Goal: Information Seeking & Learning: Learn about a topic

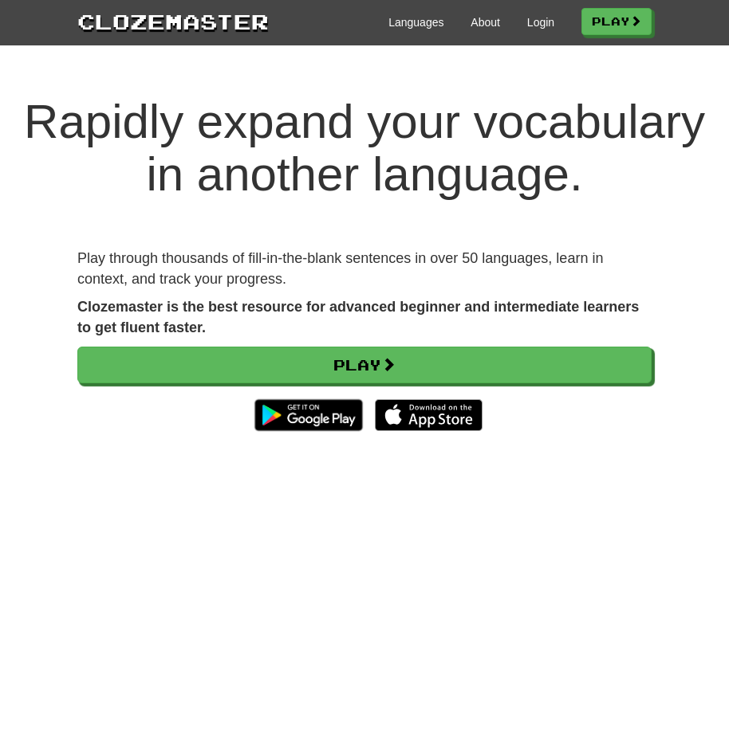
click at [537, 22] on link "Login" at bounding box center [540, 22] width 27 height 16
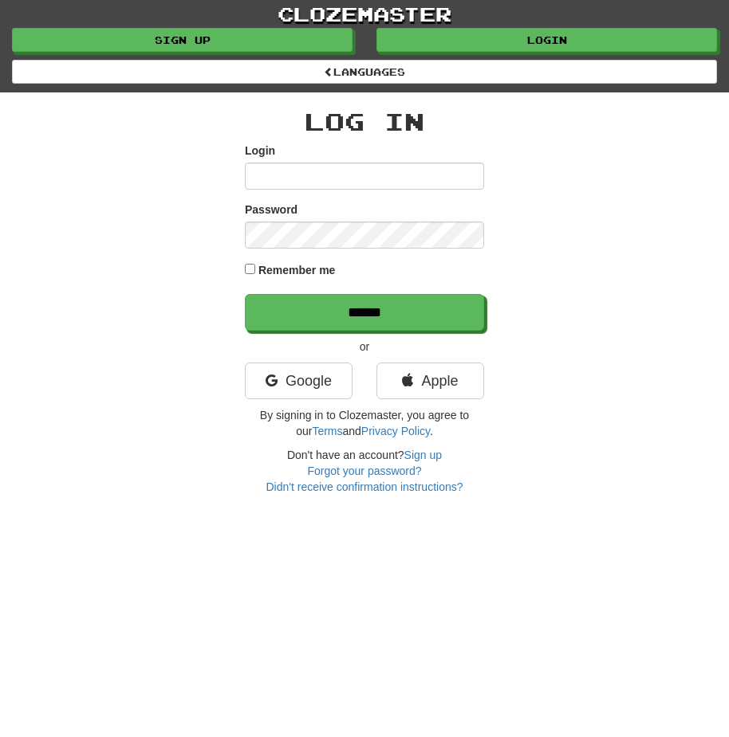
click at [394, 172] on input "Login" at bounding box center [364, 176] width 239 height 27
type input "********"
click at [245, 294] on input "******" at bounding box center [364, 312] width 239 height 37
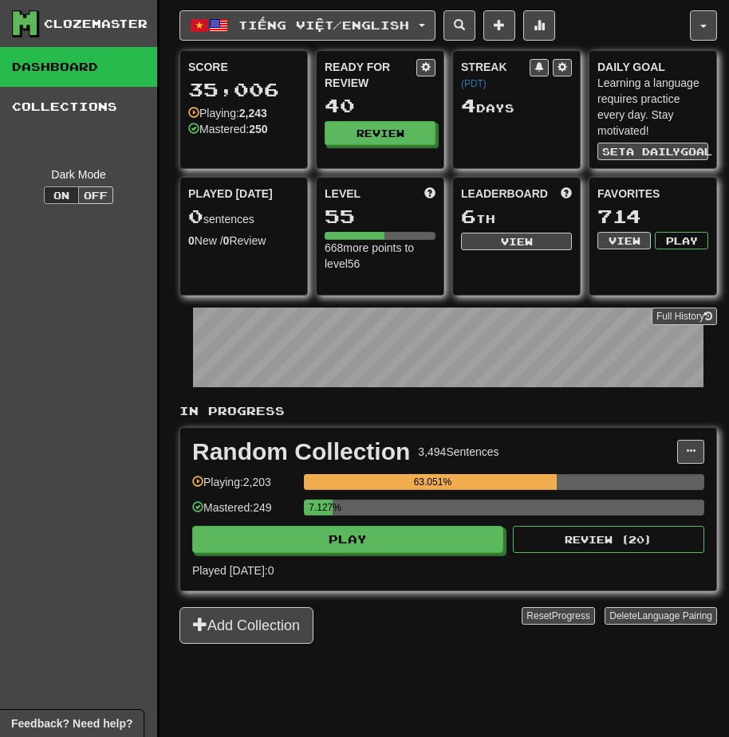
click at [418, 555] on div "Random Collection 3,494 Sentences Manage Sentences Unpin from Dashboard Playing…" at bounding box center [448, 509] width 536 height 163
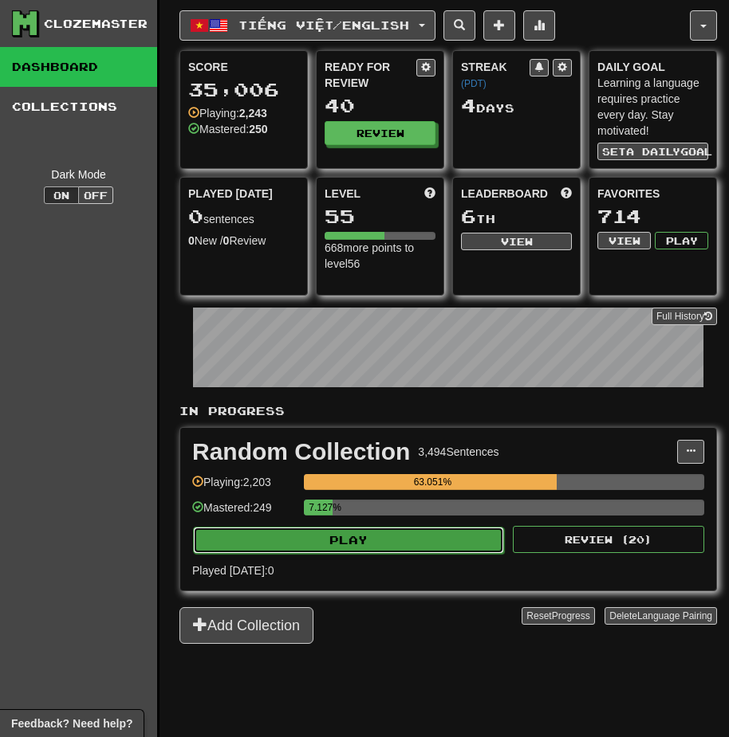
click at [418, 542] on button "Play" at bounding box center [348, 540] width 311 height 27
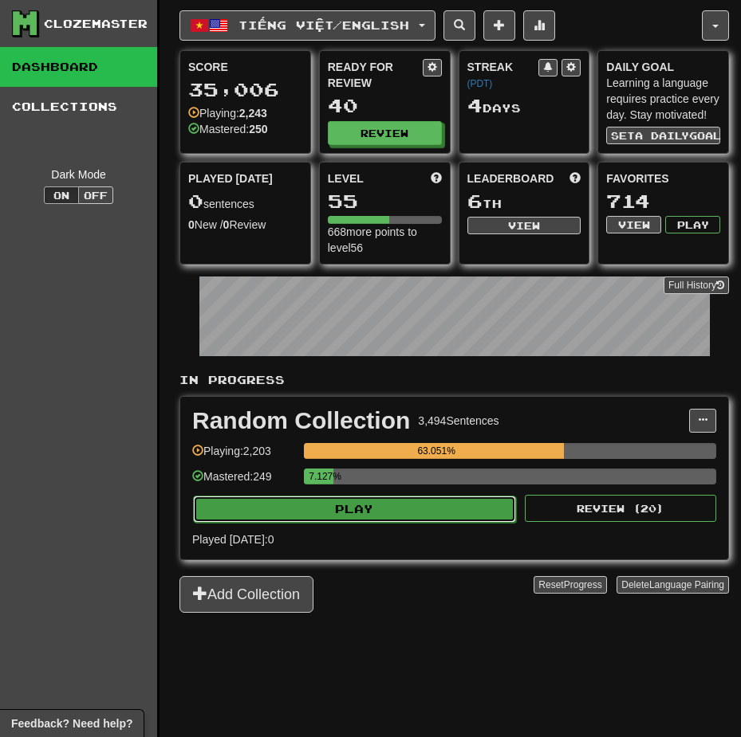
select select "**"
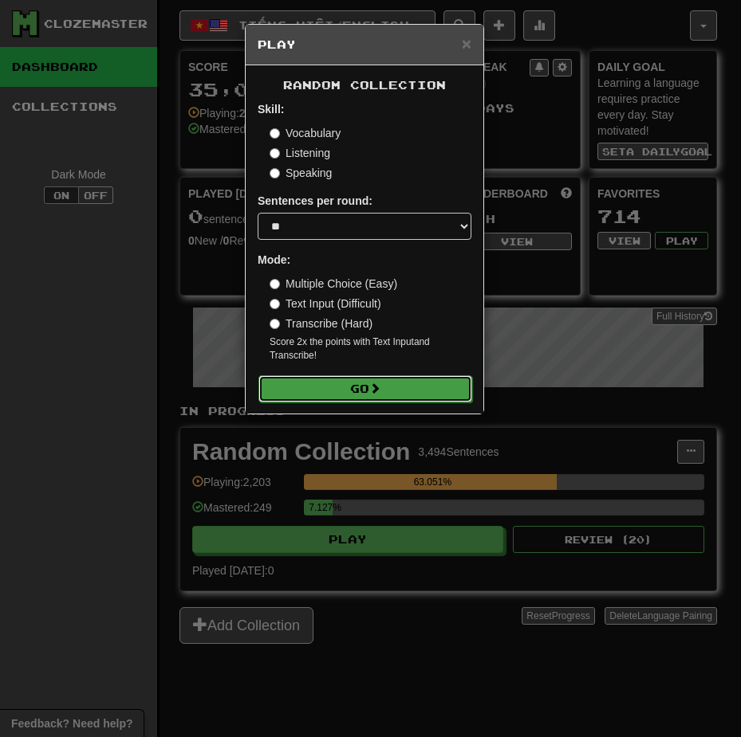
click at [439, 383] on button "Go" at bounding box center [365, 388] width 214 height 27
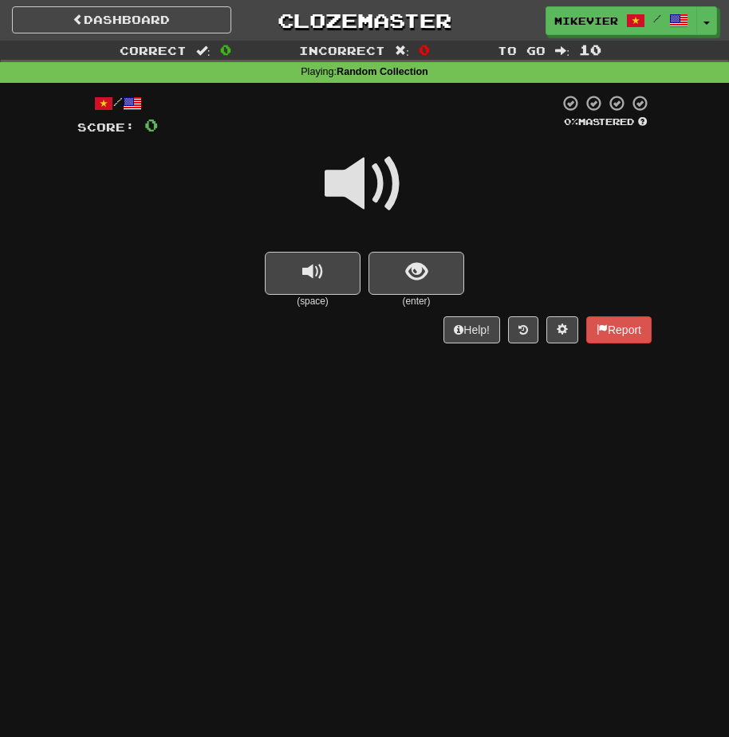
click at [391, 187] on span at bounding box center [364, 184] width 80 height 80
click at [391, 184] on span at bounding box center [364, 184] width 80 height 80
click at [396, 253] on button "show sentence" at bounding box center [416, 273] width 96 height 43
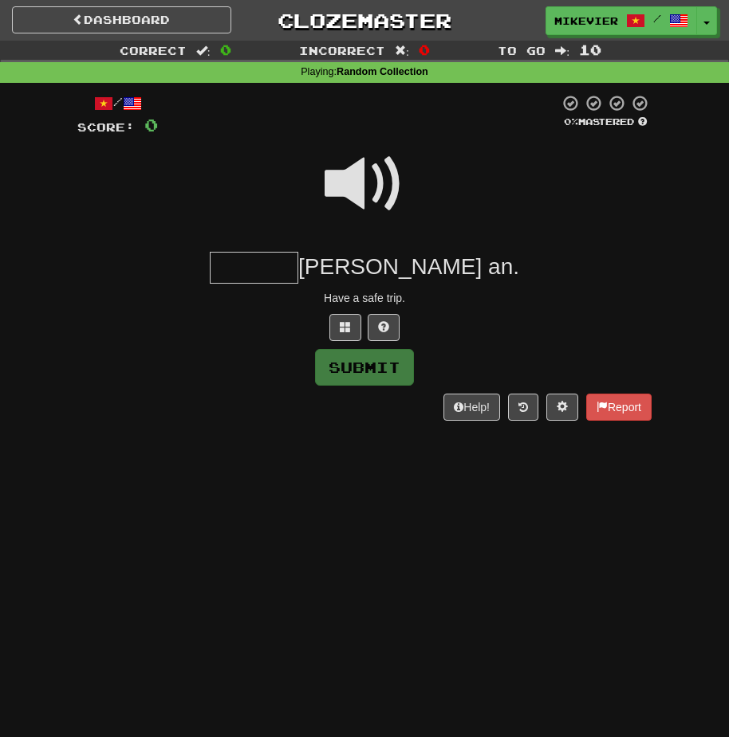
click at [384, 192] on span at bounding box center [364, 184] width 80 height 80
click at [348, 320] on button at bounding box center [345, 327] width 32 height 27
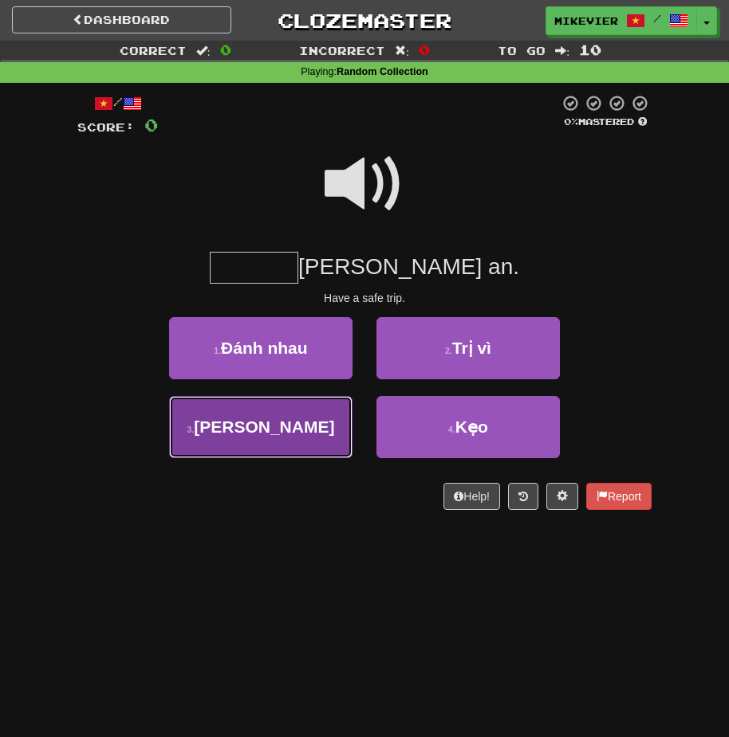
click at [334, 419] on button "3 . Thượng" at bounding box center [260, 427] width 183 height 62
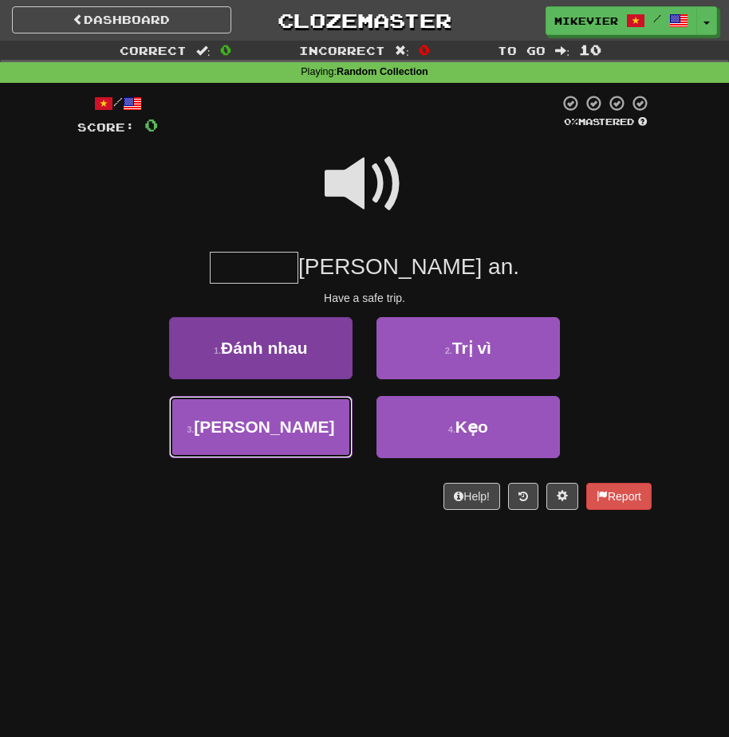
type input "******"
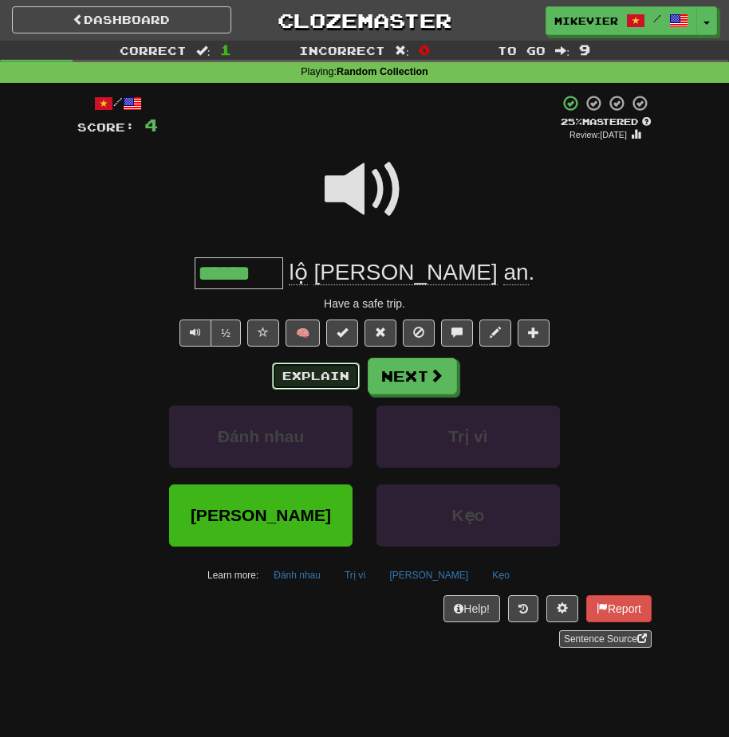
click at [336, 378] on button "Explain" at bounding box center [316, 376] width 88 height 27
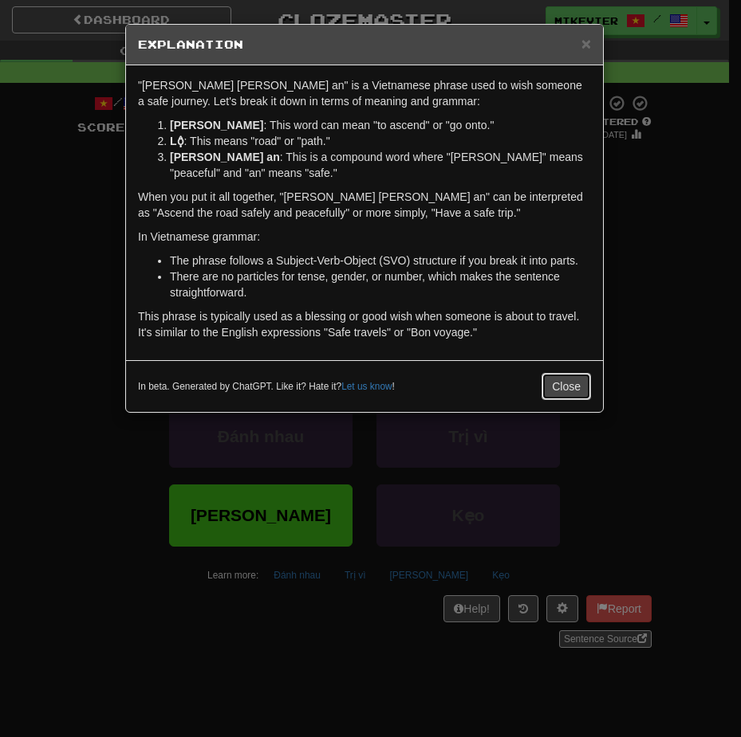
click at [579, 385] on button "Close" at bounding box center [565, 386] width 49 height 27
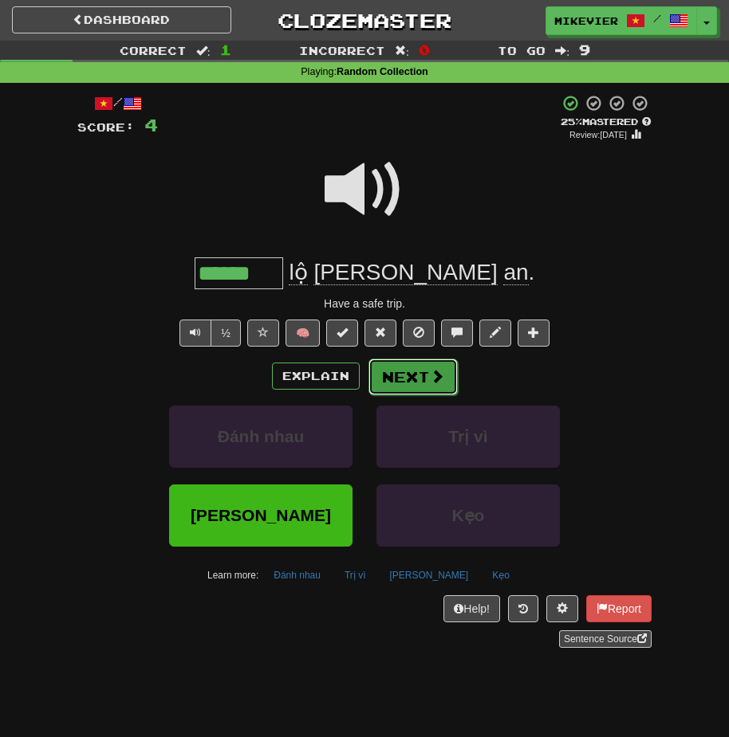
click at [412, 360] on button "Next" at bounding box center [412, 377] width 89 height 37
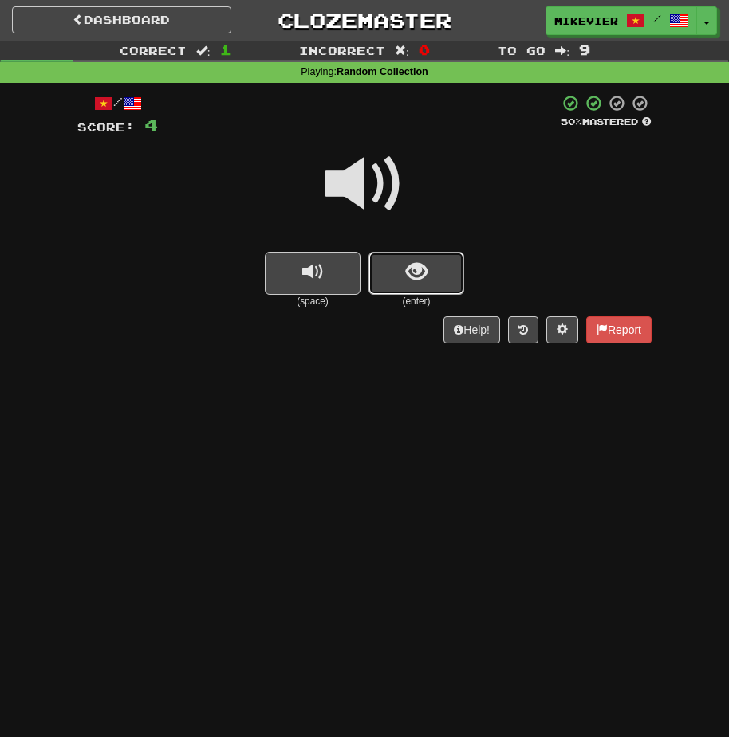
click at [413, 274] on span "show sentence" at bounding box center [417, 272] width 22 height 22
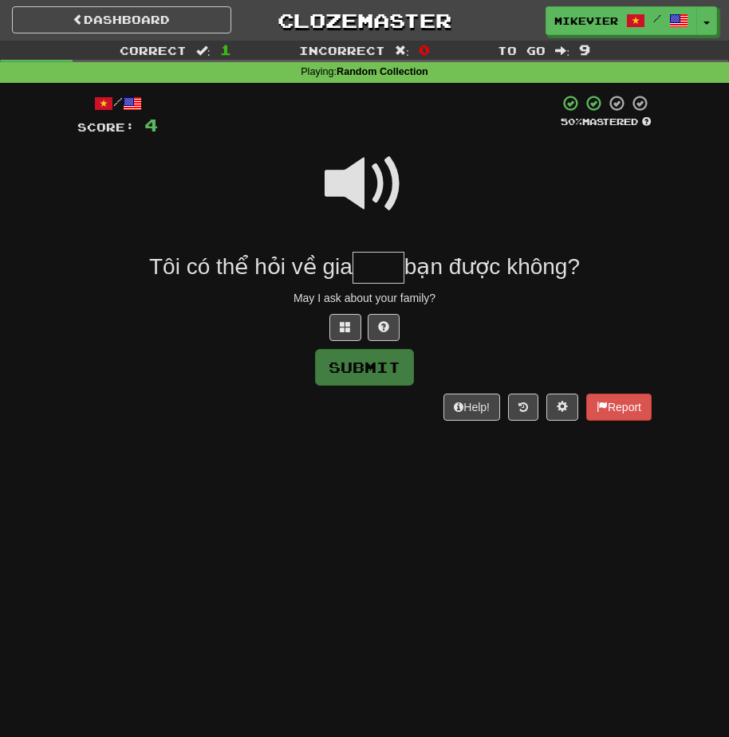
click at [399, 202] on span at bounding box center [364, 184] width 80 height 80
click at [386, 182] on span at bounding box center [364, 184] width 80 height 80
click at [348, 328] on span at bounding box center [345, 326] width 11 height 11
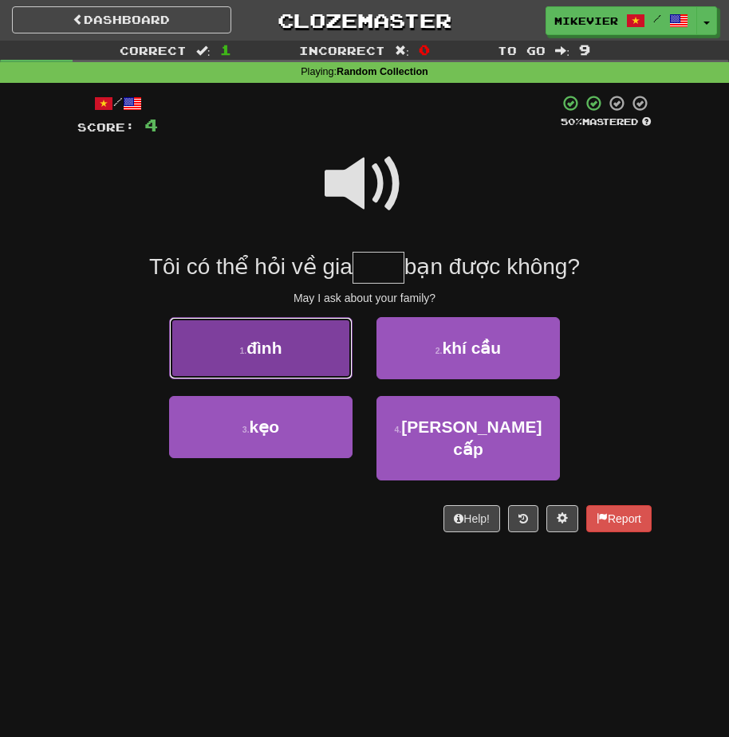
click at [318, 330] on button "1 . đình" at bounding box center [260, 348] width 183 height 62
type input "****"
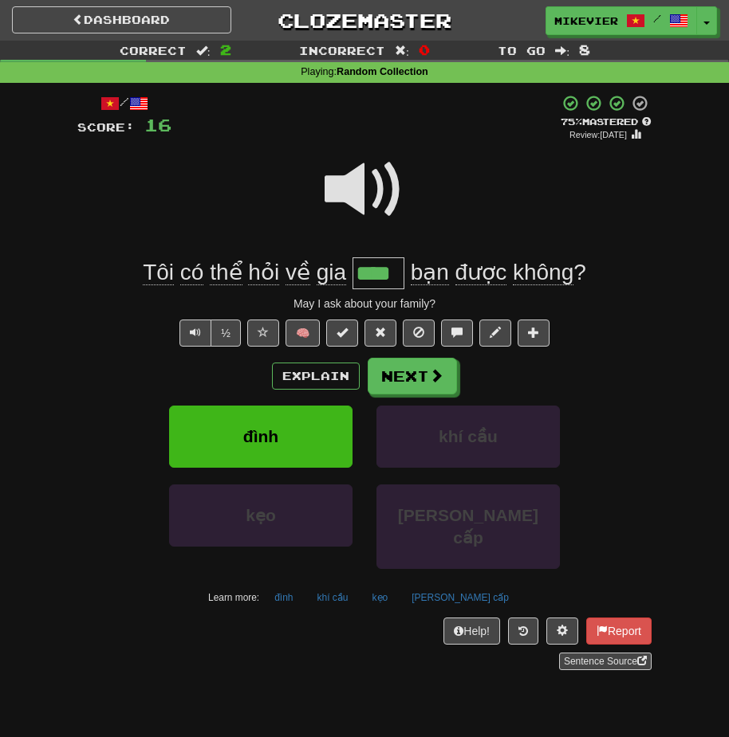
click at [356, 206] on span at bounding box center [364, 190] width 80 height 80
click at [393, 367] on button "Next" at bounding box center [412, 377] width 89 height 37
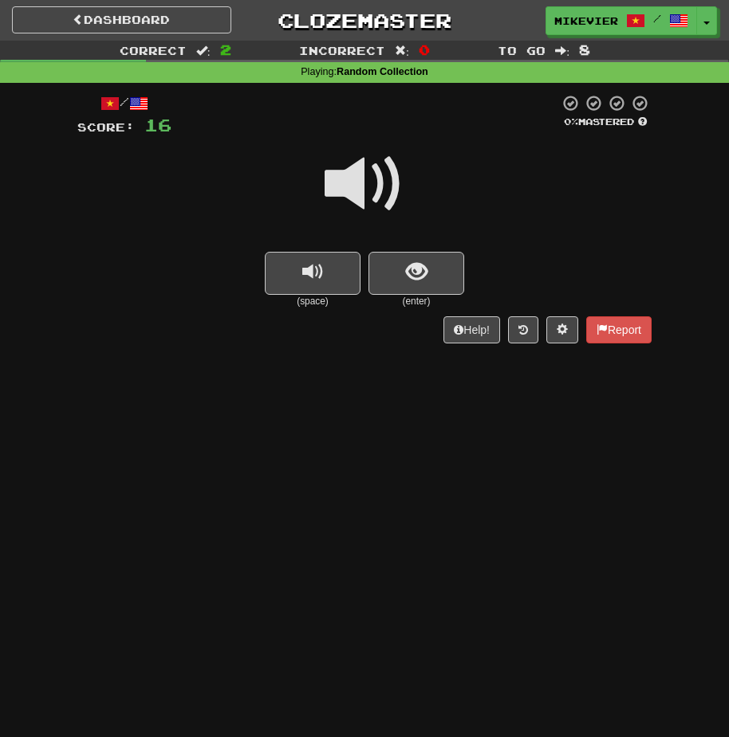
click at [346, 189] on span at bounding box center [364, 184] width 80 height 80
click at [332, 194] on span at bounding box center [364, 184] width 80 height 80
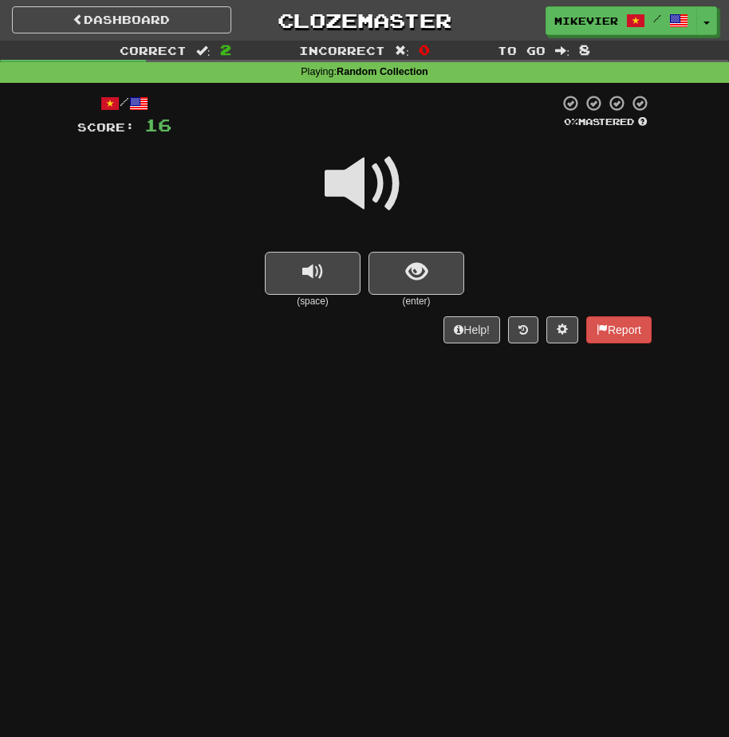
click at [325, 191] on span at bounding box center [364, 184] width 80 height 80
click at [353, 183] on span at bounding box center [364, 184] width 80 height 80
click at [395, 177] on span at bounding box center [364, 184] width 80 height 80
click at [433, 278] on button "show sentence" at bounding box center [416, 273] width 96 height 43
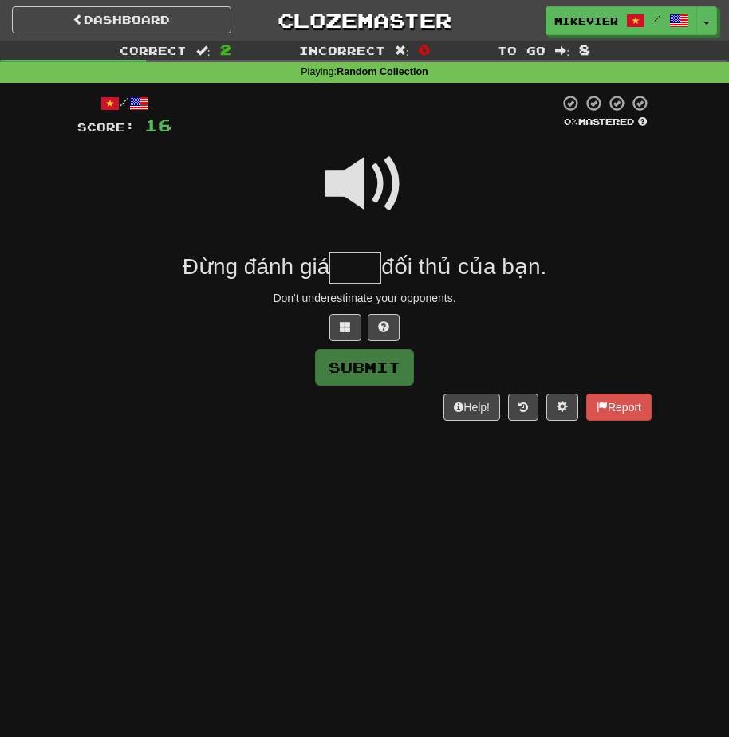
click at [372, 199] on span at bounding box center [364, 184] width 80 height 80
click at [346, 327] on span at bounding box center [345, 326] width 11 height 11
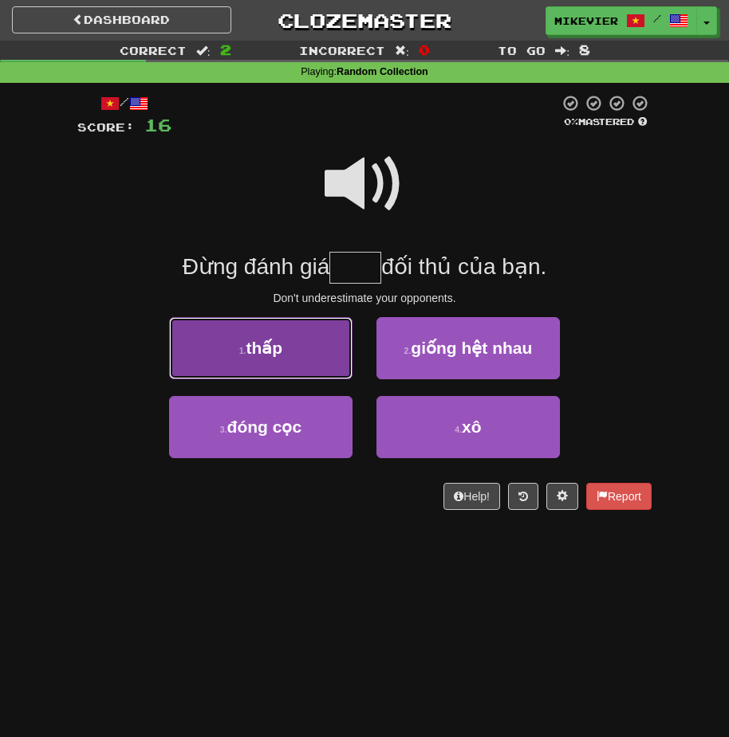
click at [337, 367] on button "1 . thấp" at bounding box center [260, 348] width 183 height 62
type input "****"
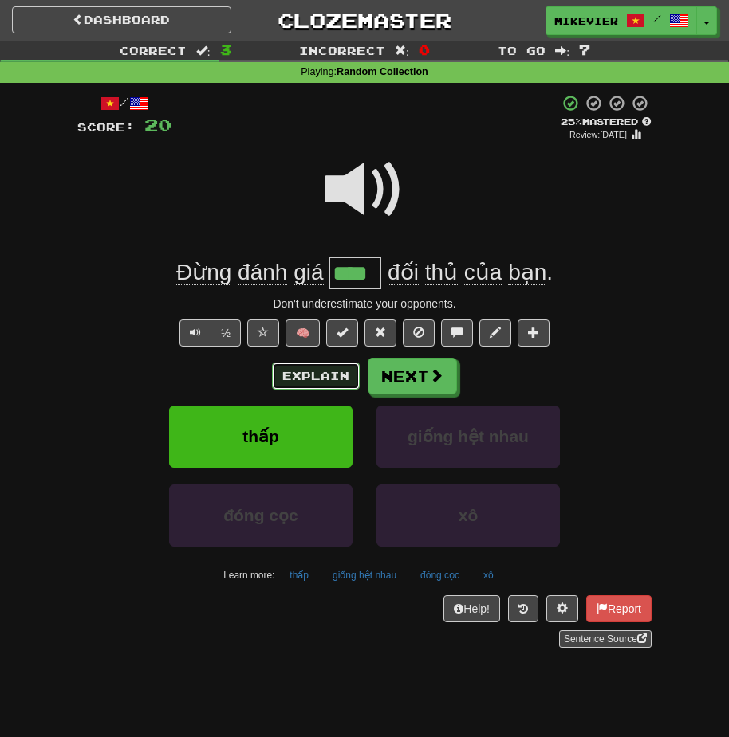
click at [305, 368] on button "Explain" at bounding box center [316, 376] width 88 height 27
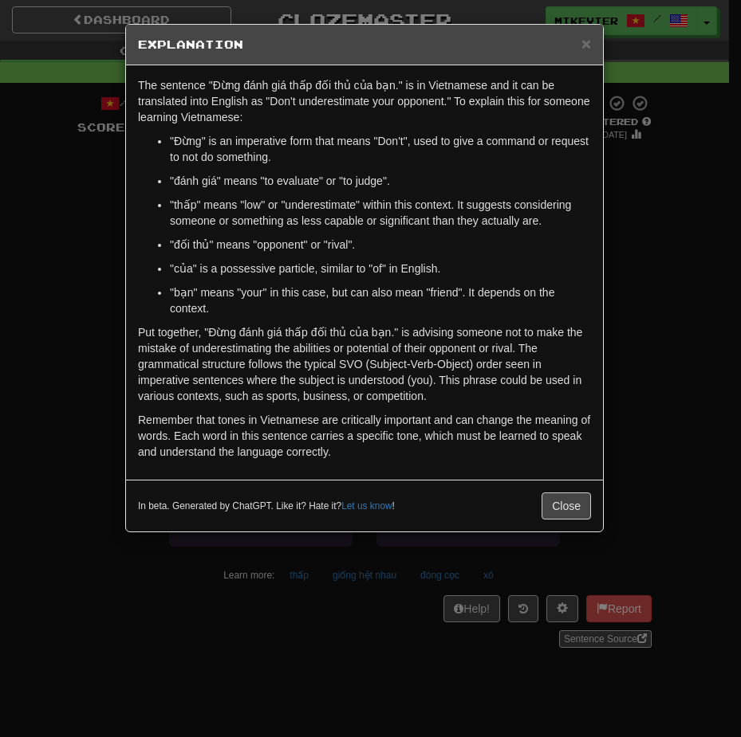
click at [84, 235] on div "× Explanation The sentence "Đừng đánh giá thấp đối thủ của bạn." is in Vietname…" at bounding box center [370, 368] width 741 height 737
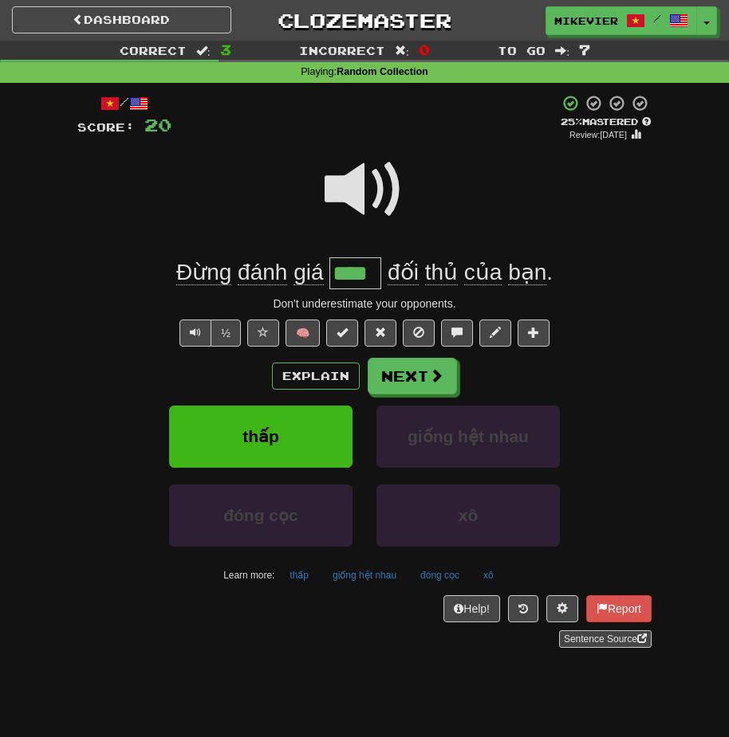
click at [339, 197] on span at bounding box center [364, 190] width 80 height 80
click at [348, 197] on span at bounding box center [364, 190] width 80 height 80
click at [444, 385] on button "Next" at bounding box center [412, 377] width 89 height 37
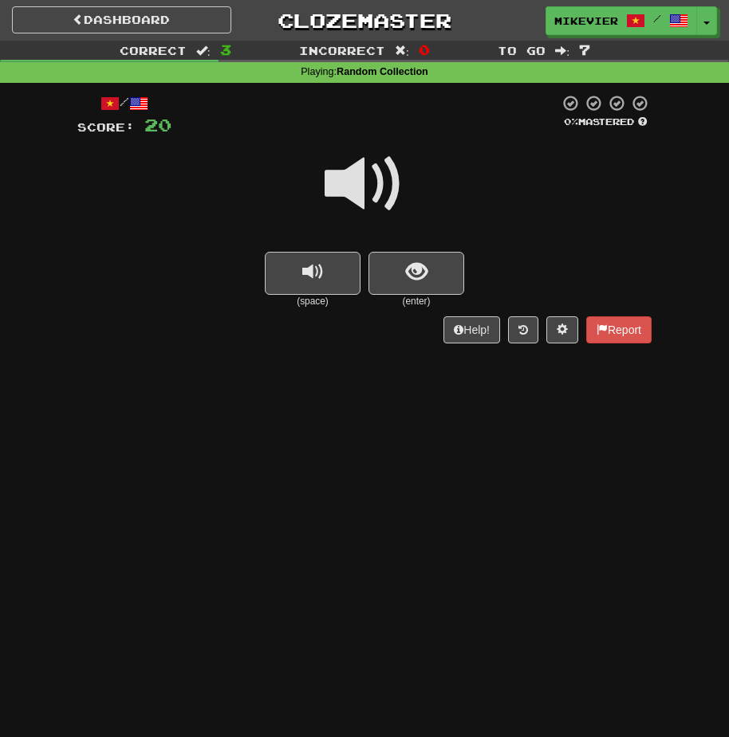
click at [348, 194] on span at bounding box center [364, 184] width 80 height 80
click at [340, 196] on span at bounding box center [364, 184] width 80 height 80
click at [329, 198] on span at bounding box center [364, 184] width 80 height 80
click at [403, 179] on span at bounding box center [364, 184] width 80 height 80
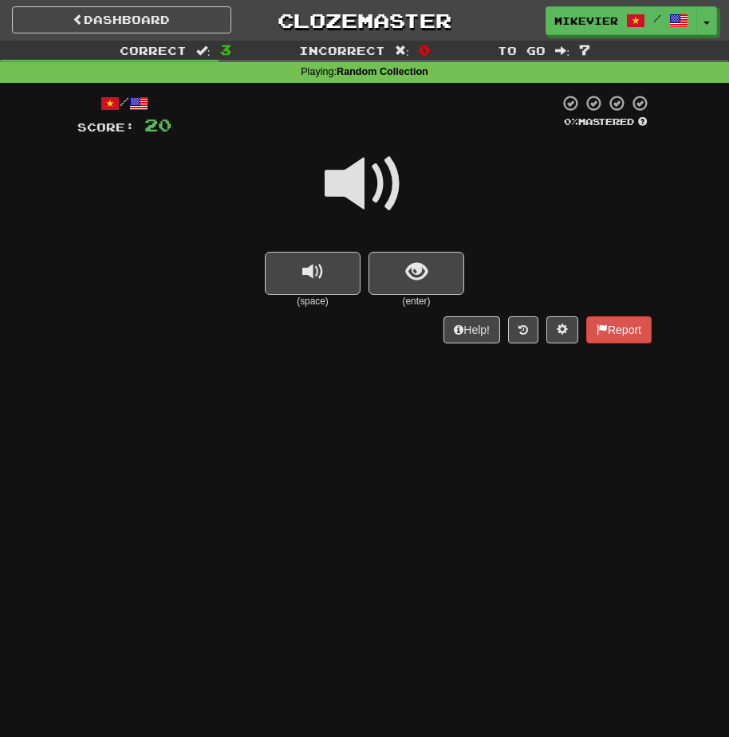
click at [367, 175] on span at bounding box center [364, 184] width 80 height 80
click at [422, 256] on button "show sentence" at bounding box center [416, 273] width 96 height 43
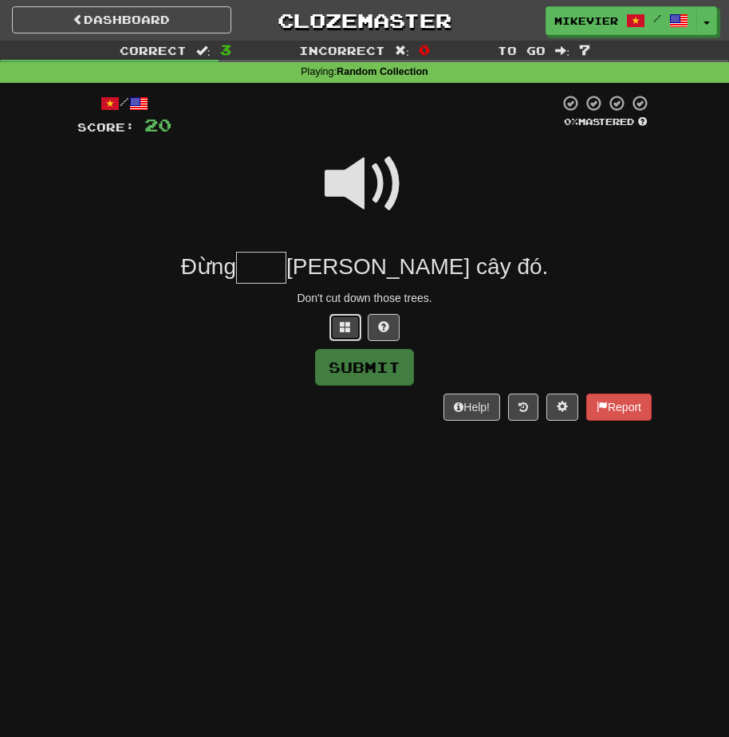
click at [349, 324] on span at bounding box center [345, 326] width 11 height 11
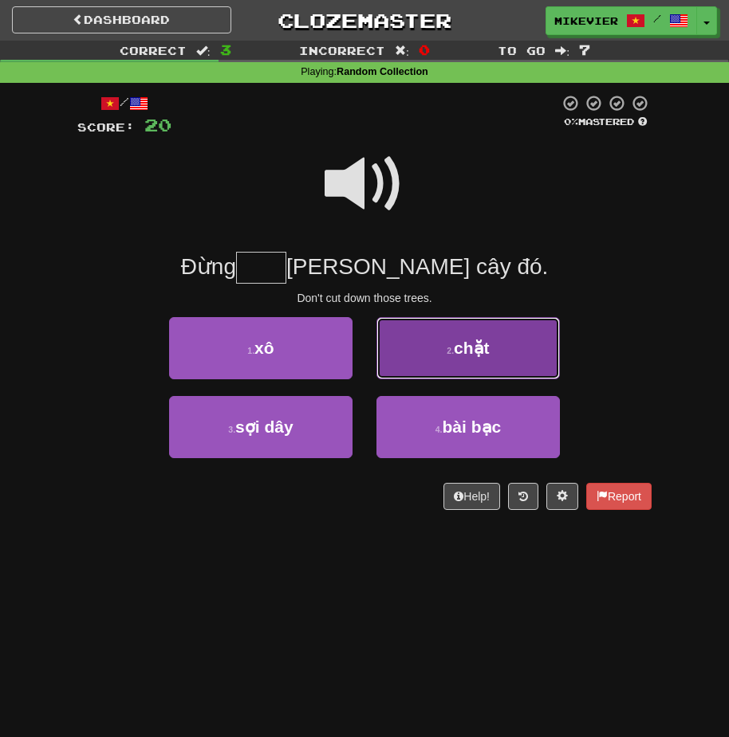
click at [413, 359] on button "2 . chặt" at bounding box center [467, 348] width 183 height 62
type input "****"
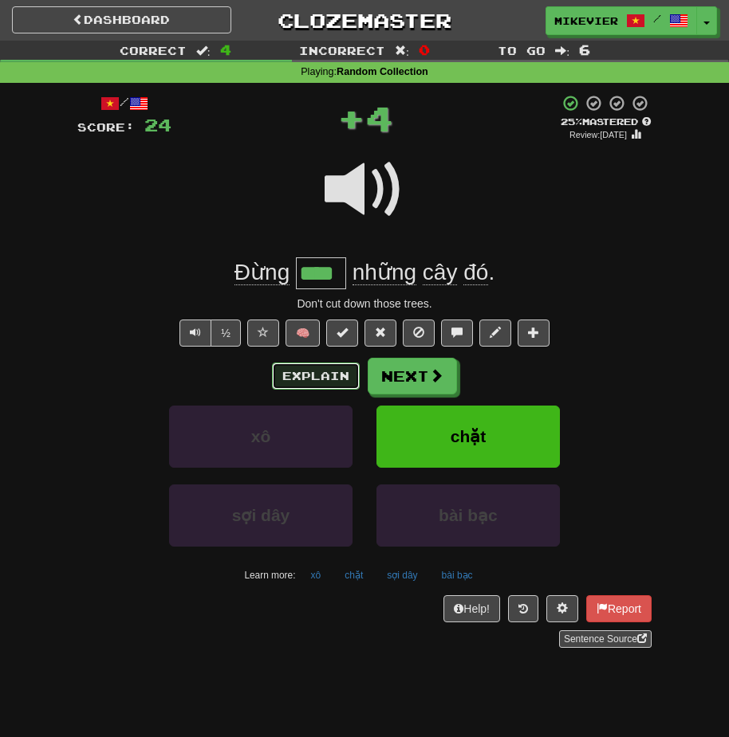
click at [324, 380] on button "Explain" at bounding box center [316, 376] width 88 height 27
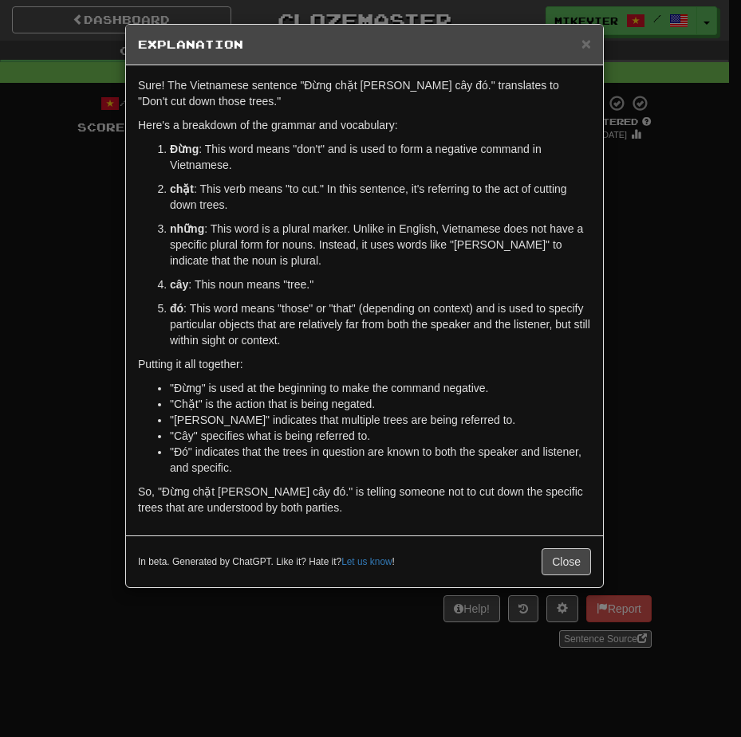
click at [96, 249] on div "× Explanation Sure! The Vietnamese sentence "Đừng chặt những cây đó." translate…" at bounding box center [370, 368] width 741 height 737
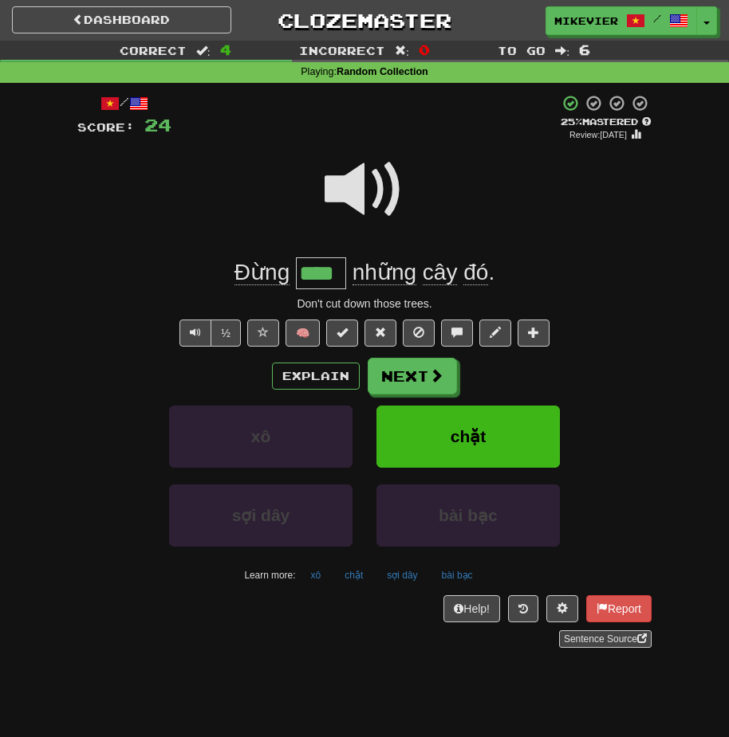
click at [344, 201] on span at bounding box center [364, 190] width 80 height 80
click at [329, 201] on span at bounding box center [364, 190] width 80 height 80
click at [352, 375] on button "Explain" at bounding box center [316, 376] width 88 height 27
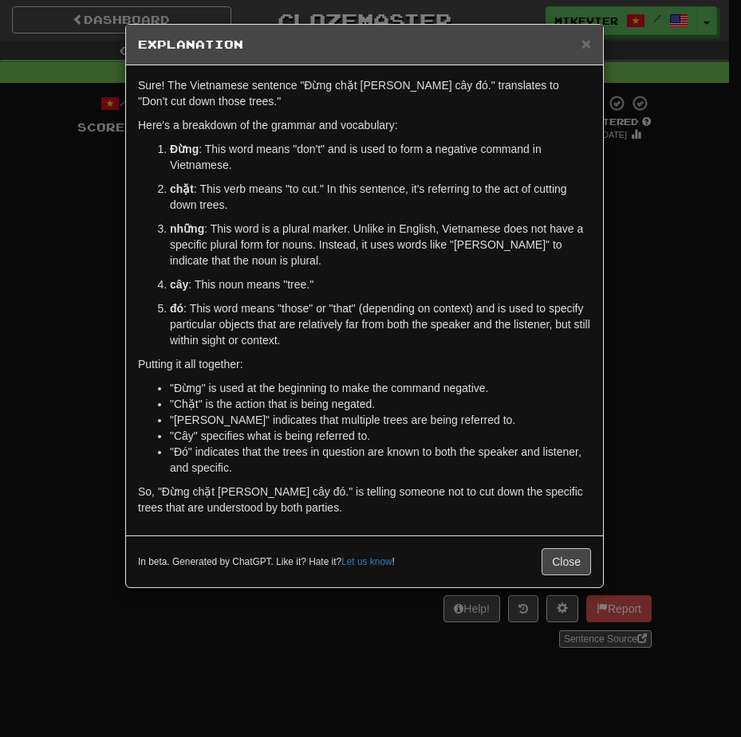
click at [65, 209] on div "× Explanation Sure! The Vietnamese sentence "Đừng chặt những cây đó." translate…" at bounding box center [370, 368] width 741 height 737
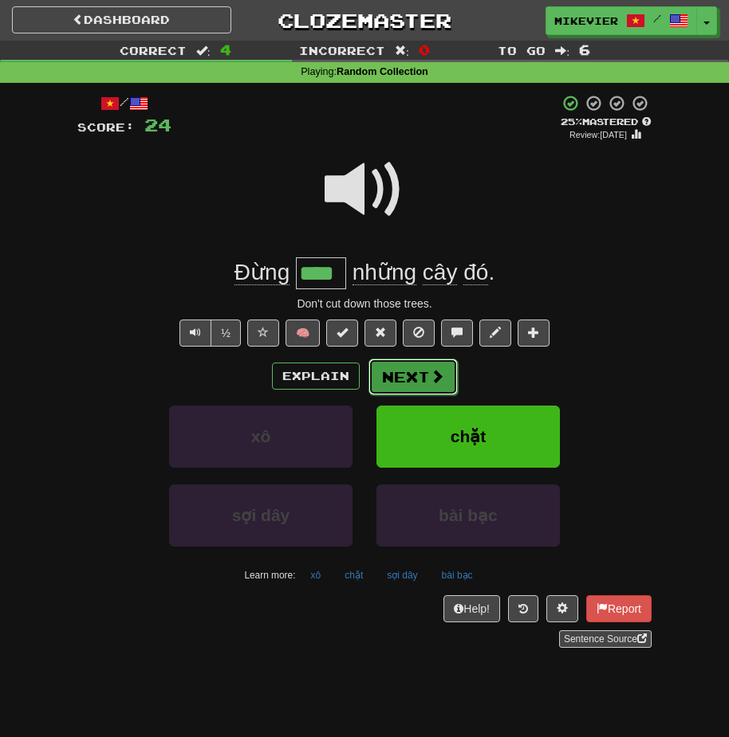
click at [421, 390] on button "Next" at bounding box center [412, 377] width 89 height 37
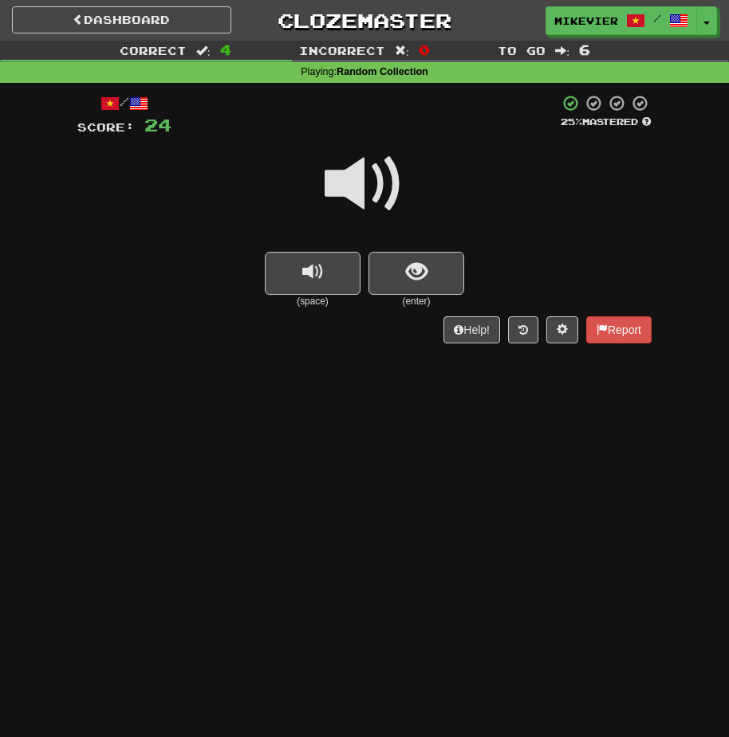
click at [394, 180] on span at bounding box center [364, 184] width 80 height 80
click at [425, 263] on span "show sentence" at bounding box center [417, 272] width 22 height 22
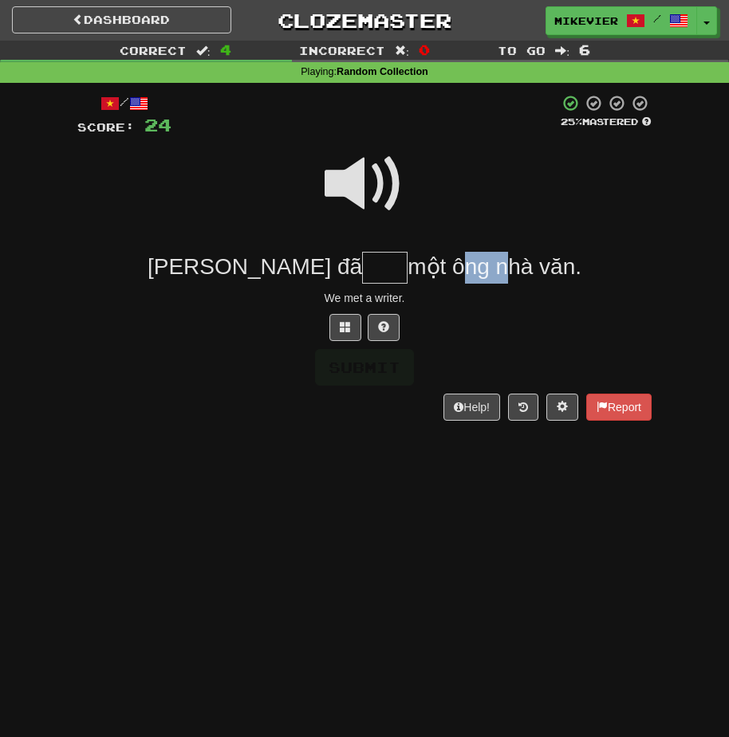
click at [425, 263] on span "một ông nhà văn." at bounding box center [494, 266] width 174 height 25
click at [352, 324] on button at bounding box center [345, 327] width 32 height 27
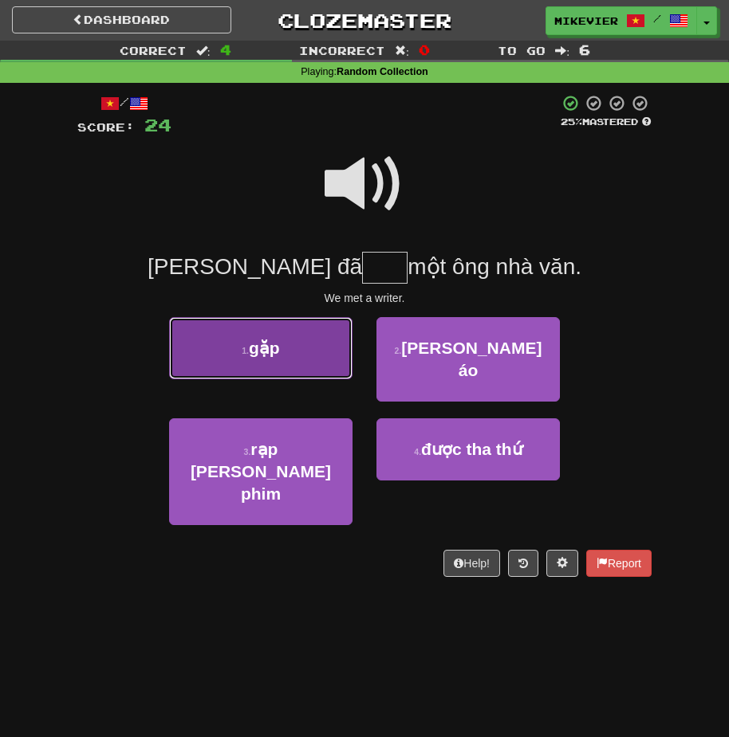
click at [349, 348] on button "1 . gặp" at bounding box center [260, 348] width 183 height 62
type input "***"
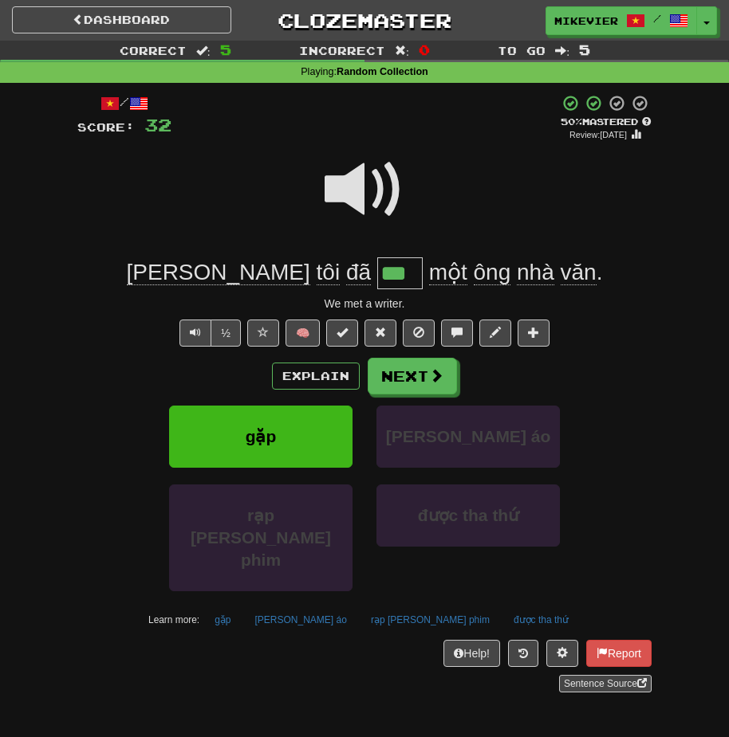
click at [374, 188] on span at bounding box center [364, 190] width 80 height 80
click at [387, 371] on button "Next" at bounding box center [412, 377] width 89 height 37
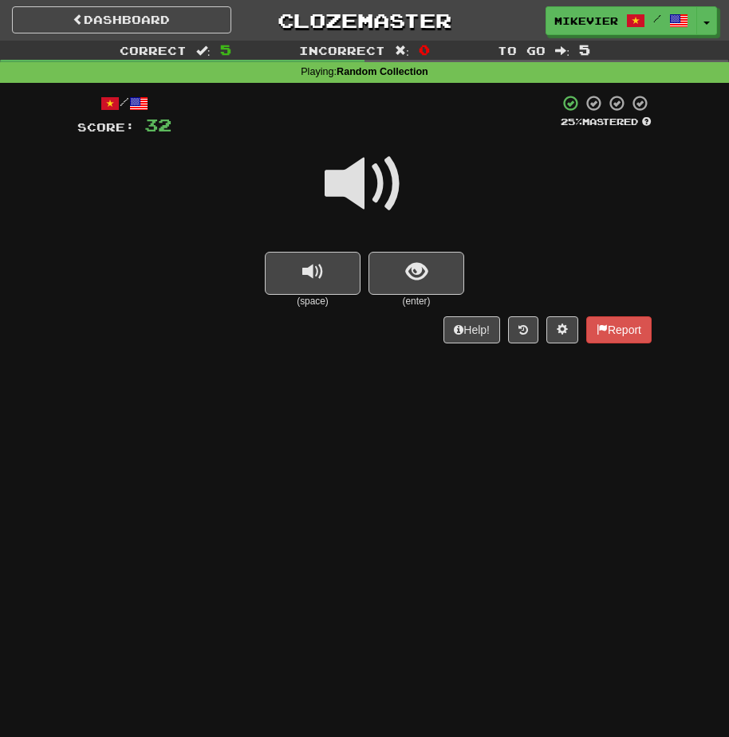
click at [400, 173] on span at bounding box center [364, 184] width 80 height 80
drag, startPoint x: 403, startPoint y: 139, endPoint x: 402, endPoint y: 148, distance: 8.8
drag, startPoint x: 402, startPoint y: 148, endPoint x: 403, endPoint y: 129, distance: 19.1
click at [403, 129] on div at bounding box center [364, 116] width 387 height 44
click at [392, 180] on span at bounding box center [364, 184] width 80 height 80
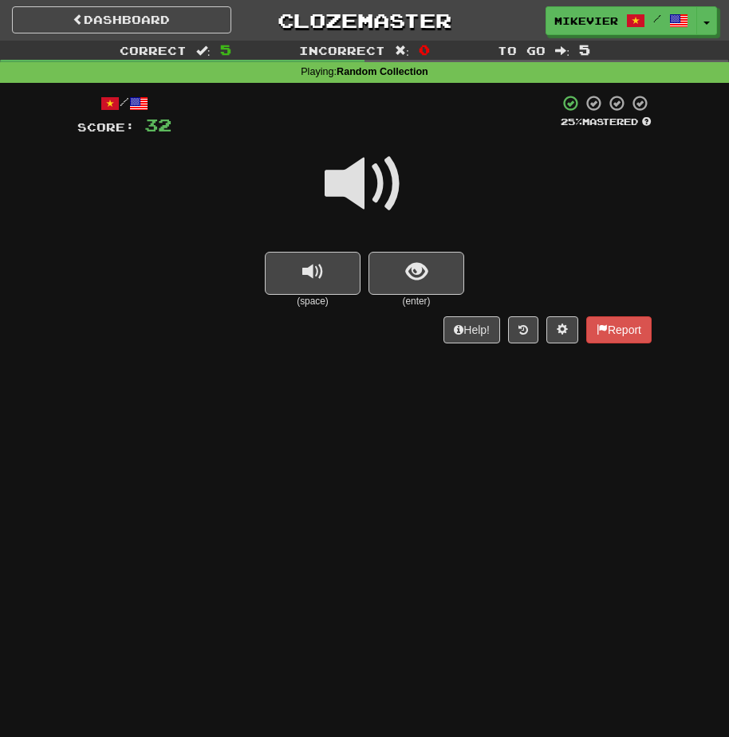
click at [392, 180] on span at bounding box center [364, 184] width 80 height 80
click at [411, 270] on span "show sentence" at bounding box center [417, 272] width 22 height 22
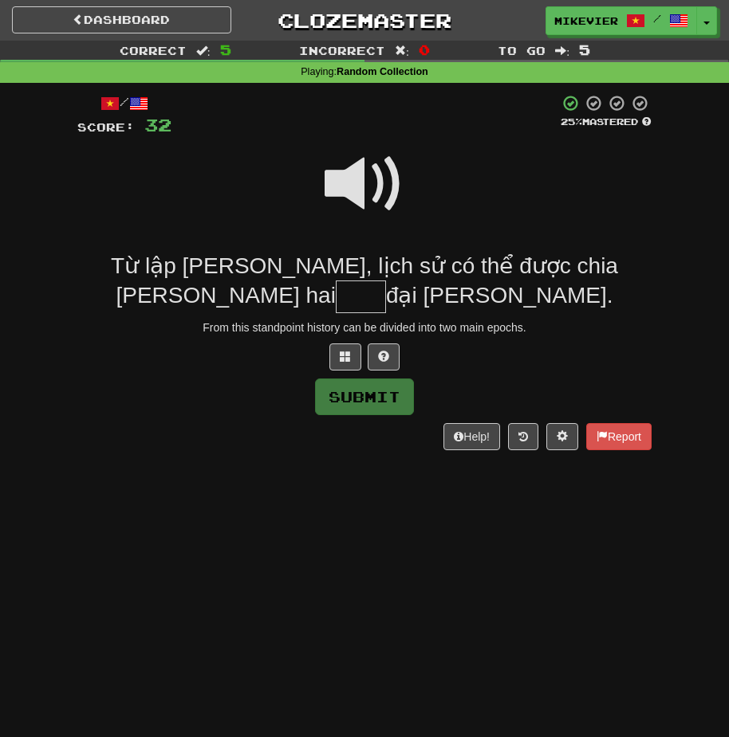
click at [369, 197] on span at bounding box center [364, 184] width 80 height 80
drag, startPoint x: 365, startPoint y: 206, endPoint x: 317, endPoint y: 222, distance: 50.2
click at [317, 222] on div at bounding box center [364, 195] width 574 height 114
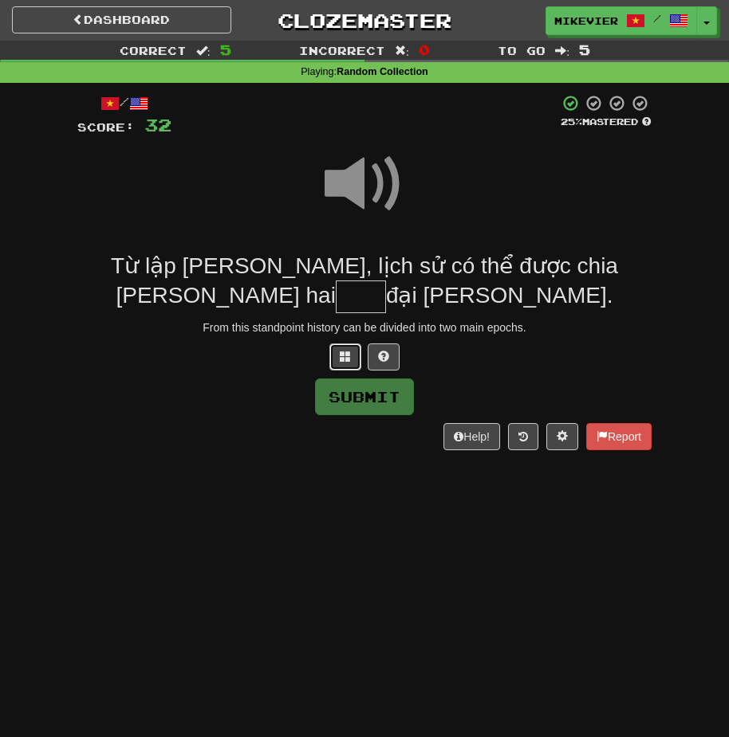
click at [348, 358] on span at bounding box center [345, 356] width 11 height 11
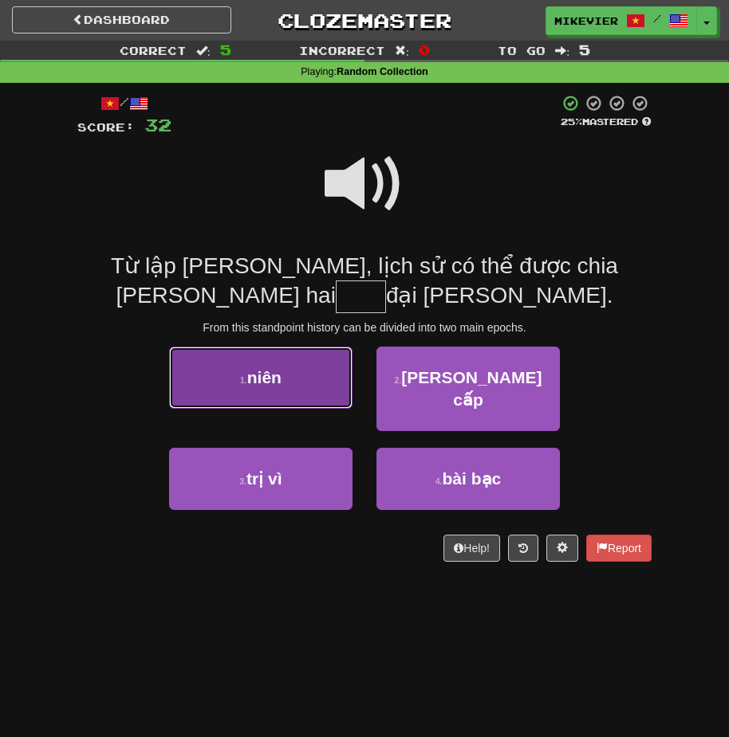
click at [331, 388] on button "1 . niên" at bounding box center [260, 378] width 183 height 62
type input "****"
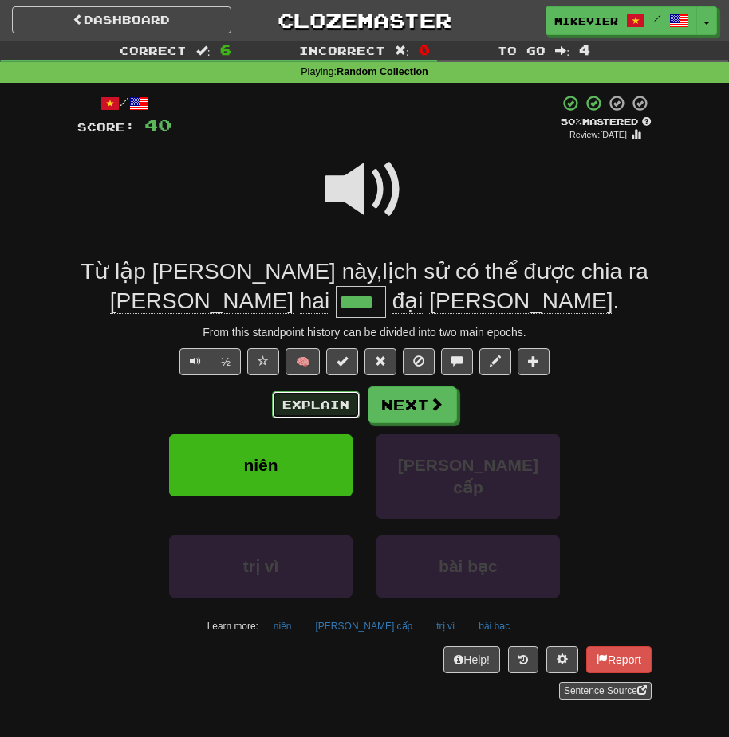
click at [328, 403] on button "Explain" at bounding box center [316, 404] width 88 height 27
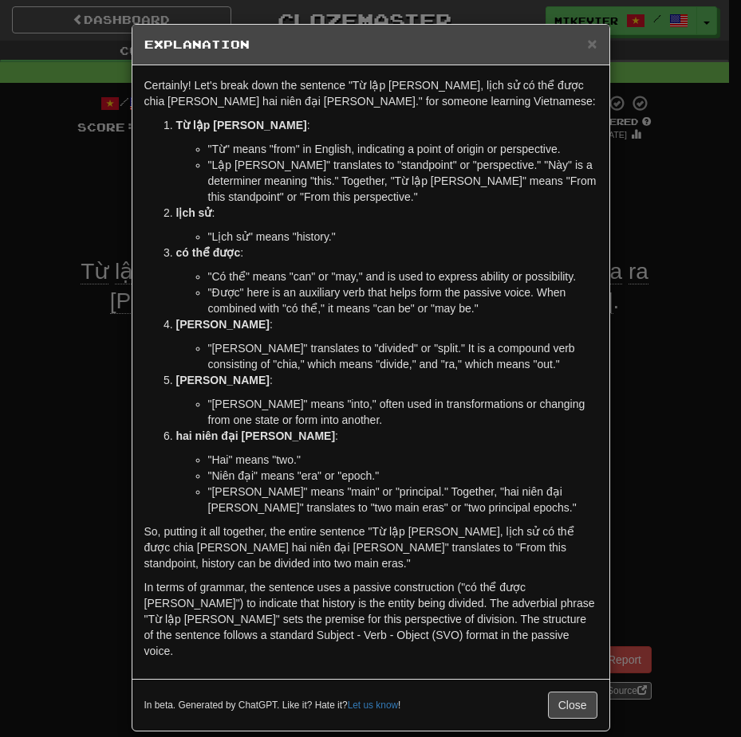
click at [30, 340] on div "× Explanation Certainly! Let's break down the sentence "Từ lập trường này, lịch…" at bounding box center [370, 368] width 741 height 737
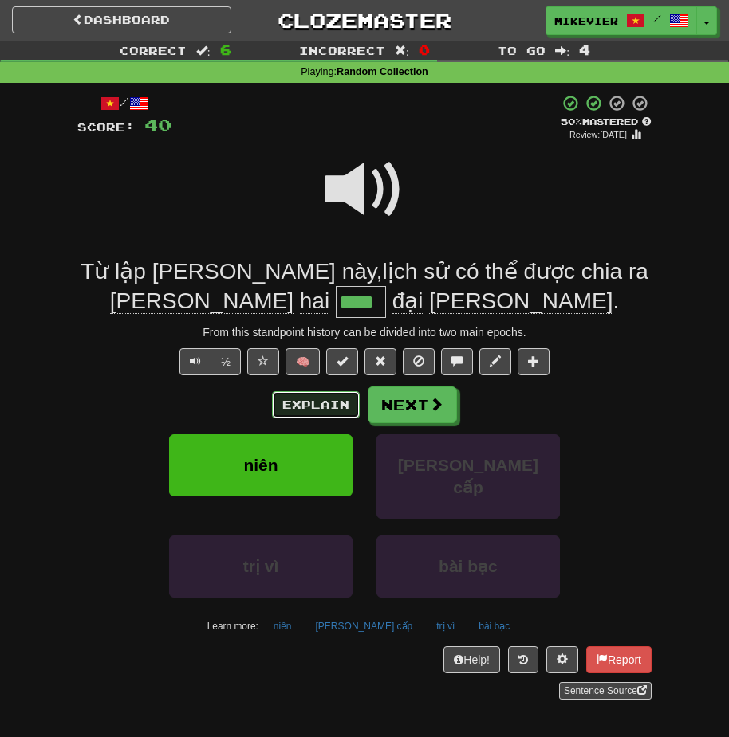
click at [310, 395] on button "Explain" at bounding box center [316, 404] width 88 height 27
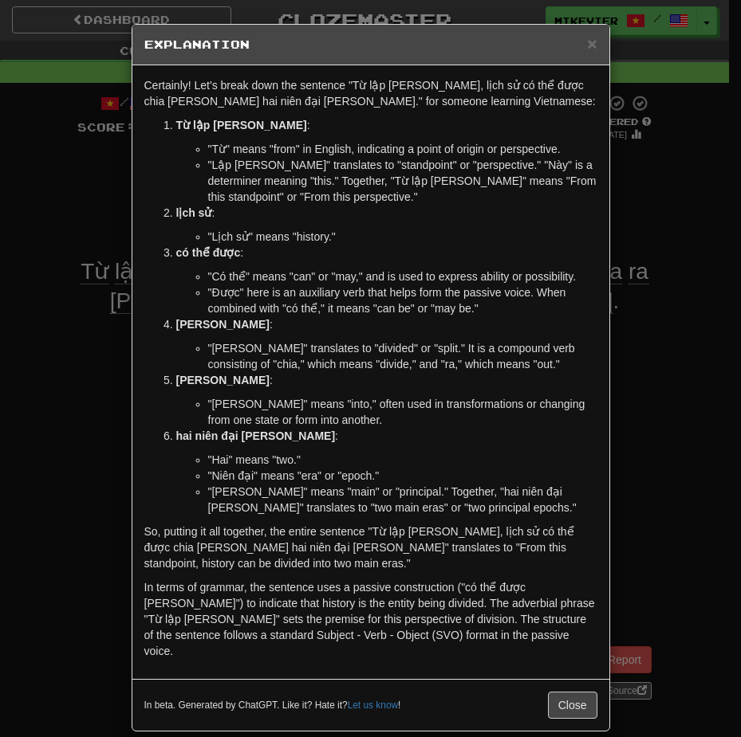
click at [39, 183] on div "× Explanation Certainly! Let's break down the sentence "Từ lập trường này, lịch…" at bounding box center [370, 368] width 741 height 737
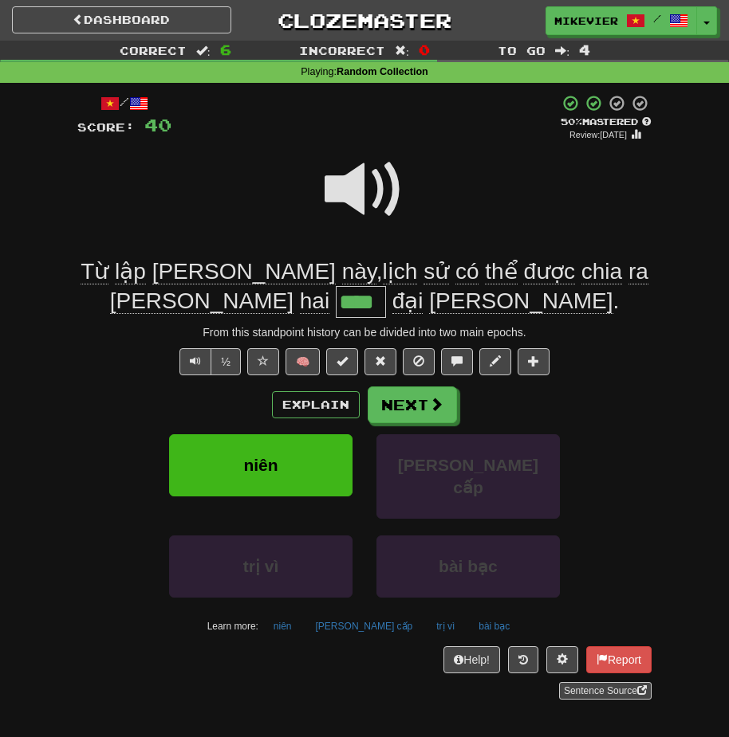
click at [355, 183] on span at bounding box center [364, 190] width 80 height 80
drag, startPoint x: 340, startPoint y: 177, endPoint x: 360, endPoint y: 171, distance: 20.7
click at [360, 171] on span at bounding box center [364, 190] width 80 height 80
drag, startPoint x: 313, startPoint y: 247, endPoint x: 223, endPoint y: 222, distance: 93.4
click at [223, 222] on div at bounding box center [364, 200] width 574 height 114
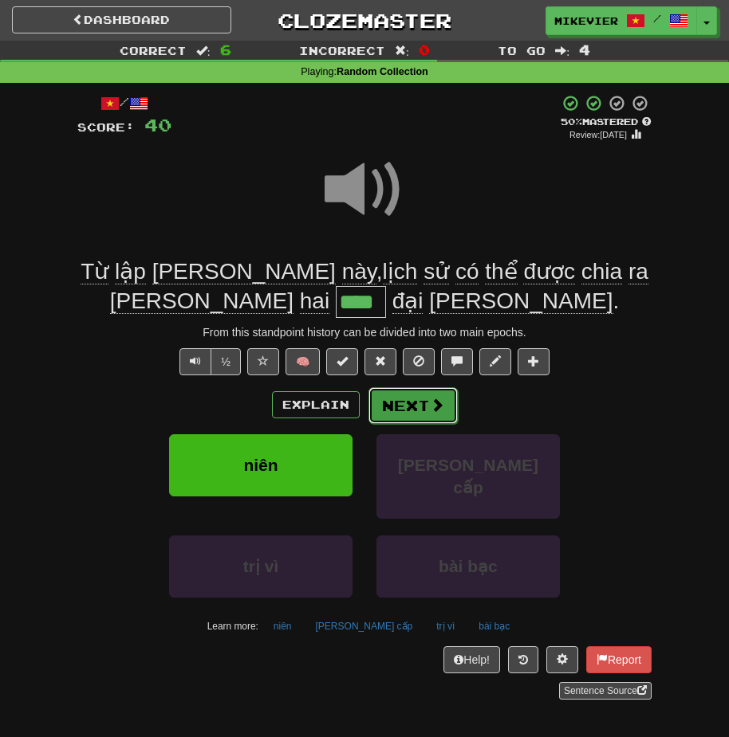
click at [393, 396] on button "Next" at bounding box center [412, 405] width 89 height 37
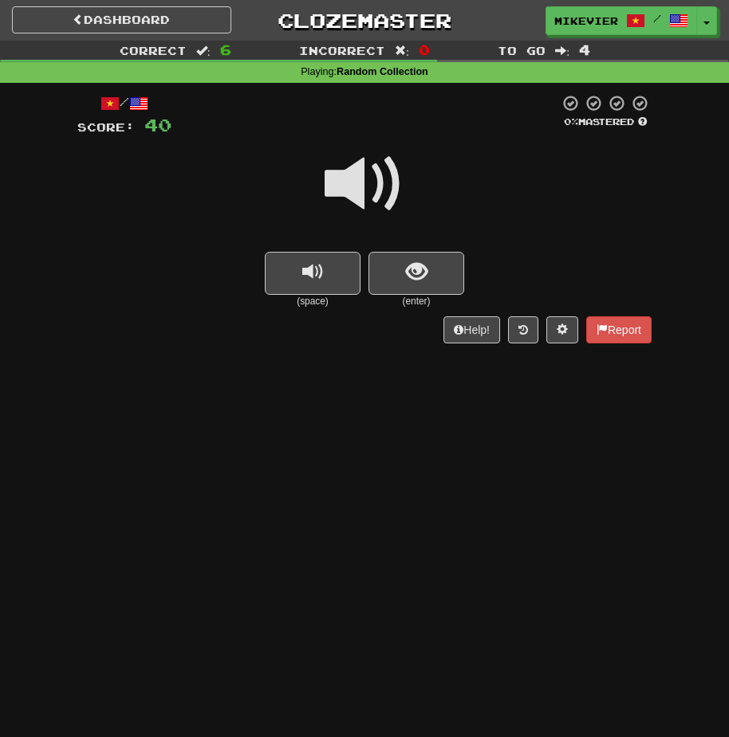
click at [353, 201] on span at bounding box center [364, 184] width 80 height 80
click at [343, 201] on span at bounding box center [364, 184] width 80 height 80
click at [361, 189] on span at bounding box center [364, 184] width 80 height 80
click at [393, 254] on button "show sentence" at bounding box center [416, 273] width 96 height 43
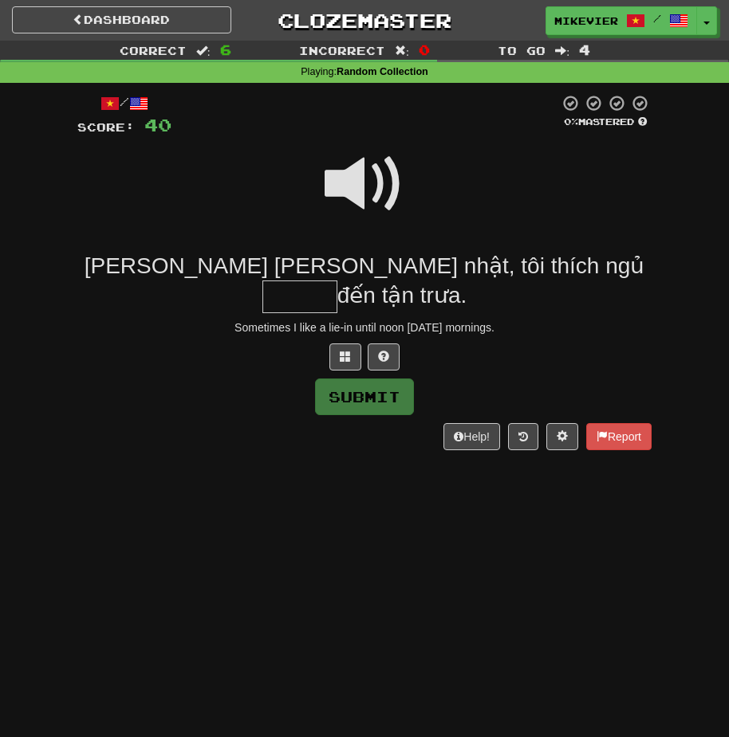
click at [366, 183] on span at bounding box center [364, 184] width 80 height 80
drag, startPoint x: 373, startPoint y: 242, endPoint x: 270, endPoint y: 169, distance: 126.3
click at [270, 169] on div at bounding box center [364, 195] width 574 height 114
click at [336, 353] on button at bounding box center [345, 357] width 32 height 27
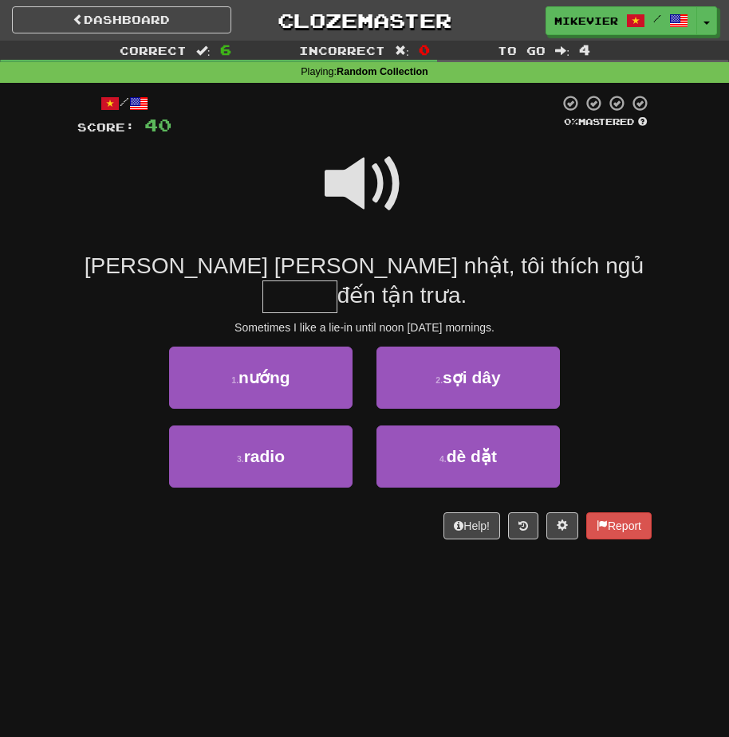
click at [356, 178] on span at bounding box center [364, 184] width 80 height 80
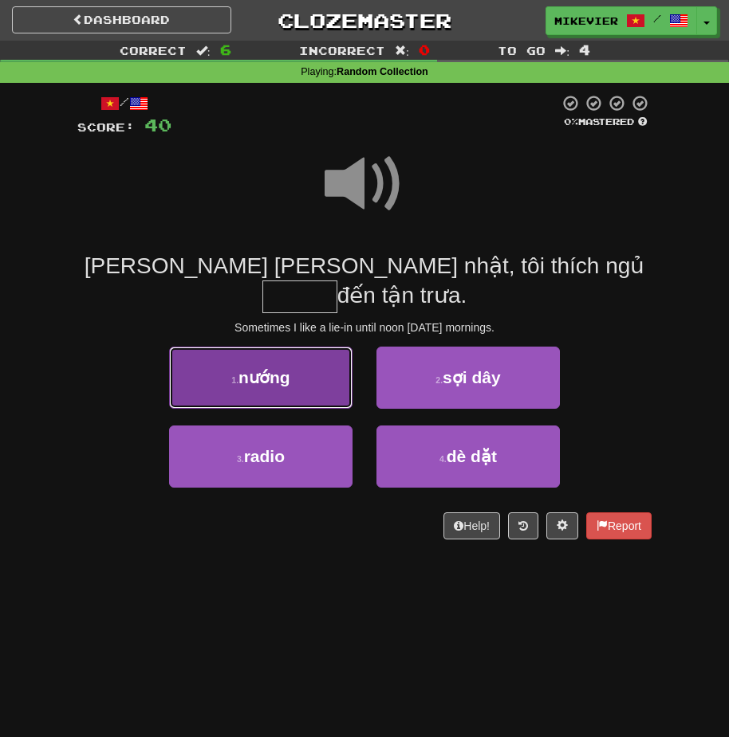
click at [321, 360] on button "1 . nướng" at bounding box center [260, 378] width 183 height 62
type input "*****"
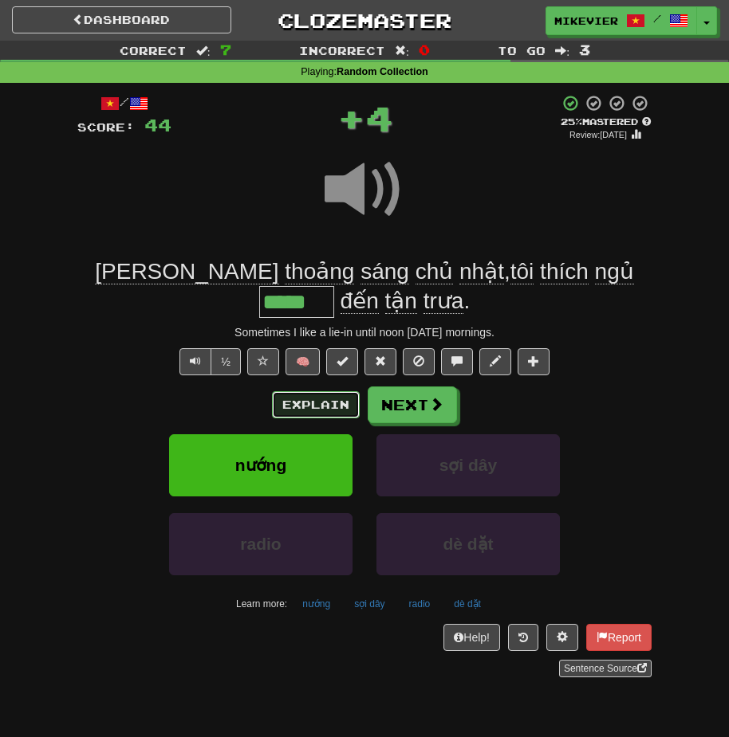
click at [324, 403] on button "Explain" at bounding box center [316, 404] width 88 height 27
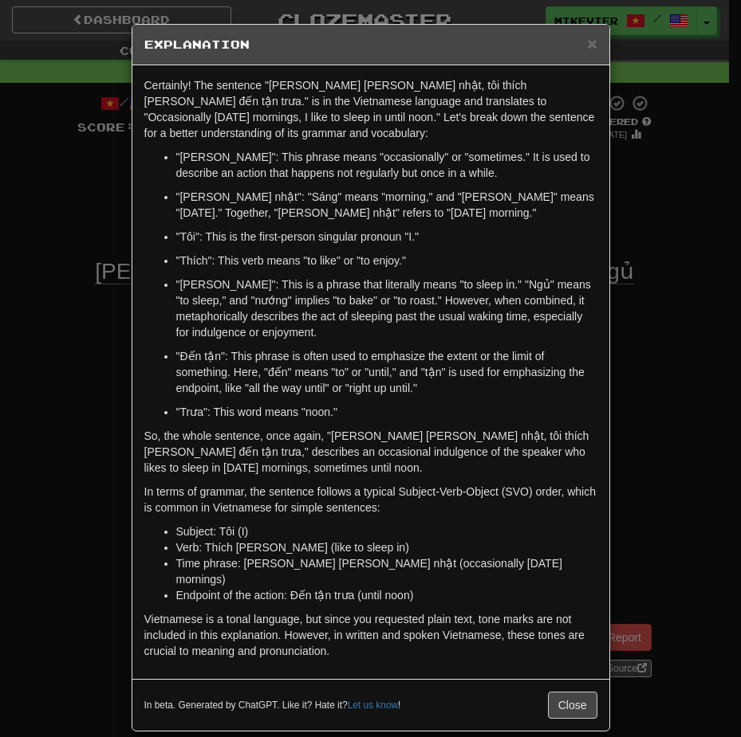
click at [70, 217] on div "× Explanation Certainly! The sentence "Thỉnh thoảng sáng chủ nhật, tôi thích ng…" at bounding box center [370, 368] width 741 height 737
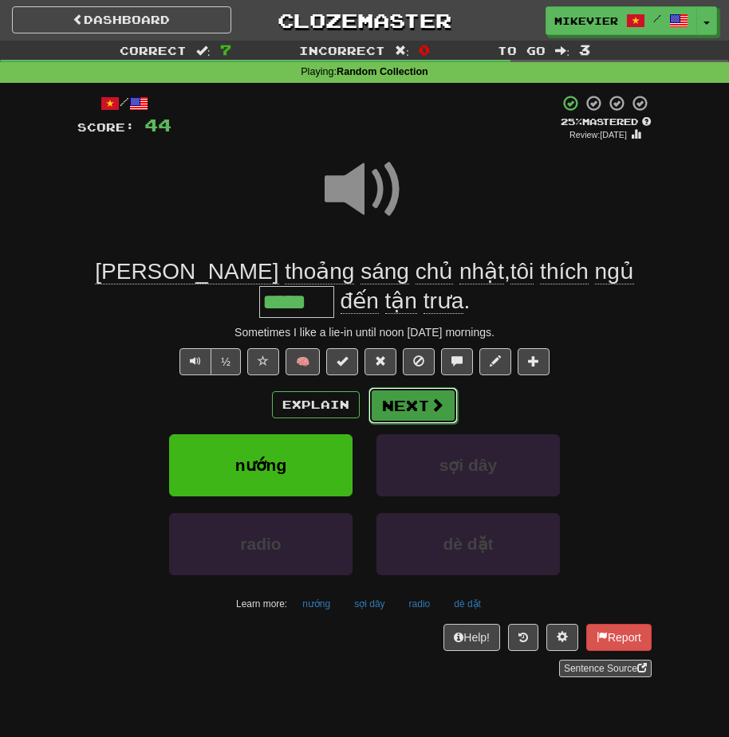
click at [411, 393] on button "Next" at bounding box center [412, 405] width 89 height 37
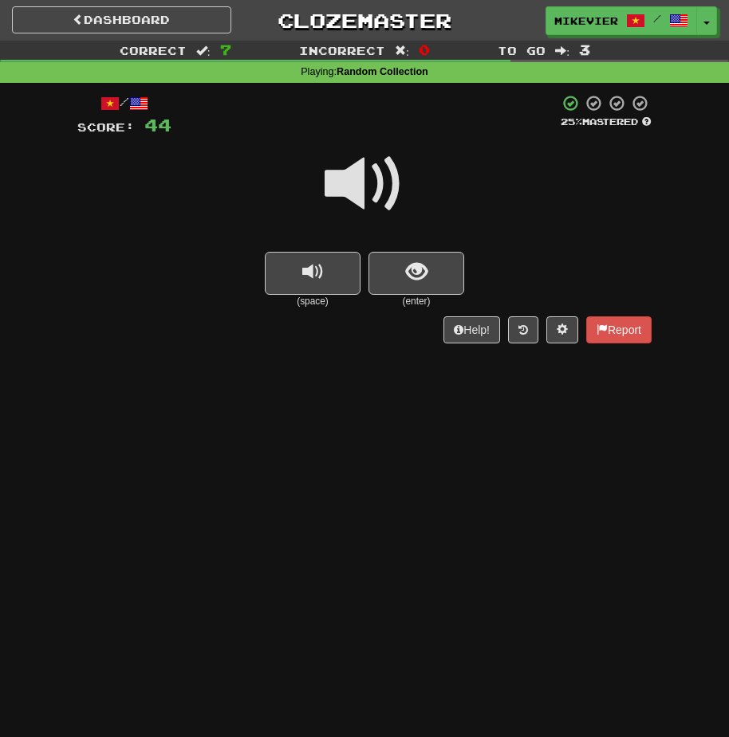
click at [353, 198] on span at bounding box center [364, 184] width 80 height 80
click at [351, 198] on span at bounding box center [364, 184] width 80 height 80
drag, startPoint x: 351, startPoint y: 198, endPoint x: 321, endPoint y: 189, distance: 30.8
click at [321, 189] on div at bounding box center [364, 195] width 574 height 114
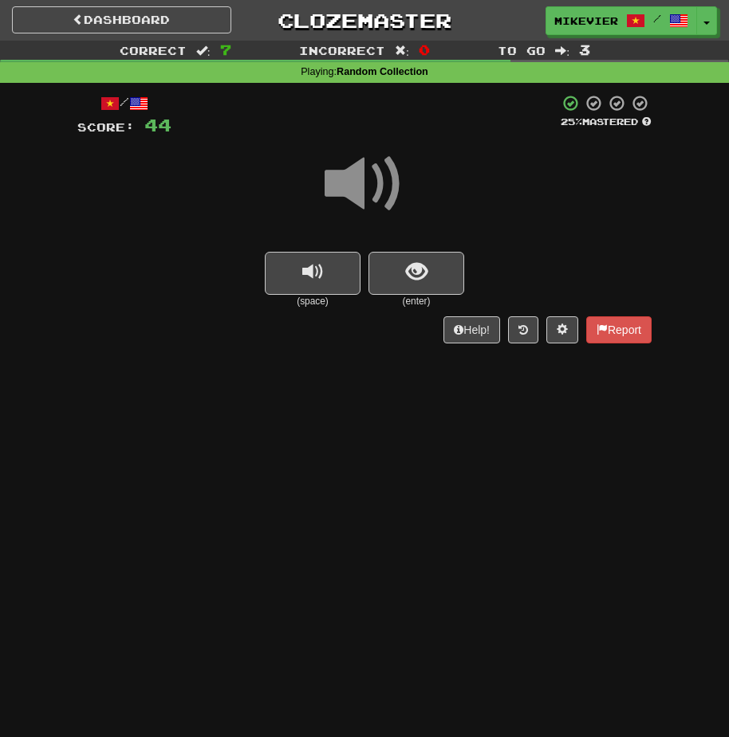
drag, startPoint x: 321, startPoint y: 189, endPoint x: 284, endPoint y: 187, distance: 37.5
click at [284, 187] on div at bounding box center [364, 195] width 574 height 114
click at [368, 187] on span at bounding box center [364, 184] width 80 height 80
click at [367, 187] on span at bounding box center [364, 184] width 80 height 80
click at [391, 273] on button "show sentence" at bounding box center [416, 273] width 96 height 43
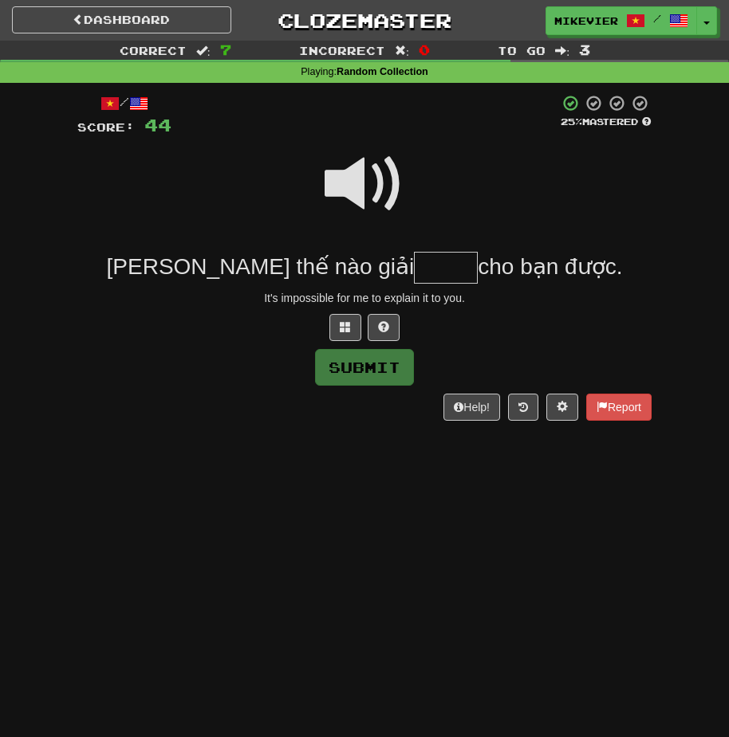
click at [369, 187] on span at bounding box center [364, 184] width 80 height 80
click at [351, 179] on span at bounding box center [364, 184] width 80 height 80
click at [347, 321] on span at bounding box center [345, 326] width 11 height 11
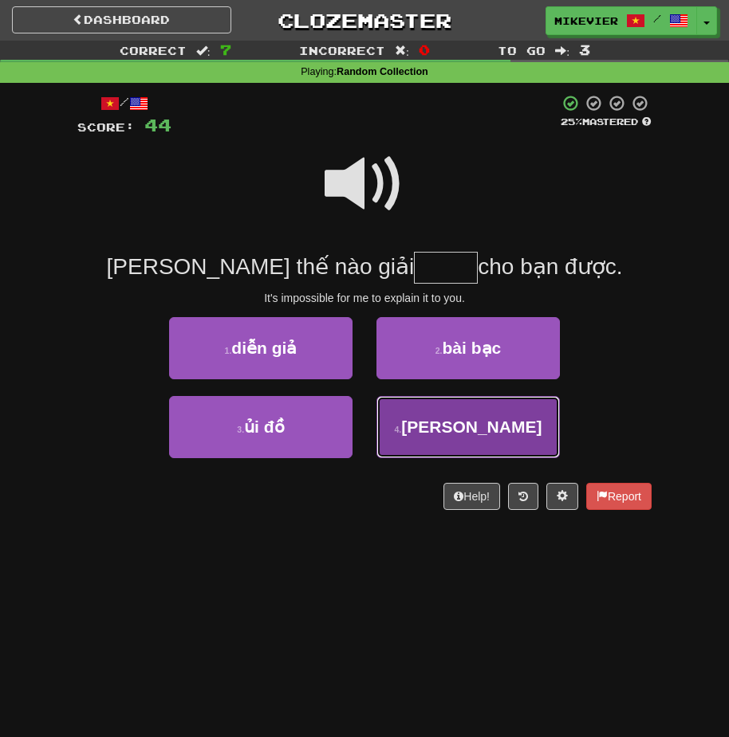
click at [412, 409] on button "4 . nghĩa" at bounding box center [467, 427] width 183 height 62
type input "*****"
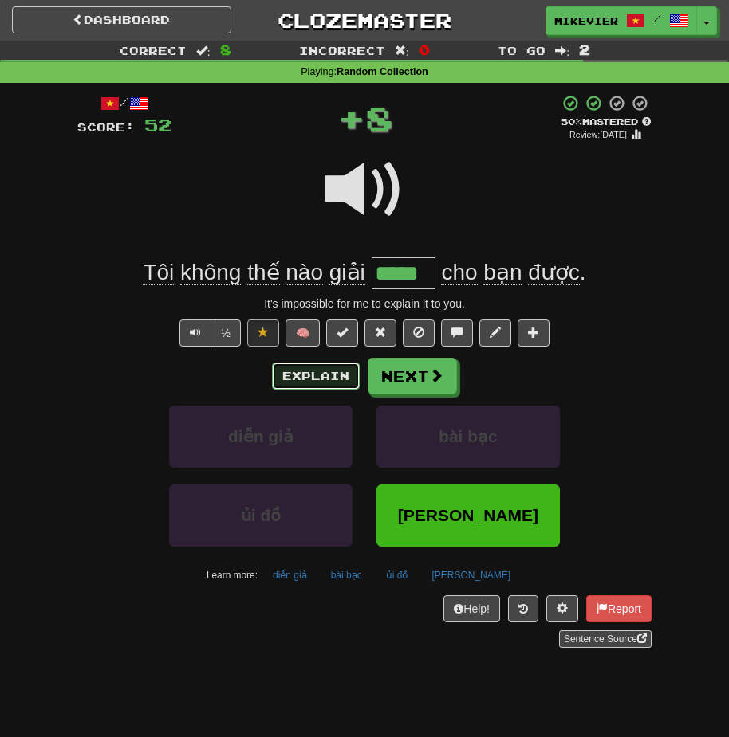
click at [336, 366] on button "Explain" at bounding box center [316, 376] width 88 height 27
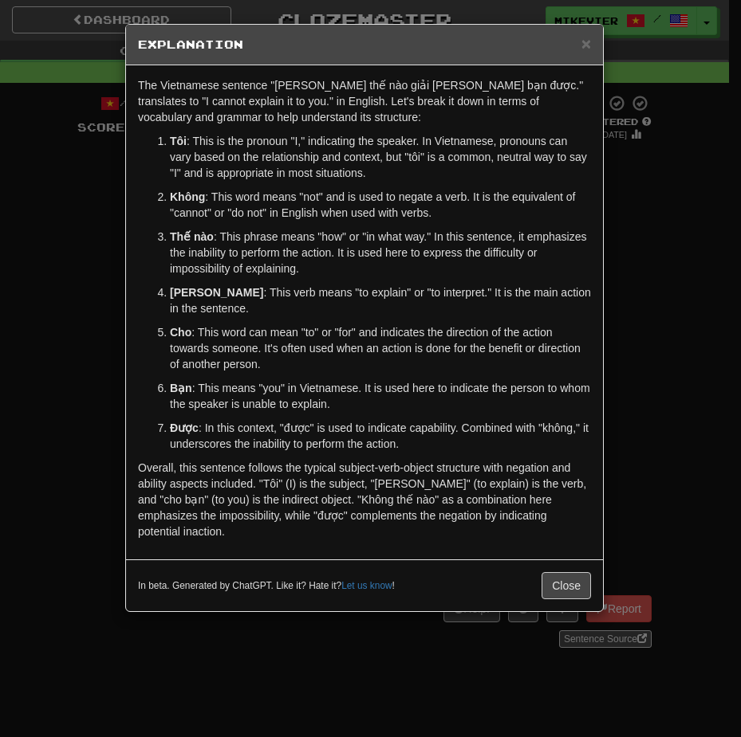
click at [100, 312] on div "× Explanation The Vietnamese sentence "Tôi không thế nào giải nghĩa cho bạn đượ…" at bounding box center [370, 368] width 741 height 737
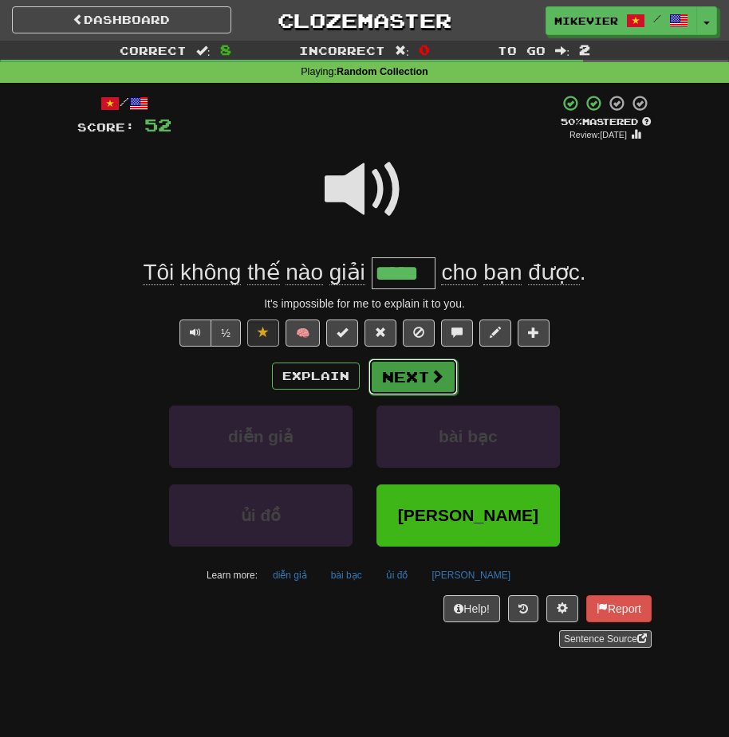
click at [386, 369] on button "Next" at bounding box center [412, 377] width 89 height 37
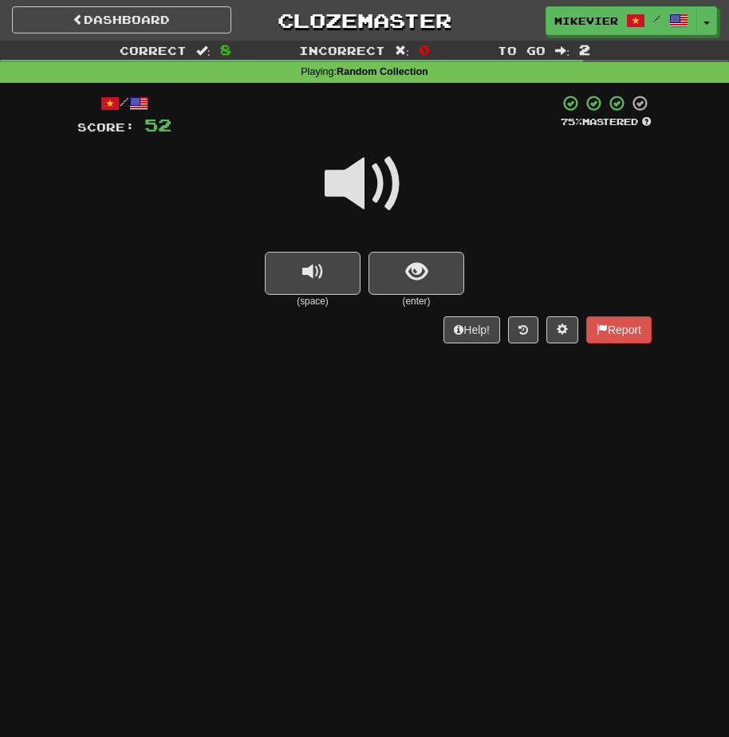
click at [395, 168] on span at bounding box center [364, 184] width 80 height 80
click at [383, 186] on span at bounding box center [364, 184] width 80 height 80
click at [402, 289] on button "show sentence" at bounding box center [416, 273] width 96 height 43
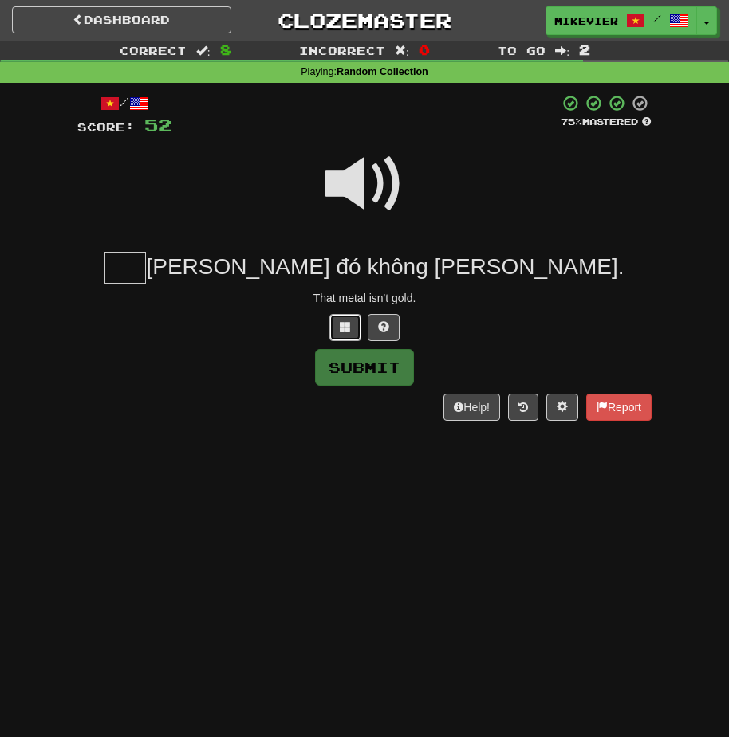
click at [336, 322] on button at bounding box center [345, 327] width 32 height 27
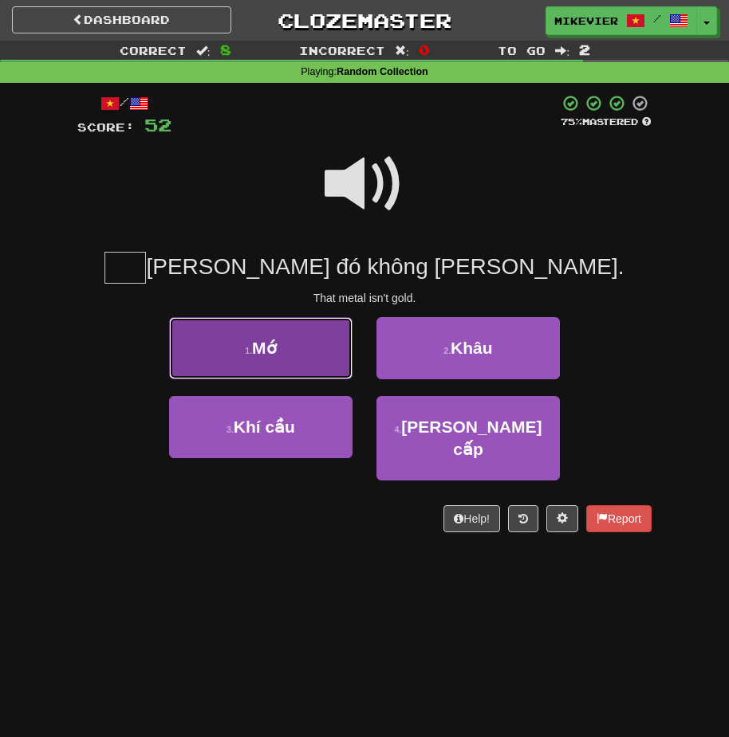
click at [335, 328] on button "1 . Mớ" at bounding box center [260, 348] width 183 height 62
type input "**"
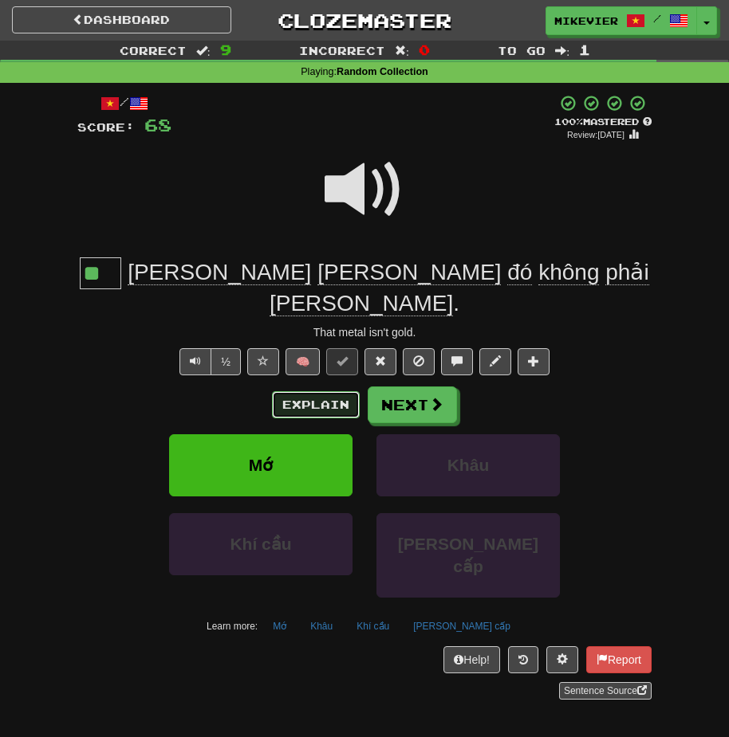
click at [333, 391] on button "Explain" at bounding box center [316, 404] width 88 height 27
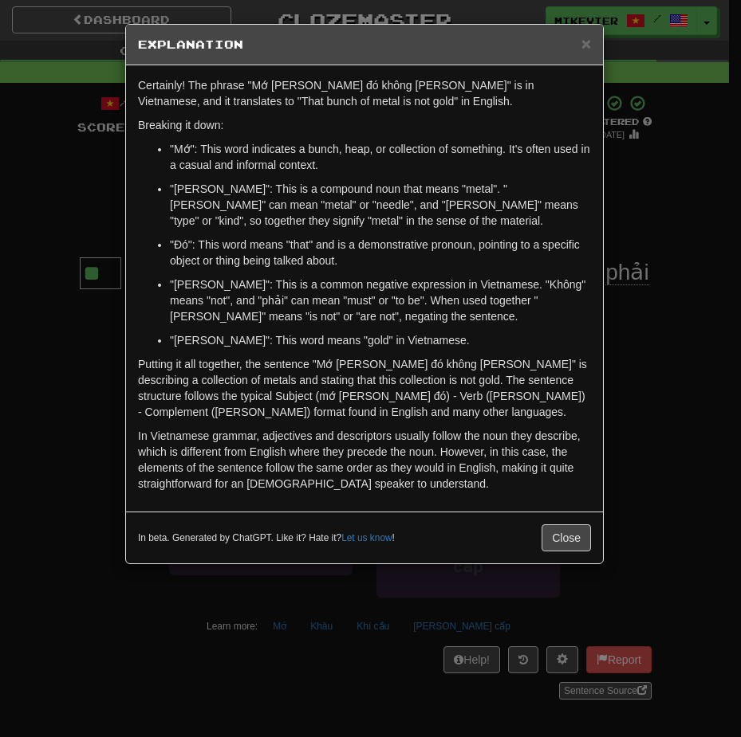
click at [82, 230] on div "× Explanation Certainly! The phrase "Mớ kim loại đó không phải vàng" is in Viet…" at bounding box center [370, 368] width 741 height 737
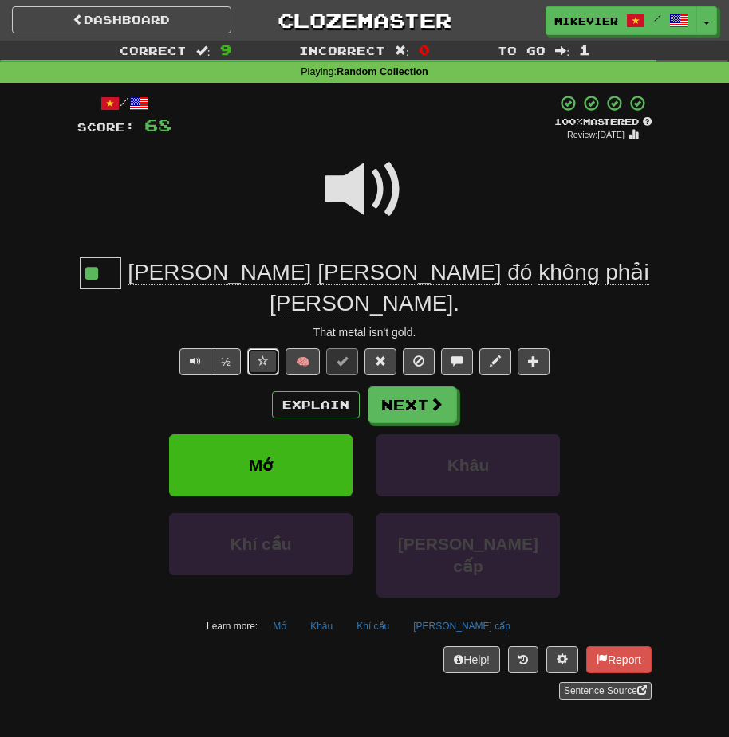
click at [268, 348] on button at bounding box center [263, 361] width 32 height 27
click at [357, 187] on span at bounding box center [364, 190] width 80 height 80
click at [375, 387] on button "Next" at bounding box center [412, 405] width 89 height 37
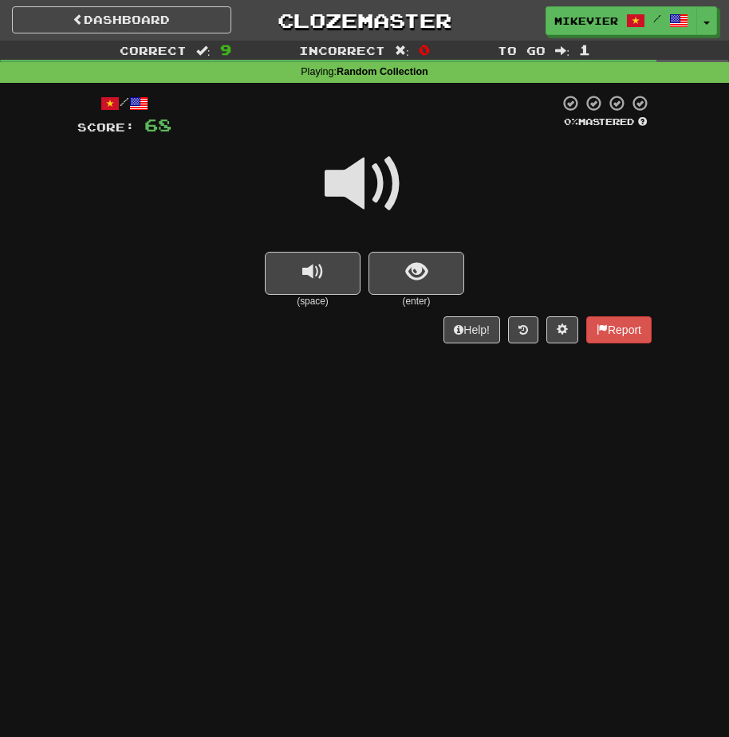
click at [376, 199] on span at bounding box center [364, 184] width 80 height 80
click at [373, 195] on span at bounding box center [364, 184] width 80 height 80
click at [369, 188] on span at bounding box center [364, 184] width 80 height 80
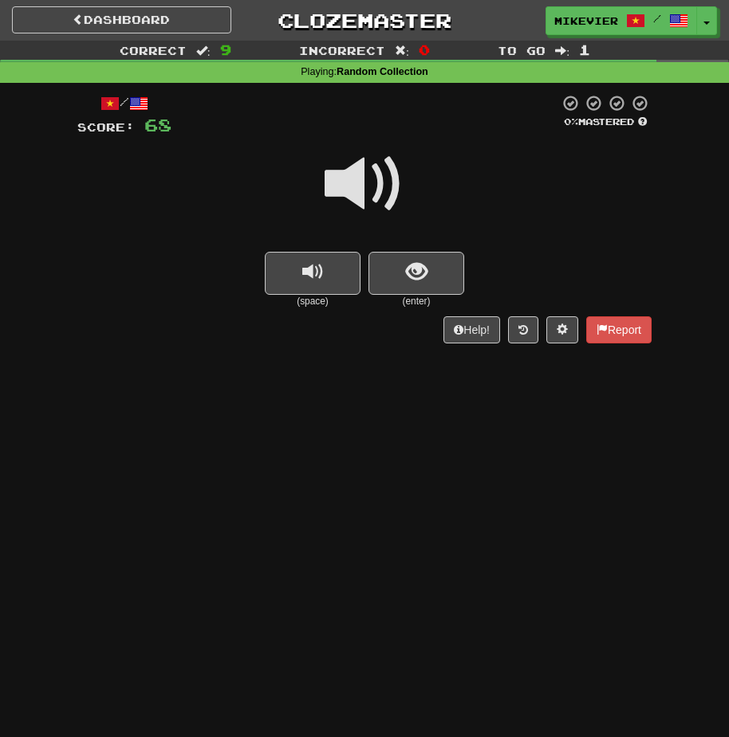
click at [369, 188] on span at bounding box center [364, 184] width 80 height 80
click at [390, 265] on button "show sentence" at bounding box center [416, 273] width 96 height 43
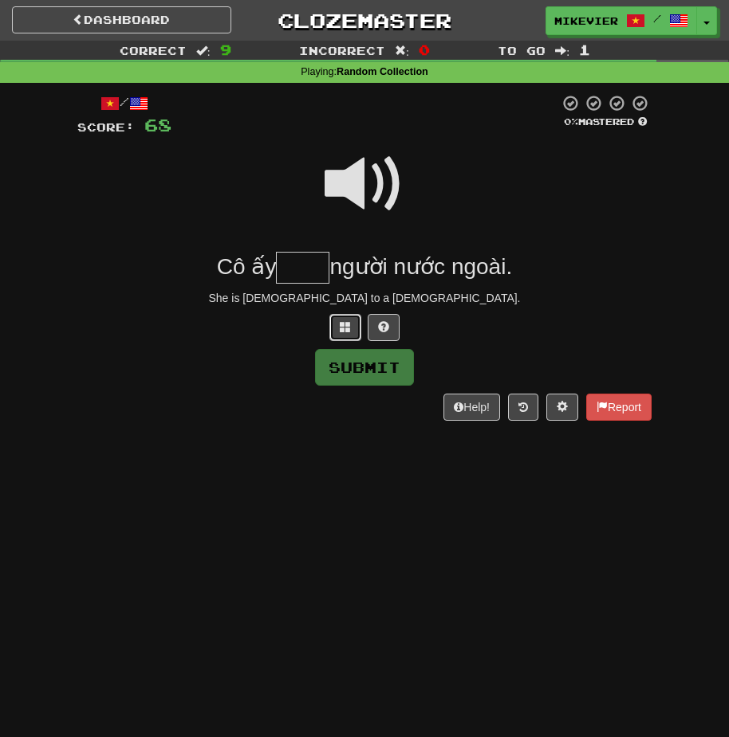
click at [352, 319] on button at bounding box center [345, 327] width 32 height 27
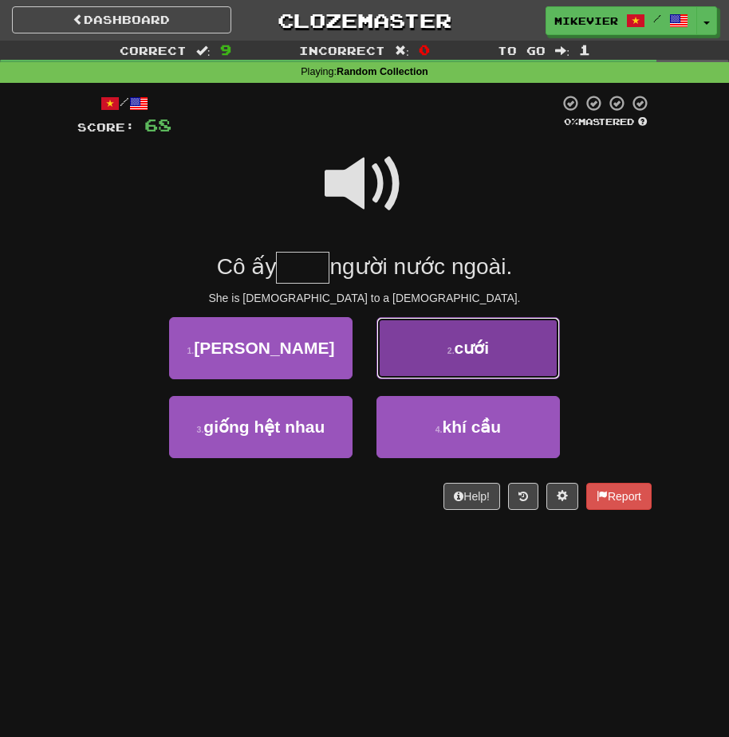
click at [411, 334] on button "2 . cưới" at bounding box center [467, 348] width 183 height 62
type input "****"
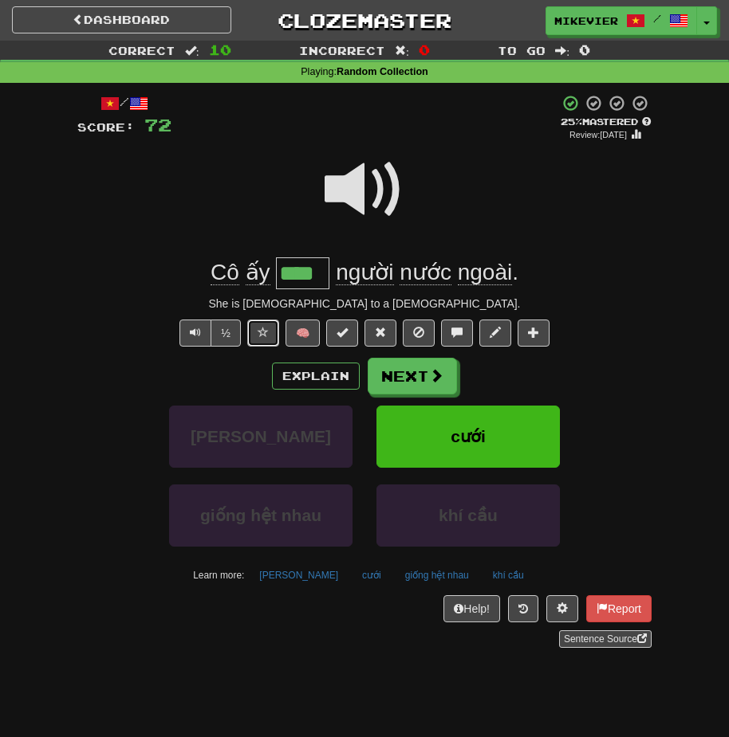
click at [266, 333] on span at bounding box center [262, 332] width 11 height 11
click at [352, 196] on span at bounding box center [364, 190] width 80 height 80
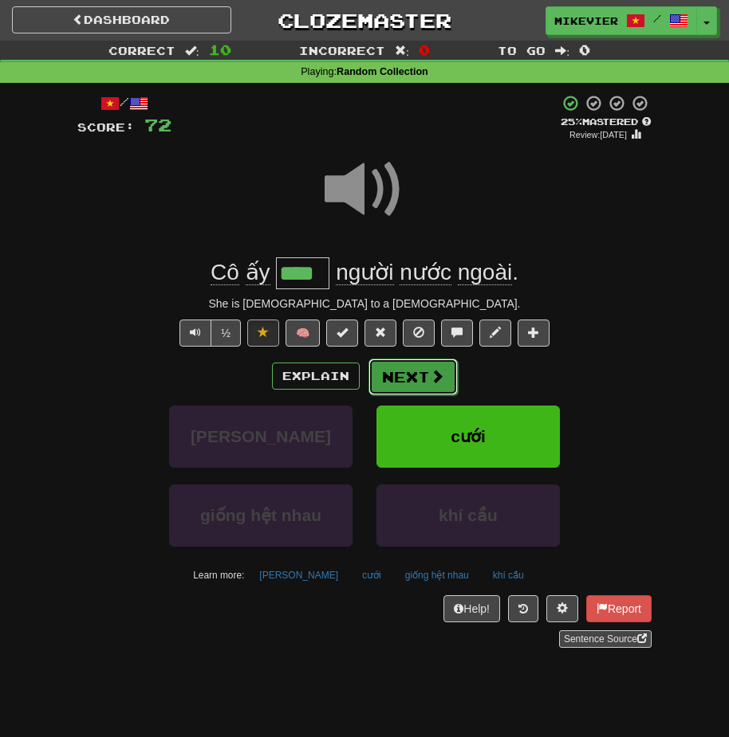
click at [408, 381] on button "Next" at bounding box center [412, 377] width 89 height 37
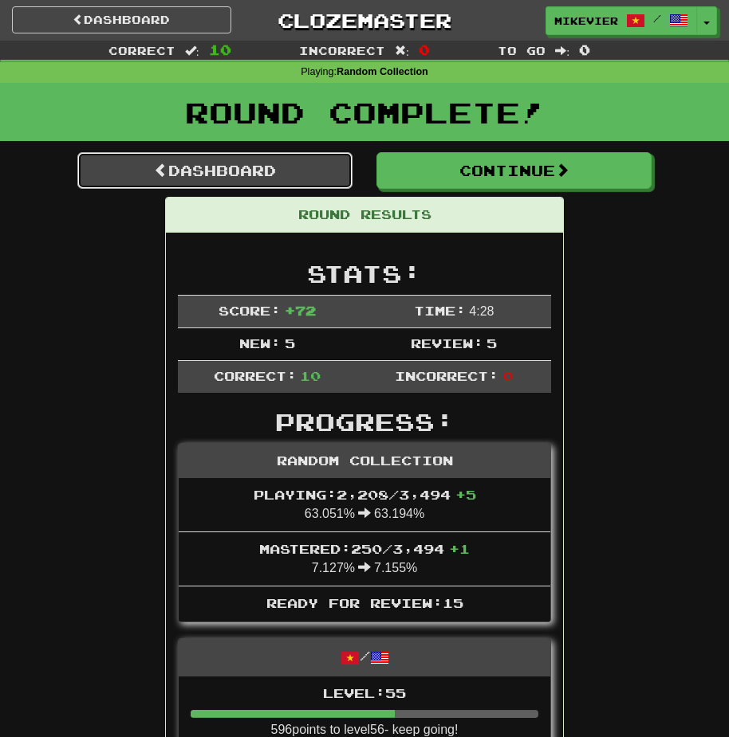
click at [289, 180] on link "Dashboard" at bounding box center [214, 170] width 275 height 37
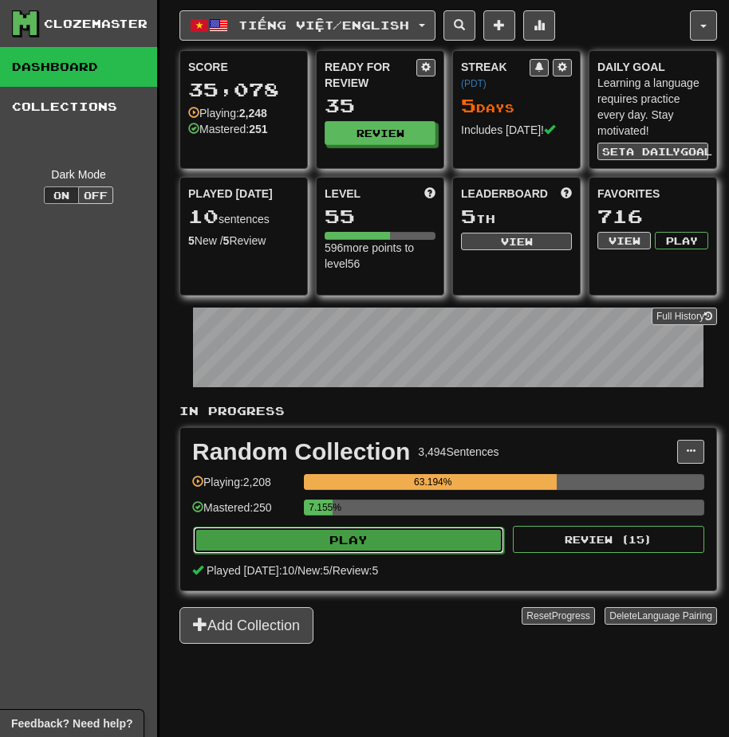
click at [442, 537] on button "Play" at bounding box center [348, 540] width 311 height 27
select select "**"
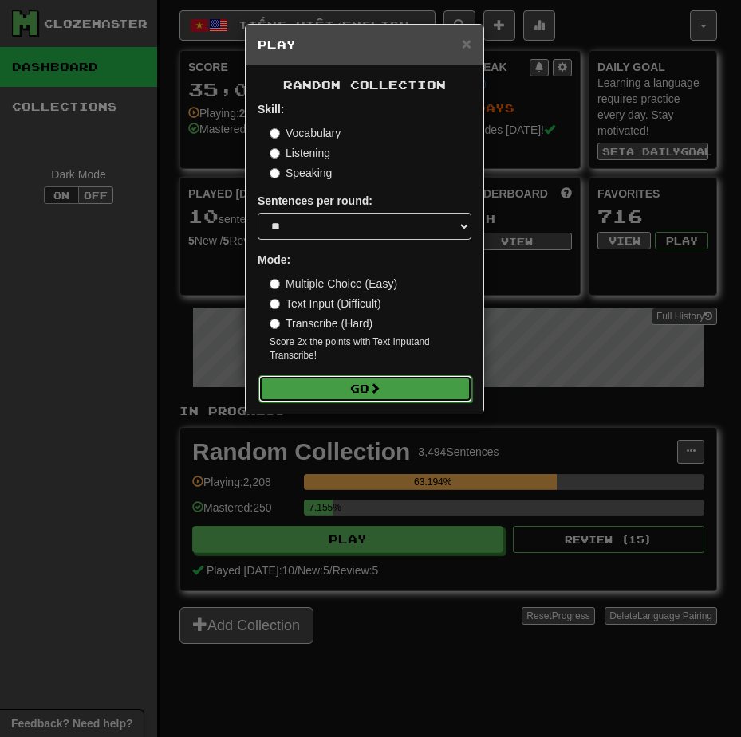
click at [428, 393] on button "Go" at bounding box center [365, 388] width 214 height 27
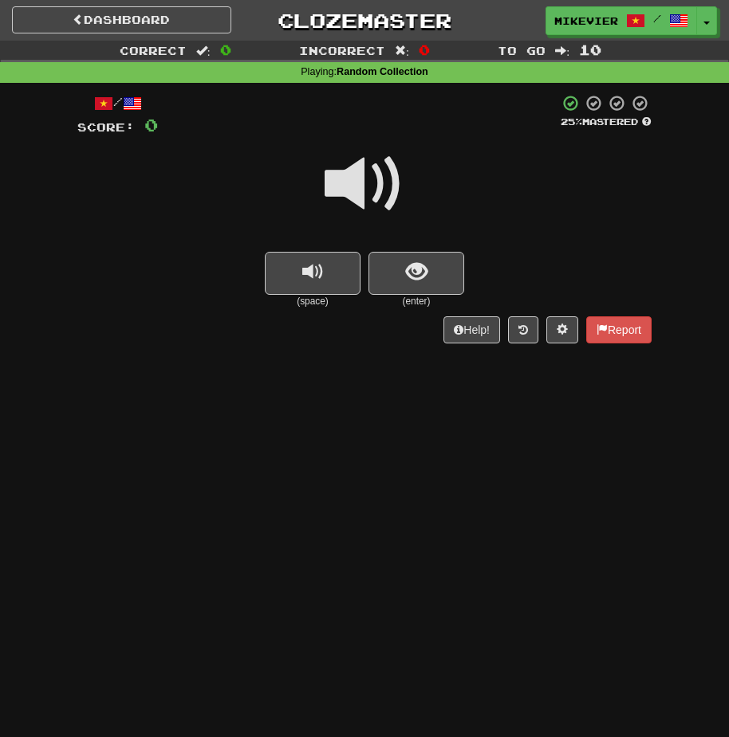
click at [367, 208] on span at bounding box center [364, 184] width 80 height 80
click at [367, 210] on span at bounding box center [364, 184] width 80 height 80
click at [378, 206] on span at bounding box center [364, 184] width 80 height 80
click at [397, 261] on button "show sentence" at bounding box center [416, 273] width 96 height 43
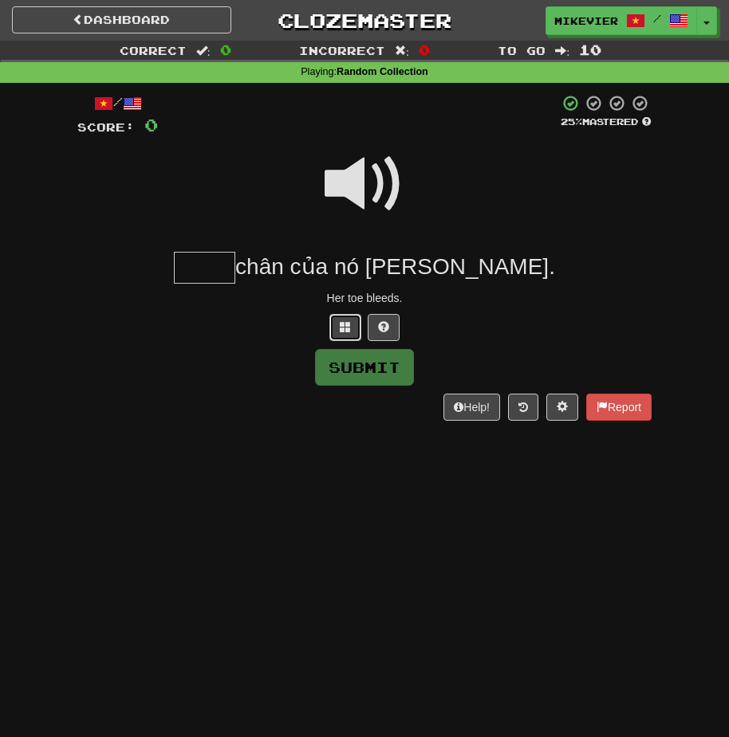
click at [352, 321] on button at bounding box center [345, 327] width 32 height 27
type input "****"
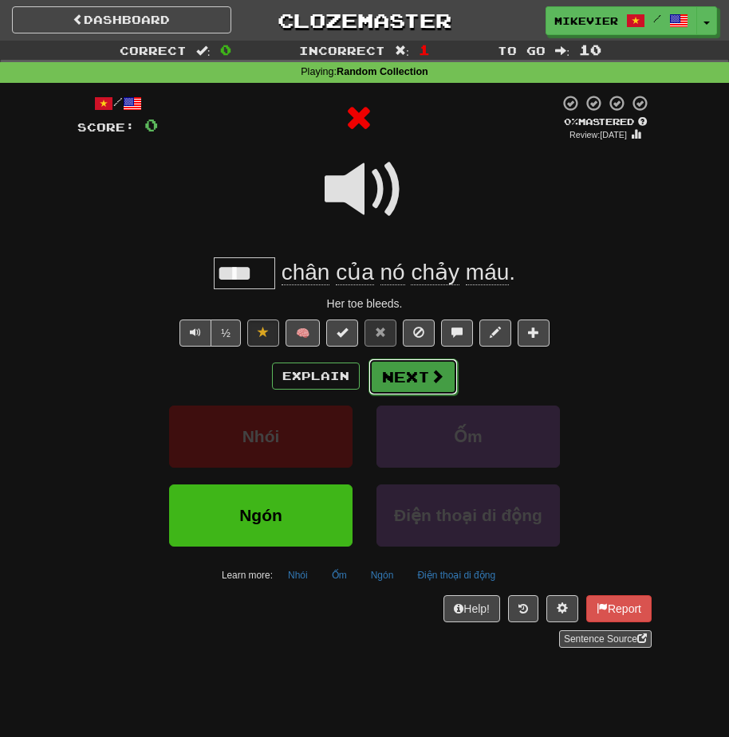
click at [393, 367] on button "Next" at bounding box center [412, 377] width 89 height 37
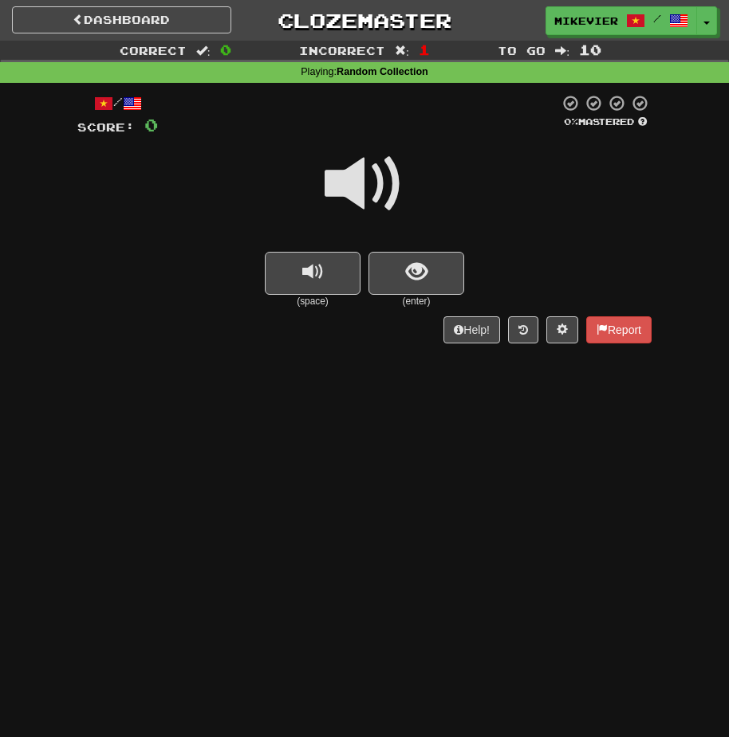
click at [371, 202] on span at bounding box center [364, 184] width 80 height 80
click at [394, 260] on button "show sentence" at bounding box center [416, 273] width 96 height 43
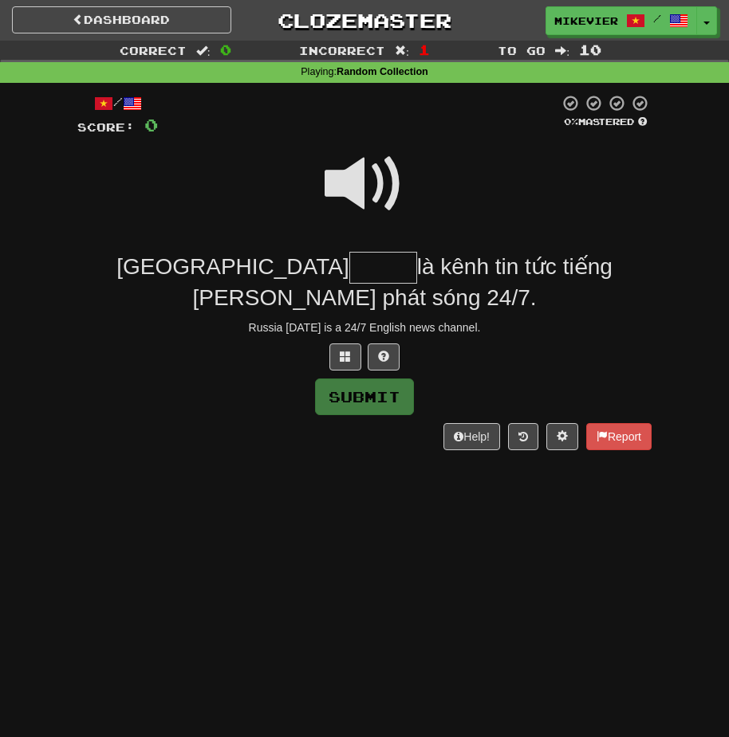
click at [367, 187] on span at bounding box center [364, 184] width 80 height 80
click at [339, 344] on button at bounding box center [345, 357] width 32 height 27
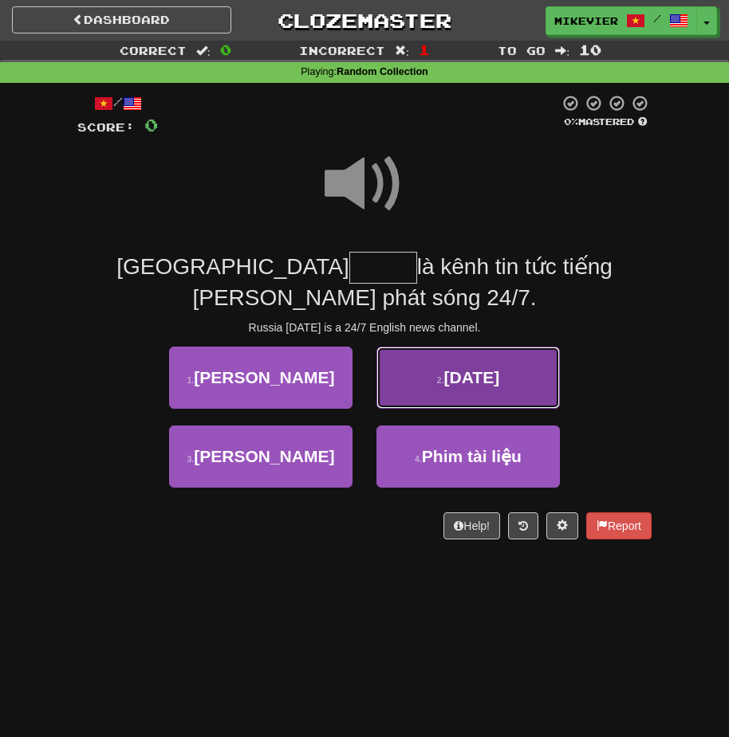
click at [389, 347] on button "2 . Today" at bounding box center [467, 378] width 183 height 62
type input "*****"
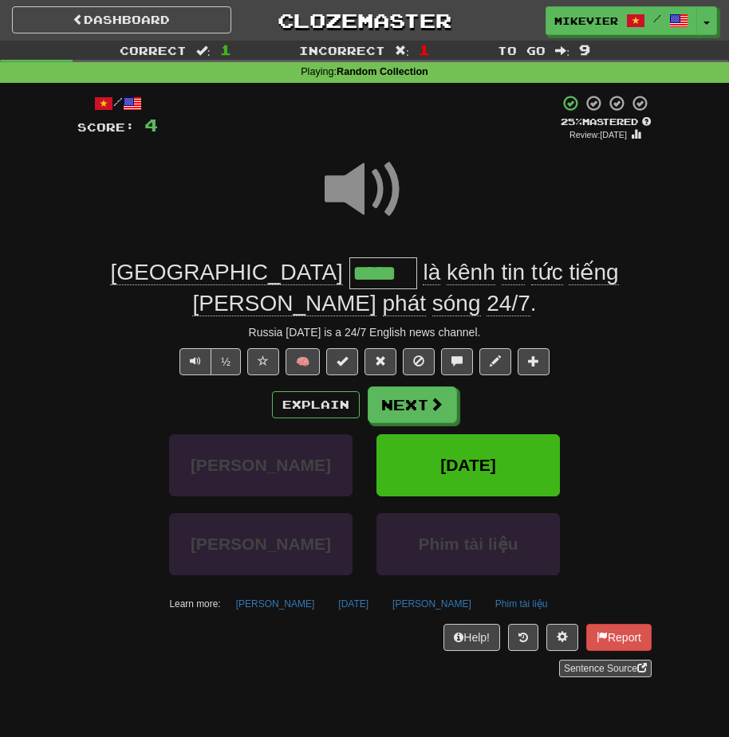
click at [347, 203] on span at bounding box center [364, 190] width 80 height 80
click at [354, 191] on span at bounding box center [364, 190] width 80 height 80
click at [336, 391] on button "Explain" at bounding box center [316, 404] width 88 height 27
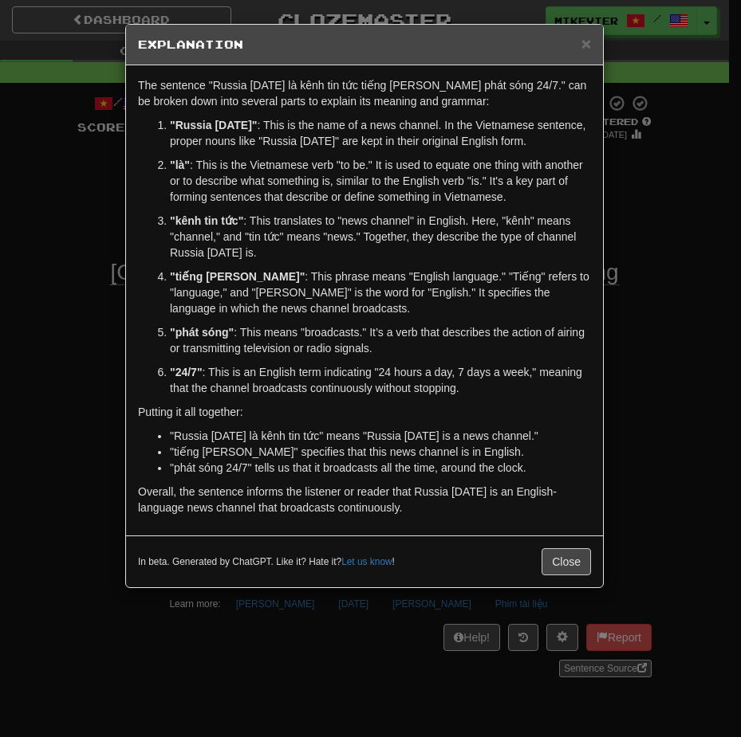
click at [54, 347] on div "× Explanation The sentence "Russia Today là kênh tin tức tiếng Anh phát sóng 24…" at bounding box center [370, 368] width 741 height 737
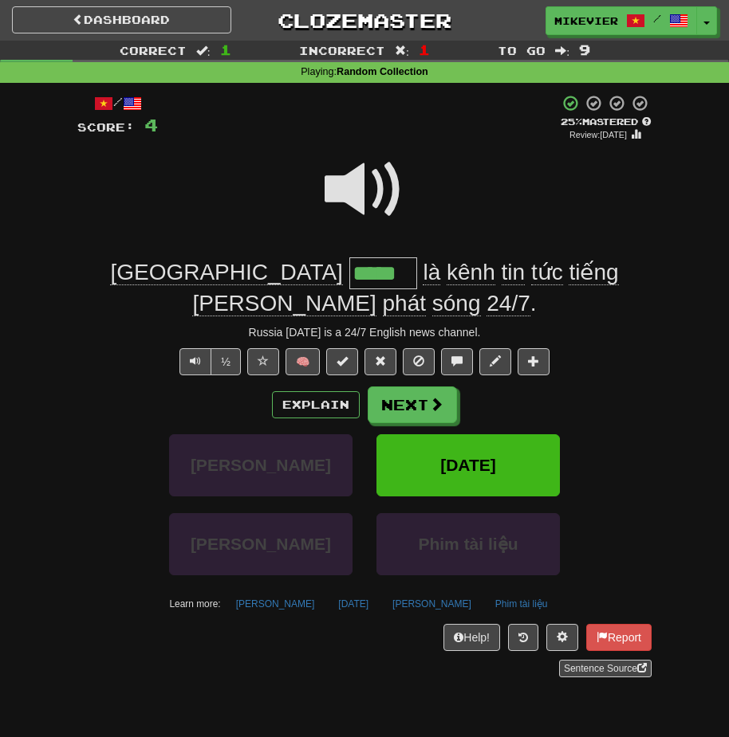
click at [335, 202] on span at bounding box center [364, 190] width 80 height 80
click at [385, 387] on button "Next" at bounding box center [412, 405] width 89 height 37
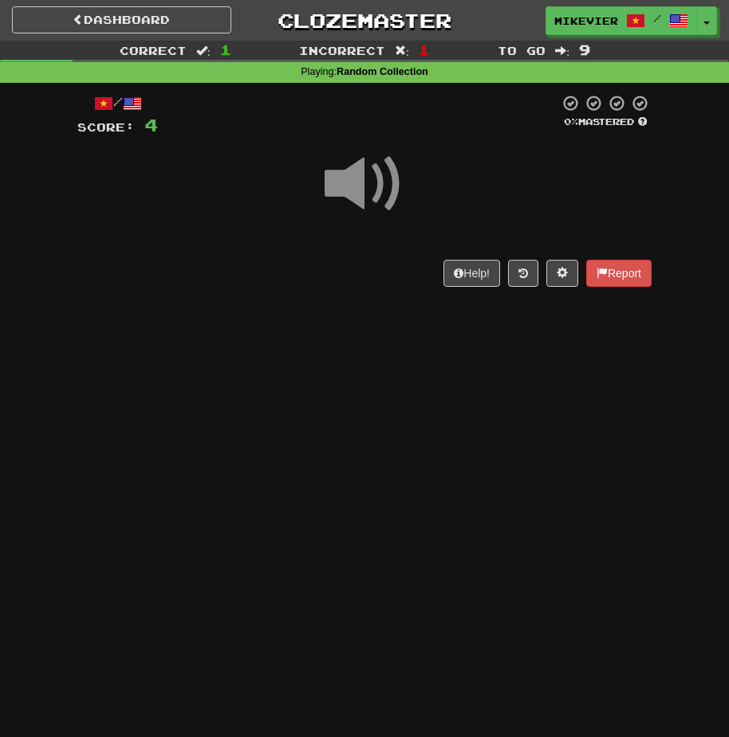
click at [355, 199] on span at bounding box center [364, 184] width 80 height 80
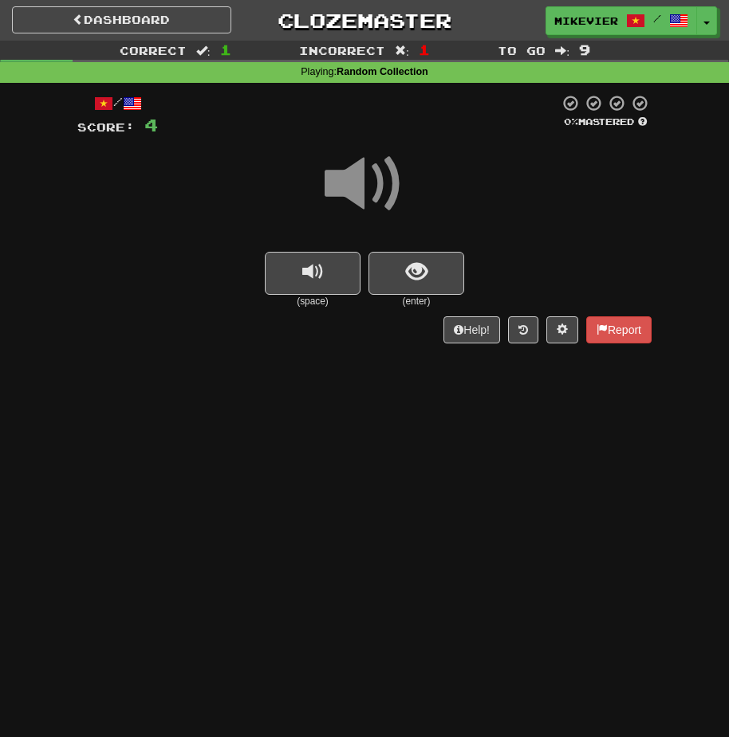
click at [354, 201] on span at bounding box center [364, 184] width 80 height 80
click at [379, 285] on button "show sentence" at bounding box center [416, 273] width 96 height 43
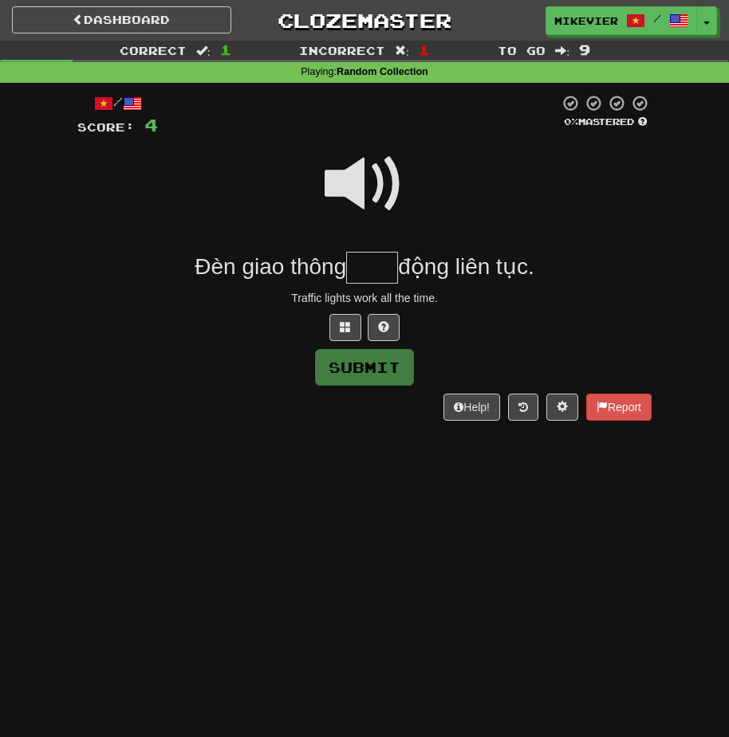
click at [340, 207] on span at bounding box center [364, 184] width 80 height 80
click at [328, 317] on div at bounding box center [364, 327] width 574 height 27
click at [332, 324] on button at bounding box center [345, 327] width 32 height 27
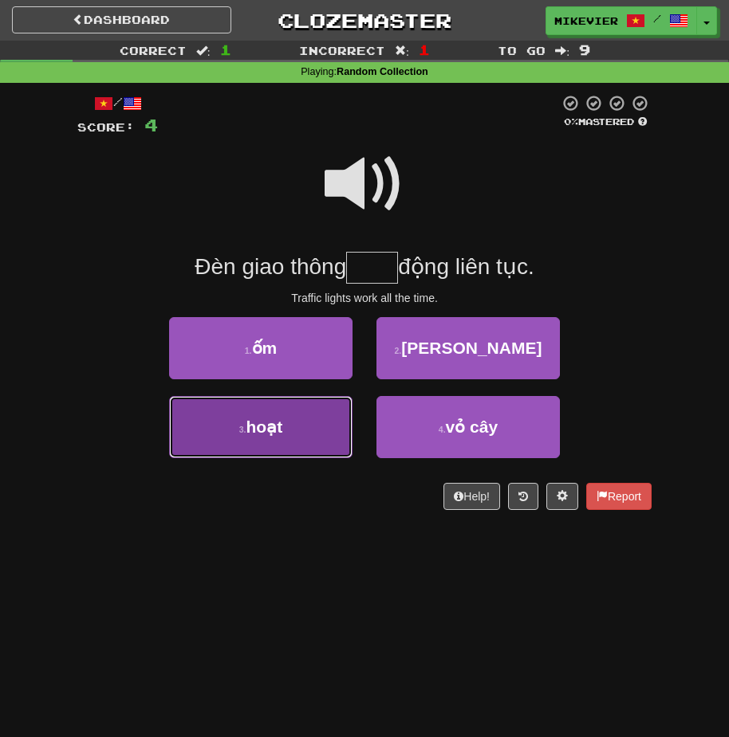
click at [322, 404] on button "3 . hoạt" at bounding box center [260, 427] width 183 height 62
type input "****"
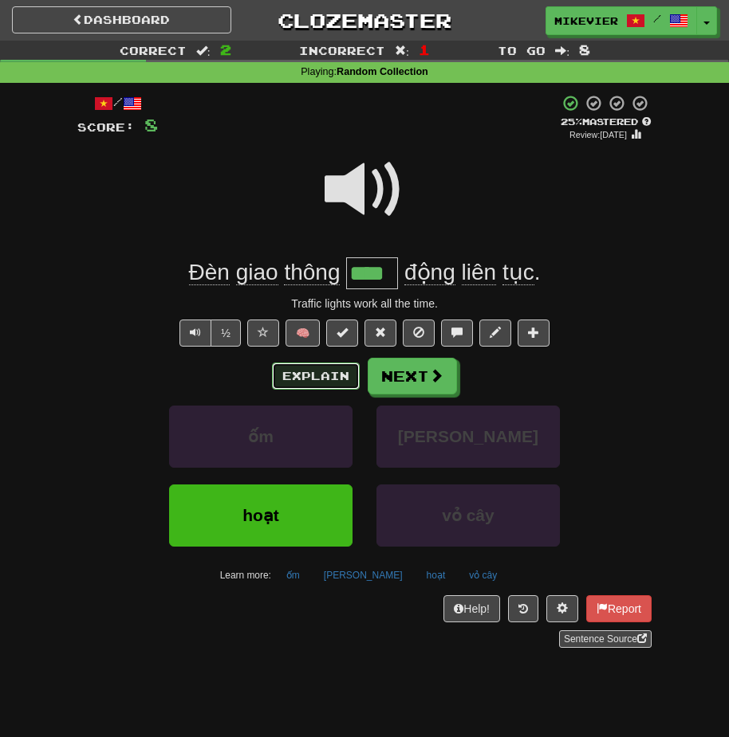
click at [293, 375] on button "Explain" at bounding box center [316, 376] width 88 height 27
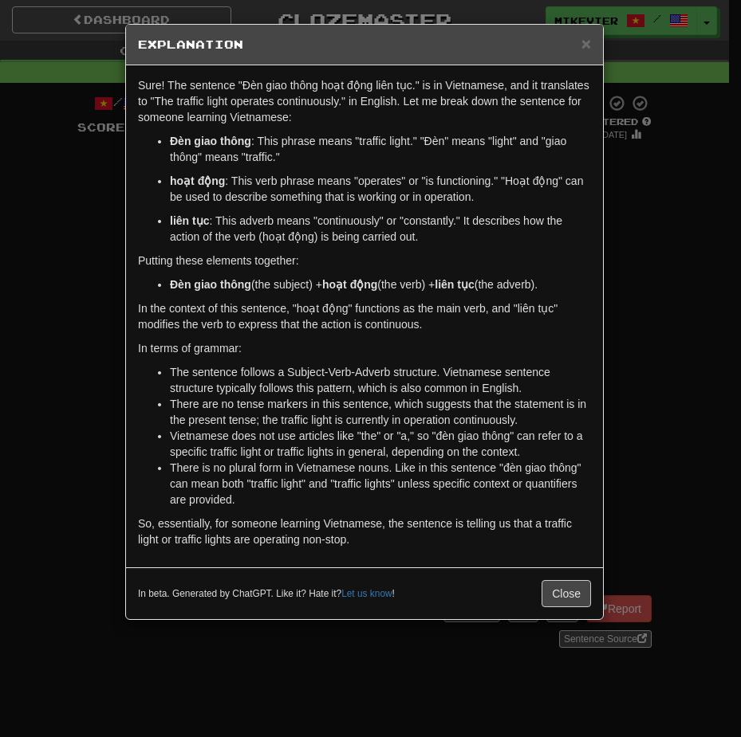
click at [112, 349] on div "× Explanation Sure! The sentence "Đèn giao thông hoạt động liên tục." is in Vie…" at bounding box center [370, 368] width 741 height 737
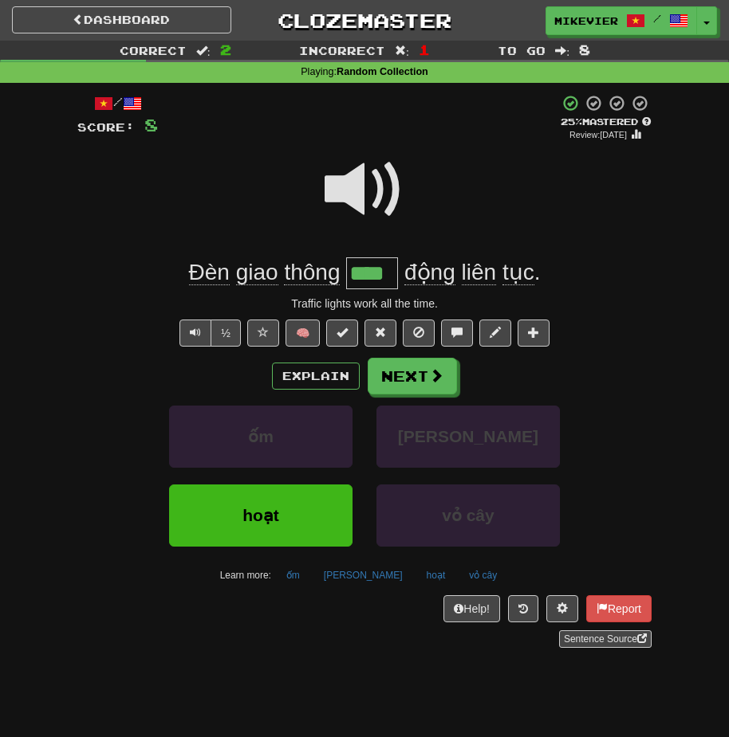
click at [326, 200] on span at bounding box center [364, 190] width 80 height 80
click at [313, 206] on div at bounding box center [364, 200] width 574 height 114
click at [388, 369] on button "Next" at bounding box center [412, 377] width 89 height 37
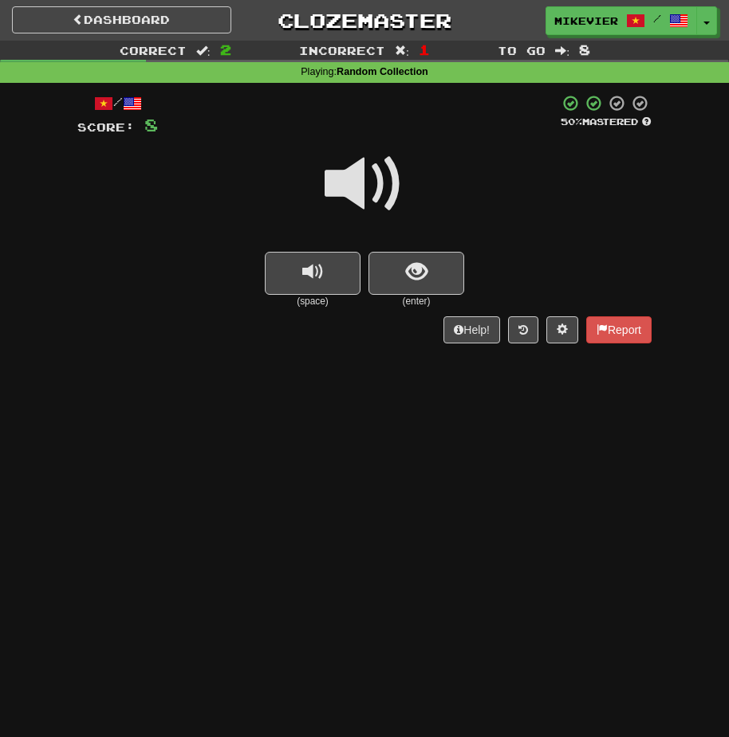
click at [343, 191] on span at bounding box center [364, 184] width 80 height 80
click at [385, 172] on span at bounding box center [364, 184] width 80 height 80
click at [380, 172] on span at bounding box center [364, 184] width 80 height 80
click at [429, 260] on button "show sentence" at bounding box center [416, 273] width 96 height 43
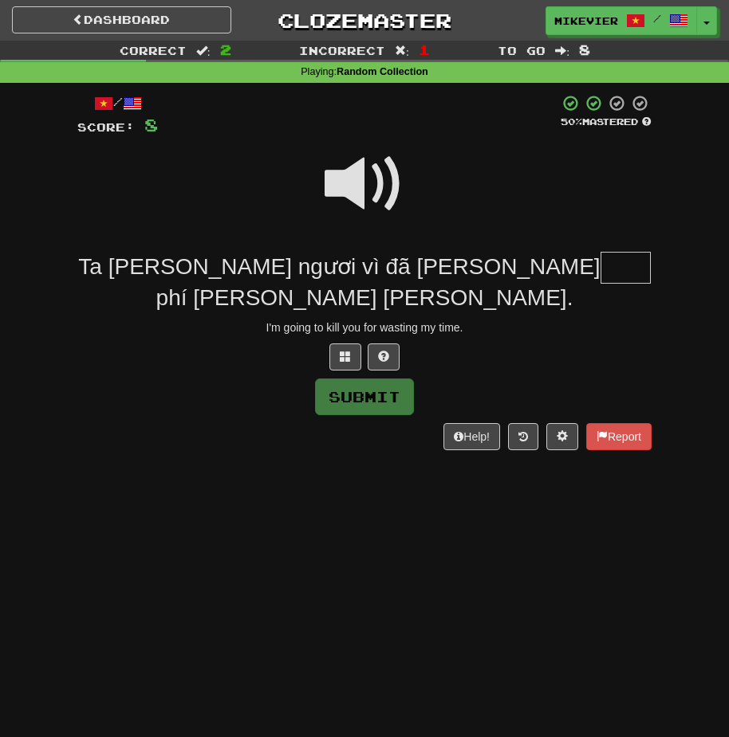
click at [376, 185] on span at bounding box center [364, 184] width 80 height 80
click at [350, 351] on span at bounding box center [345, 356] width 11 height 11
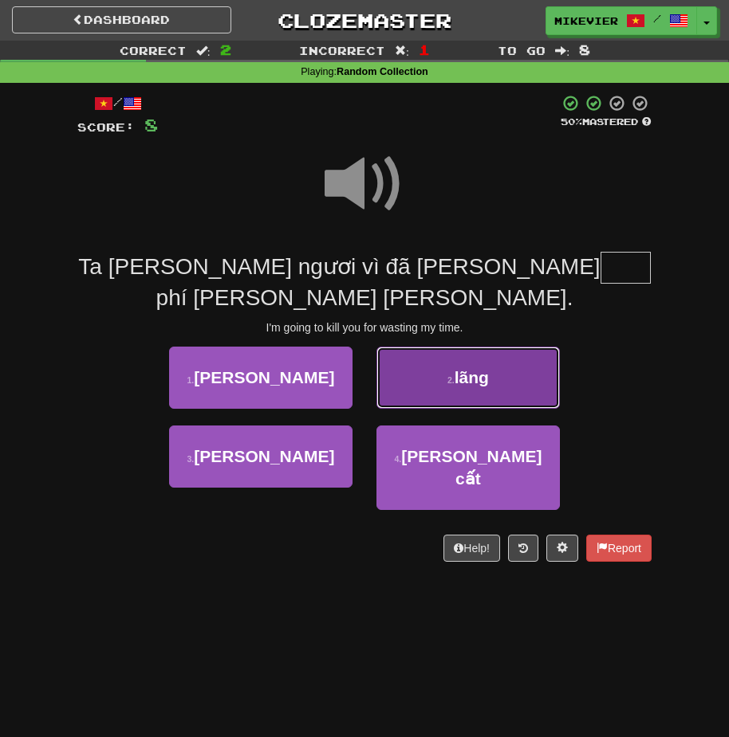
click at [404, 363] on button "2 . lãng" at bounding box center [467, 378] width 183 height 62
type input "****"
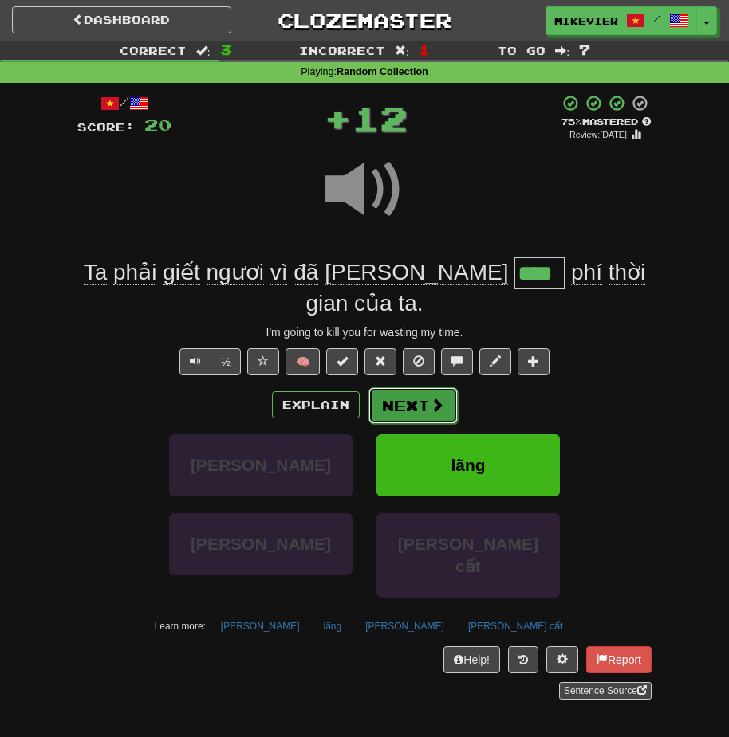
click at [408, 387] on button "Next" at bounding box center [412, 405] width 89 height 37
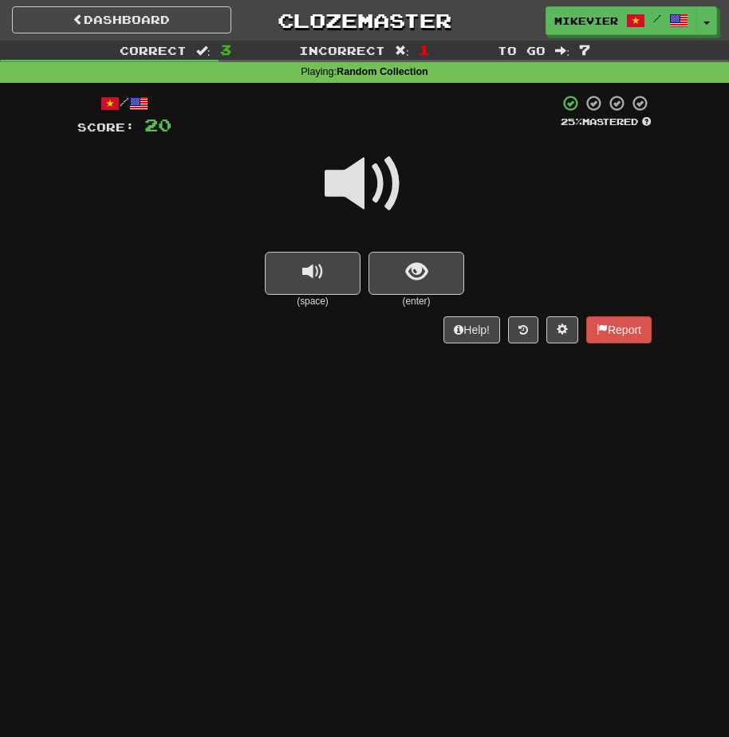
click at [390, 177] on span at bounding box center [364, 184] width 80 height 80
click at [387, 265] on button "show sentence" at bounding box center [416, 273] width 96 height 43
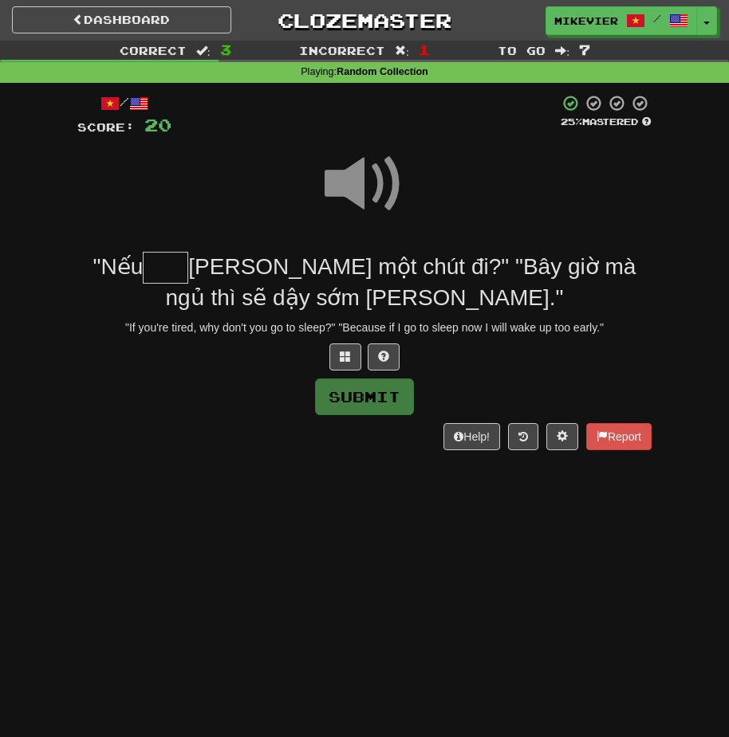
click at [385, 183] on span at bounding box center [364, 184] width 80 height 80
click at [336, 355] on button at bounding box center [345, 357] width 32 height 27
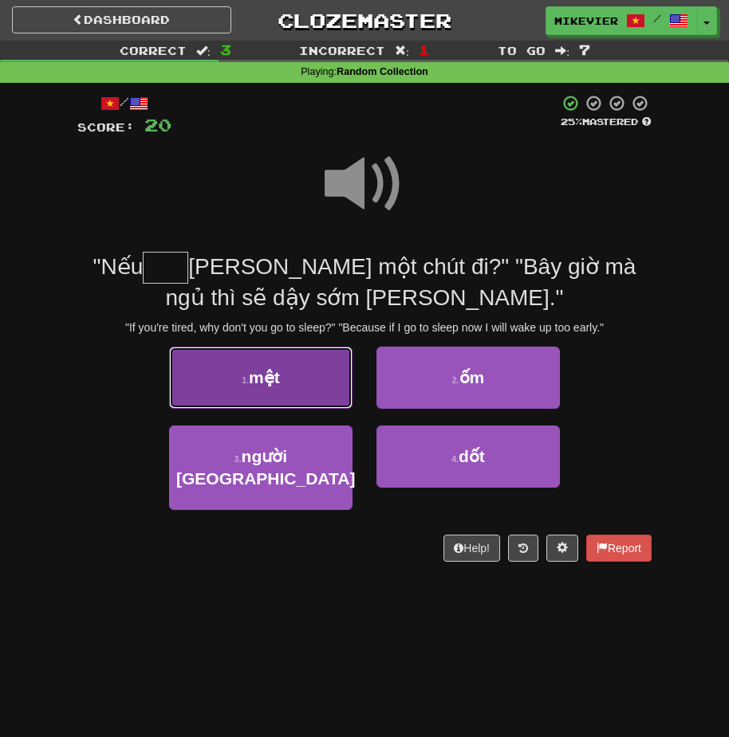
click at [333, 367] on button "1 . mệt" at bounding box center [260, 378] width 183 height 62
type input "***"
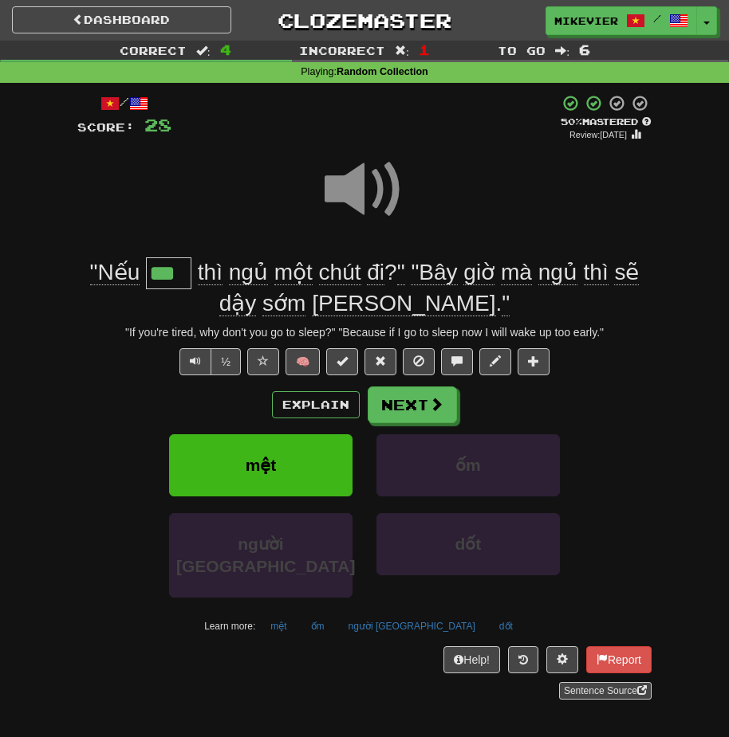
click at [355, 191] on span at bounding box center [364, 190] width 80 height 80
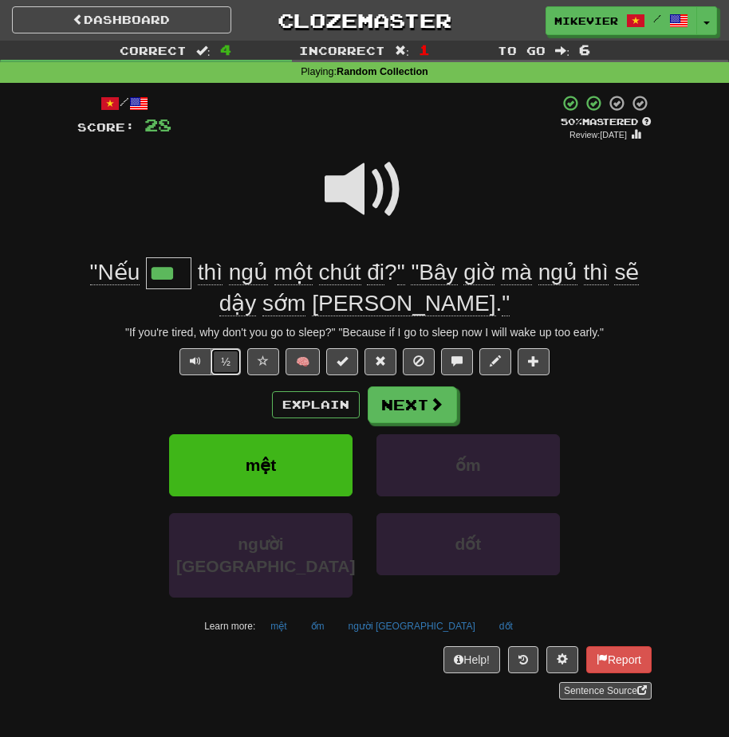
click at [238, 361] on button "½" at bounding box center [225, 361] width 30 height 27
click at [206, 356] on button "Text-to-speech controls" at bounding box center [195, 361] width 32 height 27
click at [407, 403] on button "Next" at bounding box center [412, 405] width 89 height 37
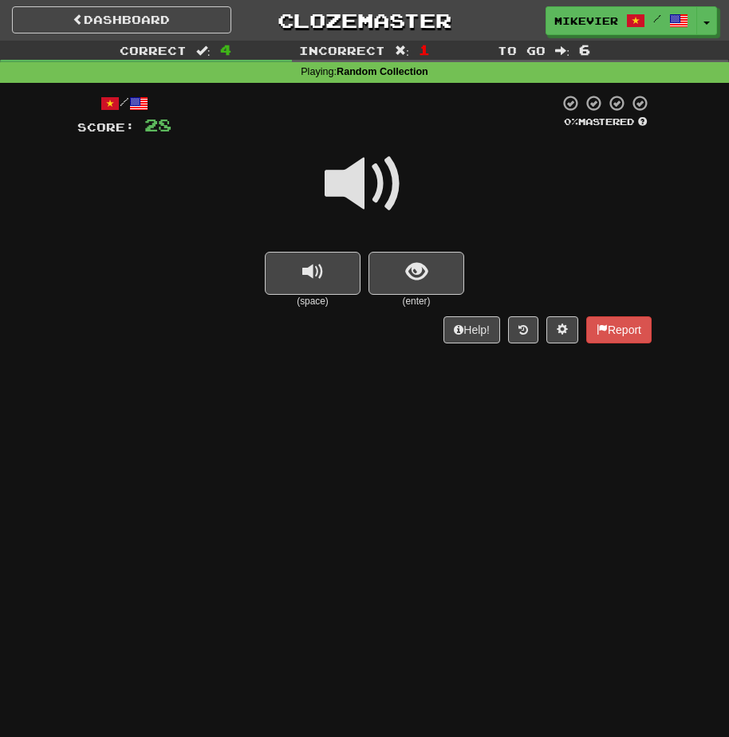
click at [337, 186] on span at bounding box center [364, 184] width 80 height 80
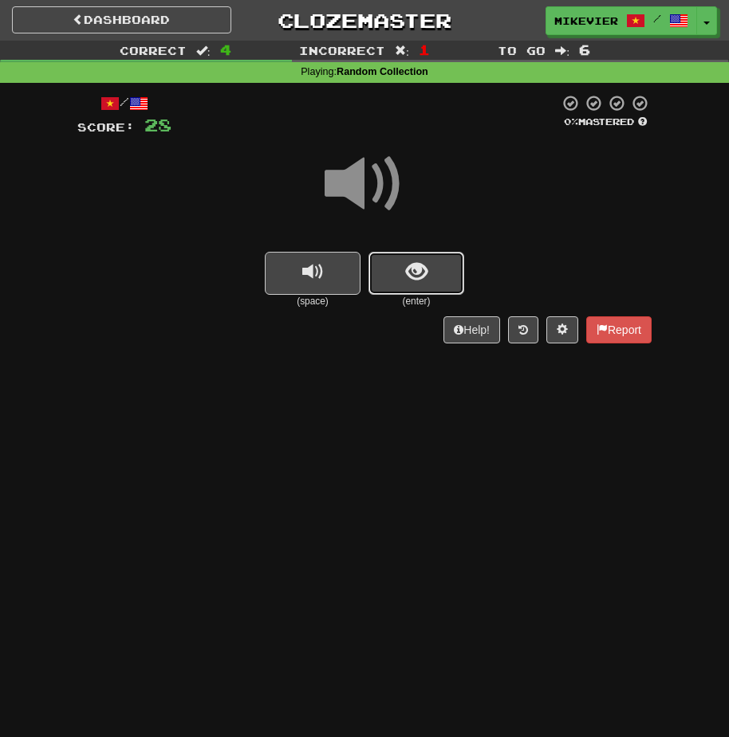
click at [380, 277] on button "show sentence" at bounding box center [416, 273] width 96 height 43
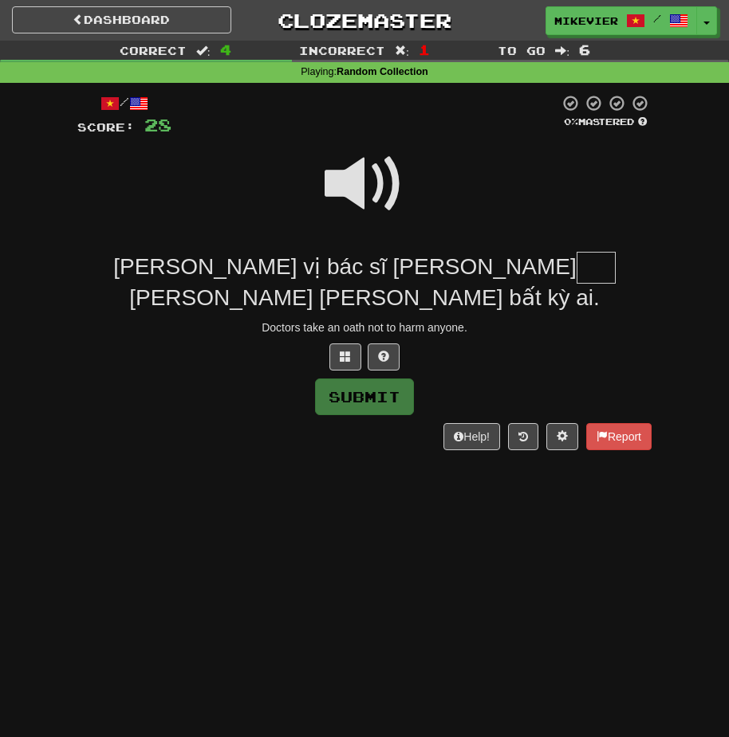
click at [352, 183] on span at bounding box center [364, 184] width 80 height 80
click at [340, 351] on span at bounding box center [345, 356] width 11 height 11
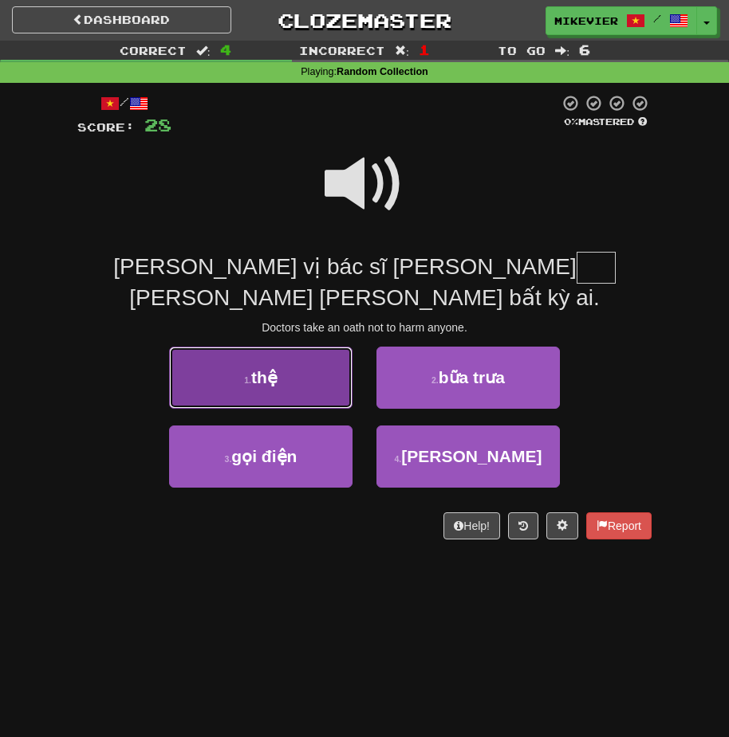
click at [328, 347] on button "1 . thệ" at bounding box center [260, 378] width 183 height 62
type input "***"
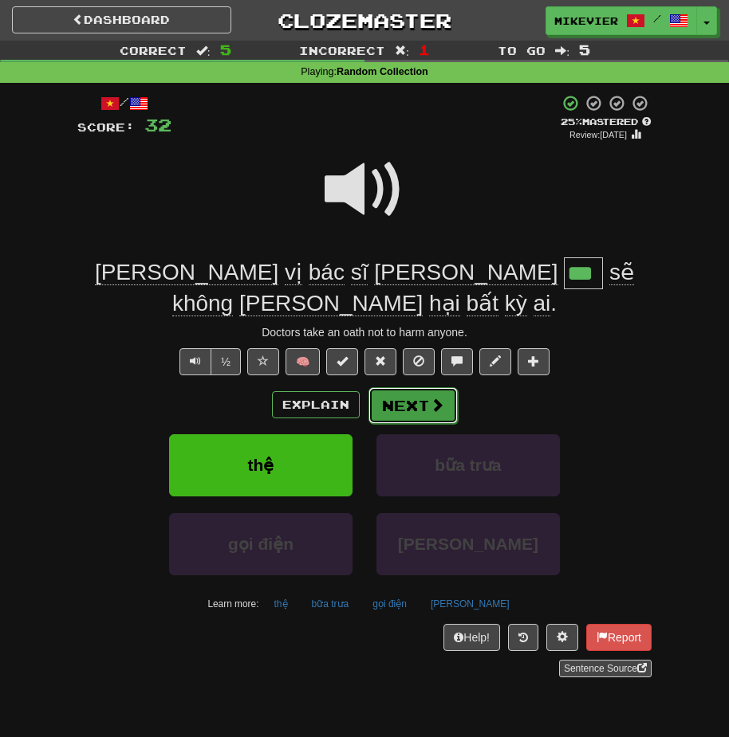
click at [402, 387] on button "Next" at bounding box center [412, 405] width 89 height 37
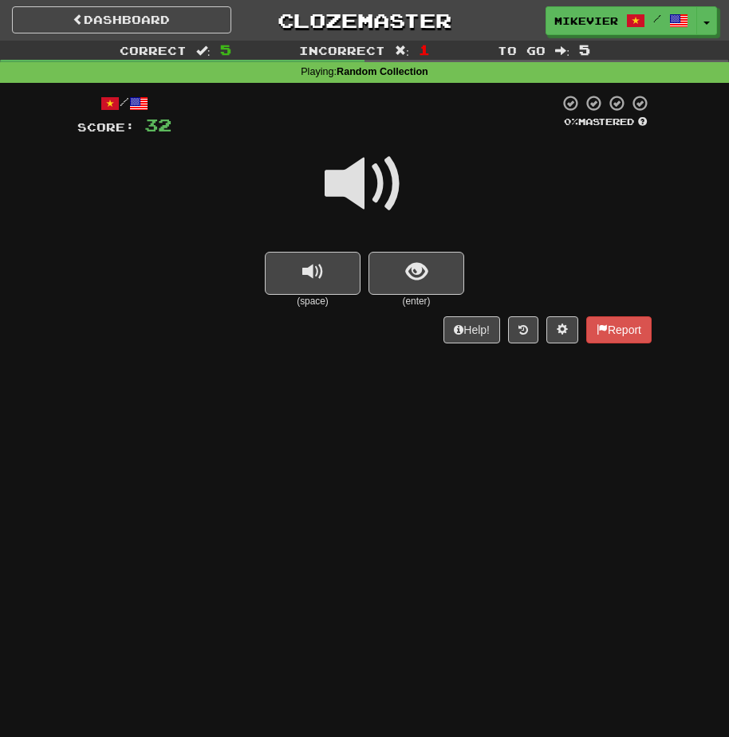
click at [363, 173] on span at bounding box center [364, 184] width 80 height 80
click at [332, 178] on span at bounding box center [364, 184] width 80 height 80
click at [373, 269] on button "show sentence" at bounding box center [416, 273] width 96 height 43
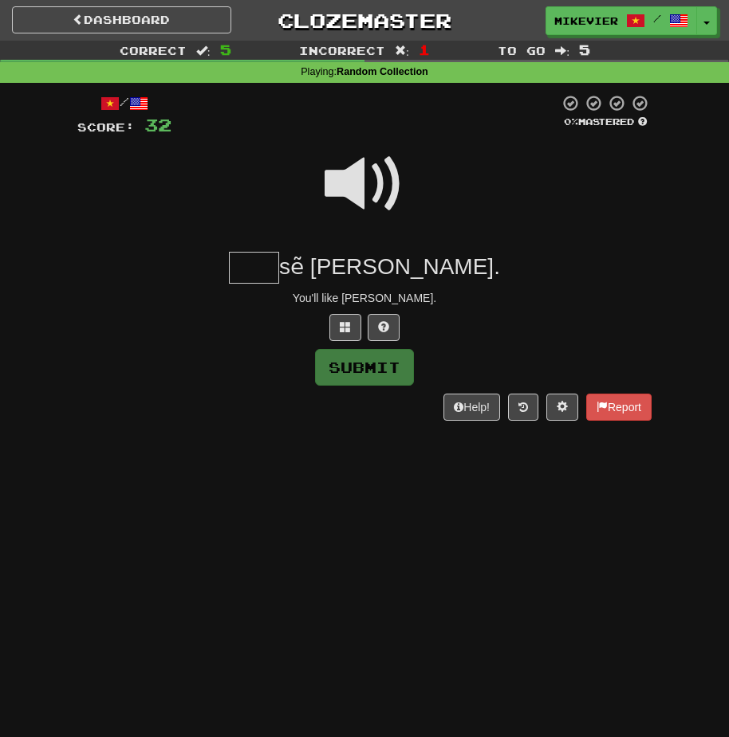
click at [328, 323] on div at bounding box center [364, 327] width 574 height 27
click at [342, 324] on span at bounding box center [345, 326] width 11 height 11
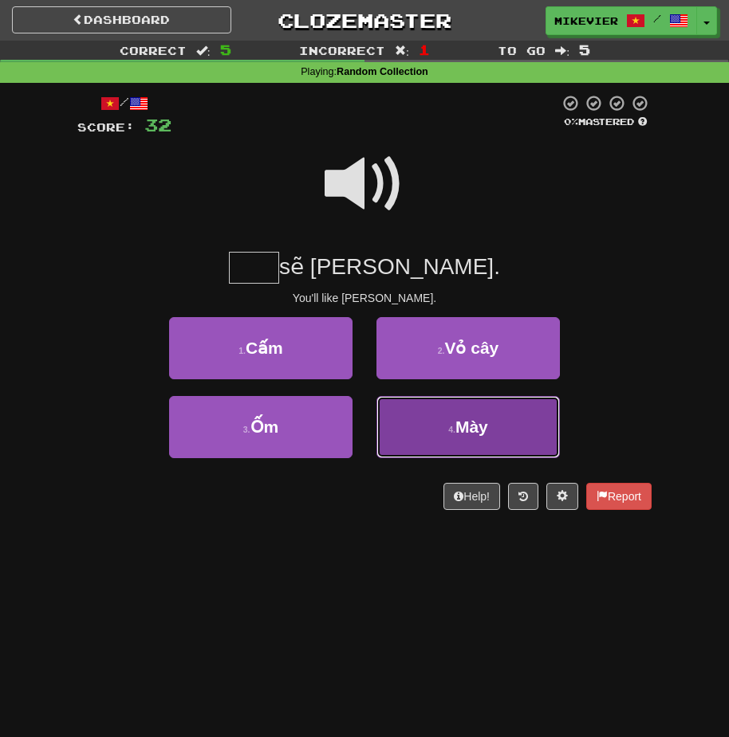
click at [425, 418] on button "4 . Mày" at bounding box center [467, 427] width 183 height 62
type input "***"
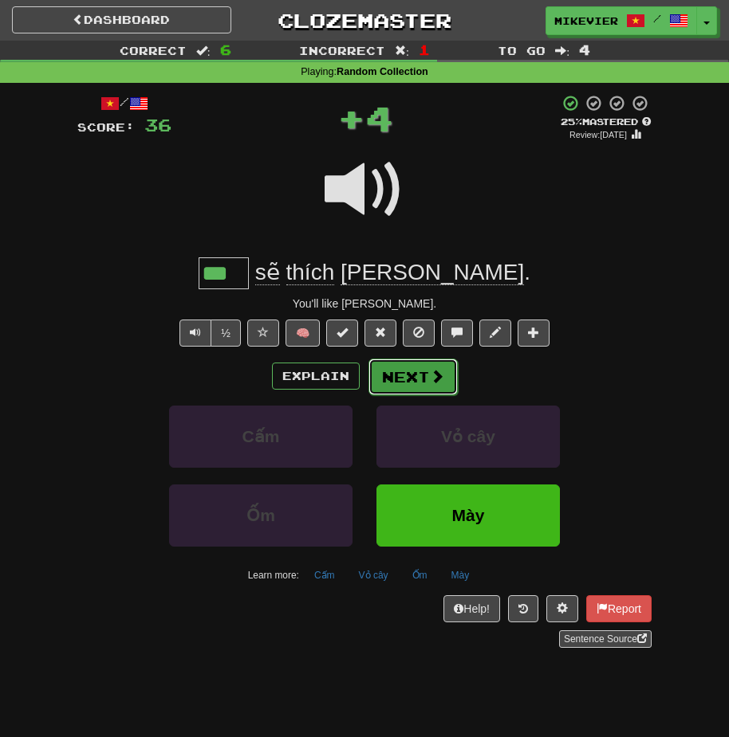
click at [395, 371] on button "Next" at bounding box center [412, 377] width 89 height 37
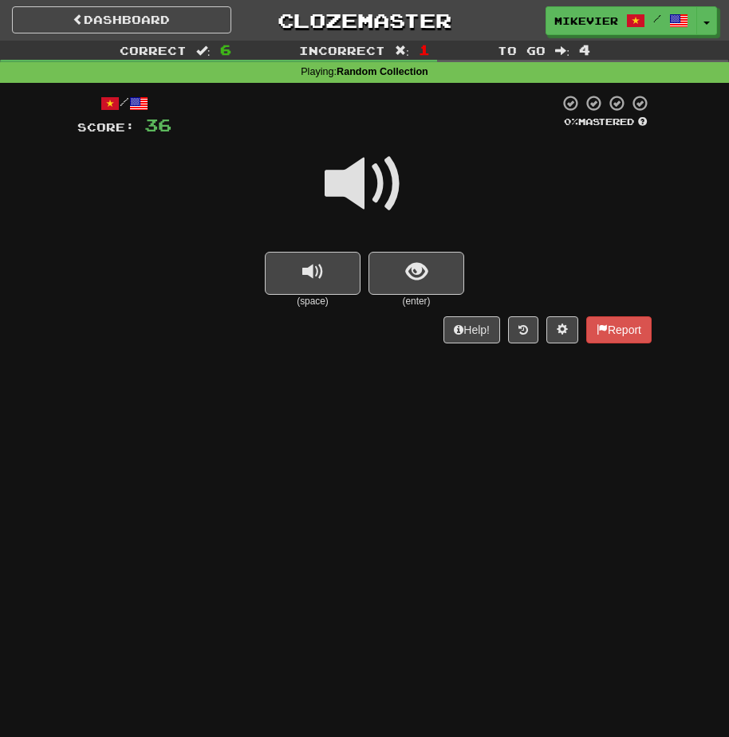
click at [366, 194] on span at bounding box center [364, 184] width 80 height 80
click at [379, 269] on button "show sentence" at bounding box center [416, 273] width 96 height 43
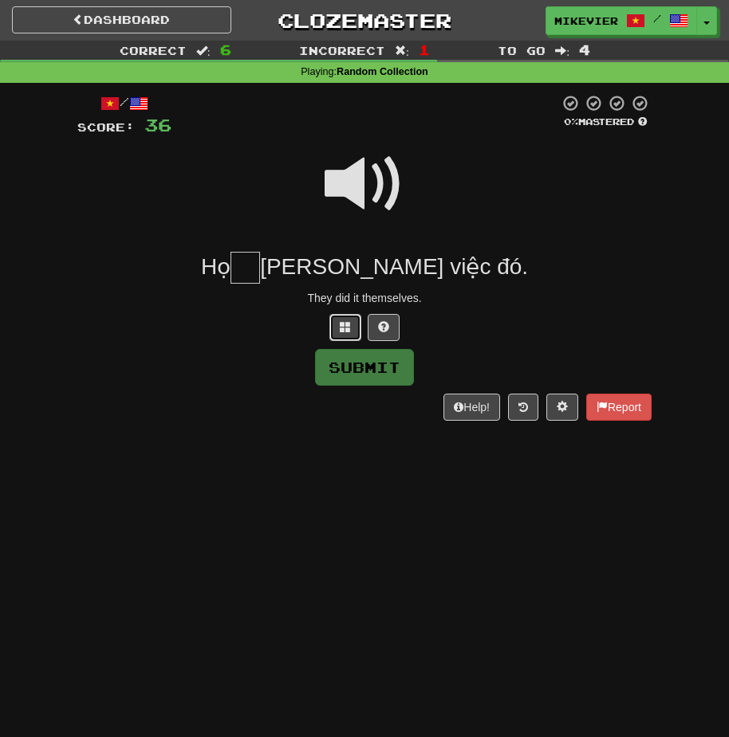
click at [340, 324] on span at bounding box center [345, 326] width 11 height 11
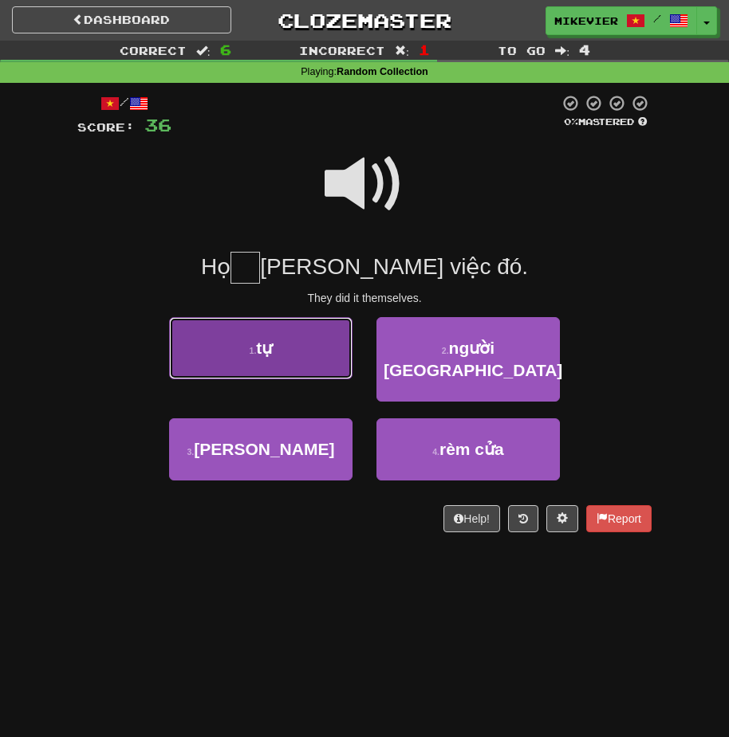
click at [334, 336] on button "1 . tự" at bounding box center [260, 348] width 183 height 62
type input "**"
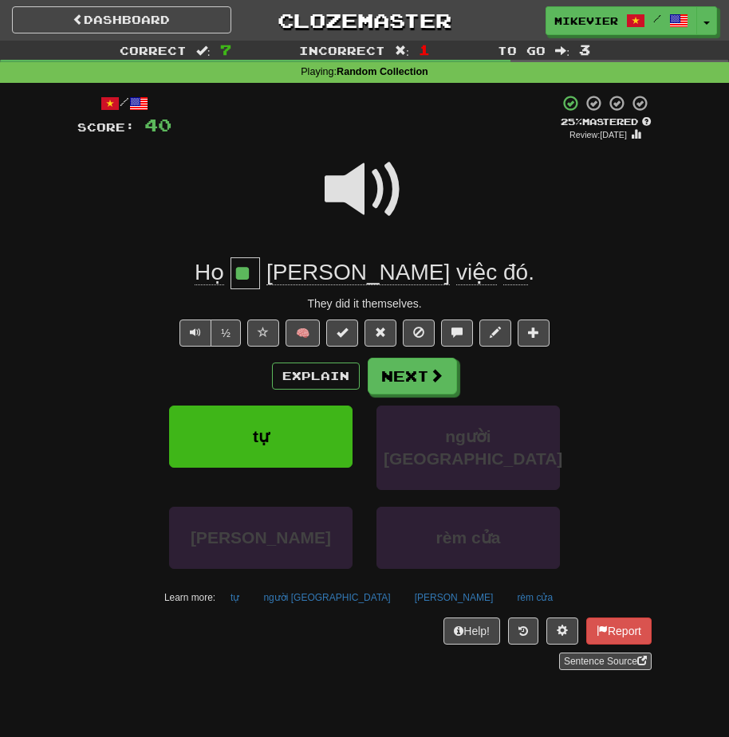
click at [336, 204] on span at bounding box center [364, 190] width 80 height 80
click at [388, 373] on button "Next" at bounding box center [412, 377] width 89 height 37
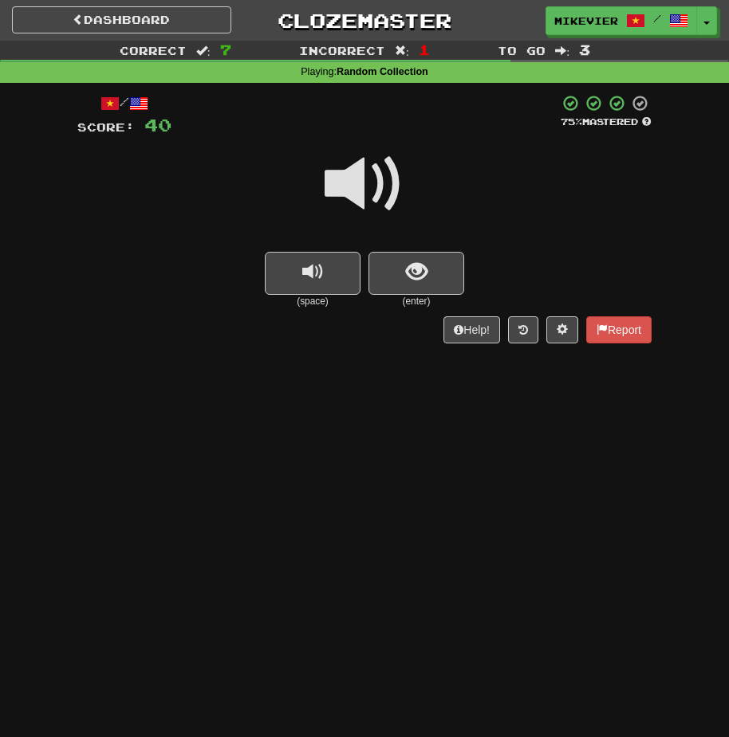
click at [358, 180] on span at bounding box center [364, 184] width 80 height 80
click at [347, 265] on button "replay audio" at bounding box center [313, 273] width 96 height 43
click at [371, 268] on button "show sentence" at bounding box center [416, 273] width 96 height 43
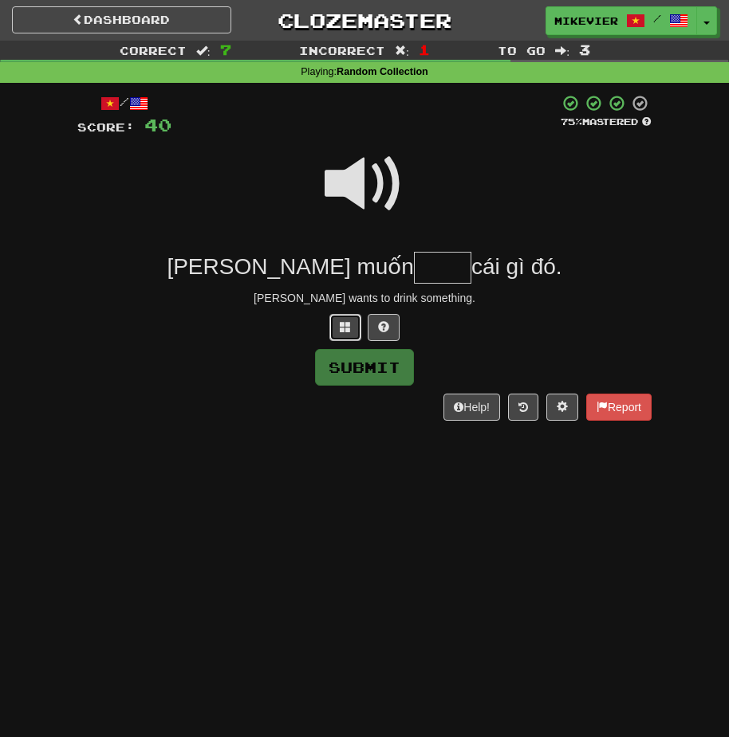
click at [352, 336] on button at bounding box center [345, 327] width 32 height 27
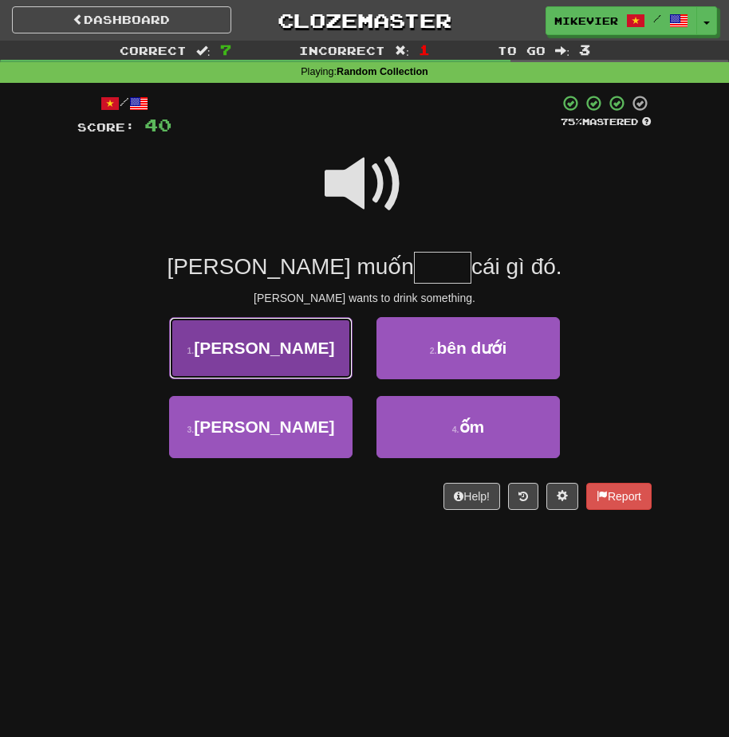
click at [330, 349] on button "1 . uống" at bounding box center [260, 348] width 183 height 62
type input "****"
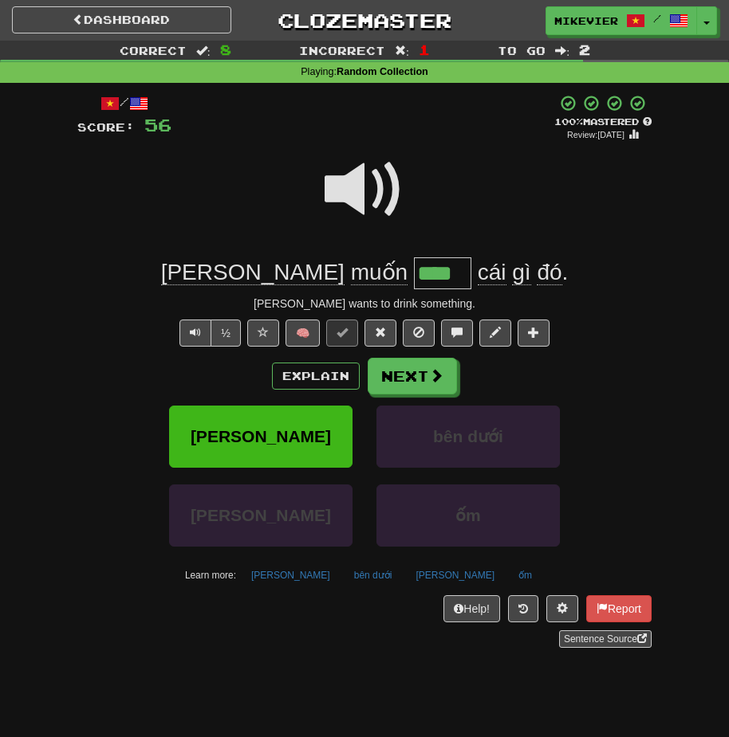
click at [328, 185] on span at bounding box center [364, 190] width 80 height 80
click at [387, 363] on button "Next" at bounding box center [412, 377] width 89 height 37
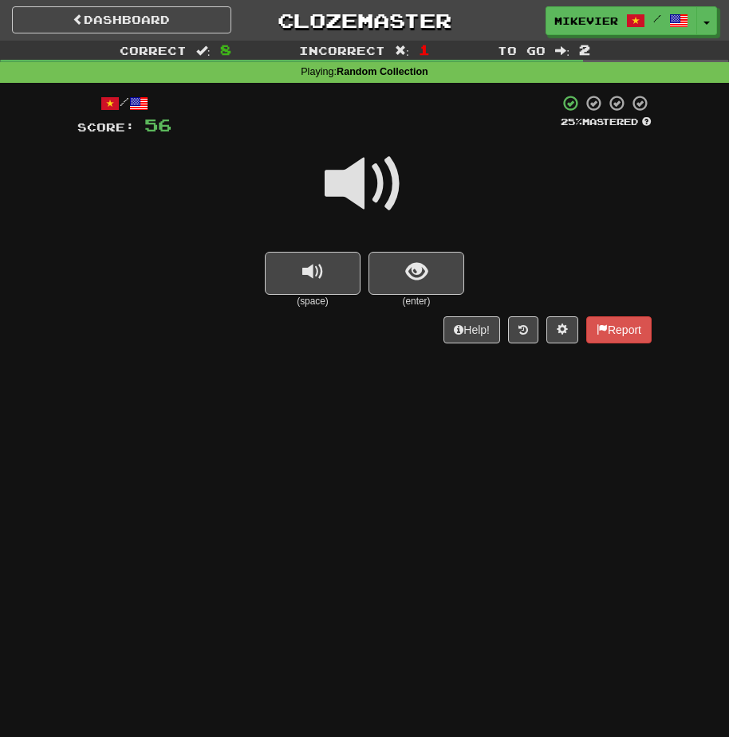
click at [328, 187] on span at bounding box center [364, 184] width 80 height 80
click at [316, 187] on div at bounding box center [364, 195] width 574 height 114
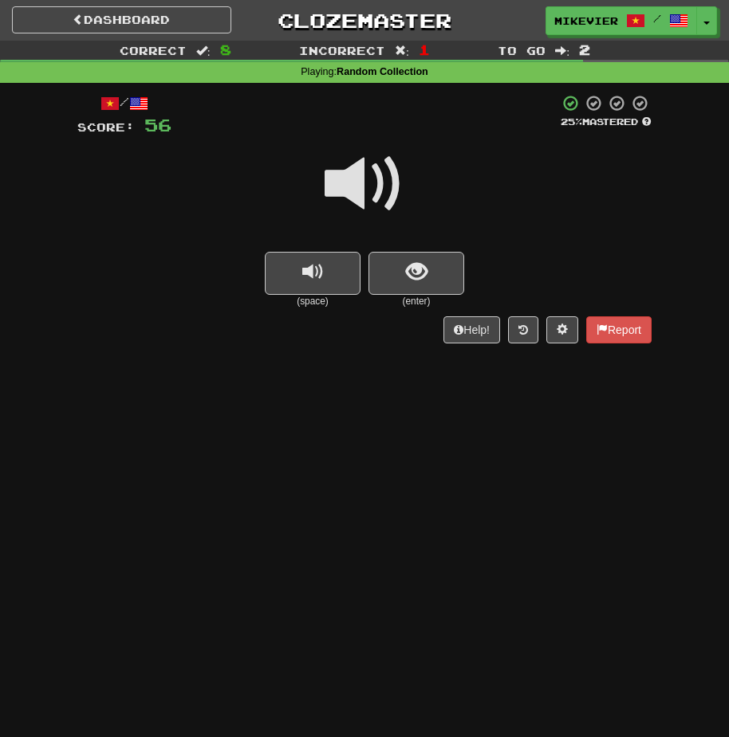
click at [320, 187] on div at bounding box center [364, 195] width 574 height 114
drag, startPoint x: 319, startPoint y: 194, endPoint x: 279, endPoint y: 198, distance: 40.0
click at [279, 198] on div at bounding box center [364, 195] width 574 height 114
click at [406, 265] on span "show sentence" at bounding box center [417, 272] width 22 height 22
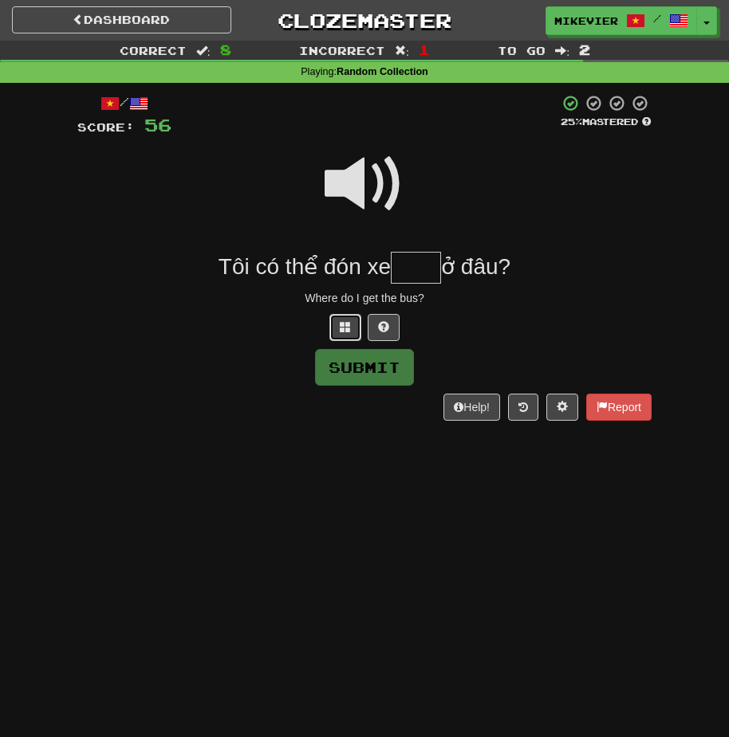
click at [337, 323] on button at bounding box center [345, 327] width 32 height 27
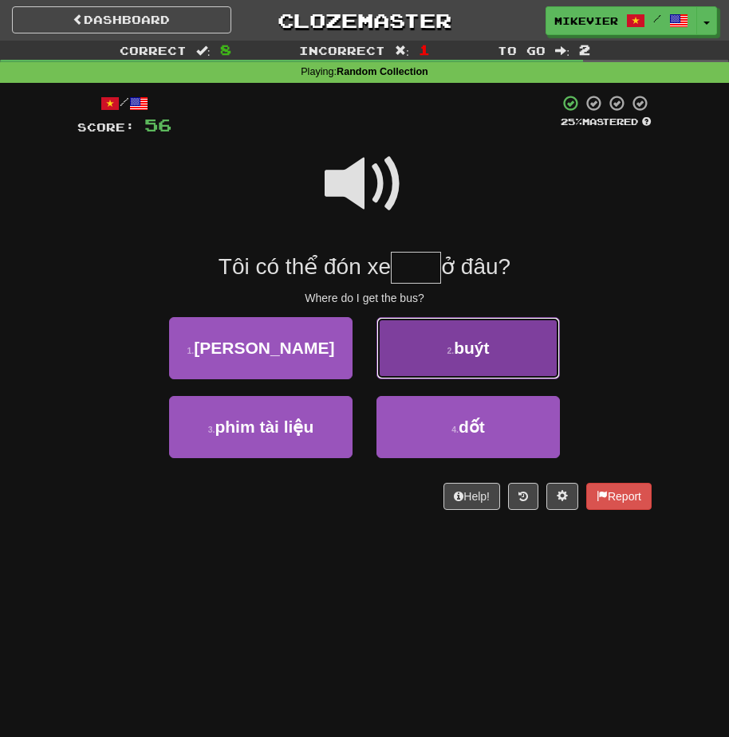
click at [407, 365] on button "2 . buýt" at bounding box center [467, 348] width 183 height 62
type input "****"
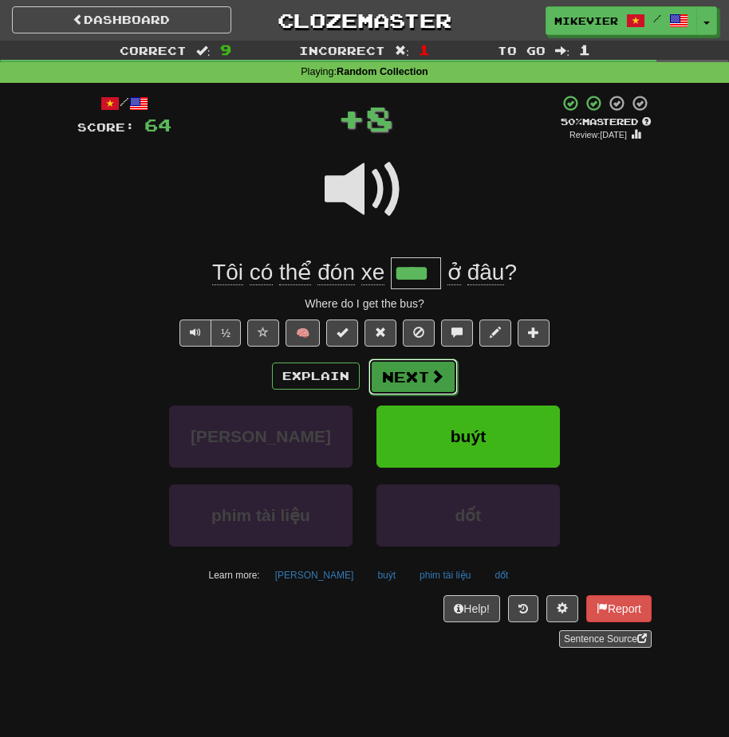
click at [393, 374] on button "Next" at bounding box center [412, 377] width 89 height 37
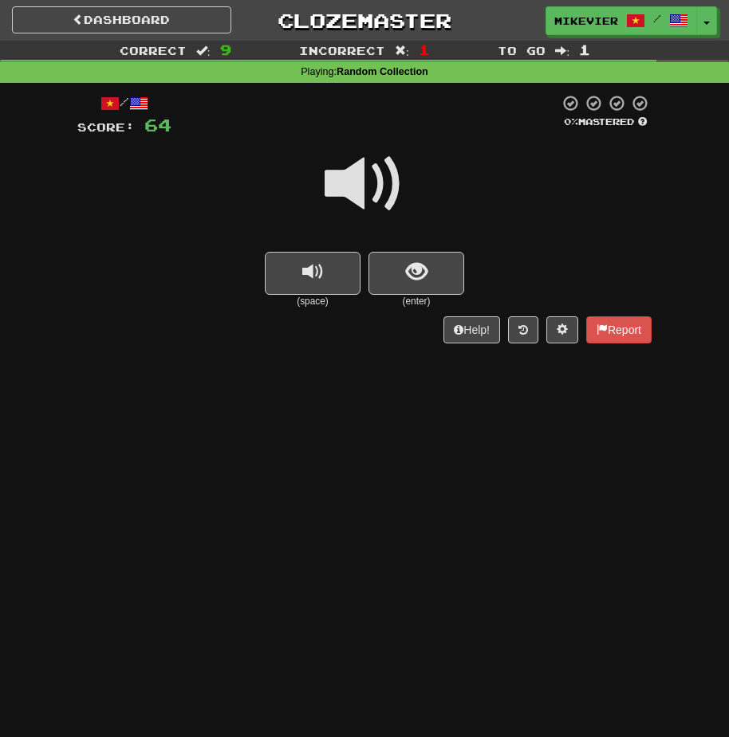
click at [344, 194] on span at bounding box center [364, 184] width 80 height 80
click at [389, 256] on button "show sentence" at bounding box center [416, 273] width 96 height 43
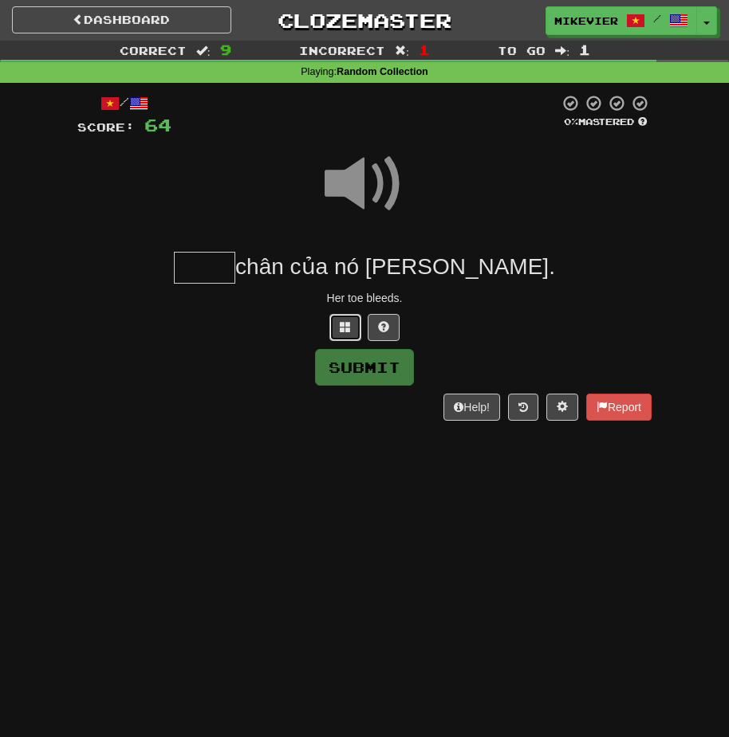
click at [351, 321] on button at bounding box center [345, 327] width 32 height 27
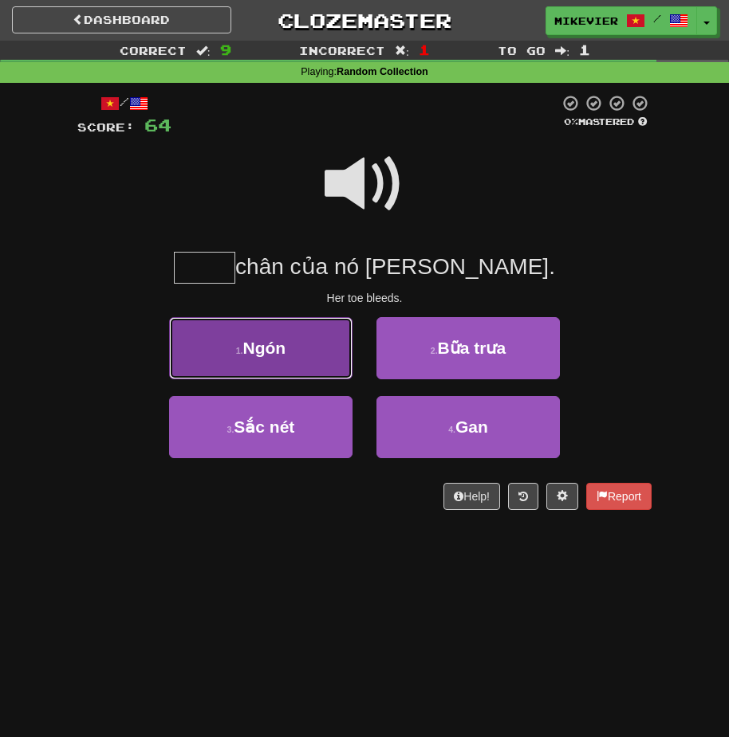
click at [319, 341] on button "1 . Ngón" at bounding box center [260, 348] width 183 height 62
type input "****"
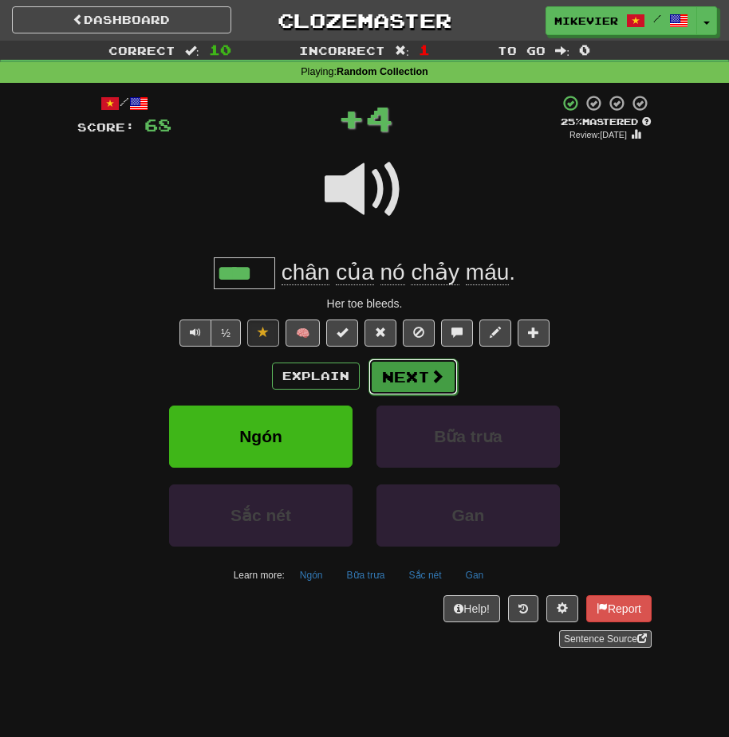
click at [402, 379] on button "Next" at bounding box center [412, 377] width 89 height 37
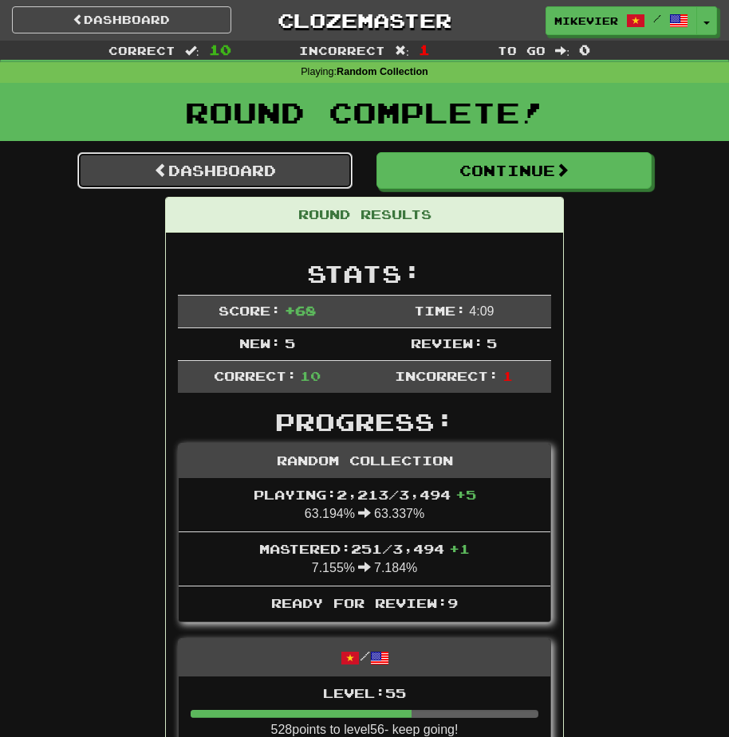
click at [324, 157] on link "Dashboard" at bounding box center [214, 170] width 275 height 37
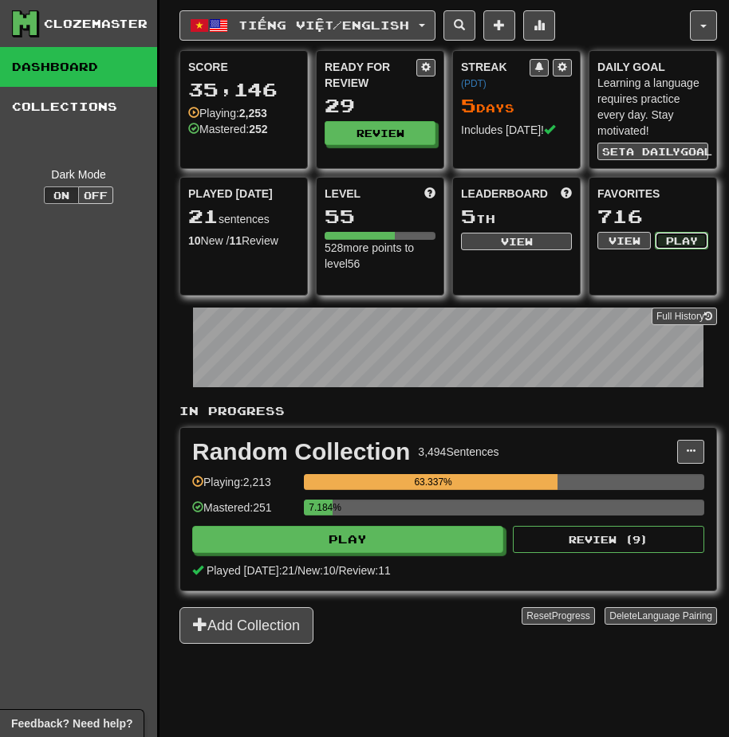
click at [671, 241] on button "Play" at bounding box center [680, 241] width 53 height 18
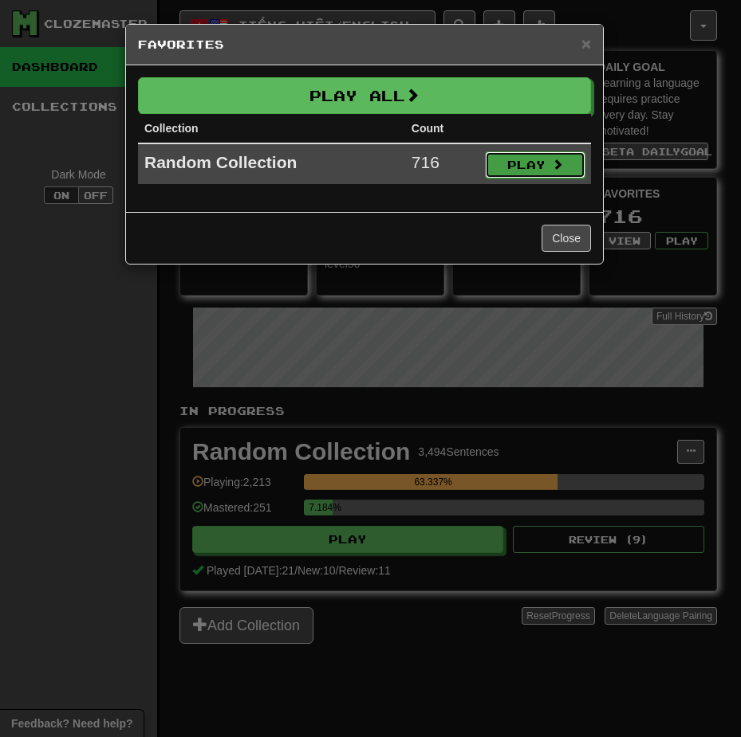
click at [548, 171] on button "Play" at bounding box center [535, 164] width 100 height 27
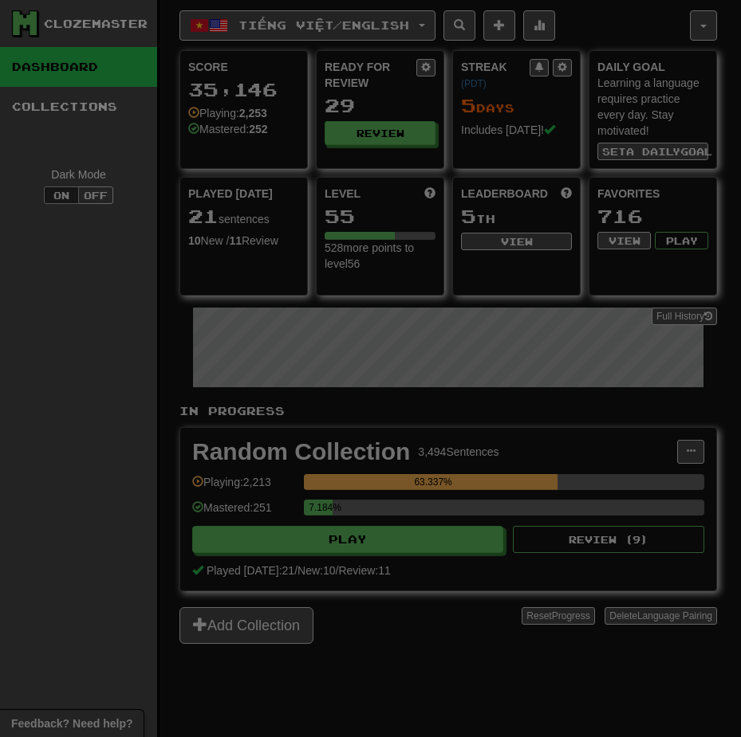
select select "**"
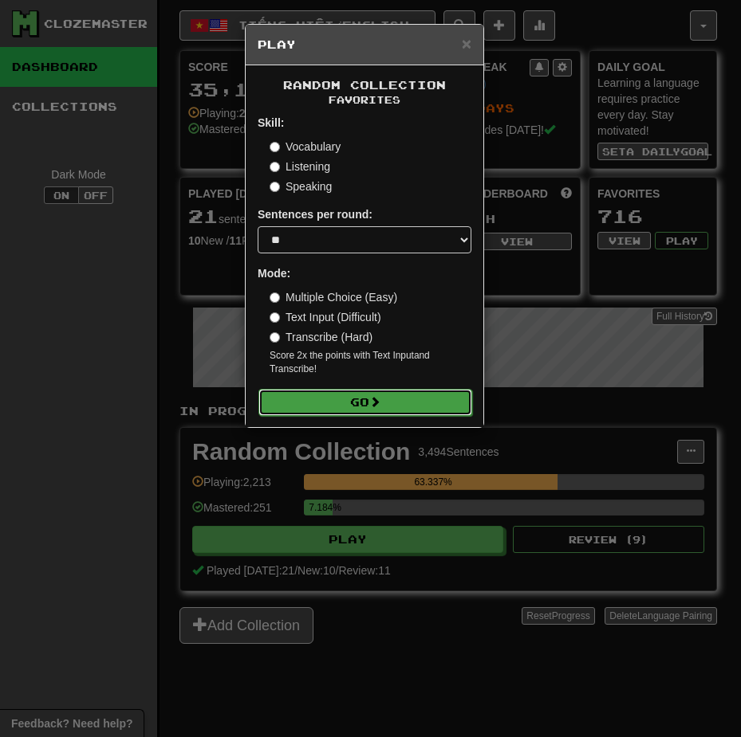
click at [416, 390] on button "Go" at bounding box center [365, 402] width 214 height 27
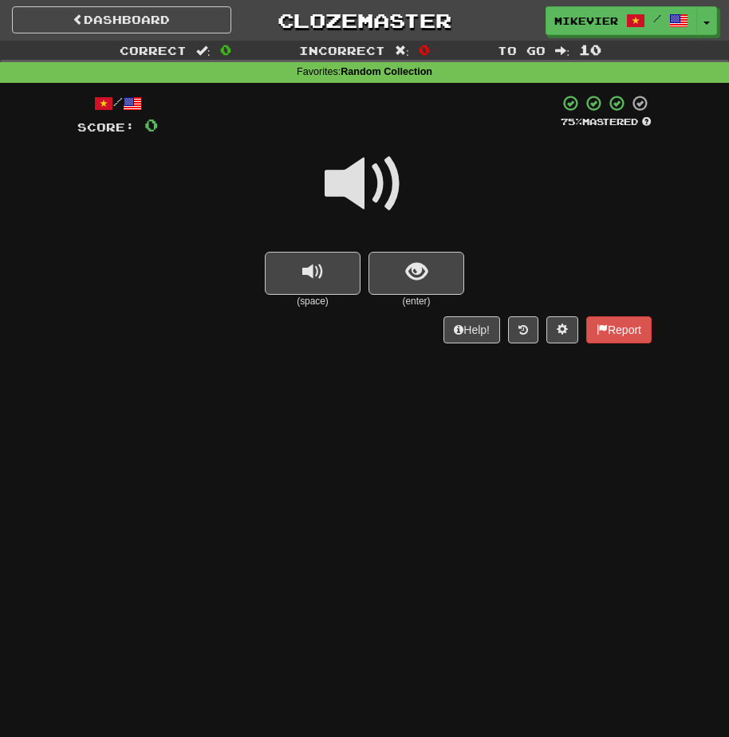
click at [344, 186] on span at bounding box center [364, 184] width 80 height 80
click at [398, 260] on button "show sentence" at bounding box center [416, 273] width 96 height 43
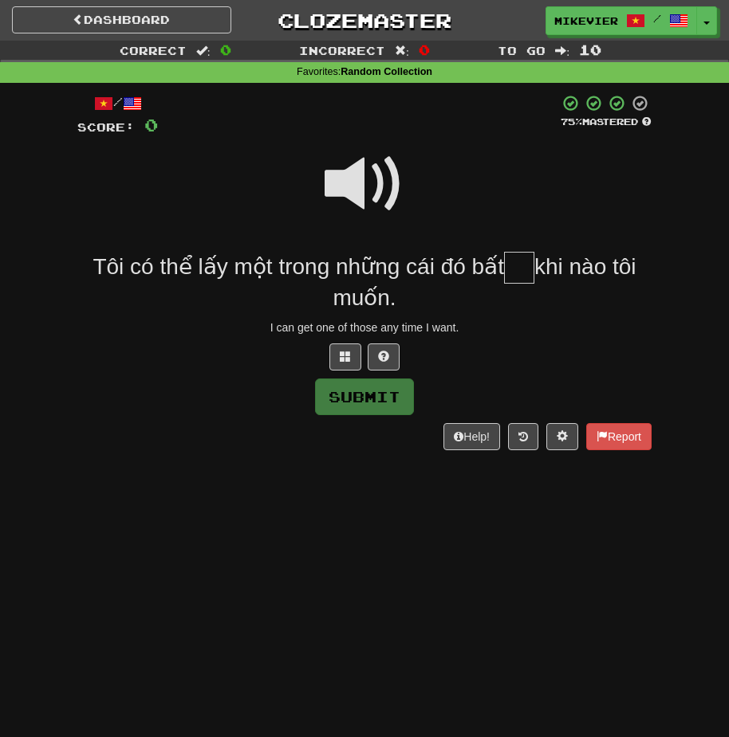
click at [343, 187] on span at bounding box center [364, 184] width 80 height 80
click at [340, 352] on span at bounding box center [345, 356] width 11 height 11
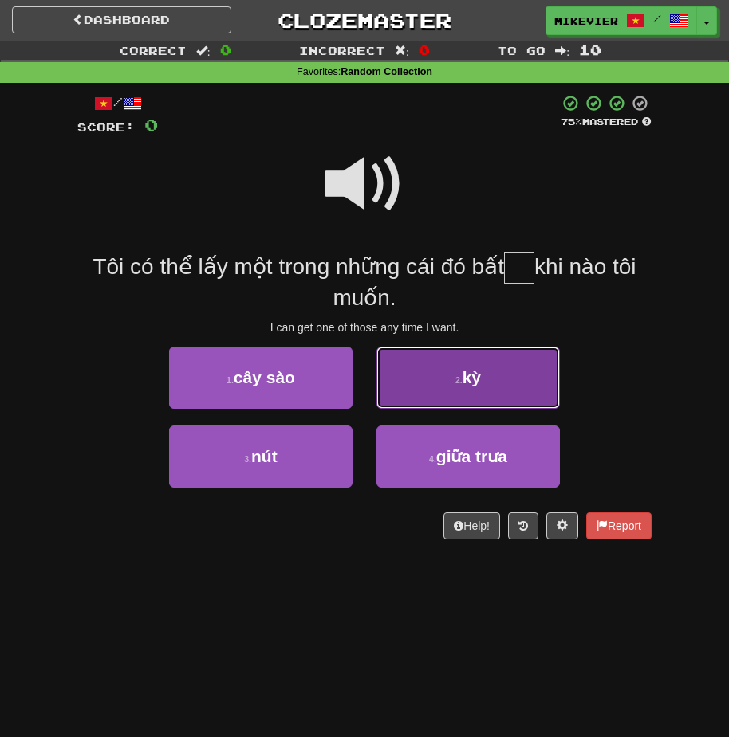
click at [394, 387] on button "2 . kỳ" at bounding box center [467, 378] width 183 height 62
type input "**"
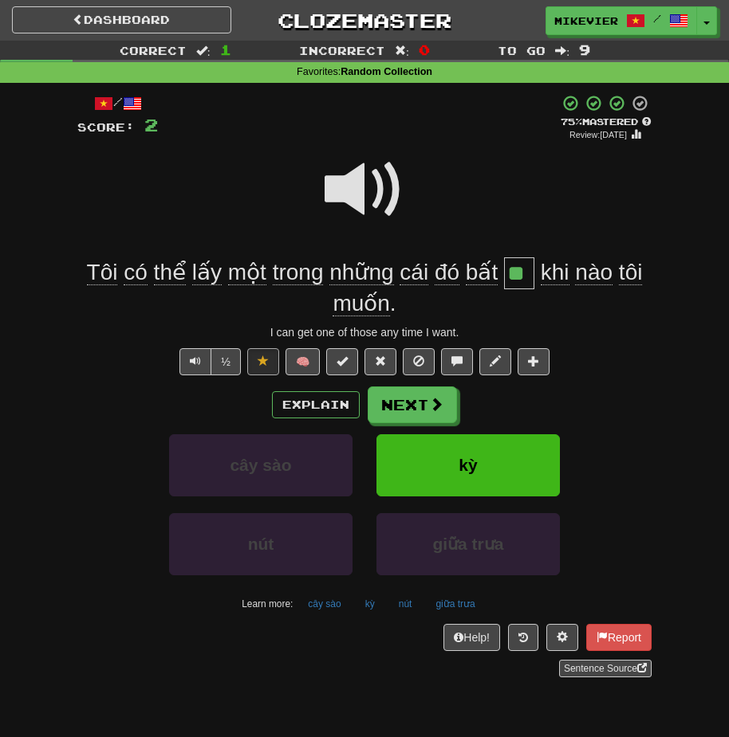
click at [350, 199] on span at bounding box center [364, 190] width 80 height 80
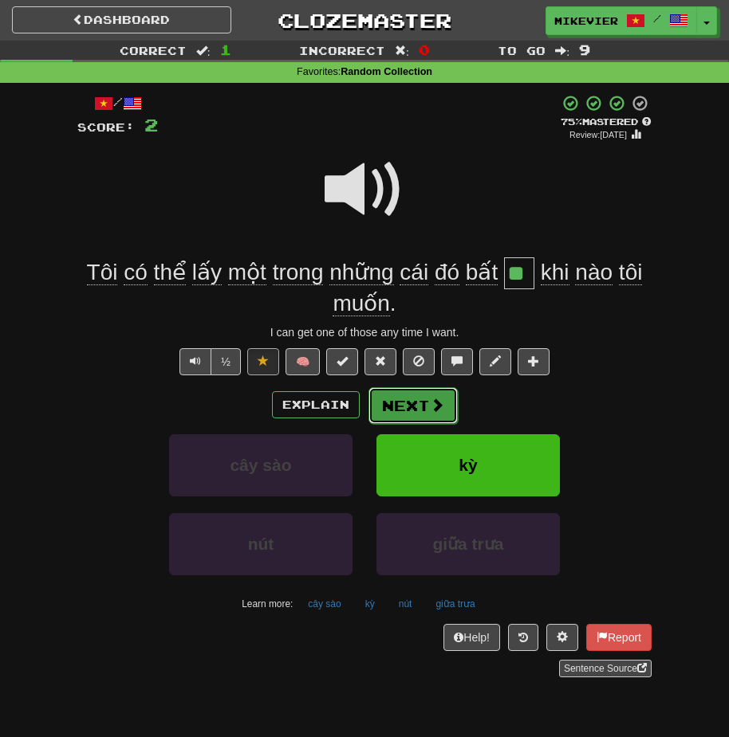
click at [407, 394] on button "Next" at bounding box center [412, 405] width 89 height 37
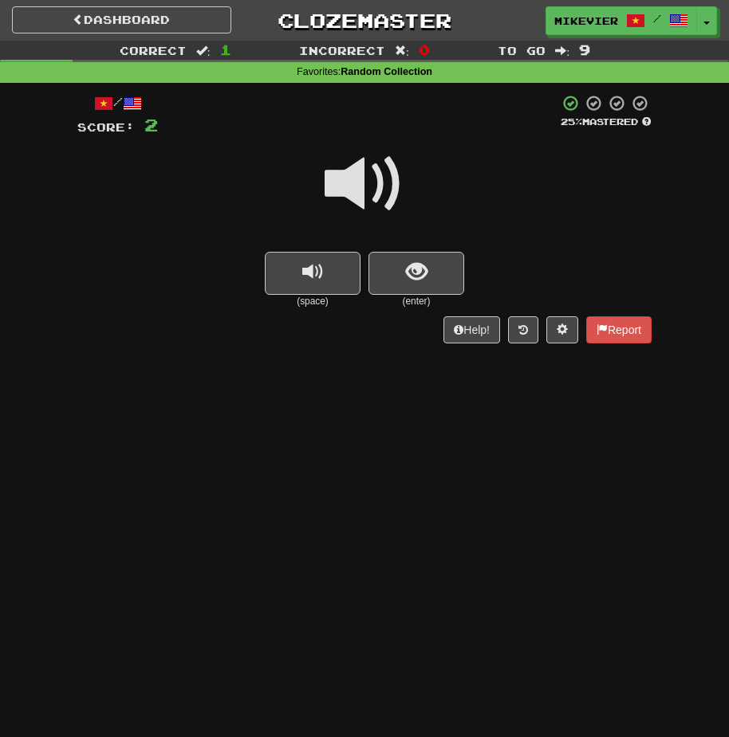
click at [383, 165] on span at bounding box center [364, 184] width 80 height 80
click at [393, 183] on span at bounding box center [364, 184] width 80 height 80
click at [393, 187] on span at bounding box center [364, 184] width 80 height 80
click at [399, 256] on button "show sentence" at bounding box center [416, 273] width 96 height 43
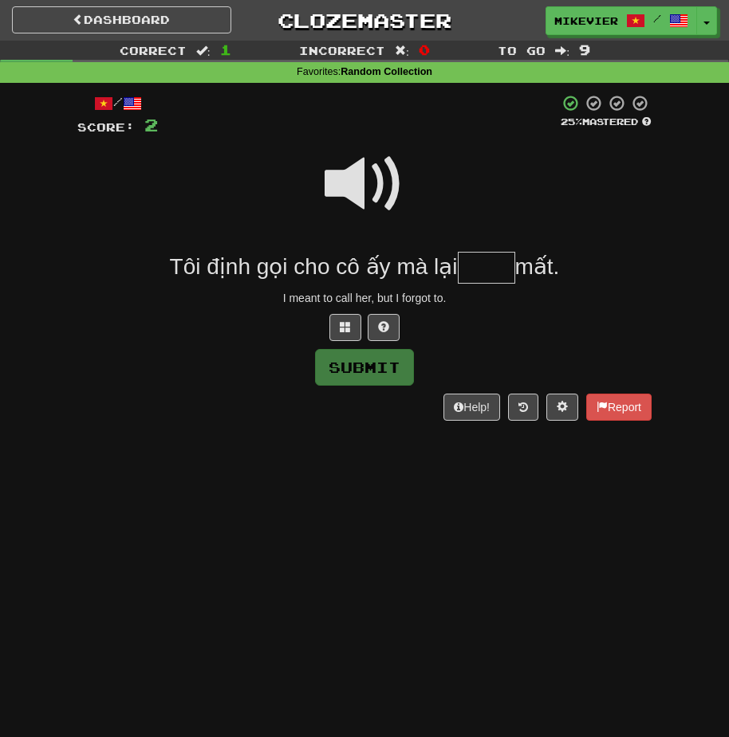
click at [378, 204] on span at bounding box center [364, 184] width 80 height 80
click at [379, 206] on span at bounding box center [364, 184] width 80 height 80
click at [354, 328] on button at bounding box center [345, 327] width 32 height 27
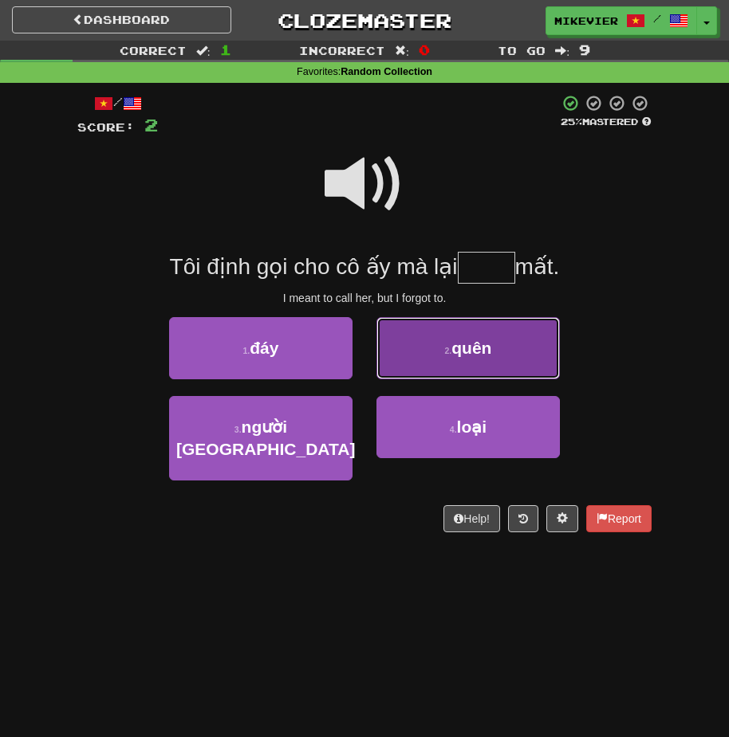
click at [435, 368] on button "2 . quên" at bounding box center [467, 348] width 183 height 62
type input "****"
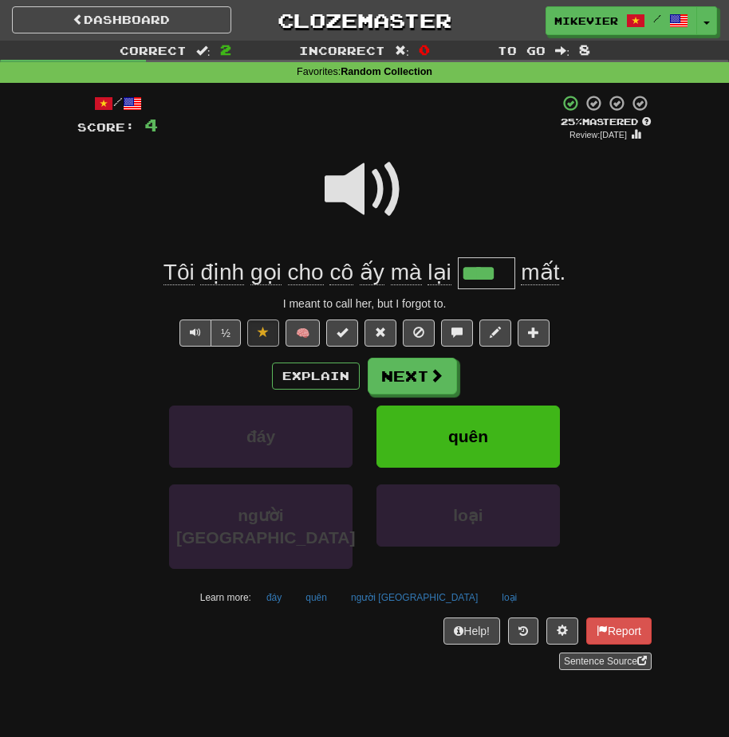
click at [387, 197] on span at bounding box center [364, 190] width 80 height 80
click at [395, 379] on button "Next" at bounding box center [412, 377] width 89 height 37
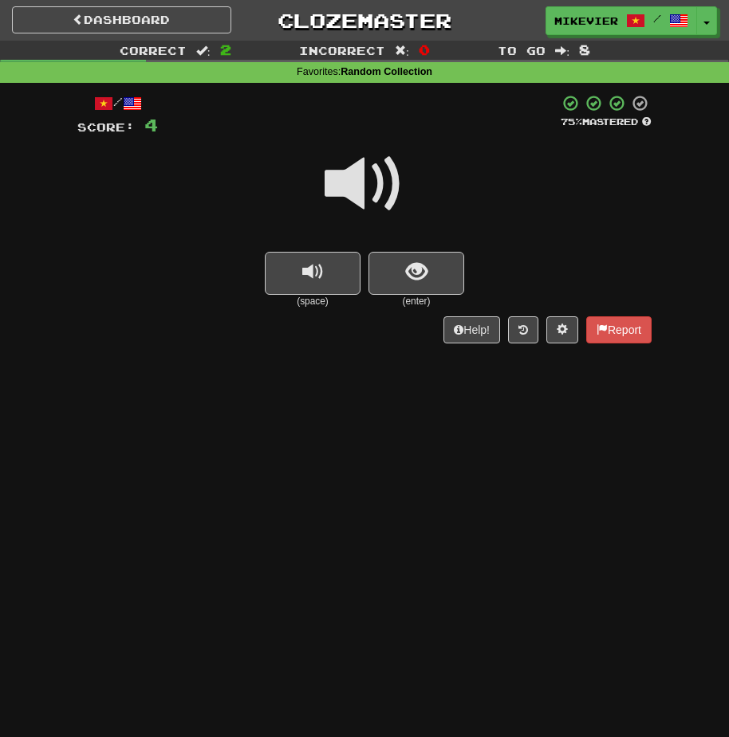
click at [322, 192] on div at bounding box center [364, 195] width 574 height 114
click at [336, 191] on span at bounding box center [364, 184] width 80 height 80
click at [378, 284] on button "show sentence" at bounding box center [416, 273] width 96 height 43
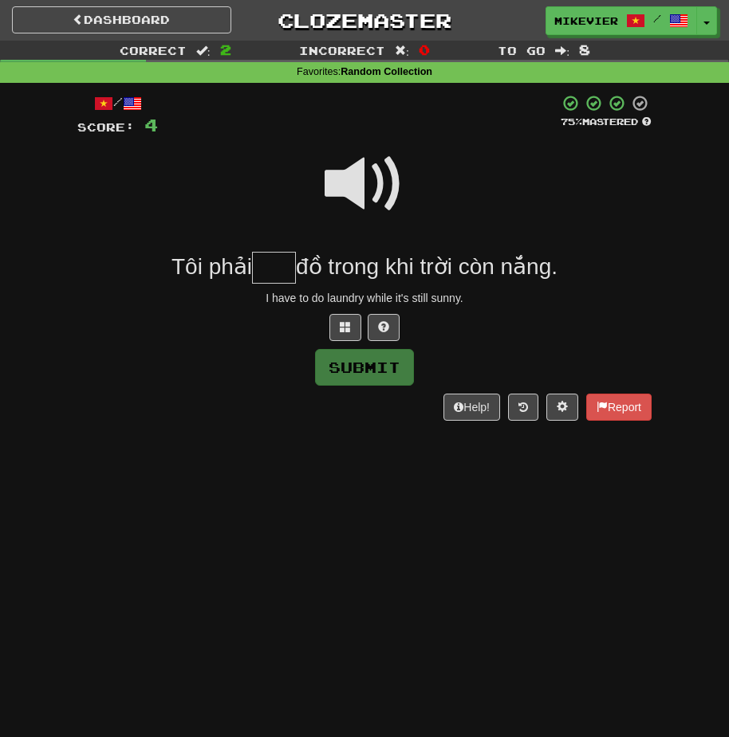
click at [370, 184] on span at bounding box center [364, 184] width 80 height 80
click at [346, 327] on span at bounding box center [345, 326] width 11 height 11
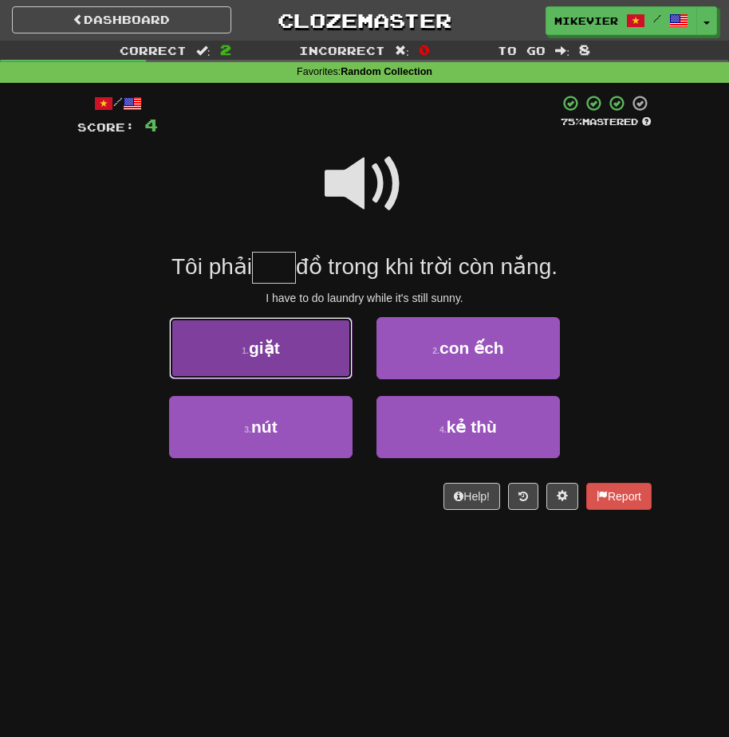
click at [334, 340] on button "1 . giặt" at bounding box center [260, 348] width 183 height 62
type input "****"
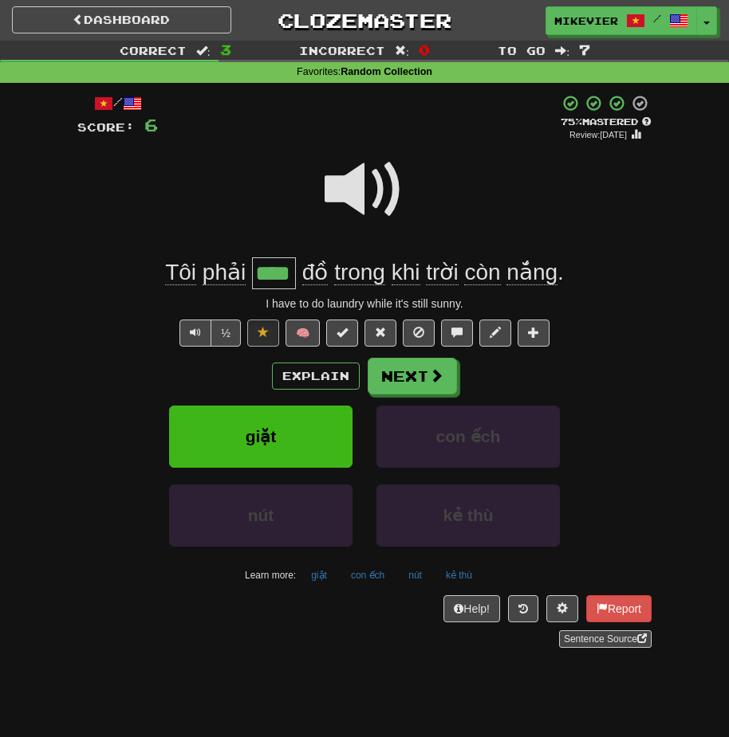
click at [345, 206] on span at bounding box center [364, 190] width 80 height 80
click at [393, 374] on button "Next" at bounding box center [412, 377] width 89 height 37
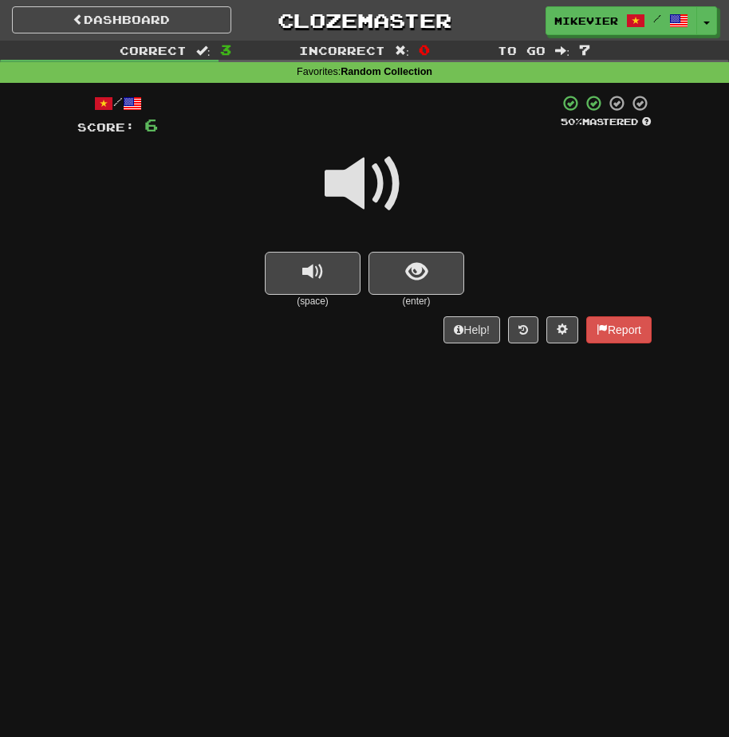
click at [383, 193] on span at bounding box center [364, 184] width 80 height 80
click at [436, 274] on button "show sentence" at bounding box center [416, 273] width 96 height 43
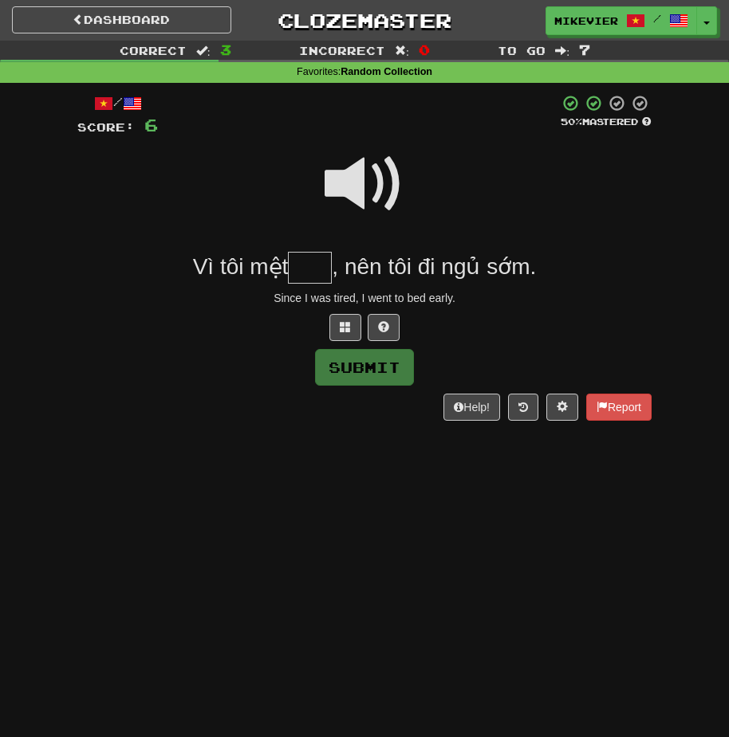
click at [345, 195] on span at bounding box center [364, 184] width 80 height 80
click at [334, 319] on button at bounding box center [345, 327] width 32 height 27
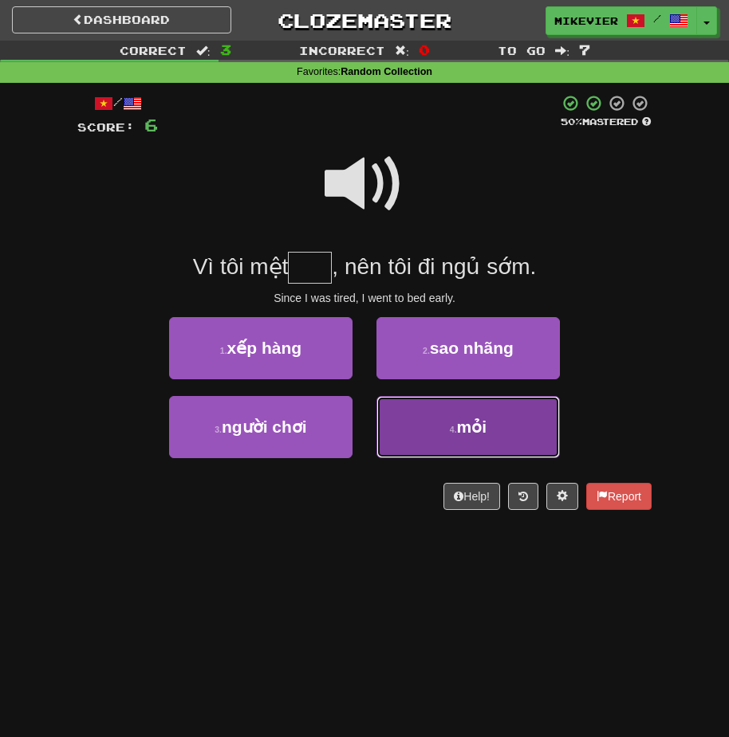
click at [412, 419] on button "4 . mỏi" at bounding box center [467, 427] width 183 height 62
type input "***"
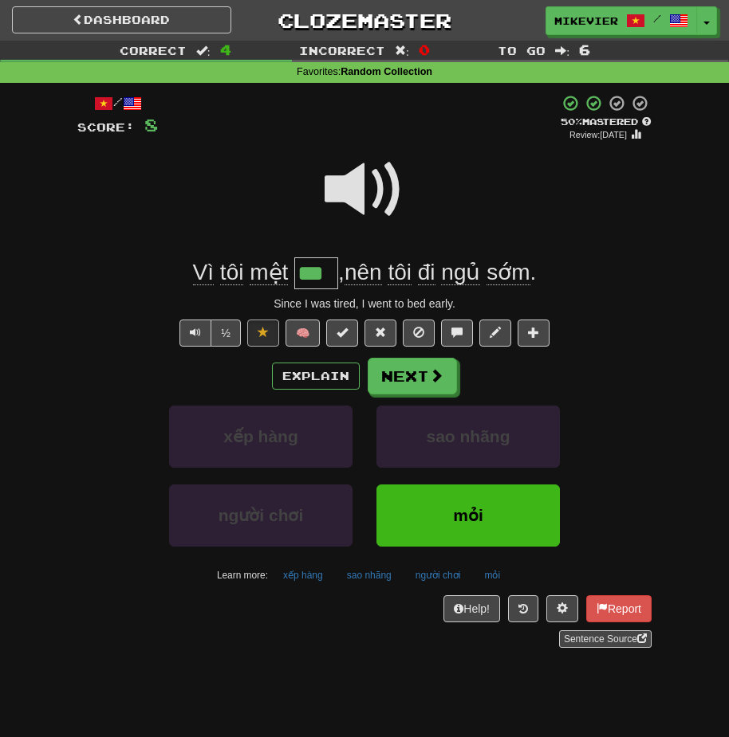
click at [375, 222] on span at bounding box center [364, 190] width 80 height 80
click at [434, 379] on span at bounding box center [437, 376] width 14 height 14
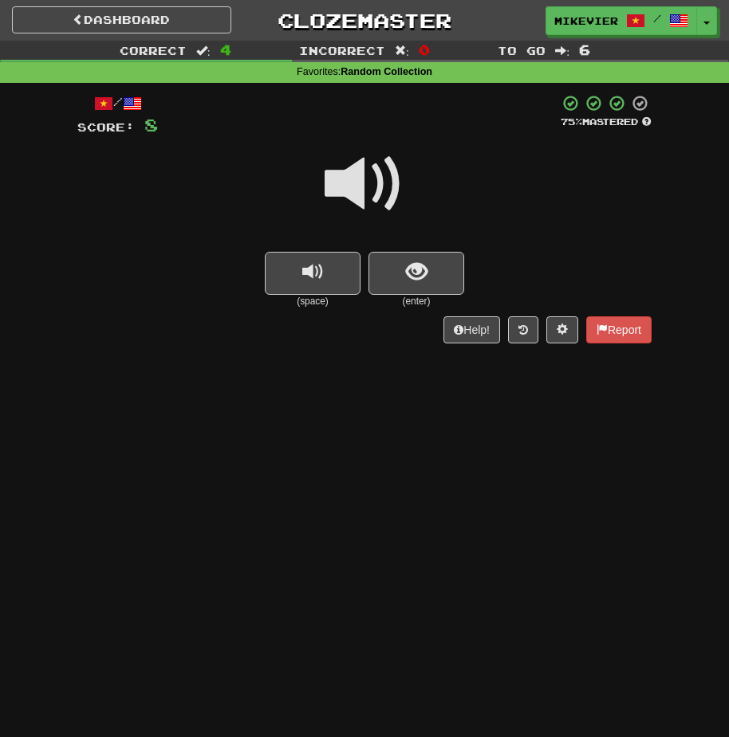
click at [353, 191] on span at bounding box center [364, 184] width 80 height 80
click at [363, 196] on span at bounding box center [364, 184] width 80 height 80
click at [404, 281] on button "show sentence" at bounding box center [416, 273] width 96 height 43
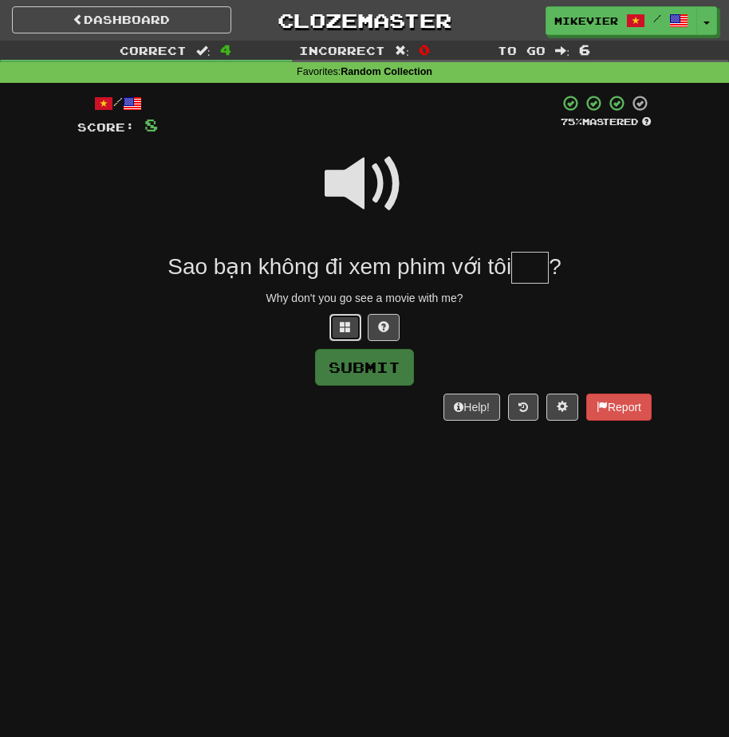
click at [354, 324] on button at bounding box center [345, 327] width 32 height 27
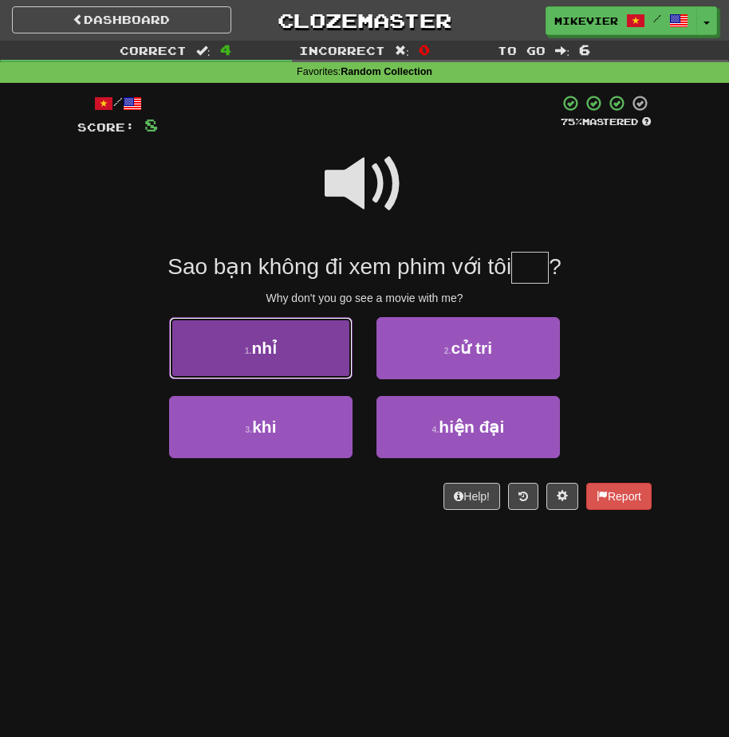
click at [334, 340] on button "1 . nhỉ" at bounding box center [260, 348] width 183 height 62
type input "***"
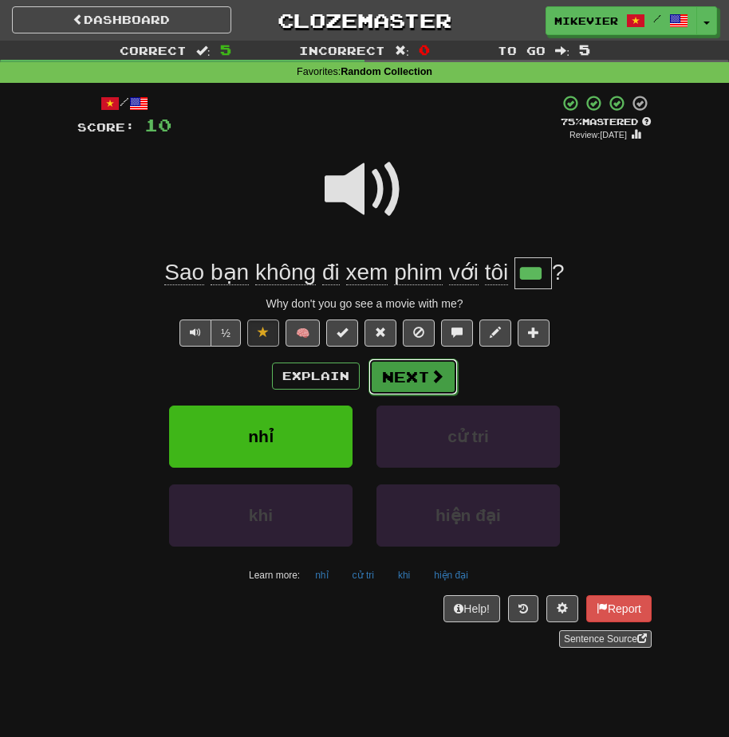
click at [403, 365] on button "Next" at bounding box center [412, 377] width 89 height 37
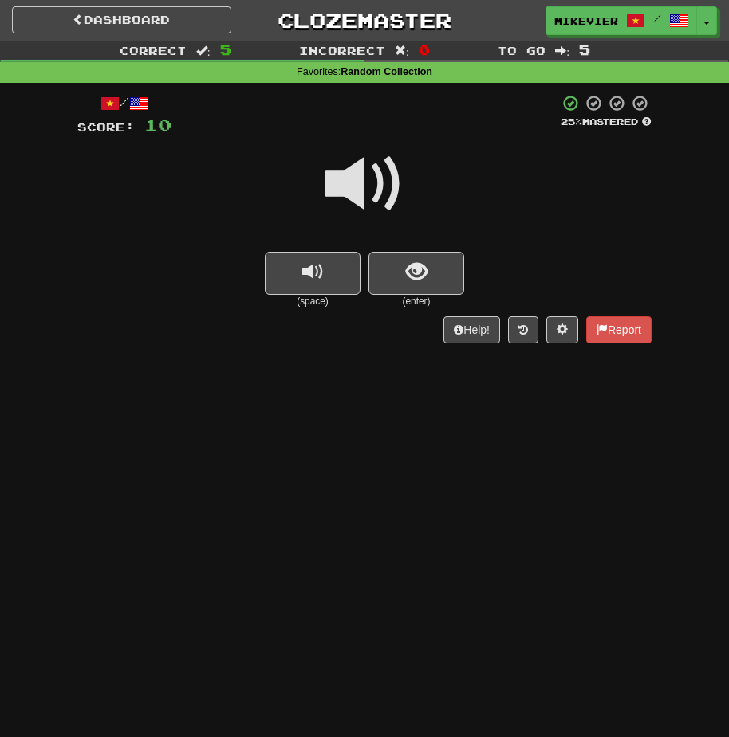
click at [396, 201] on span at bounding box center [364, 184] width 80 height 80
click at [325, 267] on button "replay audio" at bounding box center [313, 273] width 96 height 43
click at [397, 278] on button "show sentence" at bounding box center [416, 273] width 96 height 43
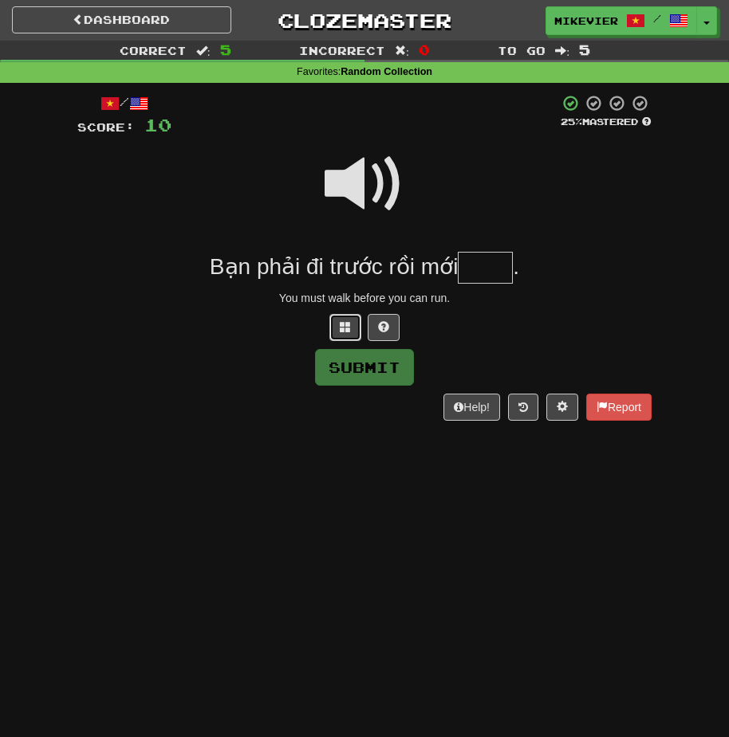
click at [352, 324] on button at bounding box center [345, 327] width 32 height 27
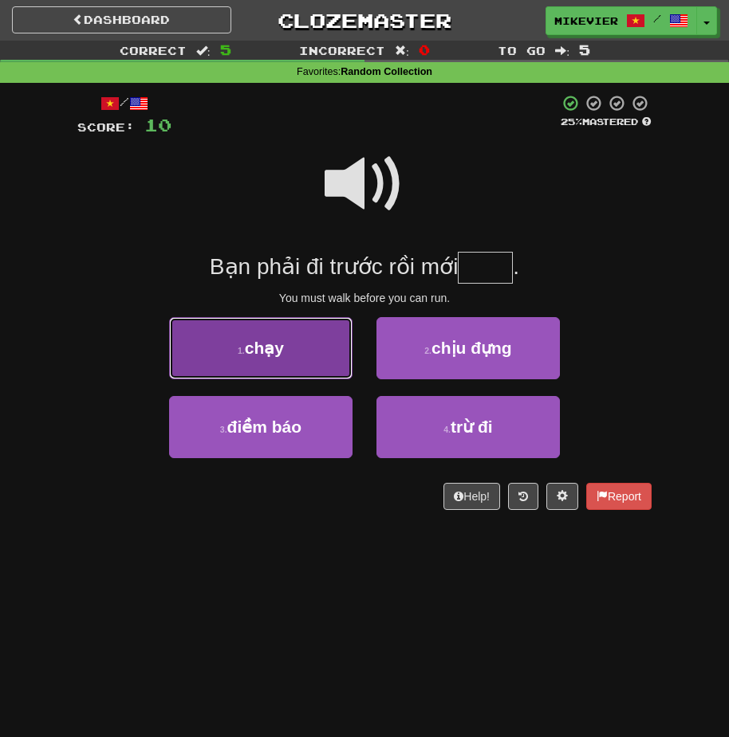
click at [341, 371] on button "1 . chạy" at bounding box center [260, 348] width 183 height 62
type input "****"
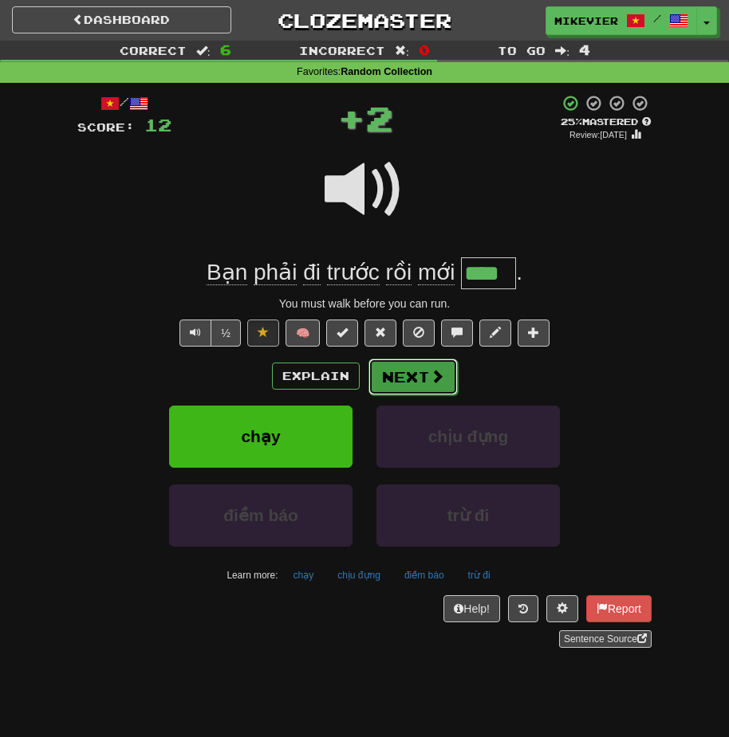
click at [385, 372] on button "Next" at bounding box center [412, 377] width 89 height 37
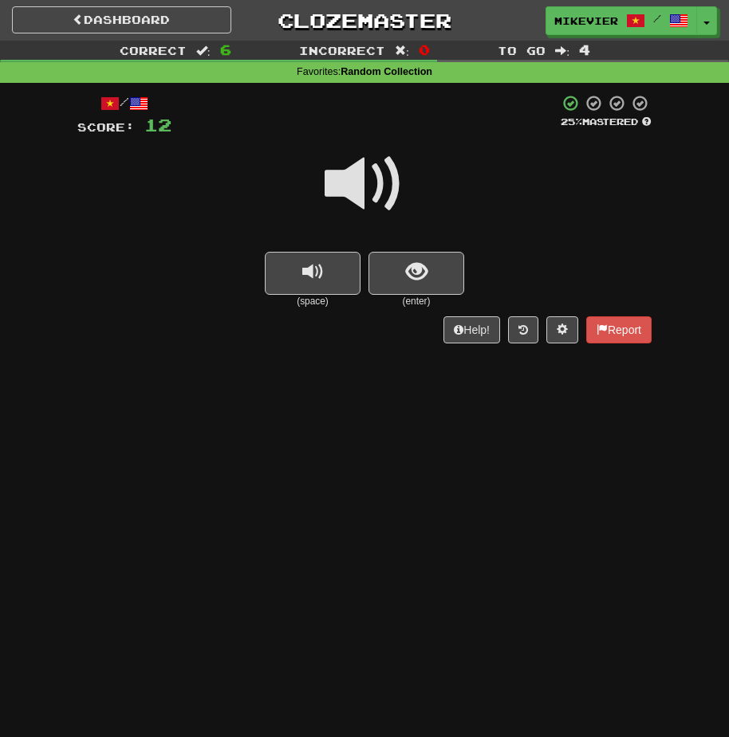
click at [326, 194] on span at bounding box center [364, 184] width 80 height 80
click at [371, 268] on button "show sentence" at bounding box center [416, 273] width 96 height 43
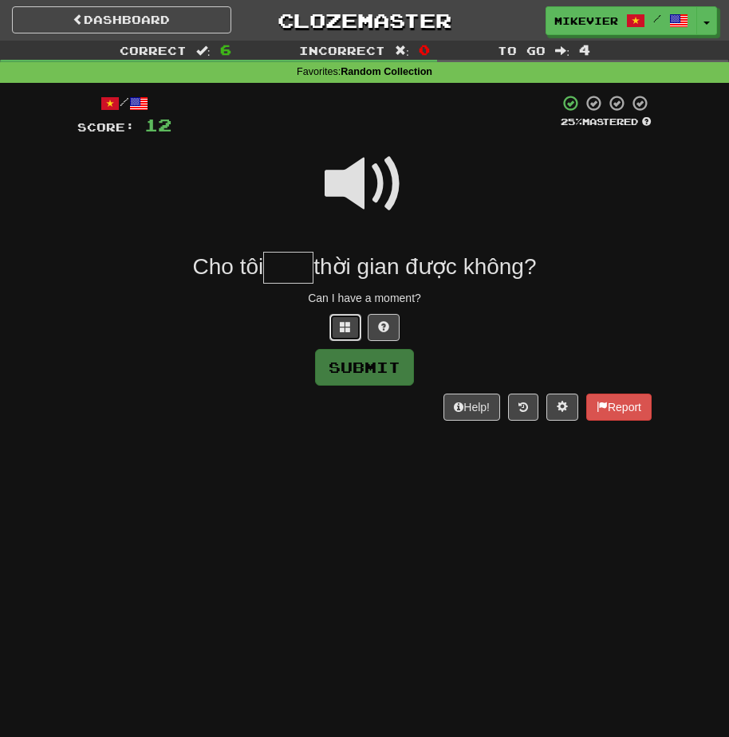
click at [338, 320] on button at bounding box center [345, 327] width 32 height 27
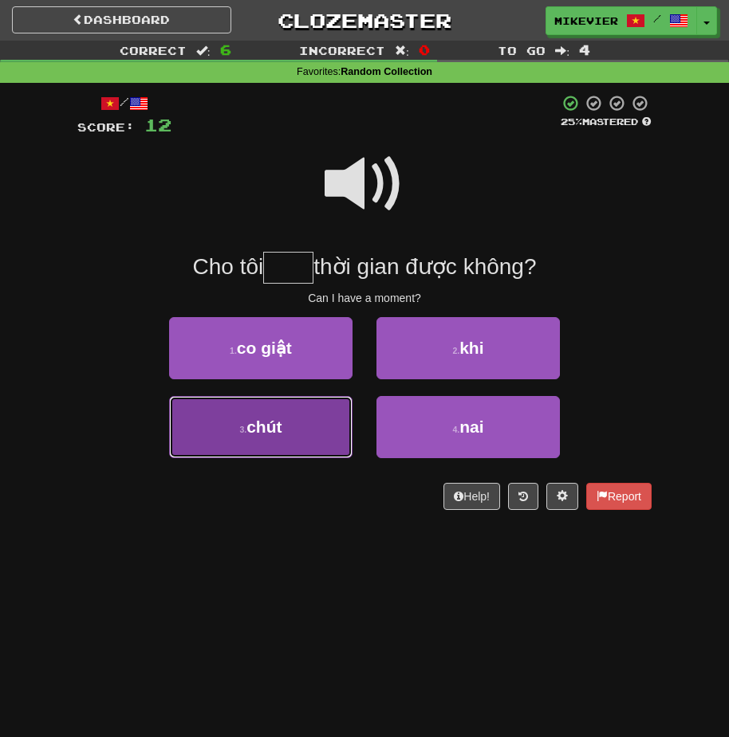
click at [318, 421] on button "3 . chút" at bounding box center [260, 427] width 183 height 62
type input "****"
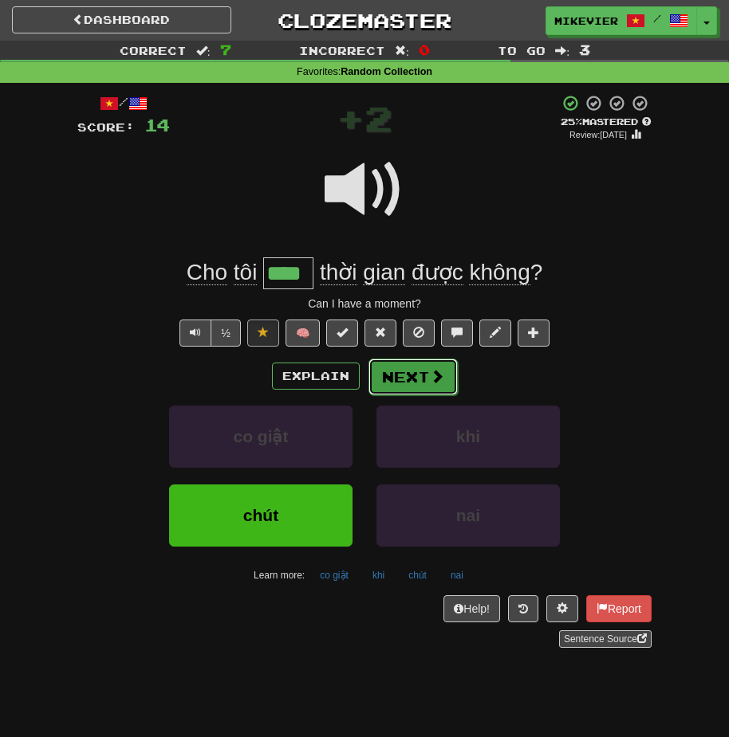
click at [421, 379] on button "Next" at bounding box center [412, 377] width 89 height 37
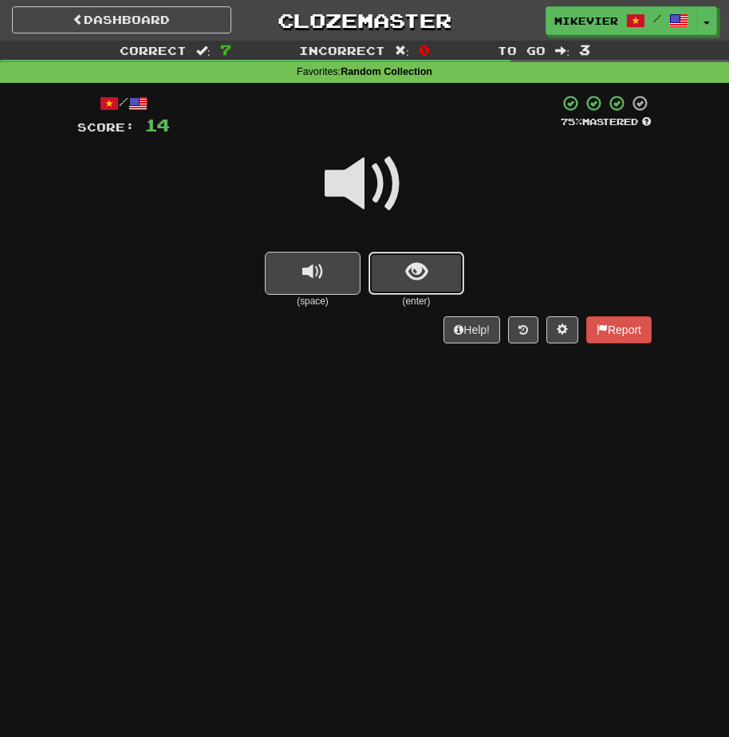
click at [389, 261] on button "show sentence" at bounding box center [416, 273] width 96 height 43
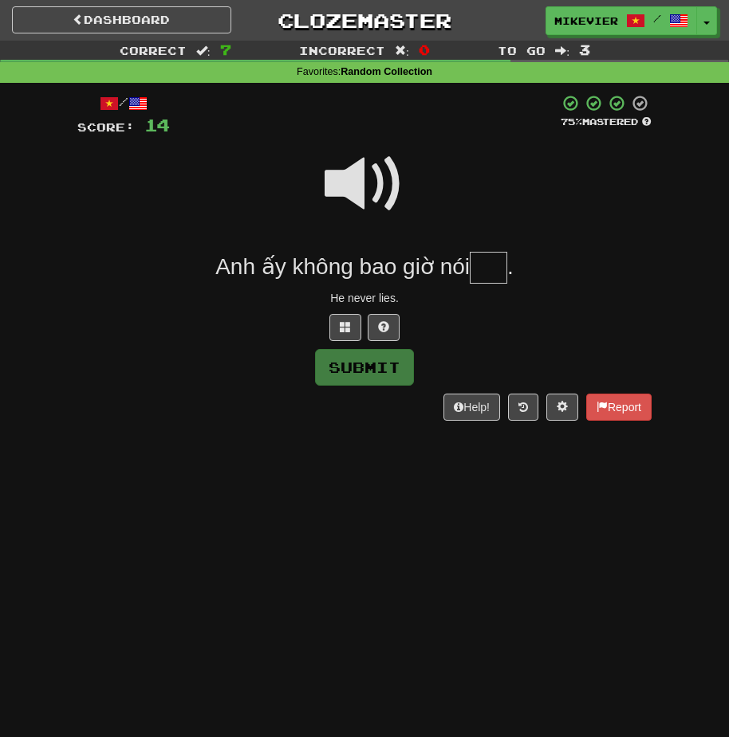
click at [342, 313] on div "/ Score: 14 75 % Mastered Anh ấy không bao giờ nói . He never lies. Submit Help…" at bounding box center [364, 258] width 574 height 328
click at [342, 323] on span at bounding box center [345, 326] width 11 height 11
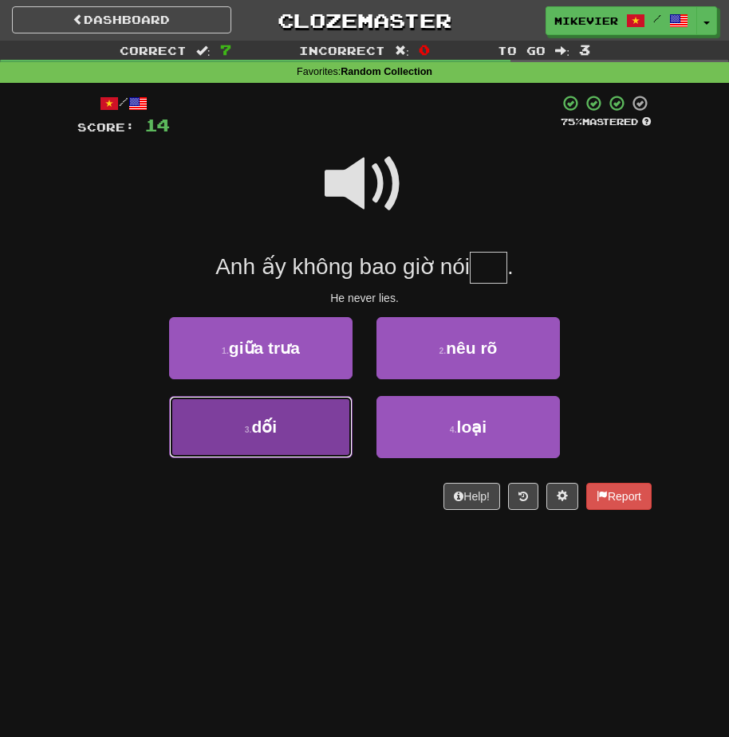
click at [320, 411] on button "3 . dối" at bounding box center [260, 427] width 183 height 62
type input "***"
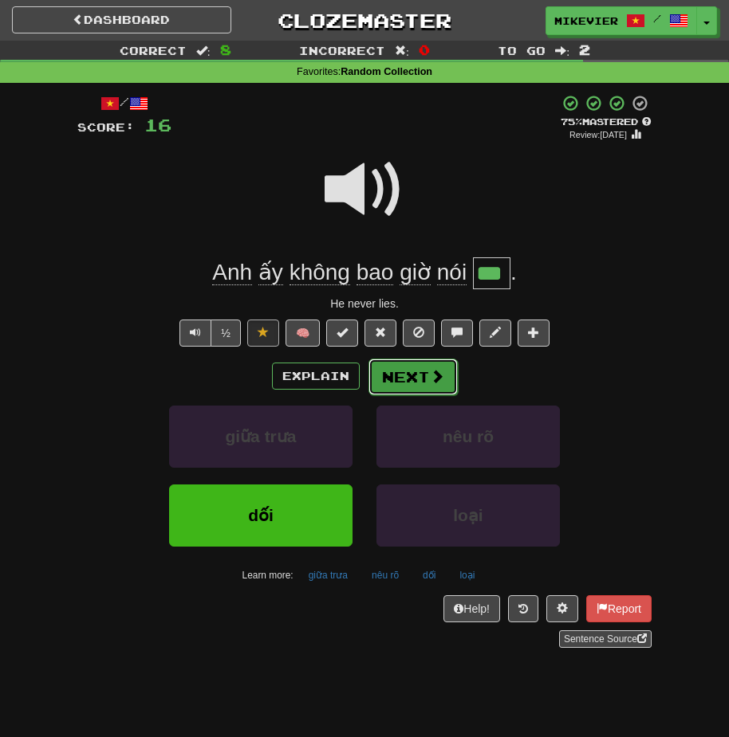
click at [410, 379] on button "Next" at bounding box center [412, 377] width 89 height 37
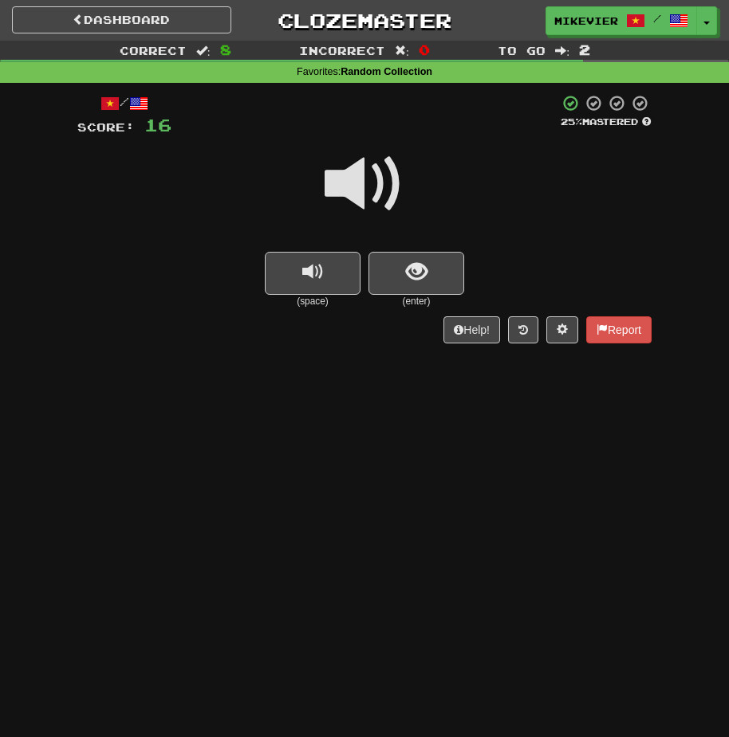
click at [326, 190] on span at bounding box center [364, 184] width 80 height 80
click at [325, 192] on span at bounding box center [364, 184] width 80 height 80
click at [328, 189] on span at bounding box center [364, 184] width 80 height 80
click at [412, 264] on span "show sentence" at bounding box center [417, 272] width 22 height 22
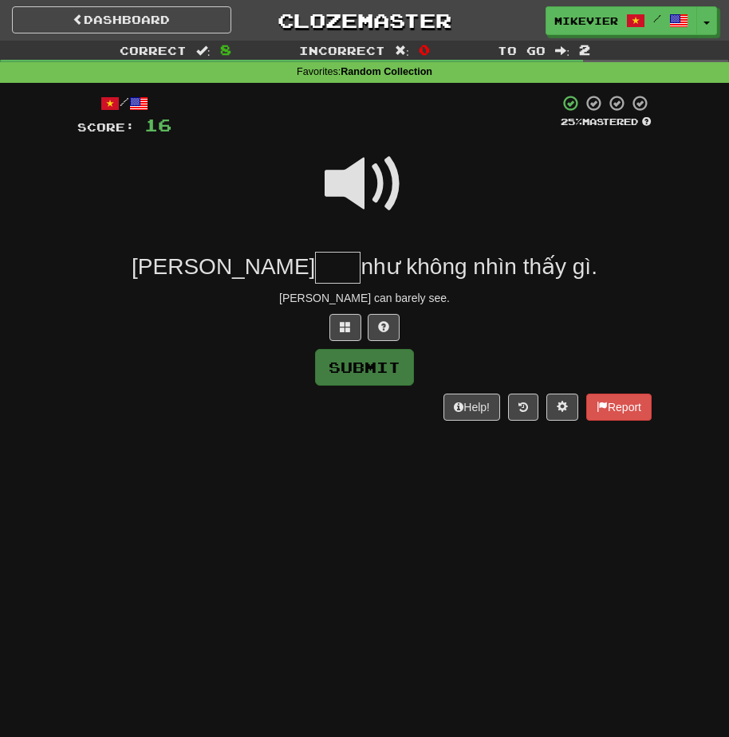
click at [356, 175] on span at bounding box center [364, 184] width 80 height 80
click at [342, 324] on span at bounding box center [345, 326] width 11 height 11
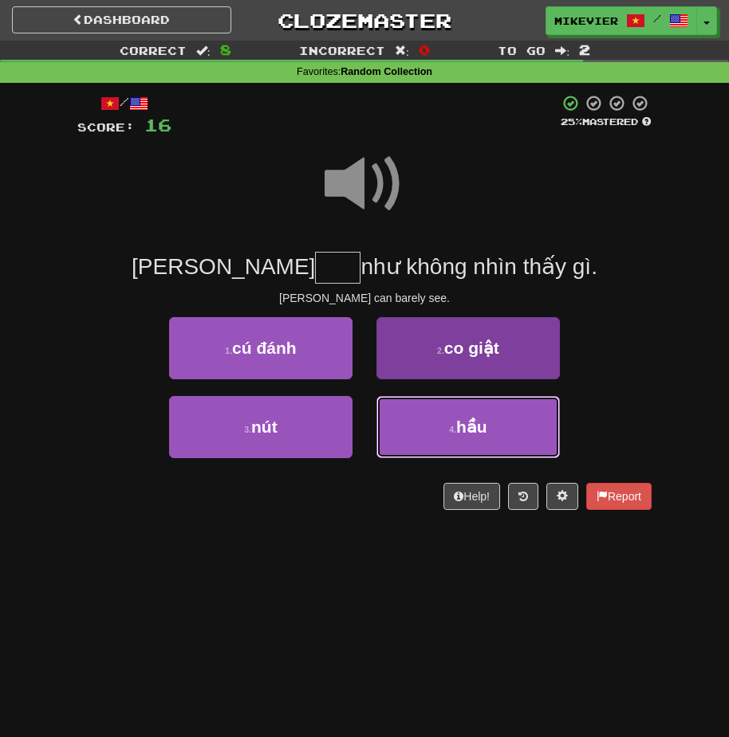
click at [414, 410] on button "4 . hầu" at bounding box center [467, 427] width 183 height 62
type input "***"
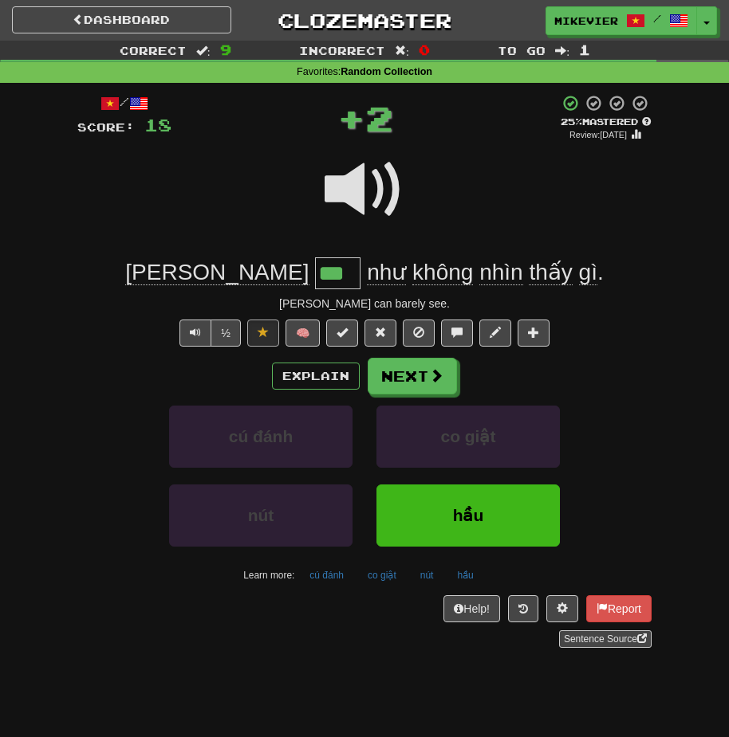
click at [360, 192] on span at bounding box center [364, 190] width 80 height 80
click at [421, 367] on button "Next" at bounding box center [412, 377] width 89 height 37
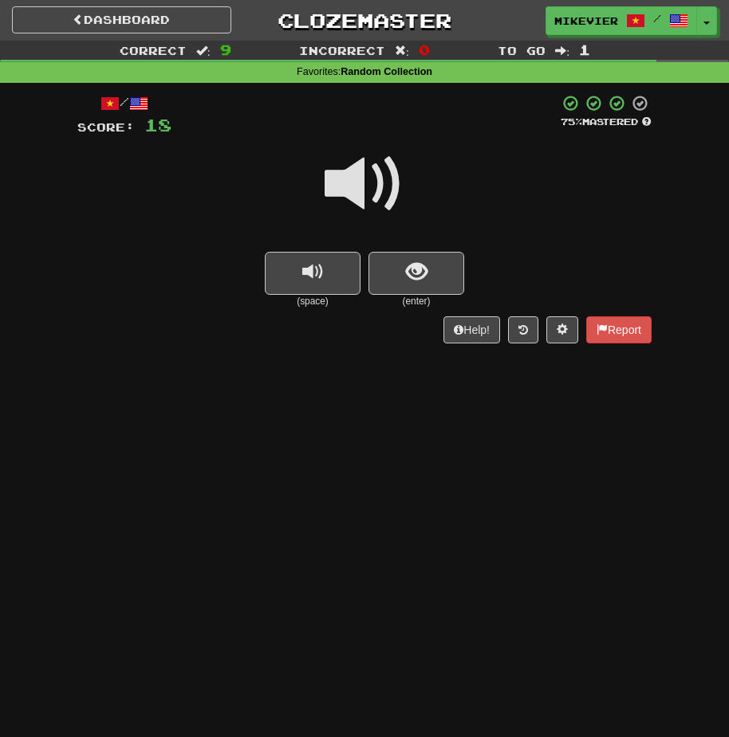
click at [384, 206] on span at bounding box center [364, 184] width 80 height 80
click at [412, 286] on button "show sentence" at bounding box center [416, 273] width 96 height 43
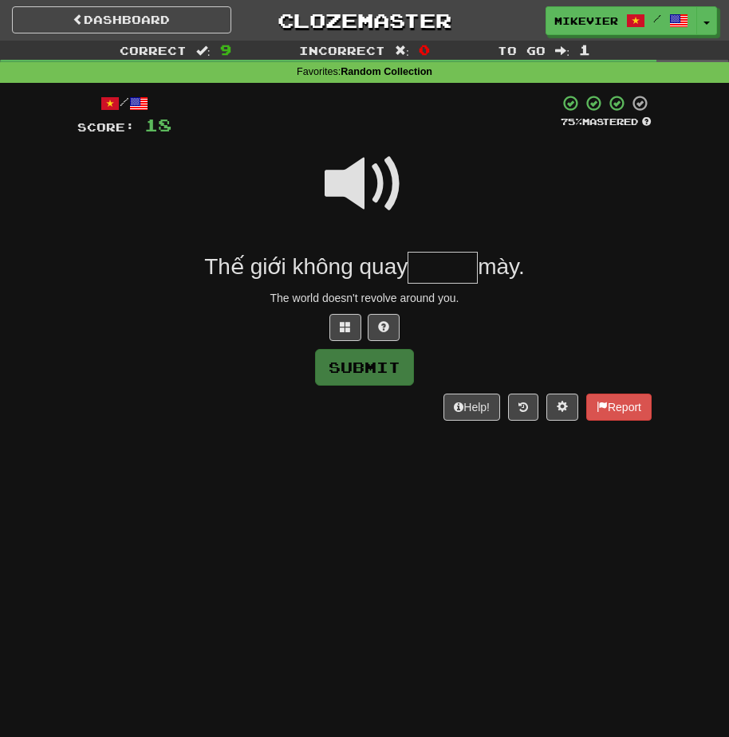
click at [376, 182] on span at bounding box center [364, 184] width 80 height 80
click at [351, 339] on button at bounding box center [345, 327] width 32 height 27
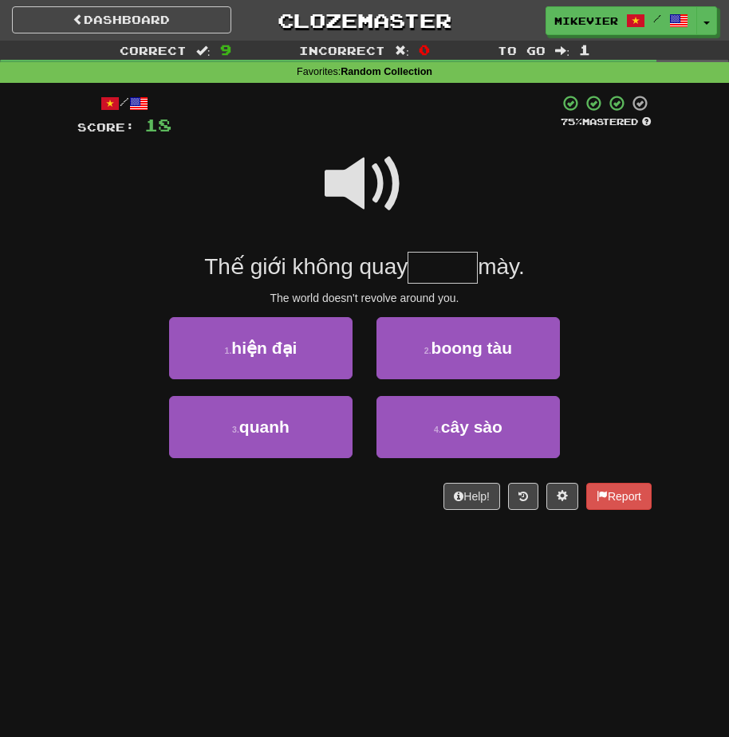
click at [344, 395] on div "1 . hiện đại" at bounding box center [260, 356] width 207 height 79
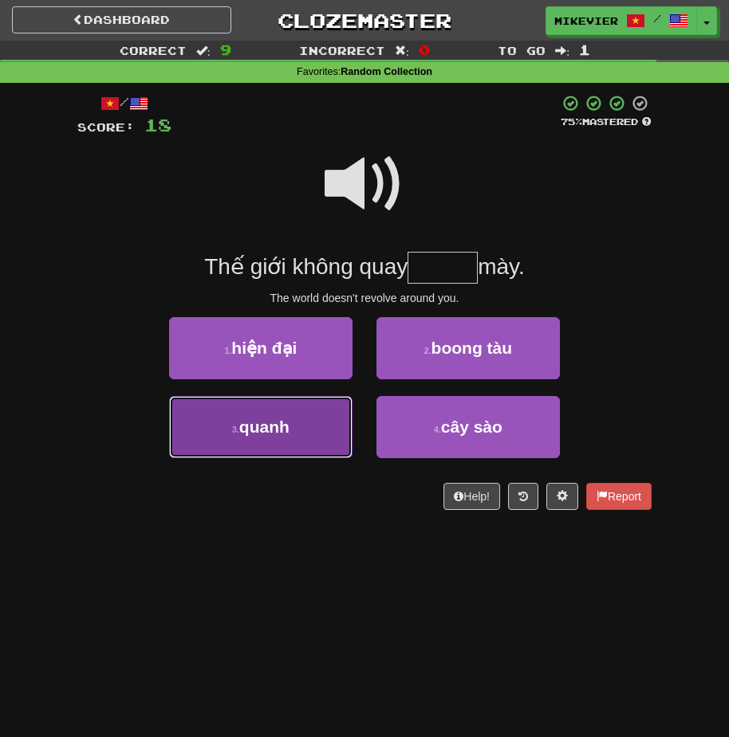
click at [344, 400] on button "3 . quanh" at bounding box center [260, 427] width 183 height 62
type input "*****"
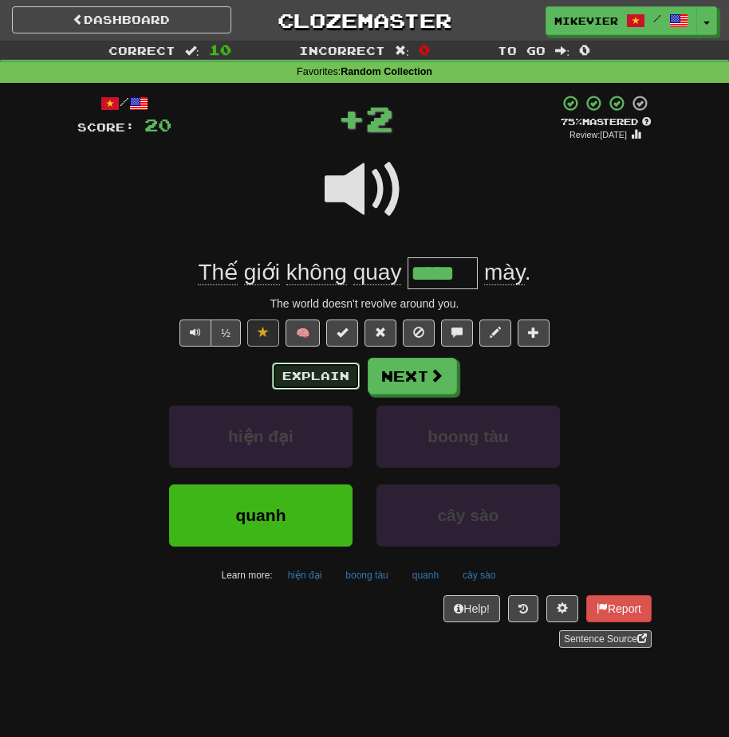
click at [348, 372] on button "Explain" at bounding box center [316, 376] width 88 height 27
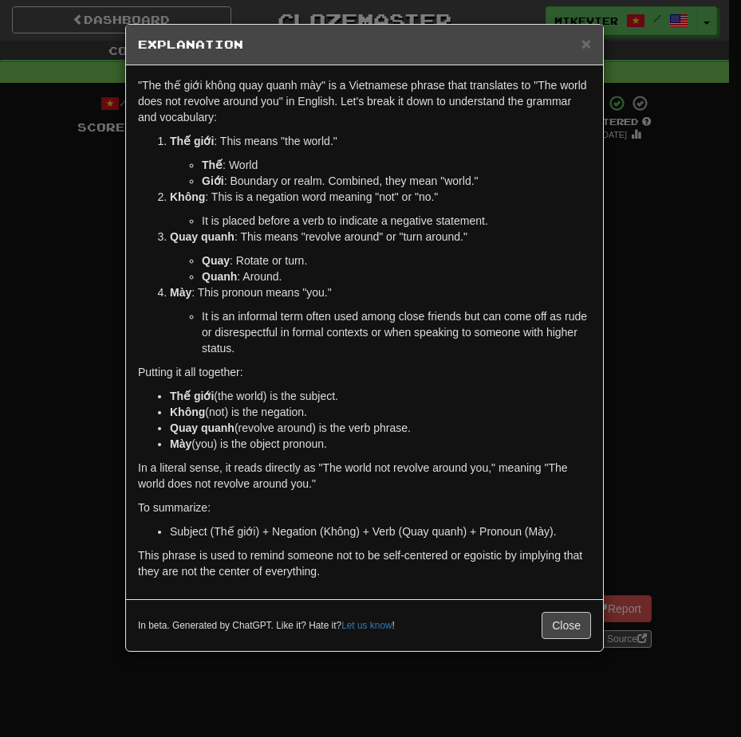
click at [88, 251] on div "× Explanation "The thế giới không quay quanh mày" is a Vietnamese phrase that t…" at bounding box center [370, 368] width 741 height 737
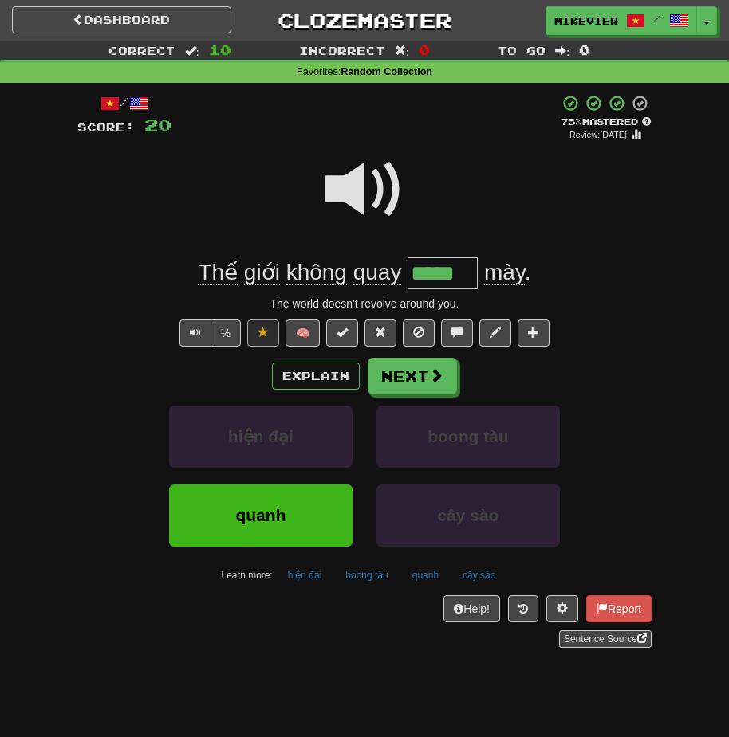
click at [367, 358] on div "Explain Next" at bounding box center [364, 376] width 574 height 37
click at [370, 362] on button "Next" at bounding box center [412, 377] width 89 height 37
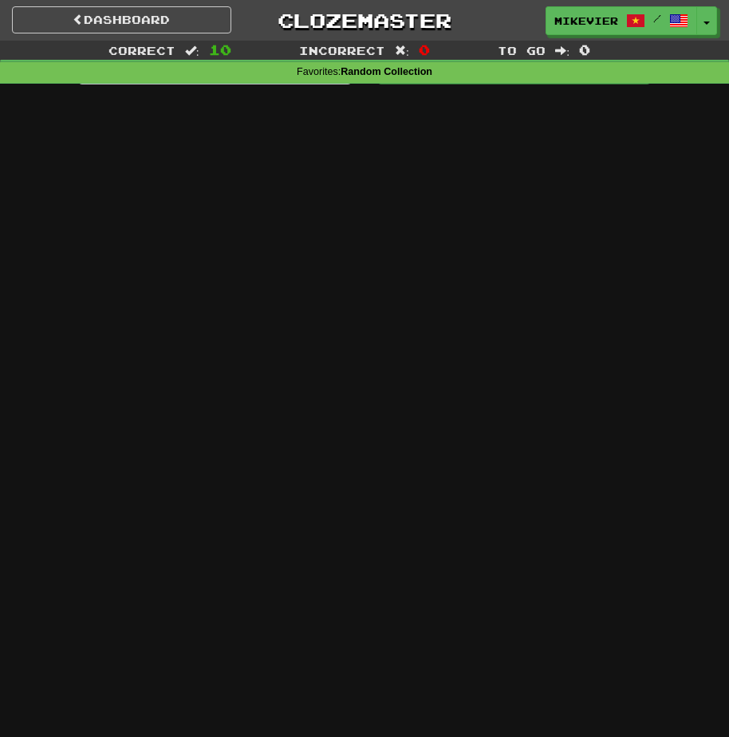
click at [370, 362] on div "Dashboard Clozemaster mikevier / Toggle Dropdown Dashboard Leaderboard Activity…" at bounding box center [364, 368] width 729 height 737
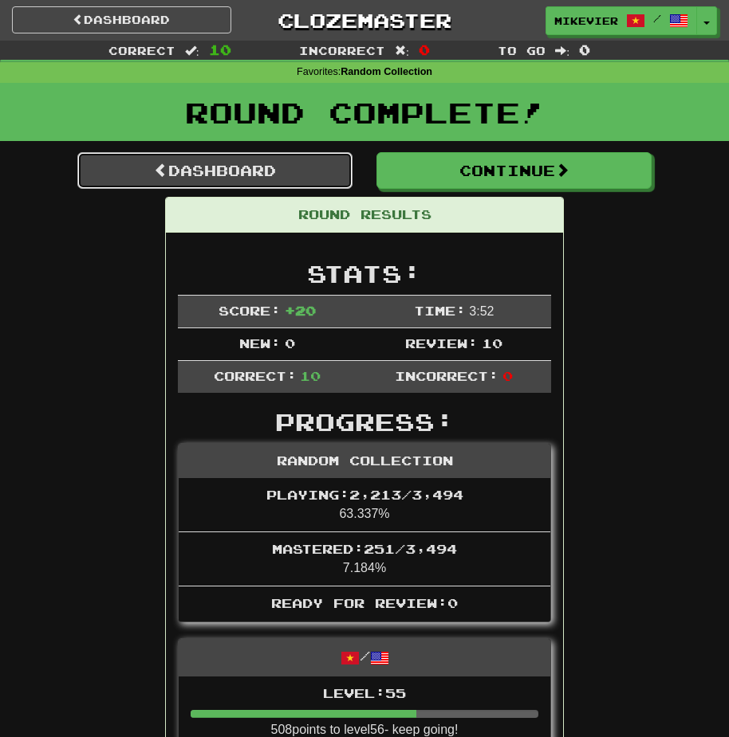
click at [308, 180] on link "Dashboard" at bounding box center [214, 170] width 275 height 37
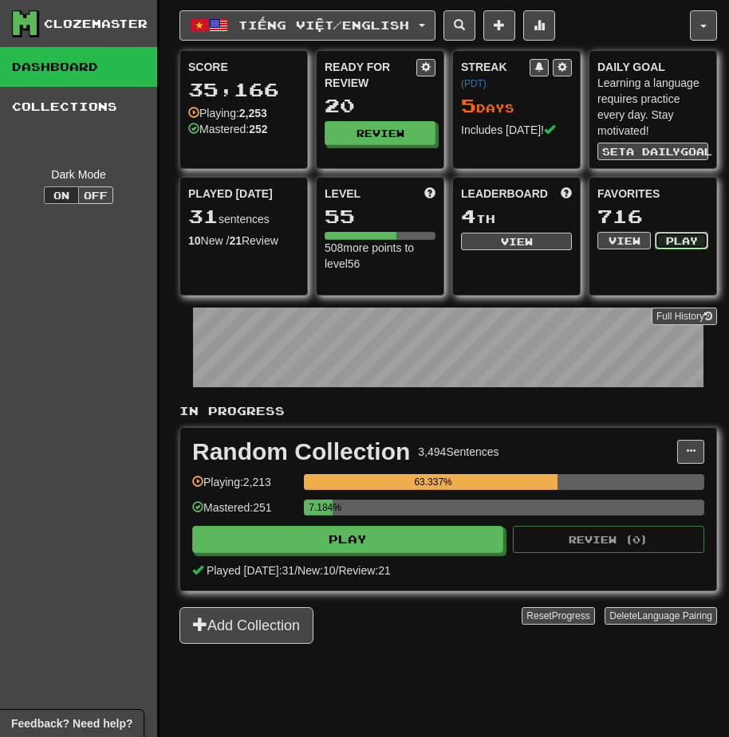
click at [667, 243] on button "Play" at bounding box center [680, 241] width 53 height 18
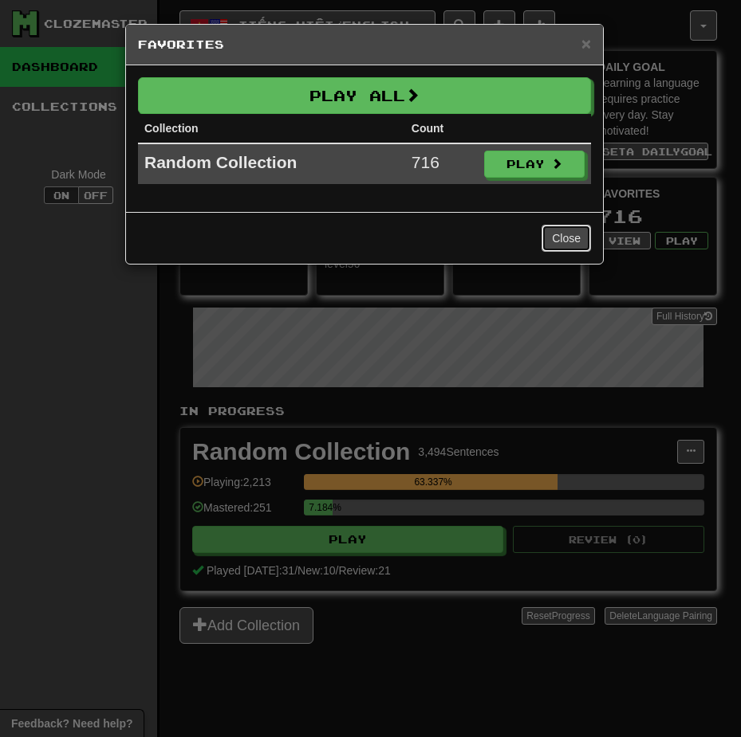
click at [564, 227] on button "Close" at bounding box center [565, 238] width 49 height 27
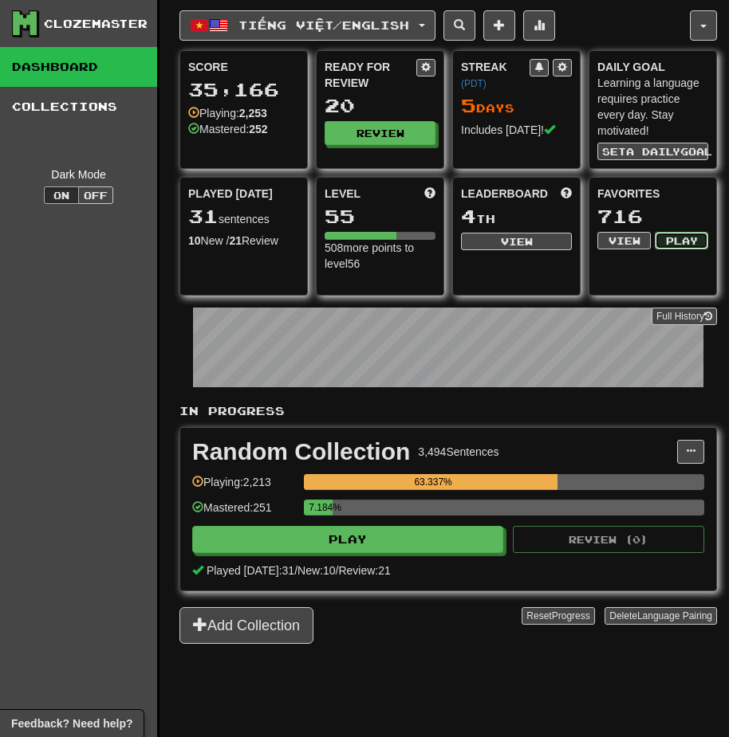
click at [682, 246] on button "Play" at bounding box center [680, 241] width 53 height 18
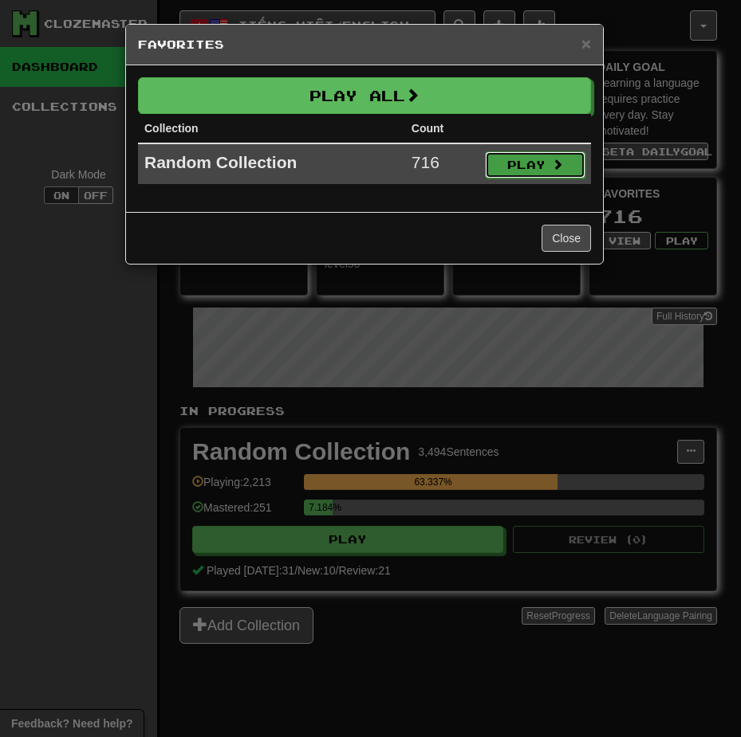
click at [540, 166] on button "Play" at bounding box center [535, 164] width 100 height 27
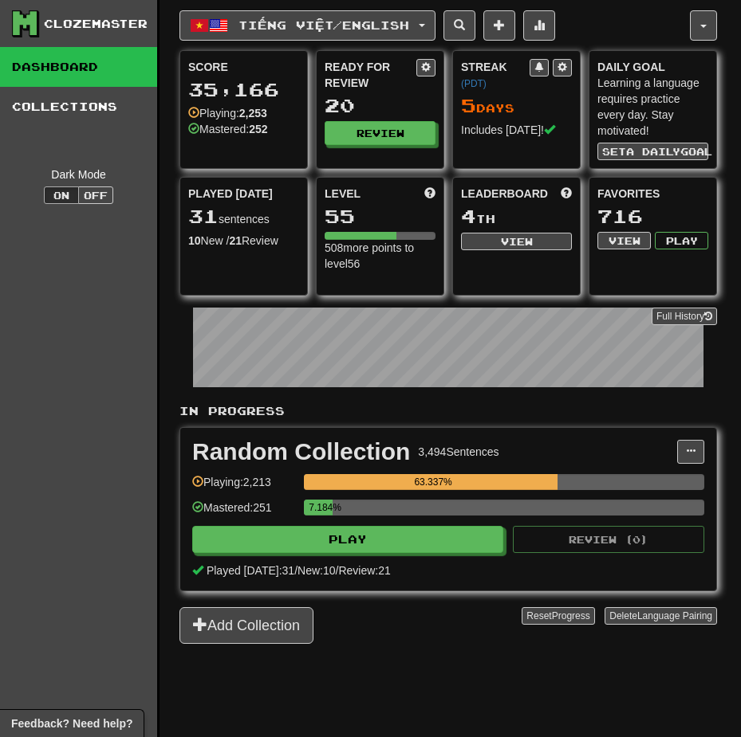
select select "**"
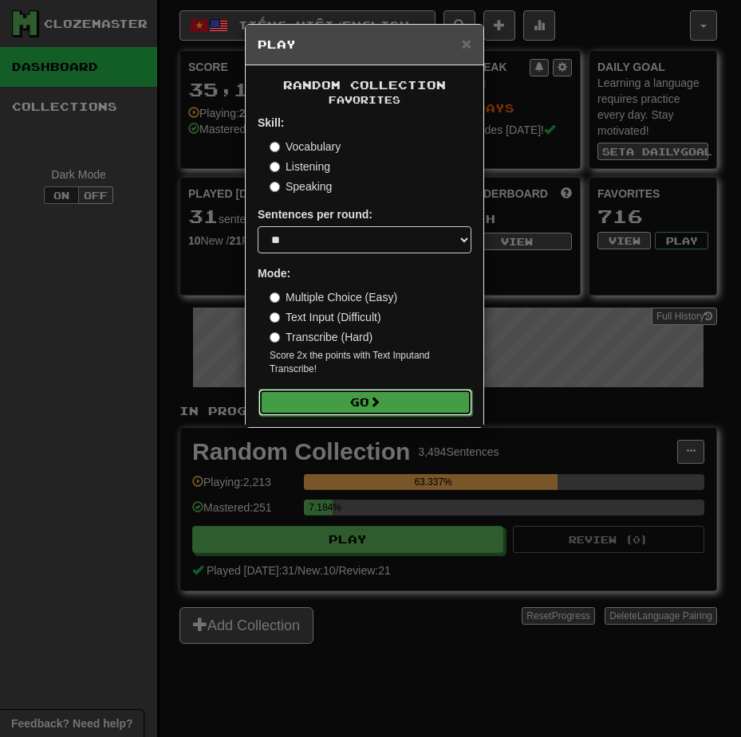
click at [429, 395] on button "Go" at bounding box center [365, 402] width 214 height 27
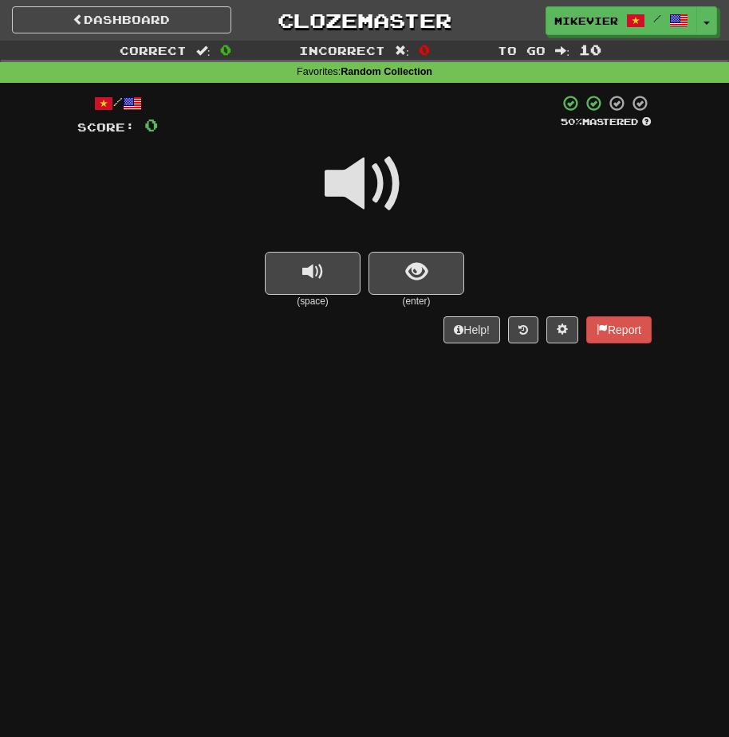
click at [379, 181] on span at bounding box center [364, 184] width 80 height 80
click at [340, 190] on span at bounding box center [364, 184] width 80 height 80
click at [396, 289] on button "show sentence" at bounding box center [416, 273] width 96 height 43
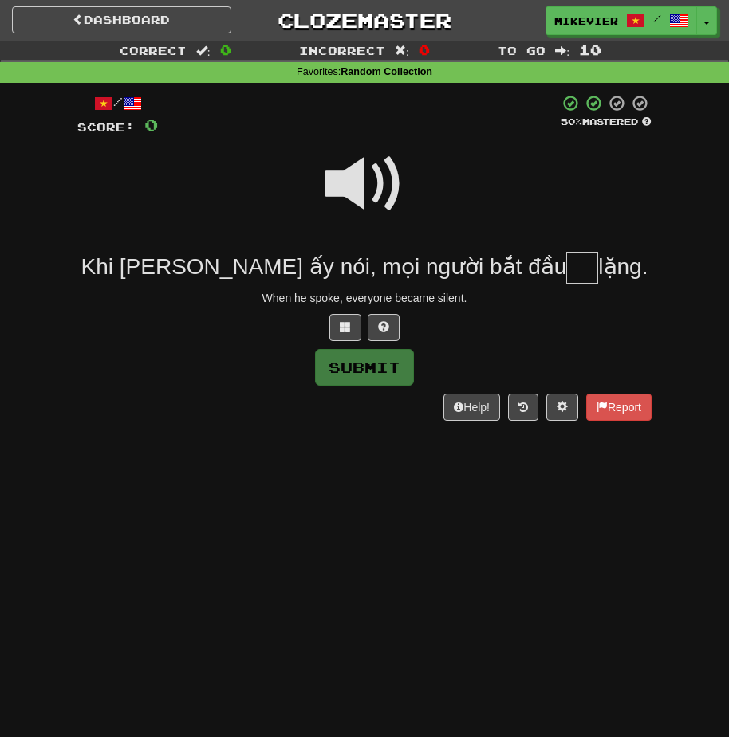
click at [351, 197] on span at bounding box center [364, 184] width 80 height 80
click at [345, 324] on span at bounding box center [345, 326] width 11 height 11
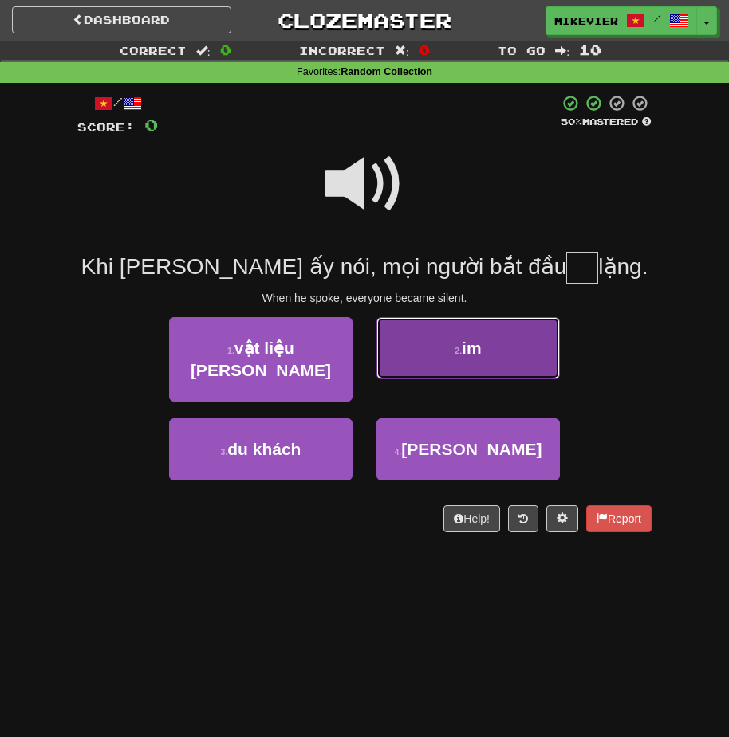
click at [426, 372] on button "2 . im" at bounding box center [467, 348] width 183 height 62
type input "**"
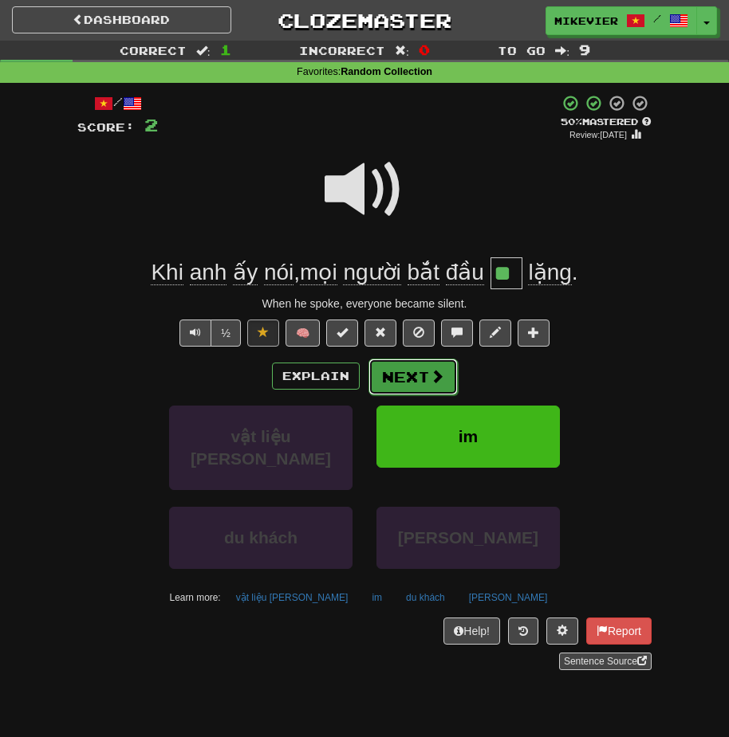
click at [414, 377] on button "Next" at bounding box center [412, 377] width 89 height 37
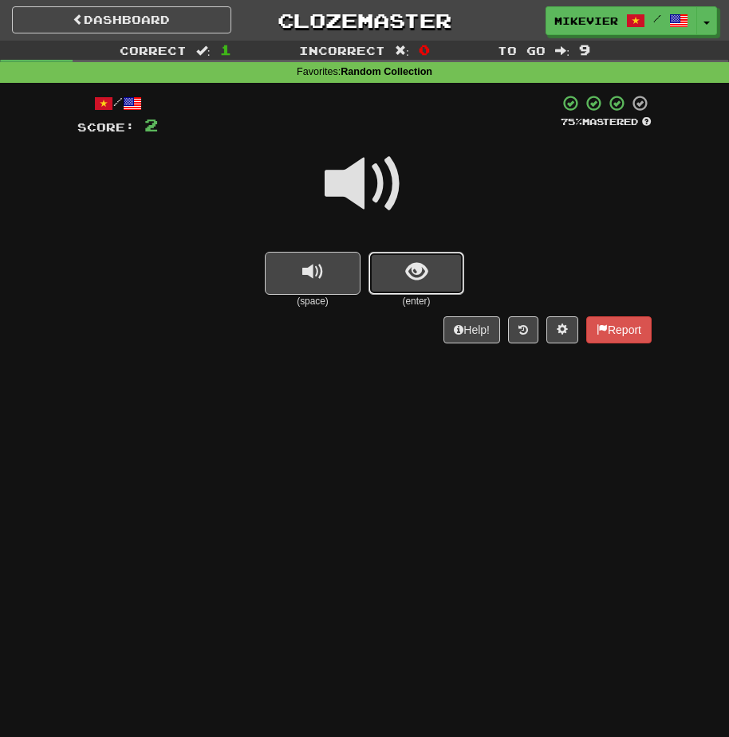
click at [407, 289] on button "show sentence" at bounding box center [416, 273] width 96 height 43
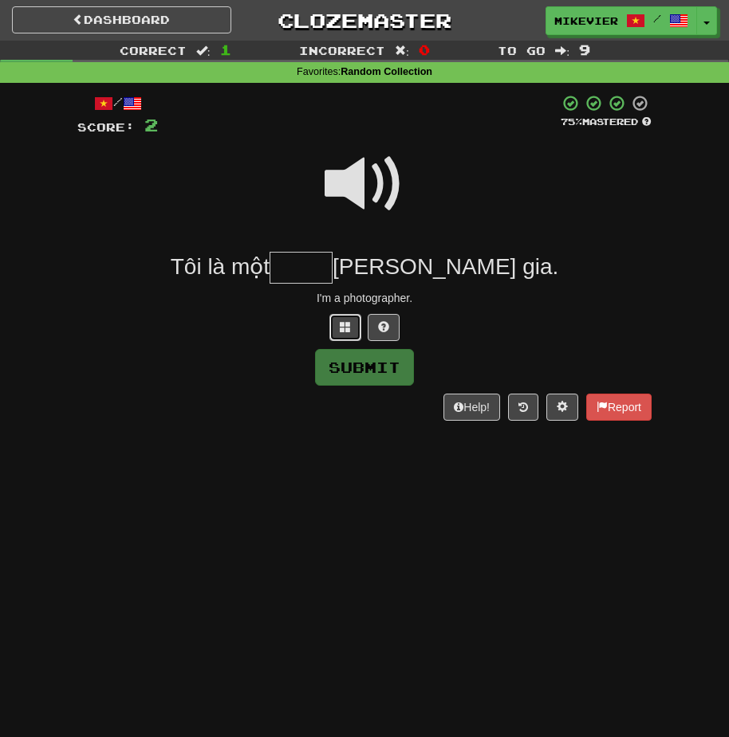
click at [351, 327] on button at bounding box center [345, 327] width 32 height 27
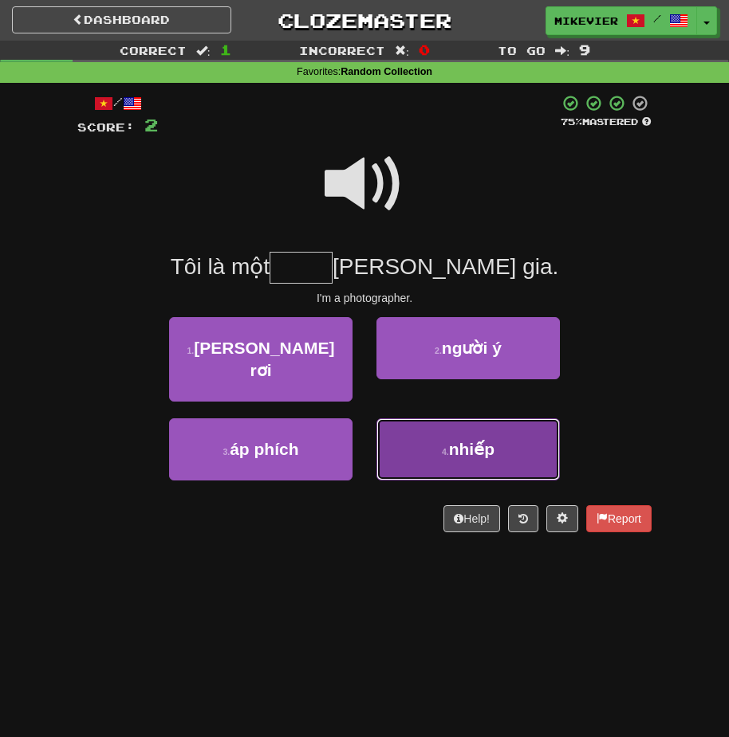
click at [430, 418] on button "4 . nhiếp" at bounding box center [467, 449] width 183 height 62
type input "*****"
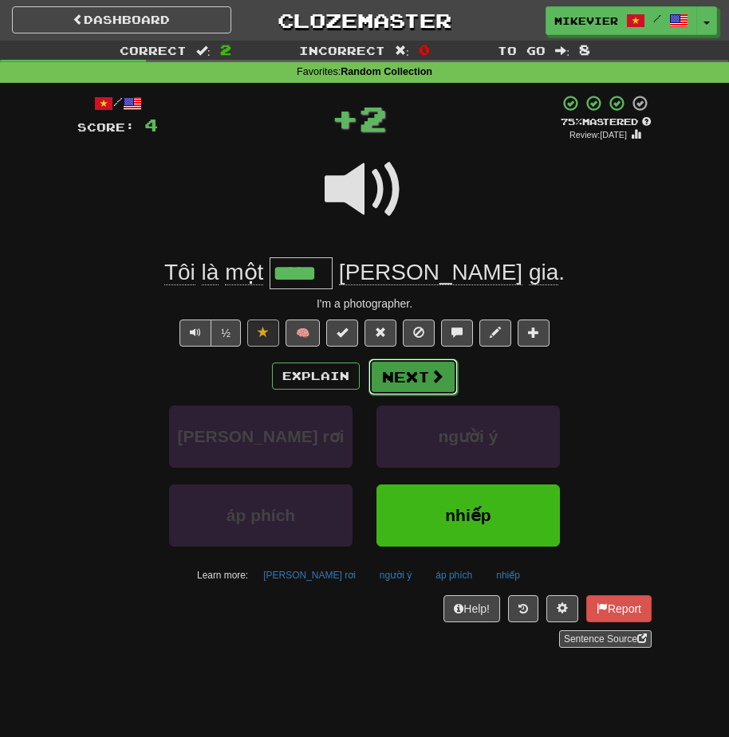
click at [402, 378] on button "Next" at bounding box center [412, 377] width 89 height 37
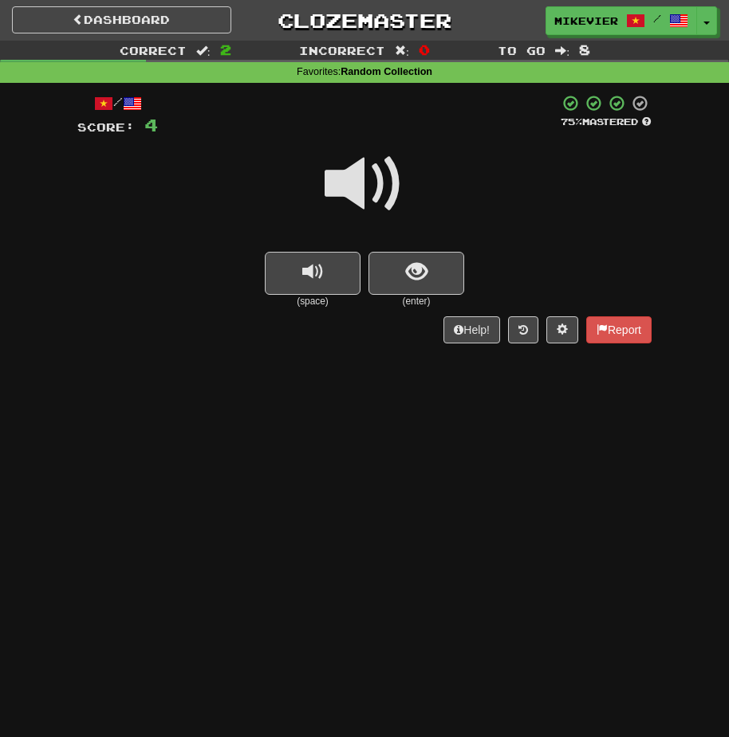
click at [365, 202] on span at bounding box center [364, 184] width 80 height 80
click at [387, 260] on button "show sentence" at bounding box center [416, 273] width 96 height 43
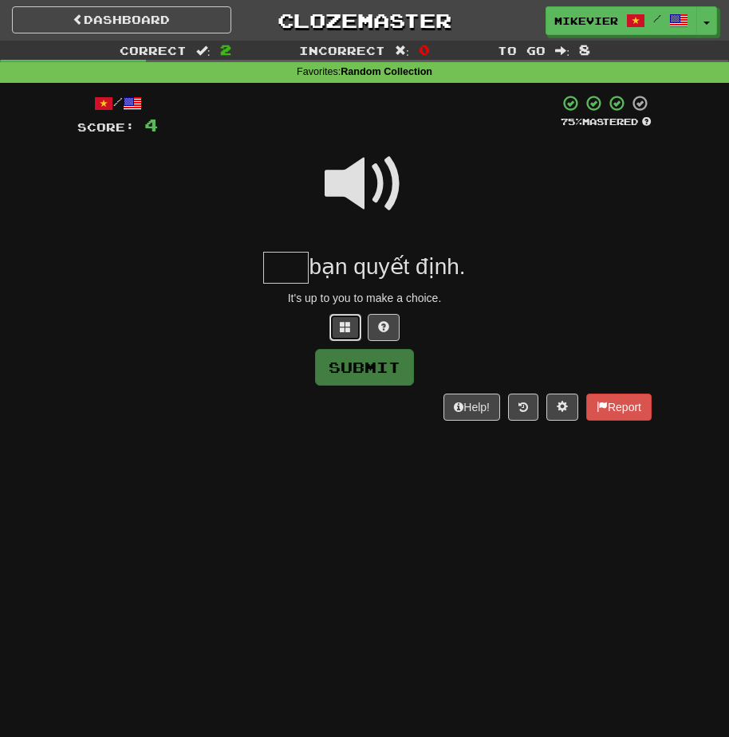
click at [339, 324] on button at bounding box center [345, 327] width 32 height 27
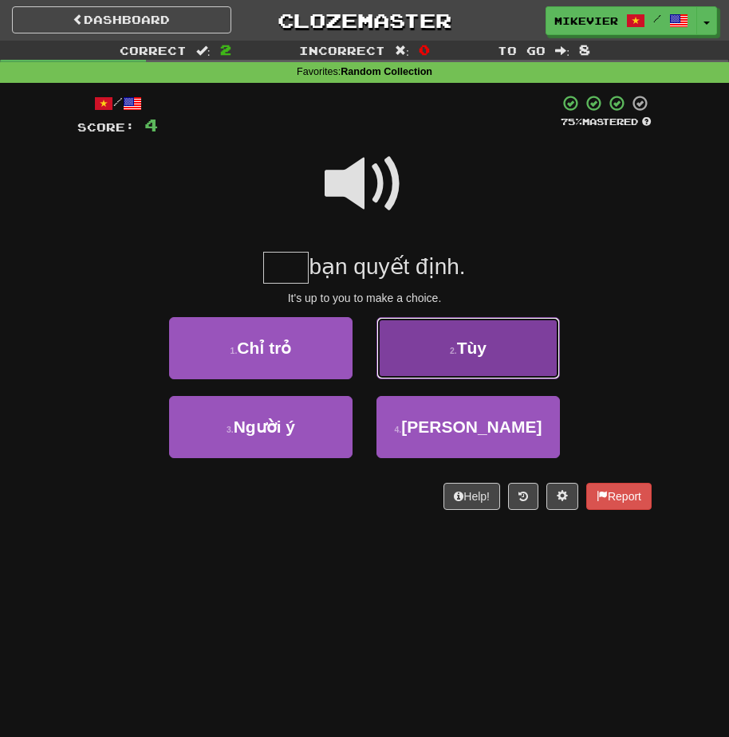
click at [386, 360] on button "2 . [GEOGRAPHIC_DATA]" at bounding box center [467, 348] width 183 height 62
type input "***"
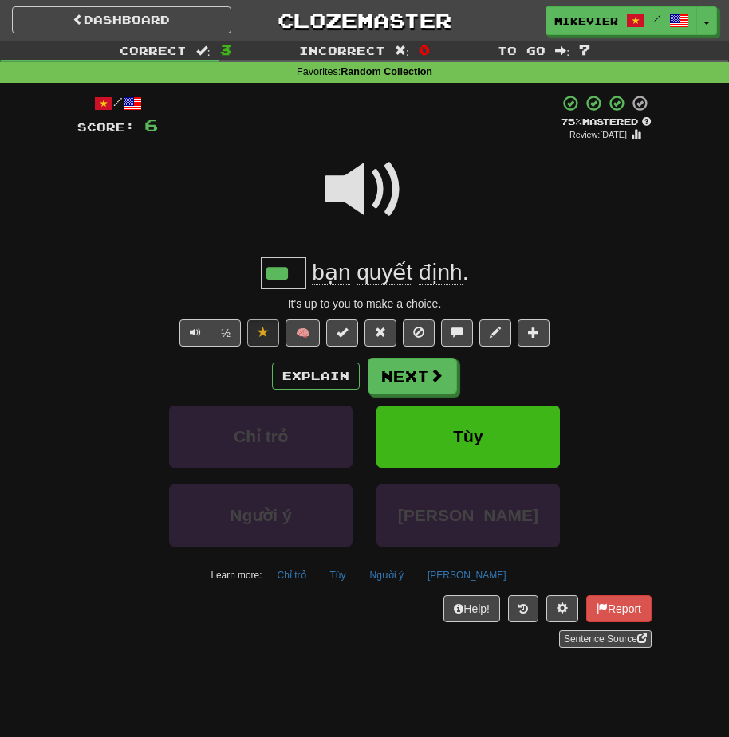
click at [367, 177] on span at bounding box center [364, 190] width 80 height 80
click at [435, 382] on span at bounding box center [437, 376] width 14 height 14
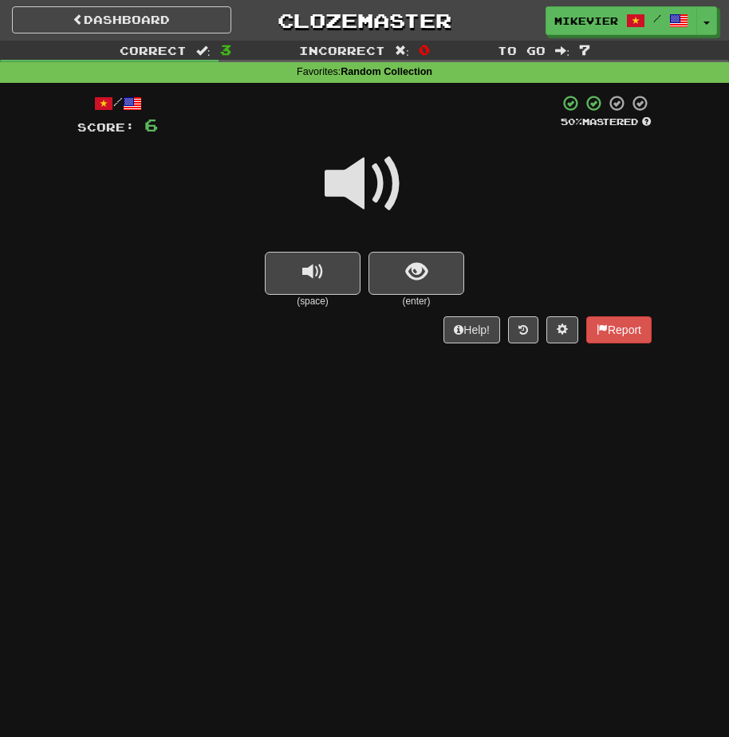
click at [380, 199] on span at bounding box center [364, 184] width 80 height 80
click at [408, 273] on span "show sentence" at bounding box center [417, 272] width 22 height 22
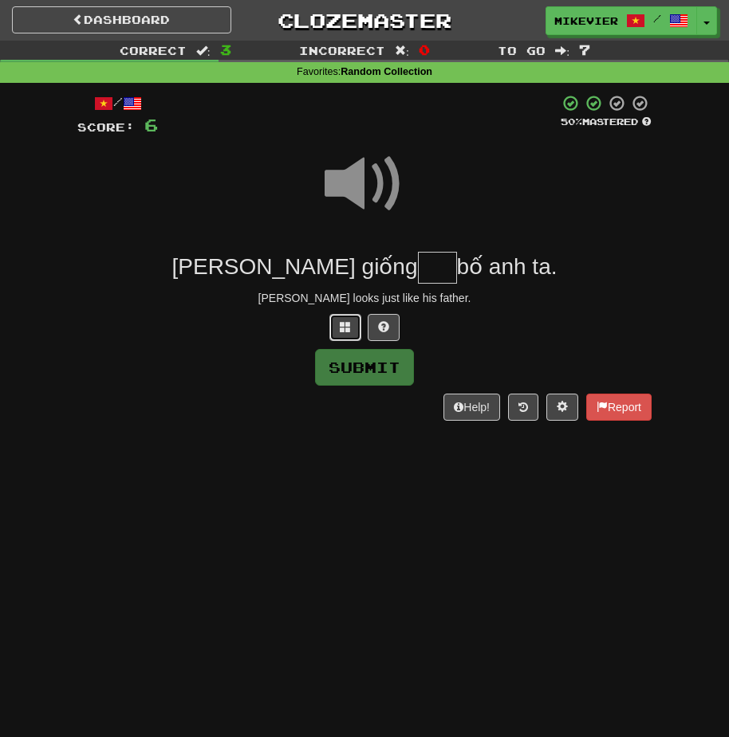
click at [353, 321] on button at bounding box center [345, 327] width 32 height 27
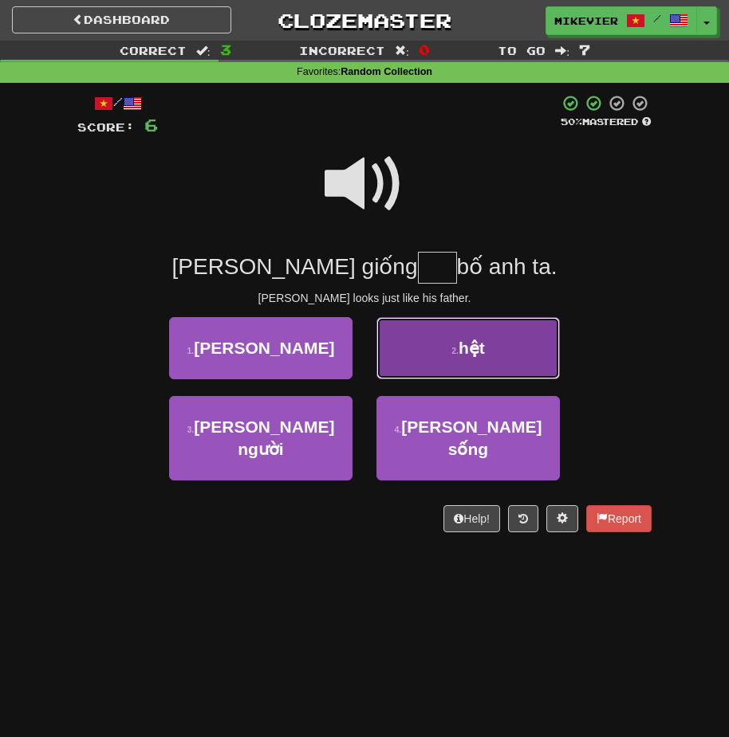
click at [408, 375] on button "2 . hệt" at bounding box center [467, 348] width 183 height 62
type input "***"
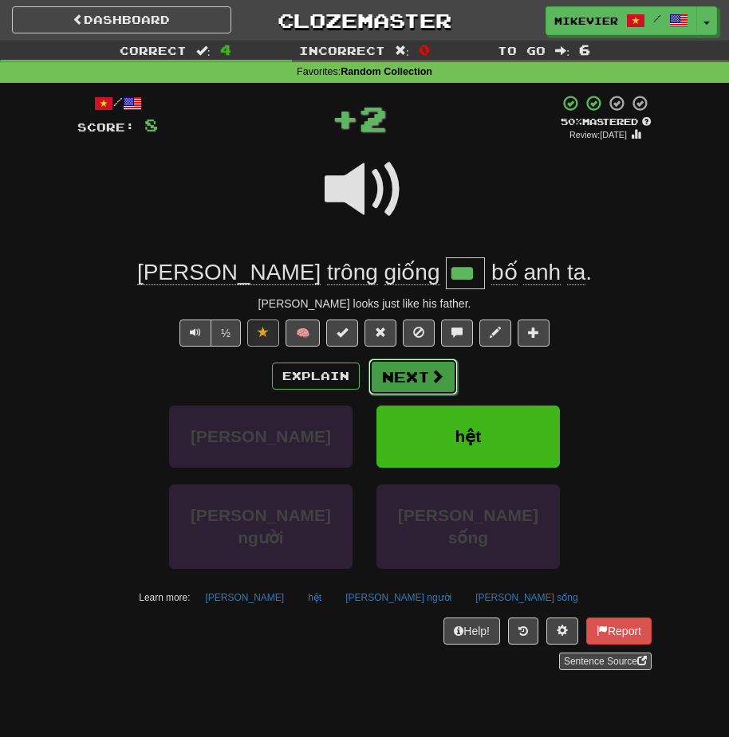
click at [403, 370] on button "Next" at bounding box center [412, 377] width 89 height 37
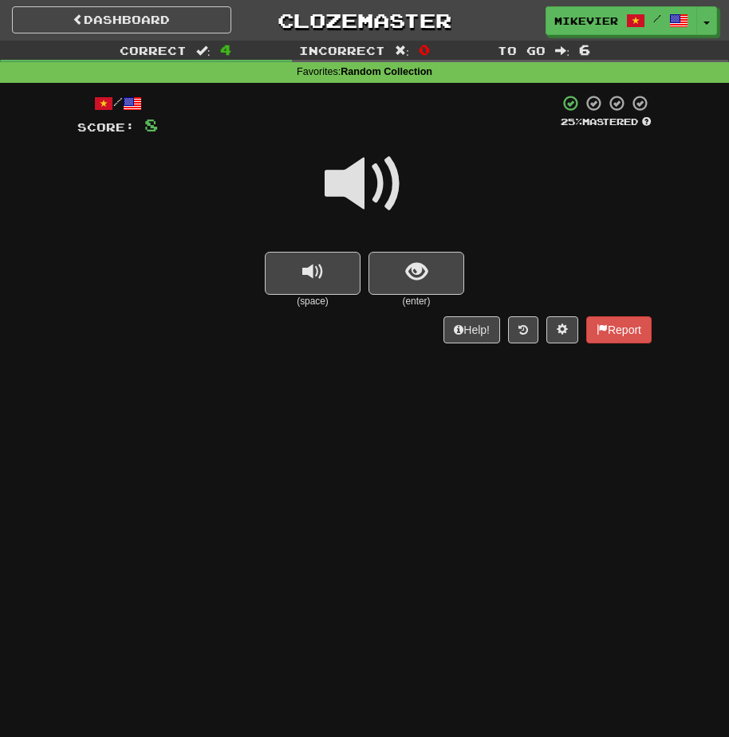
click at [356, 183] on span at bounding box center [364, 184] width 80 height 80
click at [384, 274] on button "show sentence" at bounding box center [416, 273] width 96 height 43
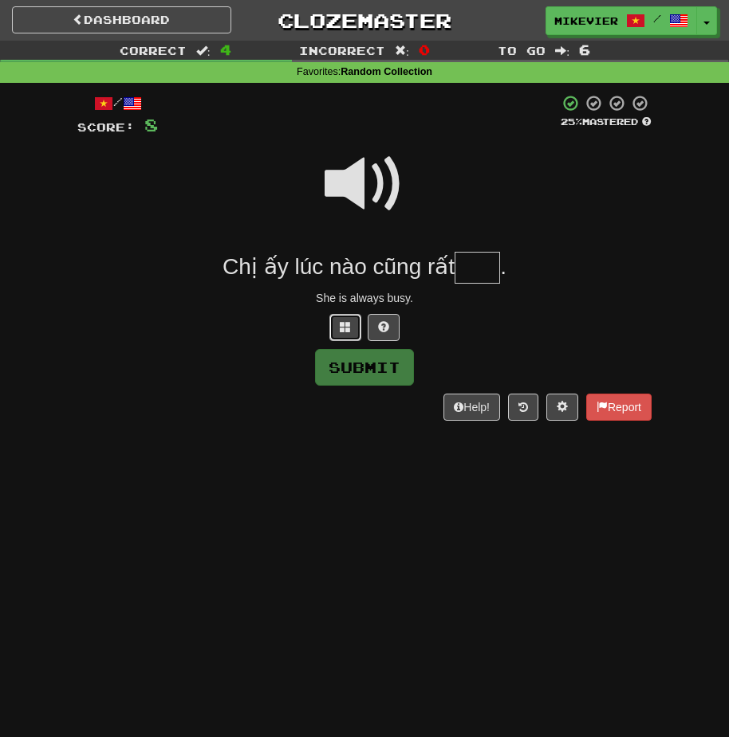
click at [350, 325] on span at bounding box center [345, 326] width 11 height 11
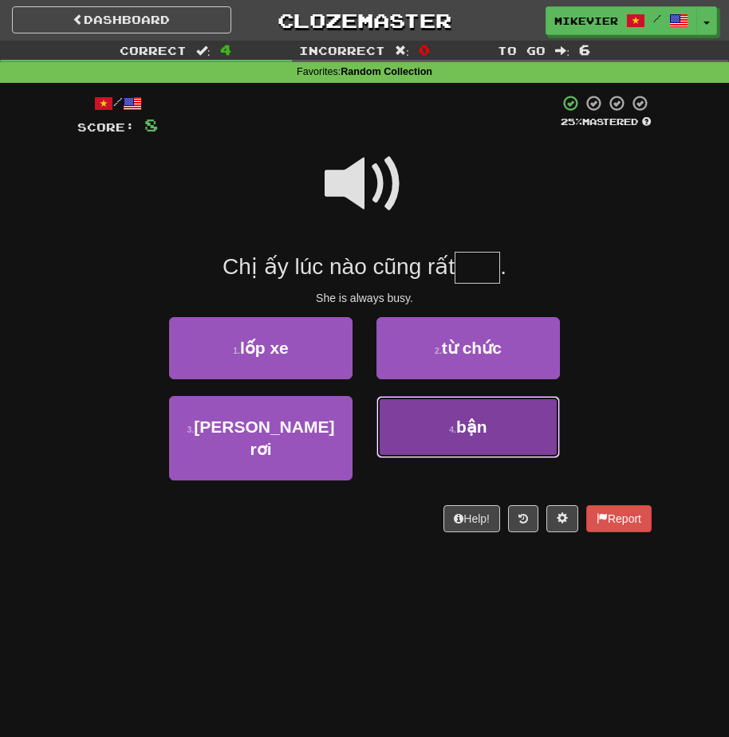
click at [414, 419] on button "4 . bận" at bounding box center [467, 427] width 183 height 62
type input "***"
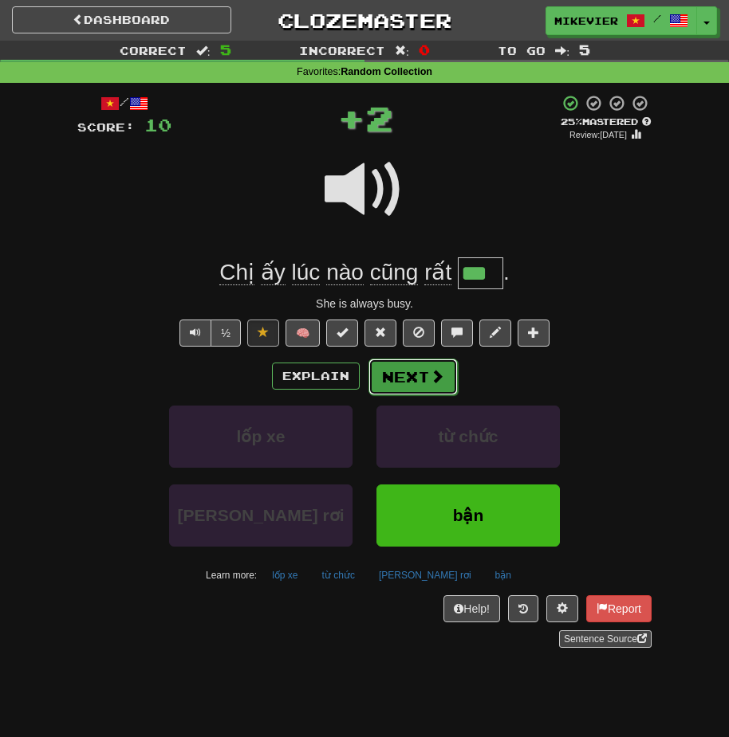
click at [413, 364] on button "Next" at bounding box center [412, 377] width 89 height 37
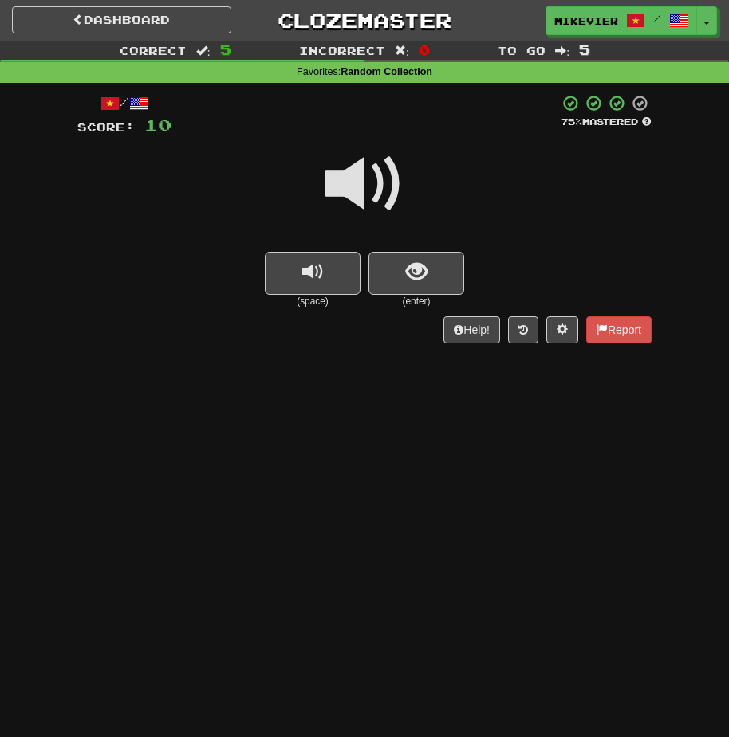
click at [358, 193] on span at bounding box center [364, 184] width 80 height 80
click at [378, 274] on button "show sentence" at bounding box center [416, 273] width 96 height 43
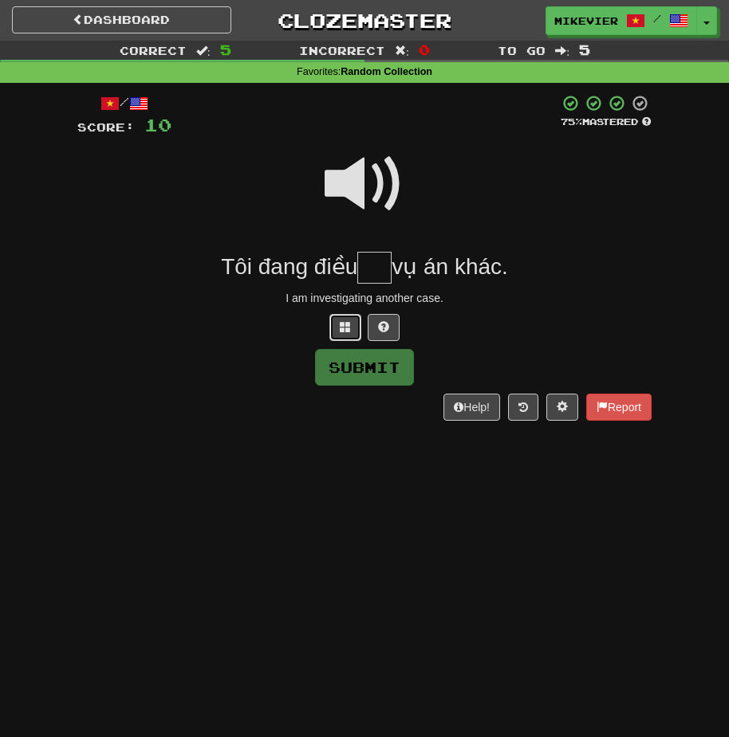
click at [343, 328] on span at bounding box center [345, 326] width 11 height 11
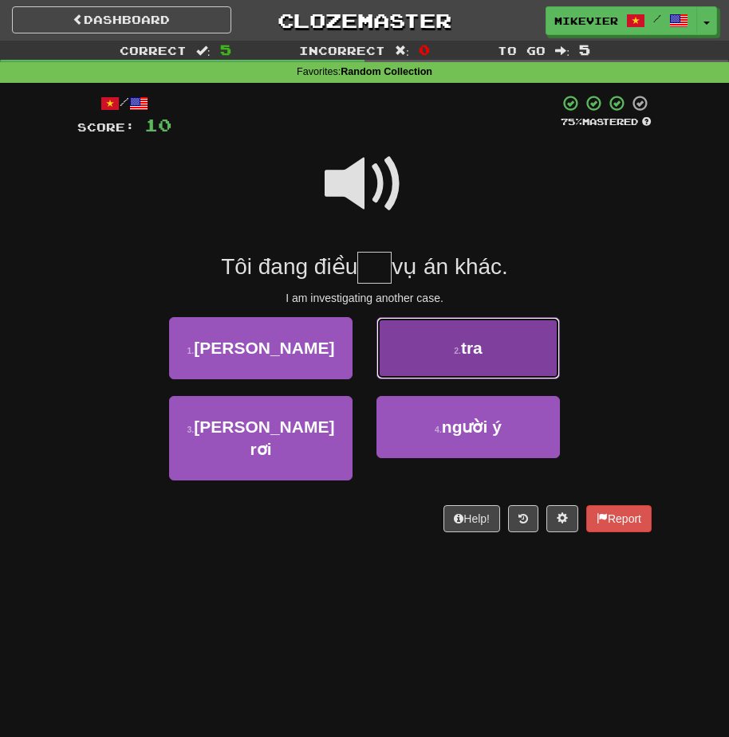
click at [384, 367] on button "2 . tra" at bounding box center [467, 348] width 183 height 62
type input "***"
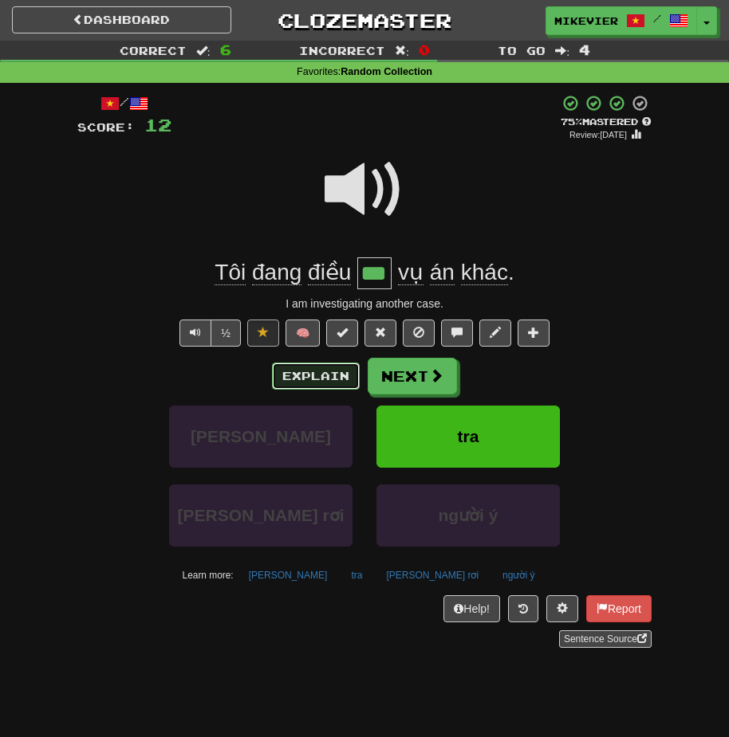
click at [345, 380] on button "Explain" at bounding box center [316, 376] width 88 height 27
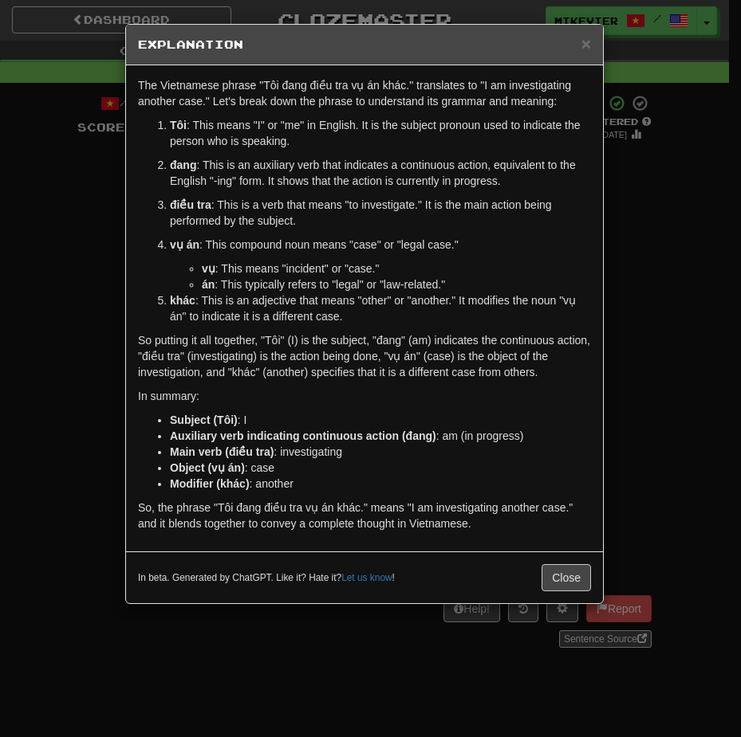
click at [99, 234] on div "× Explanation The Vietnamese phrase "Tôi đang điều tra vụ án khác." translates …" at bounding box center [370, 368] width 741 height 737
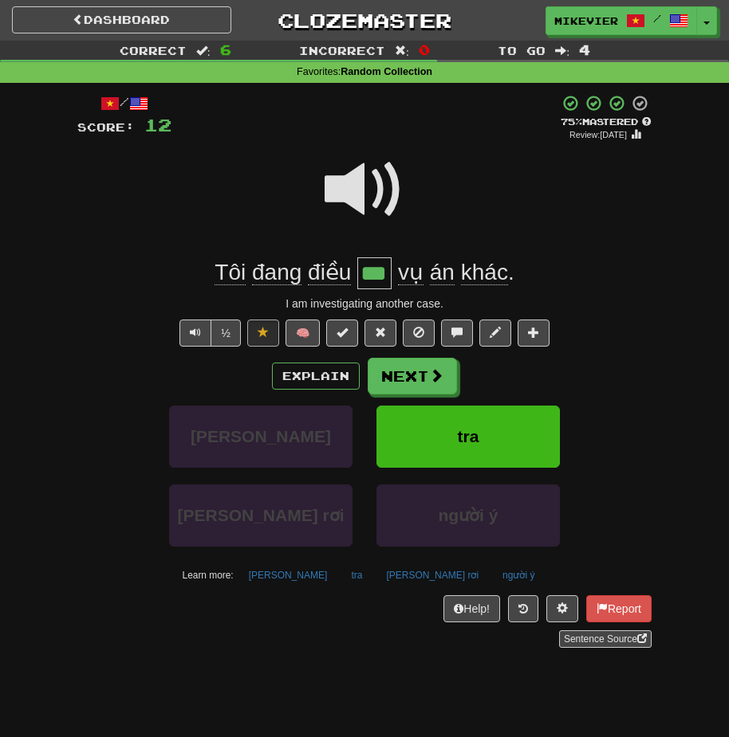
click at [400, 194] on span at bounding box center [364, 190] width 80 height 80
click at [384, 367] on button "Next" at bounding box center [412, 377] width 89 height 37
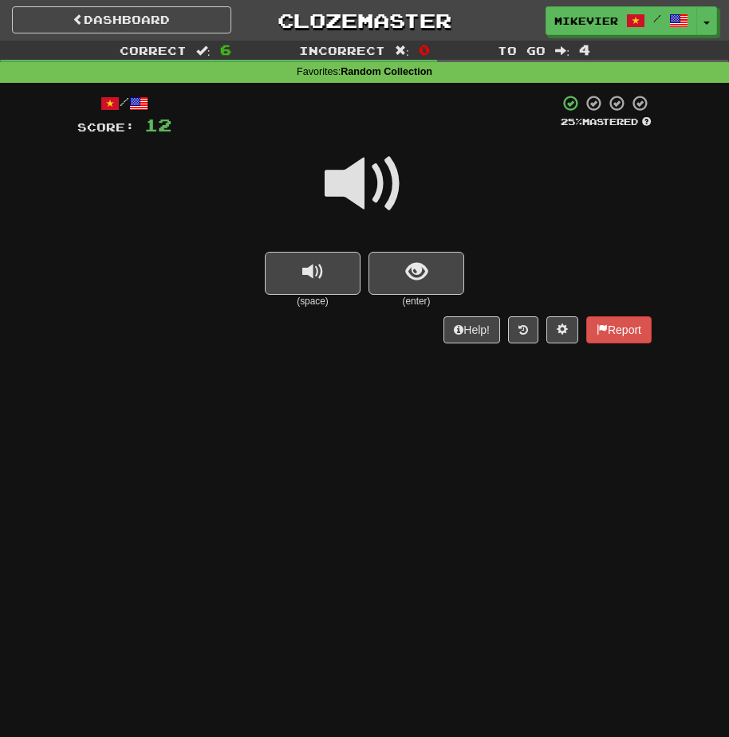
click at [386, 207] on span at bounding box center [364, 184] width 80 height 80
click at [391, 276] on button "show sentence" at bounding box center [416, 273] width 96 height 43
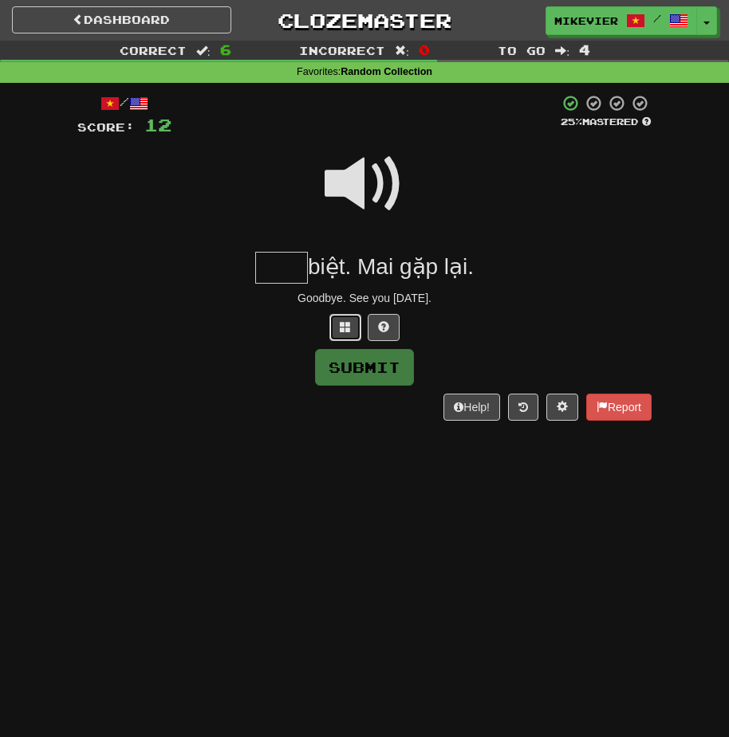
click at [344, 319] on button at bounding box center [345, 327] width 32 height 27
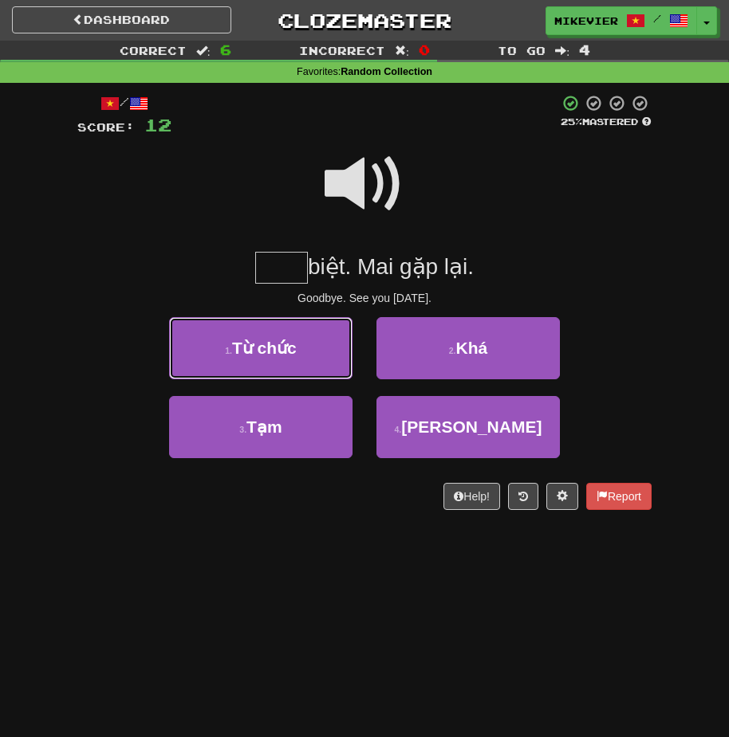
click at [344, 319] on button "1 . Từ chức" at bounding box center [260, 348] width 183 height 62
type input "***"
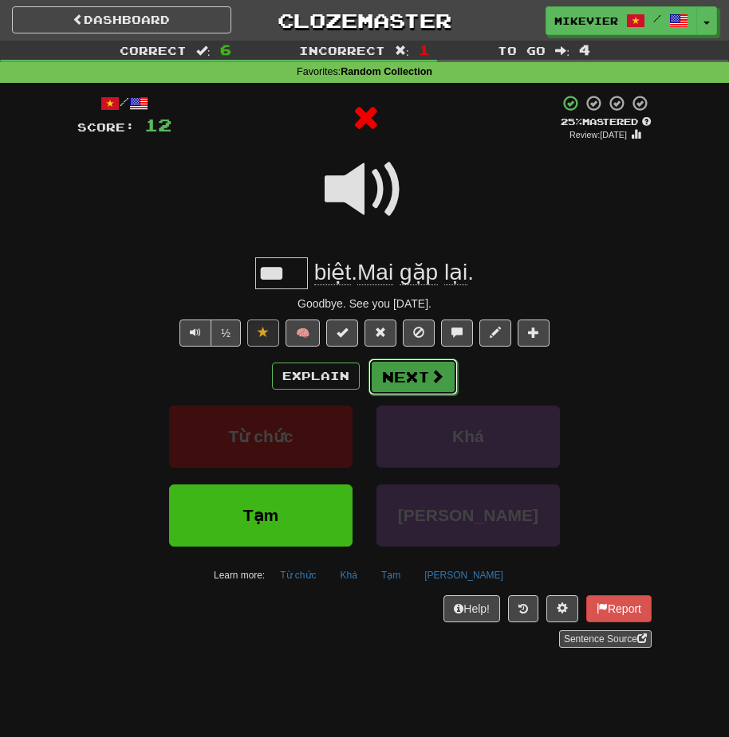
click at [404, 374] on button "Next" at bounding box center [412, 377] width 89 height 37
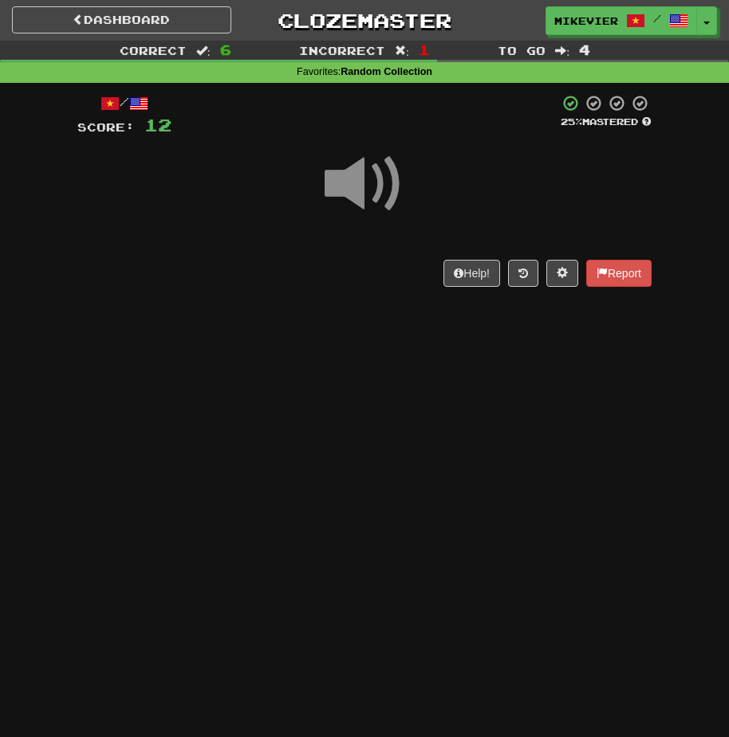
click at [373, 196] on span at bounding box center [364, 184] width 80 height 80
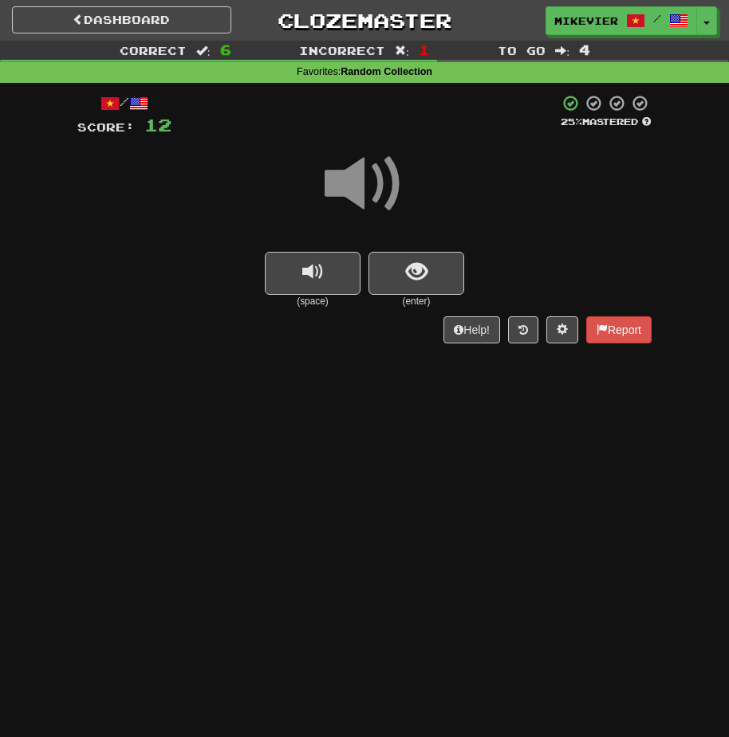
click at [373, 196] on span at bounding box center [364, 184] width 80 height 80
click at [430, 259] on button "show sentence" at bounding box center [416, 273] width 96 height 43
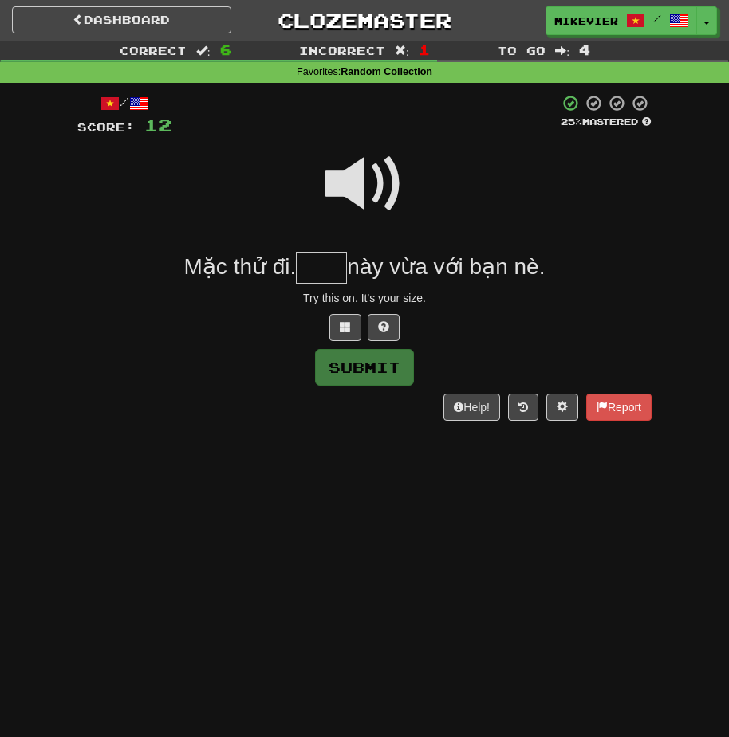
click at [369, 200] on span at bounding box center [364, 184] width 80 height 80
click at [346, 316] on button at bounding box center [345, 327] width 32 height 27
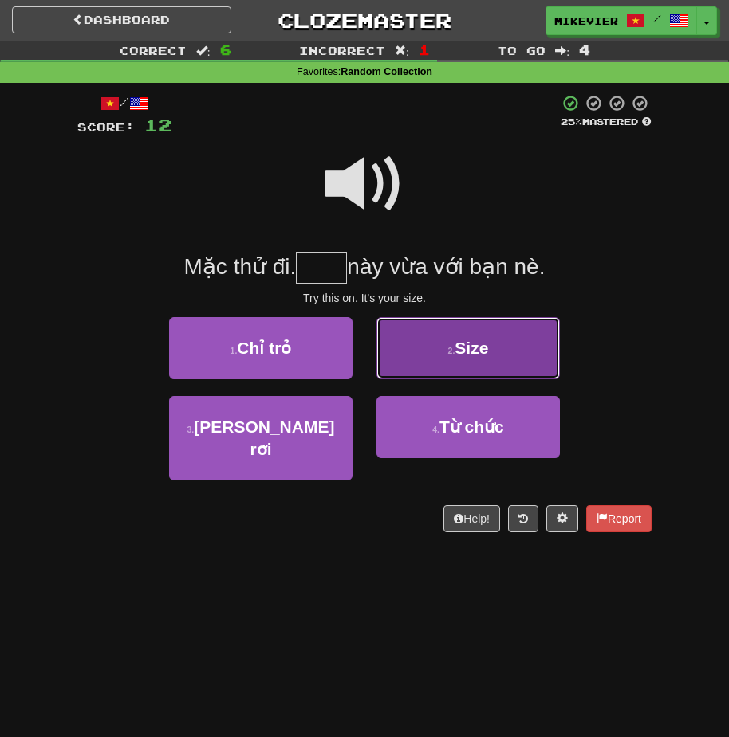
click at [481, 336] on button "2 . Size" at bounding box center [467, 348] width 183 height 62
type input "****"
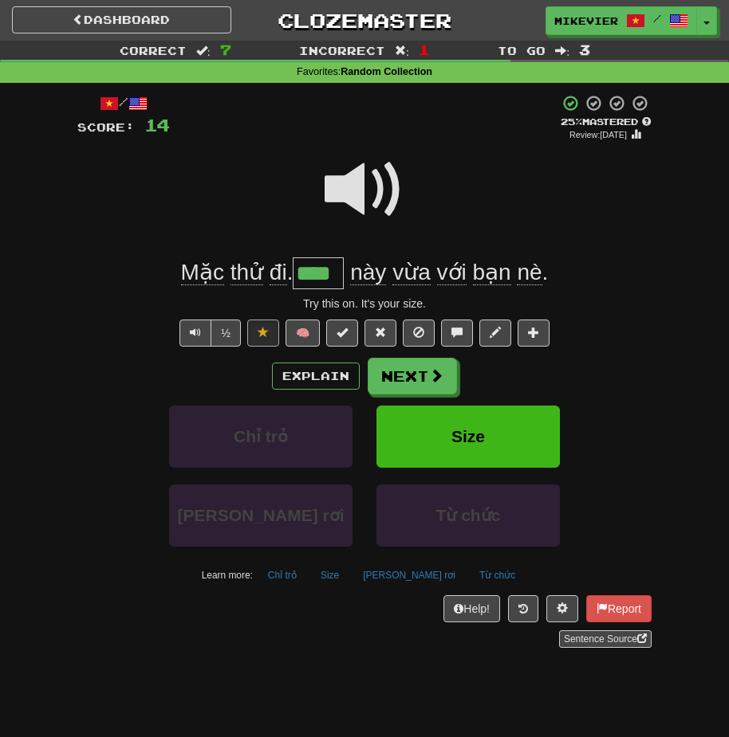
click at [374, 198] on span at bounding box center [364, 190] width 80 height 80
click at [371, 198] on span at bounding box center [364, 190] width 80 height 80
click at [410, 375] on button "Next" at bounding box center [412, 377] width 89 height 37
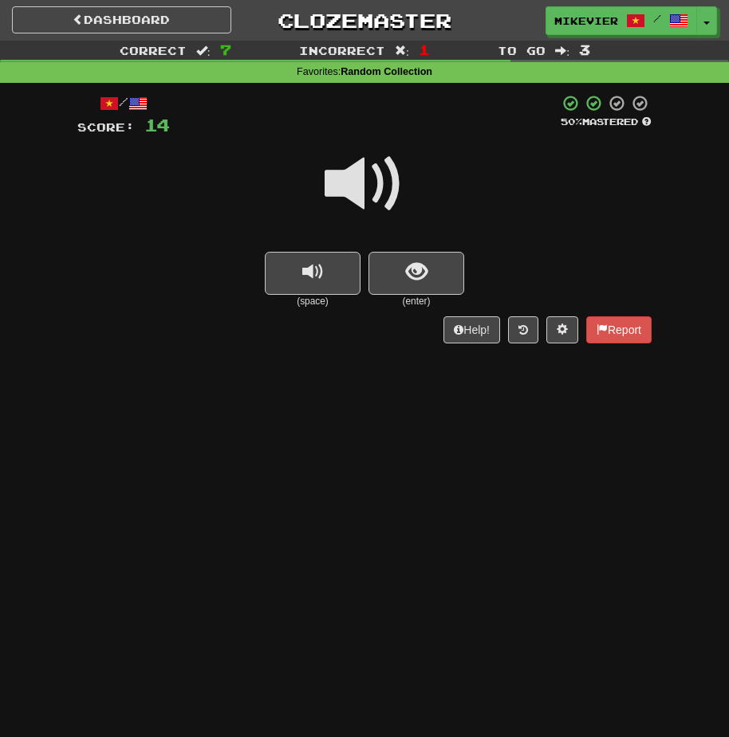
click at [362, 177] on span at bounding box center [364, 184] width 80 height 80
click at [416, 261] on span "show sentence" at bounding box center [417, 272] width 22 height 22
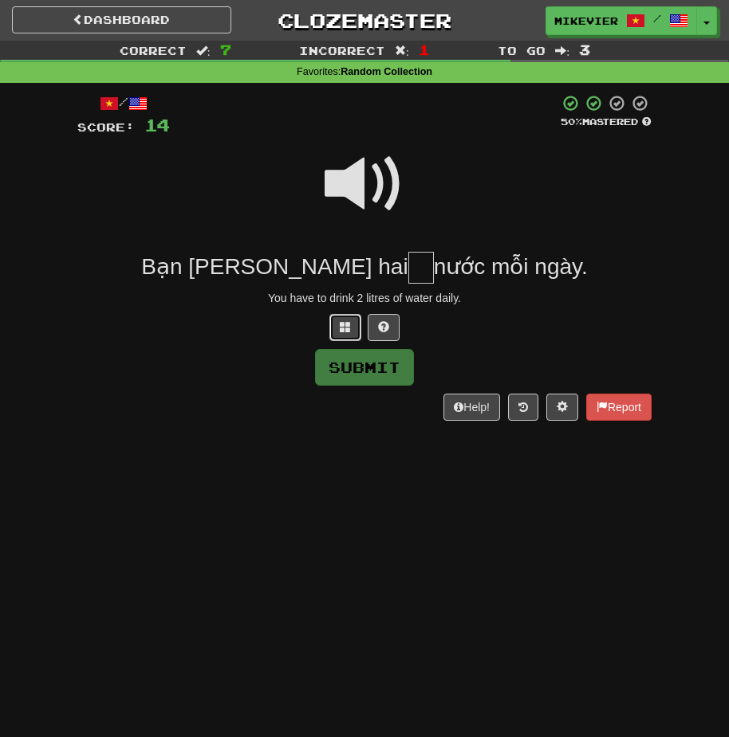
click at [350, 339] on button at bounding box center [345, 327] width 32 height 27
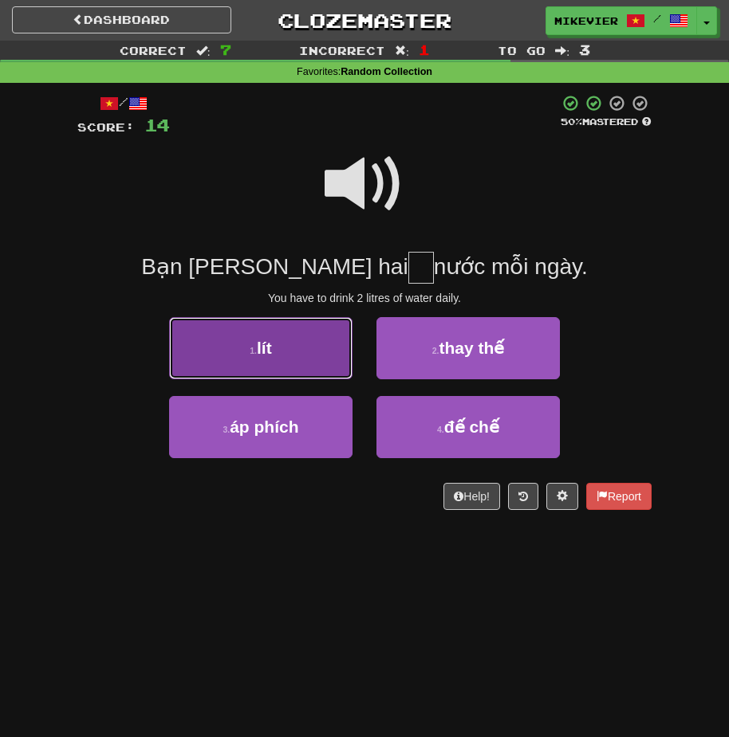
click at [351, 349] on button "1 . lít" at bounding box center [260, 348] width 183 height 62
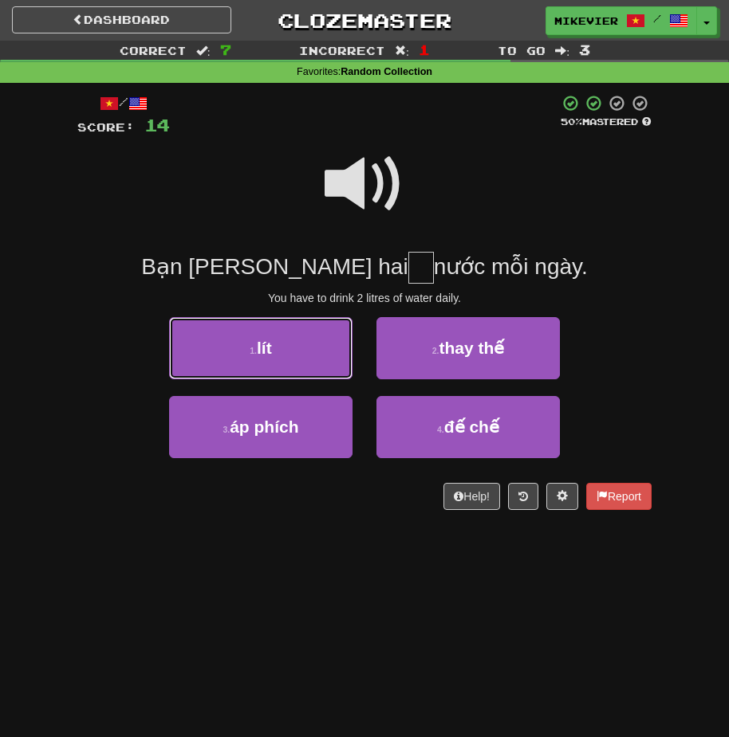
type input "***"
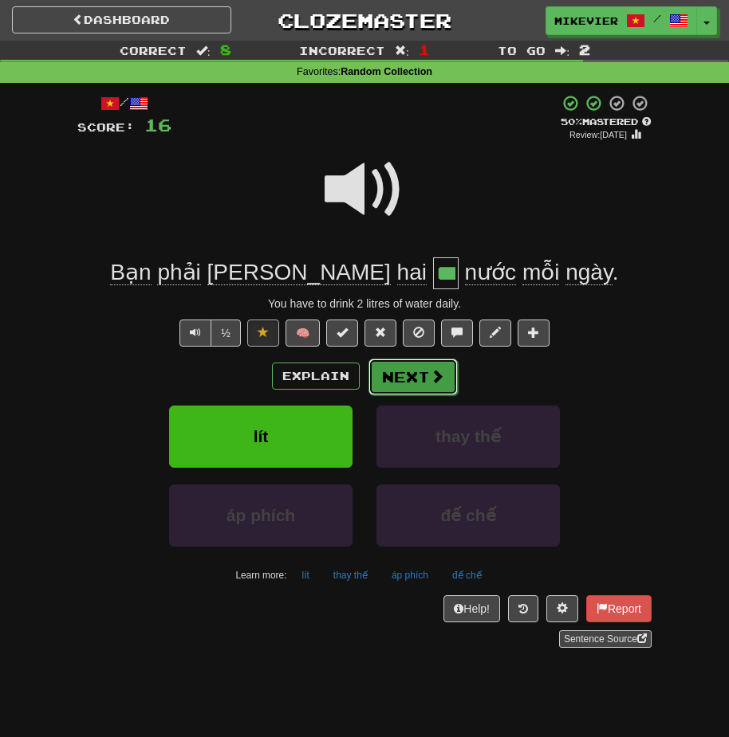
click at [374, 360] on button "Next" at bounding box center [412, 377] width 89 height 37
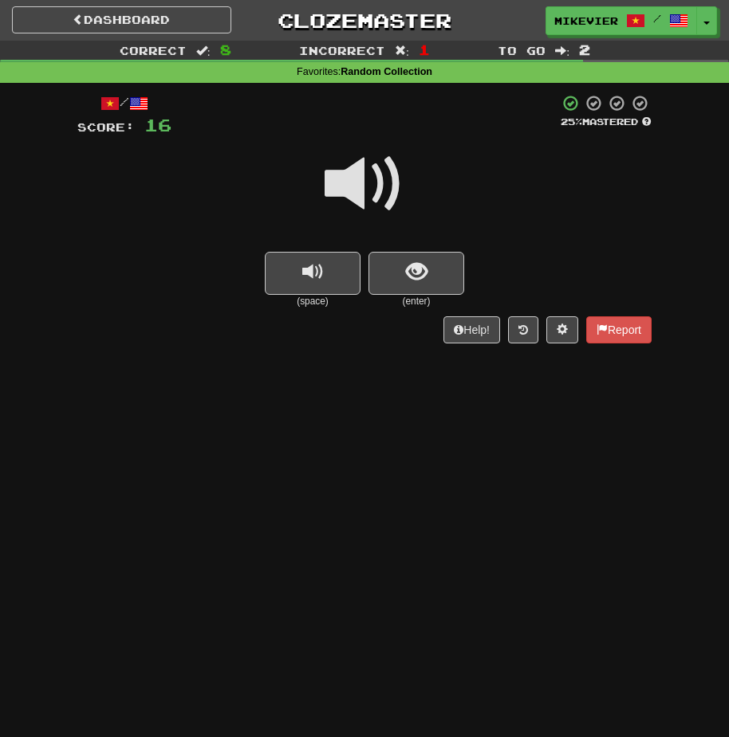
click at [346, 175] on span at bounding box center [364, 184] width 80 height 80
click at [327, 175] on span at bounding box center [364, 184] width 80 height 80
click at [382, 262] on button "show sentence" at bounding box center [416, 273] width 96 height 43
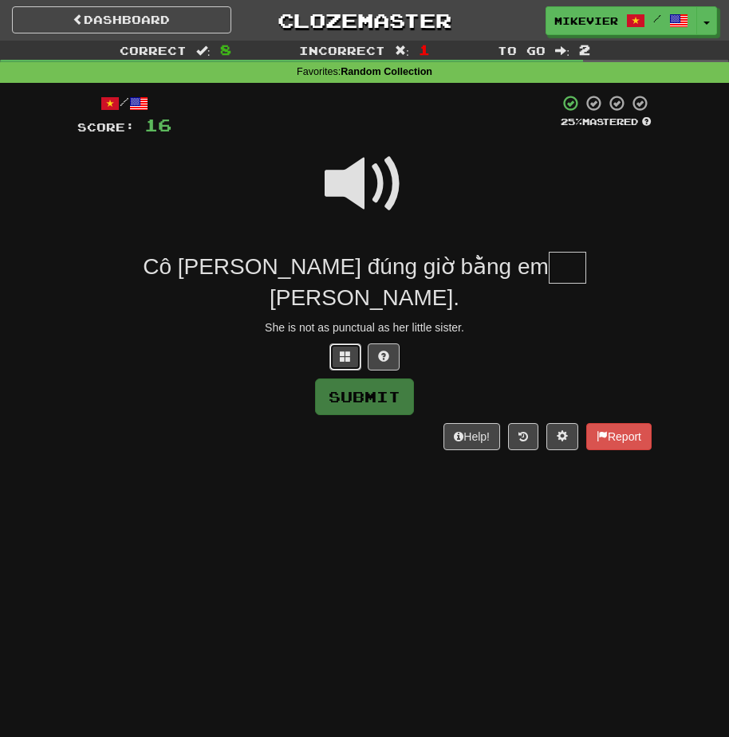
click at [355, 344] on button at bounding box center [345, 357] width 32 height 27
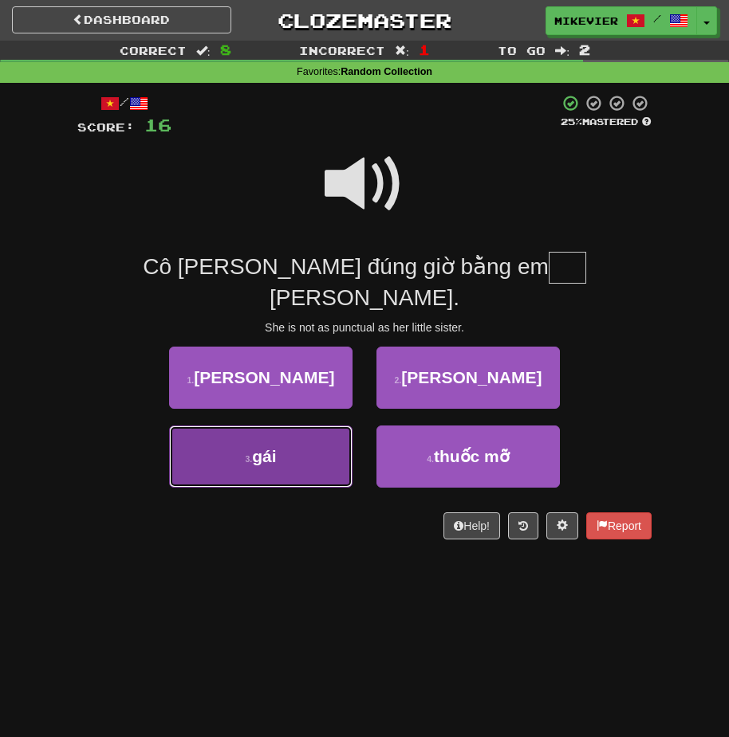
click at [325, 426] on button "3 . gái" at bounding box center [260, 457] width 183 height 62
type input "***"
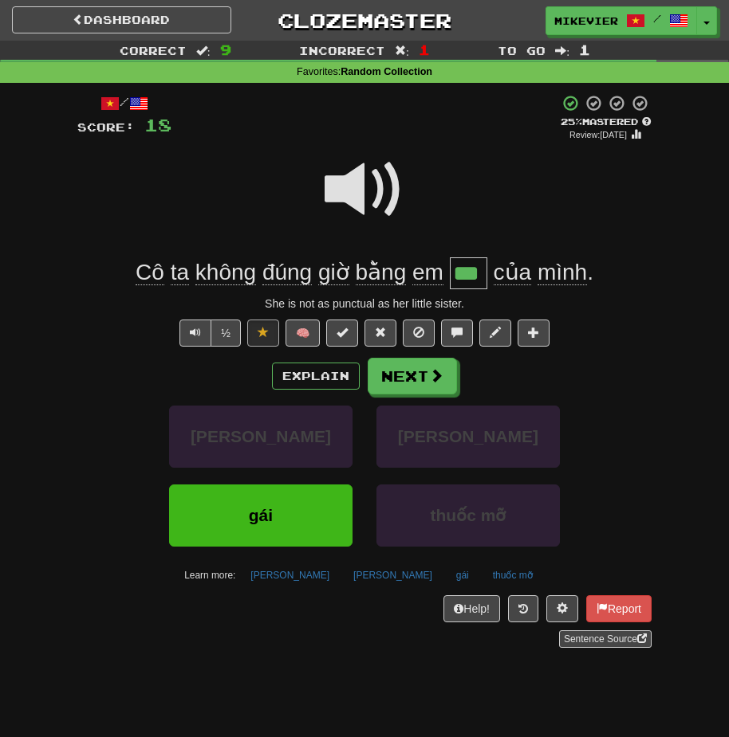
click at [350, 197] on span at bounding box center [364, 190] width 80 height 80
click at [416, 383] on button "Next" at bounding box center [412, 377] width 89 height 37
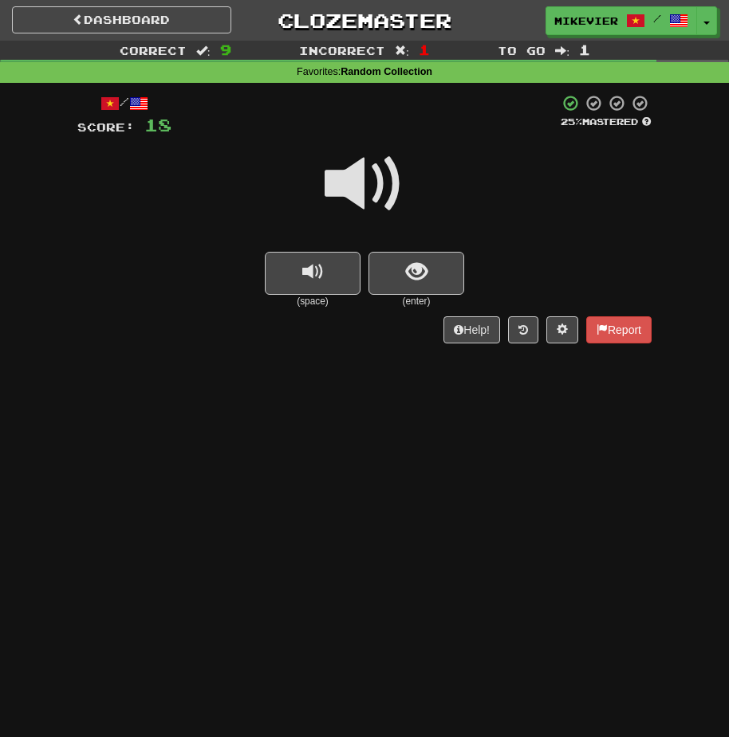
click at [370, 183] on span at bounding box center [364, 184] width 80 height 80
click at [391, 273] on button "show sentence" at bounding box center [416, 273] width 96 height 43
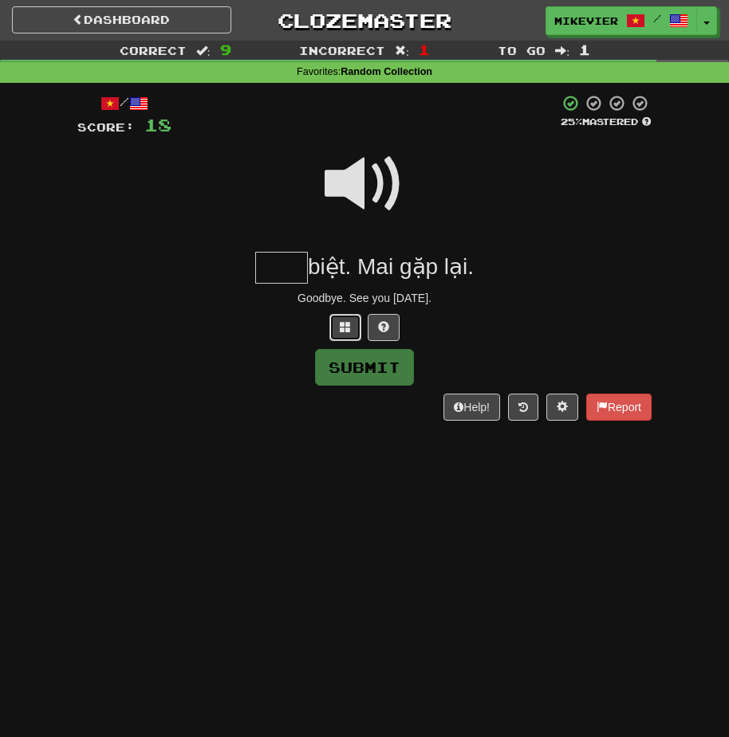
click at [352, 320] on button at bounding box center [345, 327] width 32 height 27
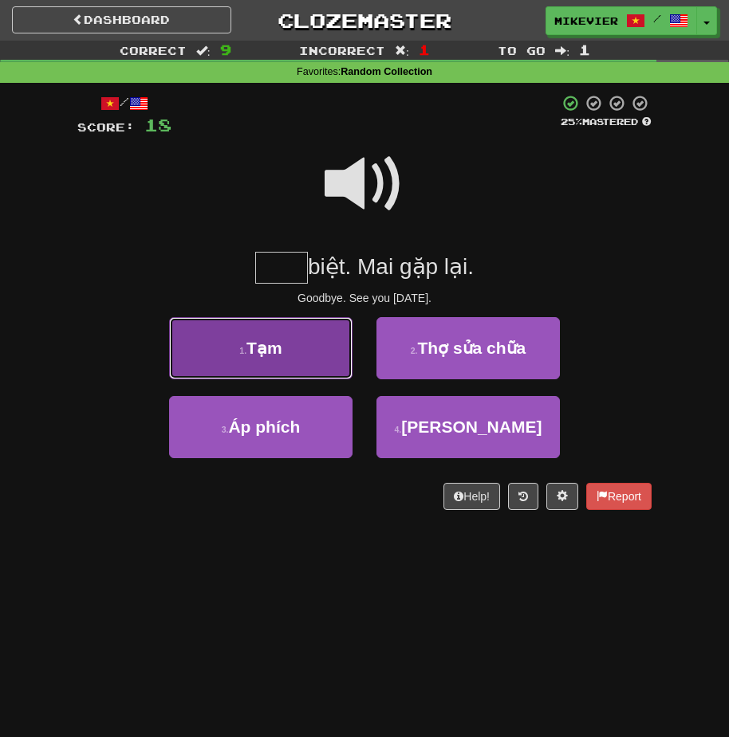
click at [340, 335] on button "1 . Tạm" at bounding box center [260, 348] width 183 height 62
type input "***"
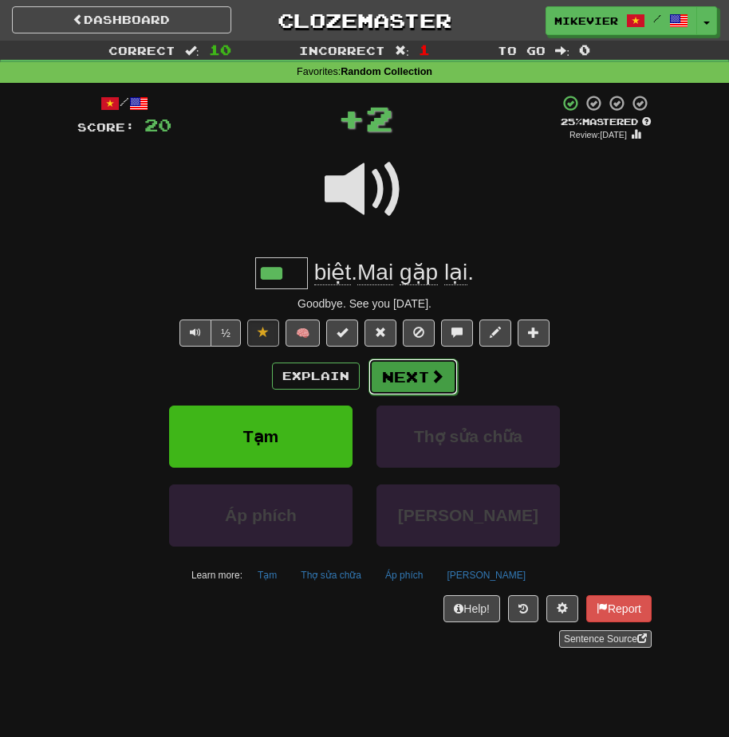
click at [387, 371] on button "Next" at bounding box center [412, 377] width 89 height 37
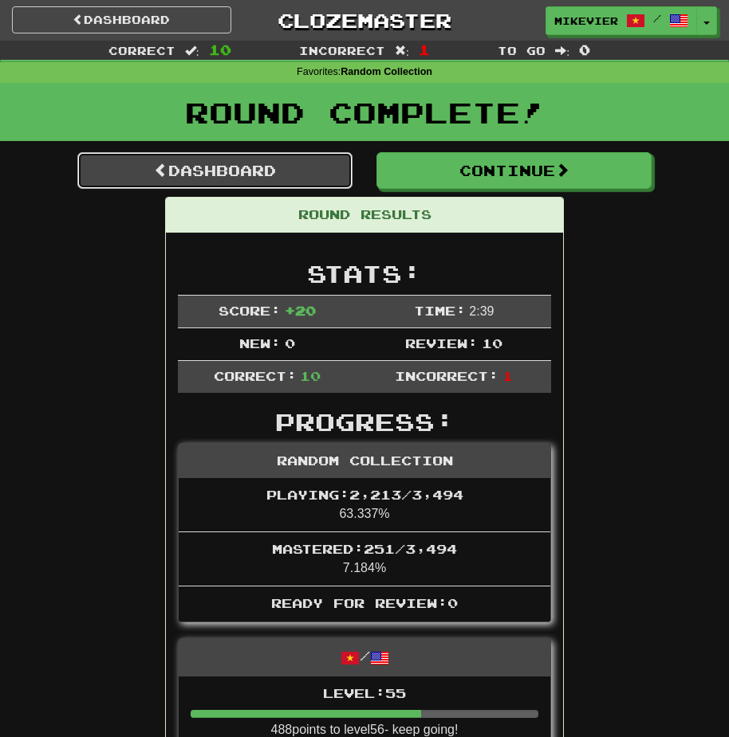
click at [327, 176] on link "Dashboard" at bounding box center [214, 170] width 275 height 37
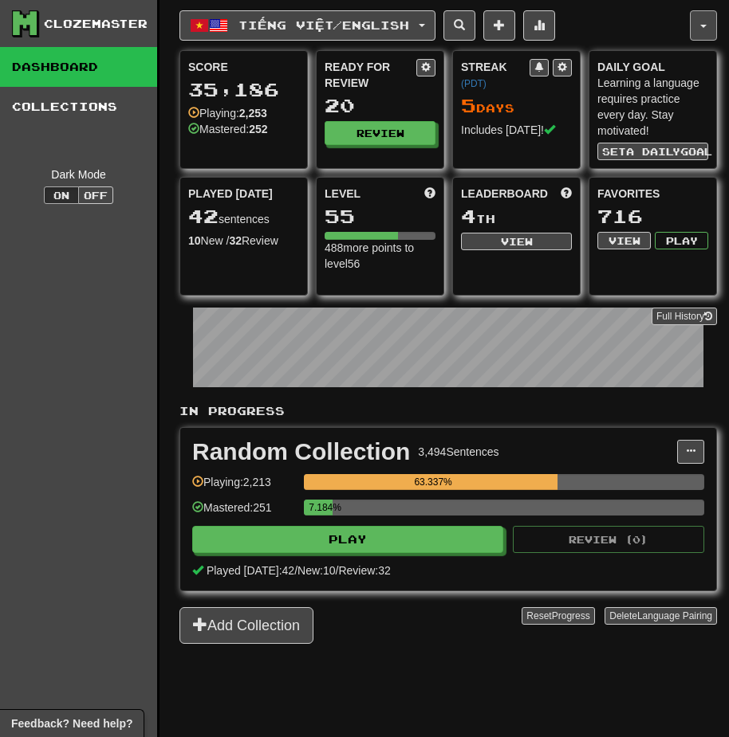
click at [705, 22] on button "button" at bounding box center [703, 25] width 27 height 30
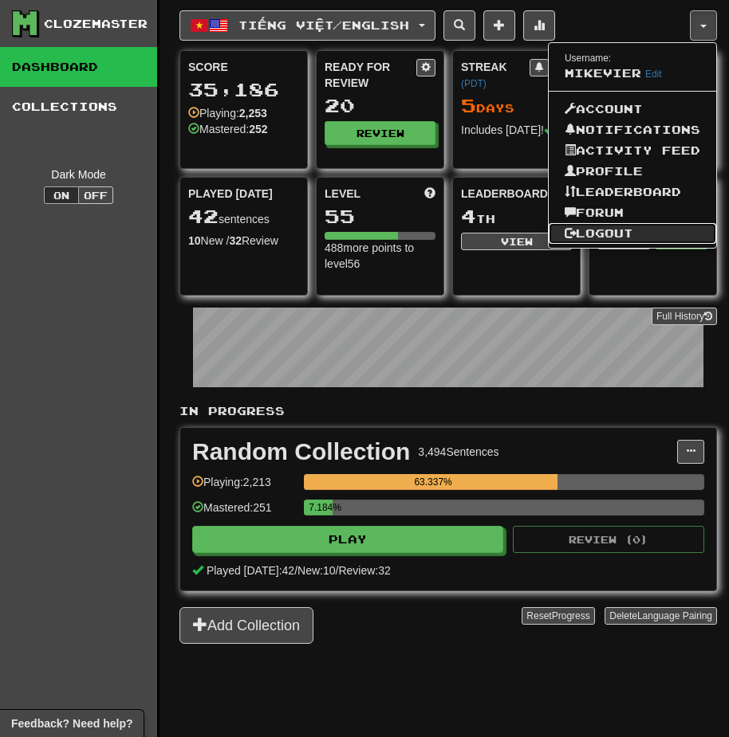
click at [613, 223] on link "Logout" at bounding box center [631, 233] width 167 height 21
